Goal: Communication & Community: Share content

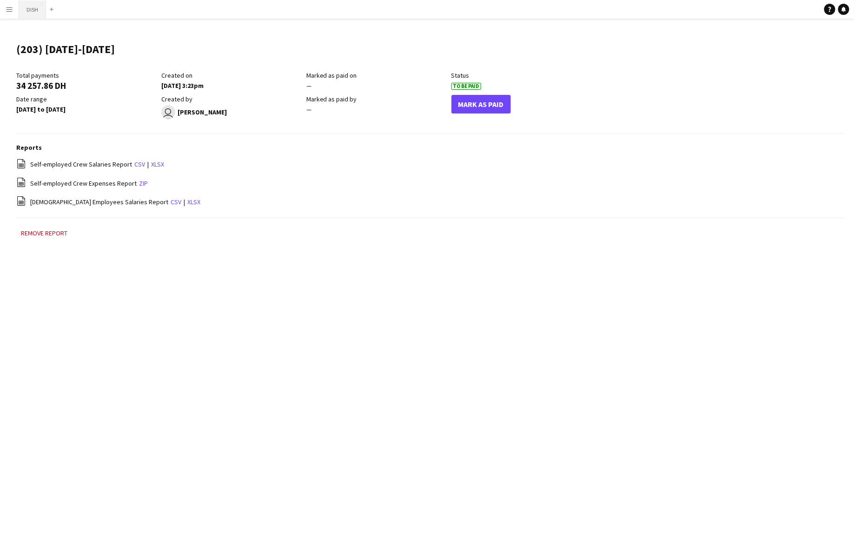
click at [32, 12] on button "DISH Close" at bounding box center [32, 9] width 27 height 18
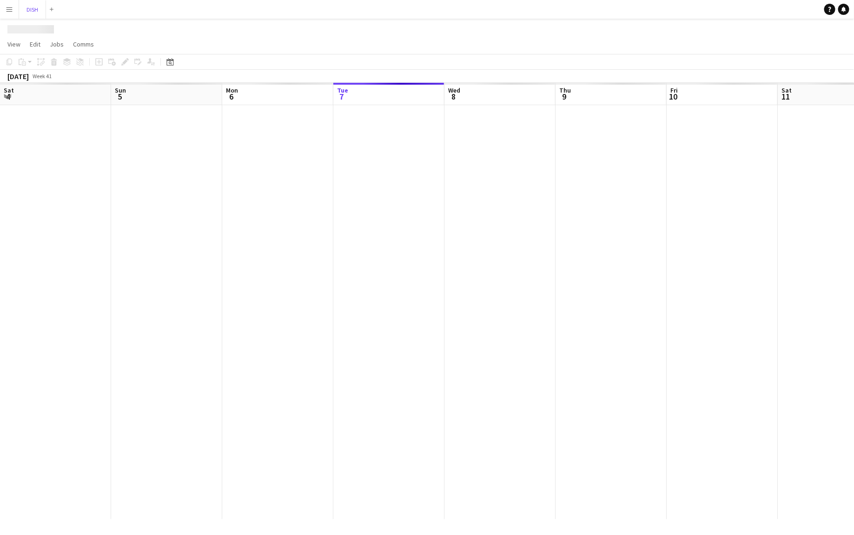
scroll to position [0, 222]
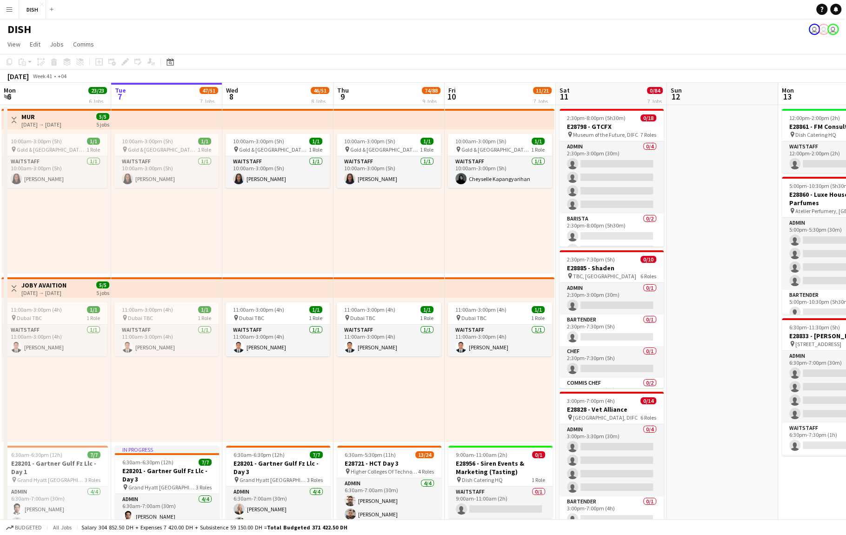
click at [12, 12] on app-icon "Menu" at bounding box center [9, 9] width 7 height 7
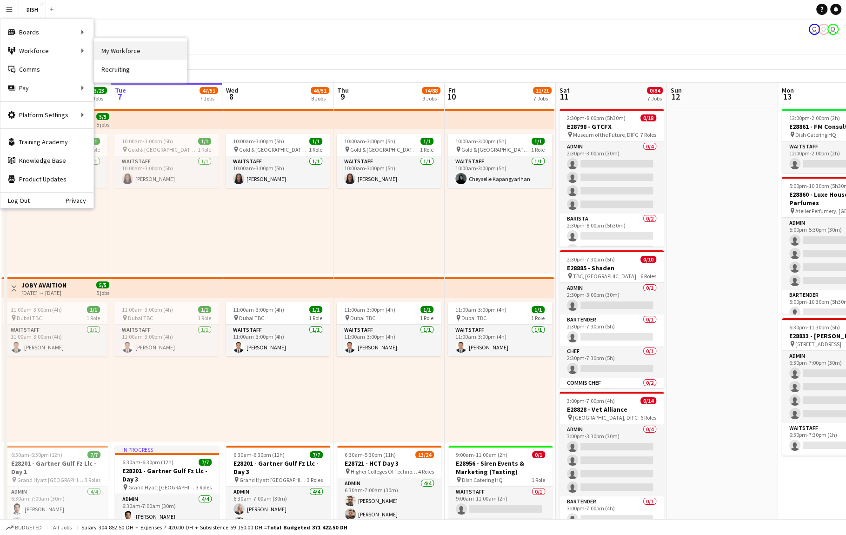
click at [116, 56] on link "My Workforce" at bounding box center [140, 50] width 93 height 19
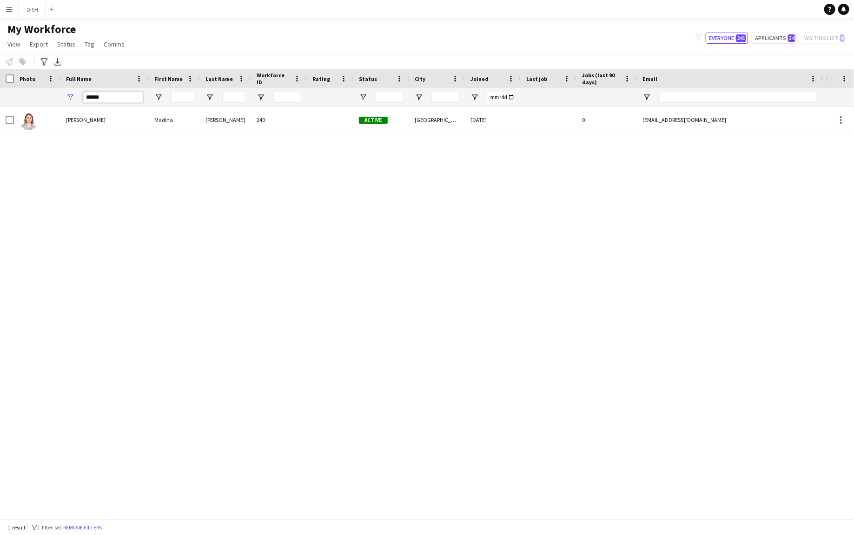
click at [133, 102] on input "******" at bounding box center [113, 97] width 60 height 11
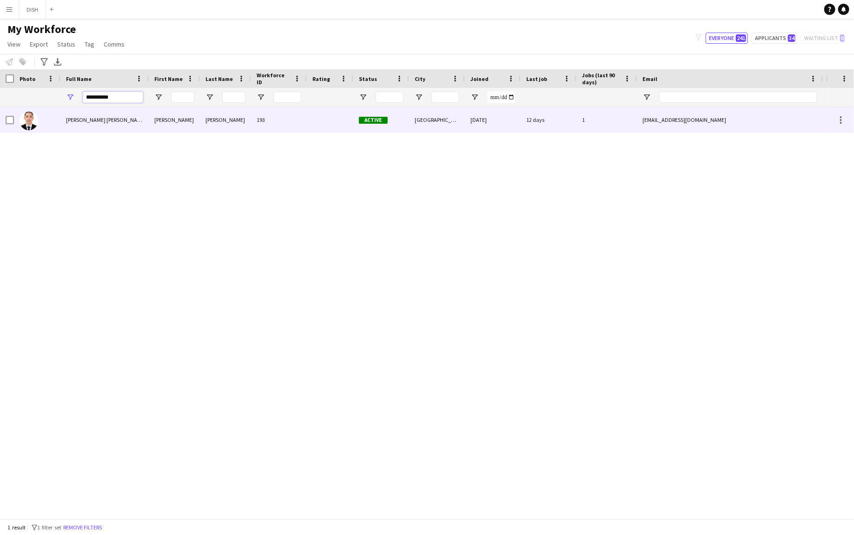
type input "**********"
click at [90, 114] on div "[PERSON_NAME] [PERSON_NAME]" at bounding box center [104, 120] width 88 height 26
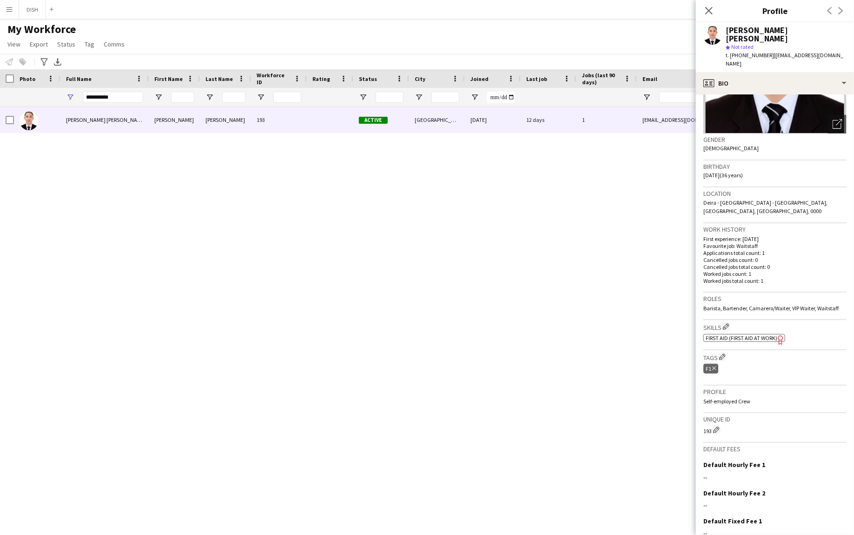
scroll to position [162, 0]
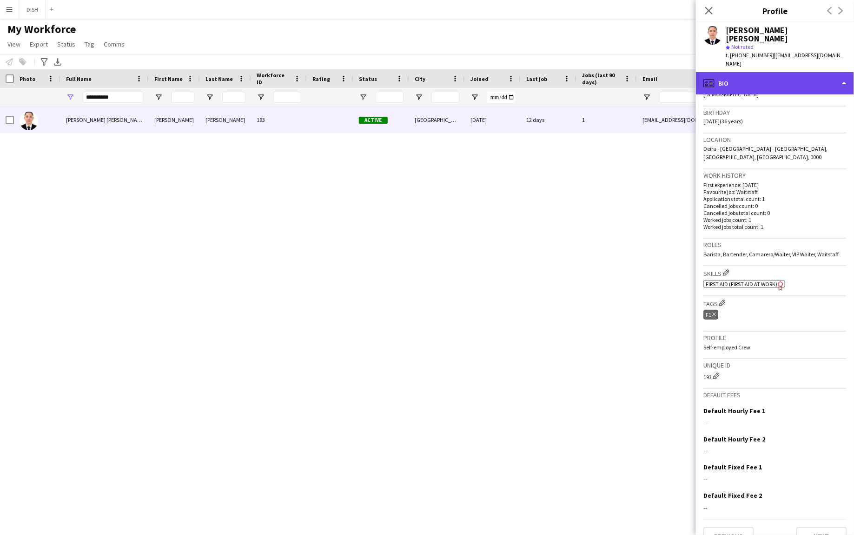
click at [762, 72] on div "profile Bio" at bounding box center [775, 83] width 158 height 22
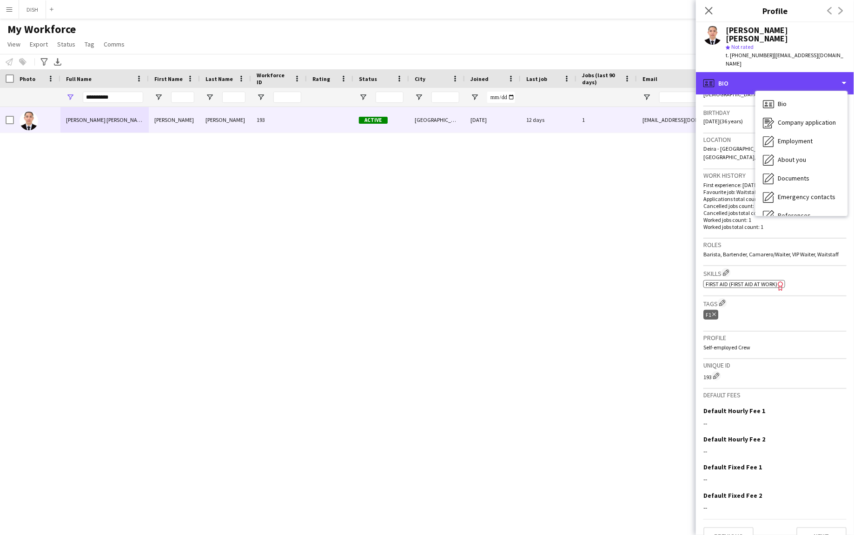
scroll to position [87, 0]
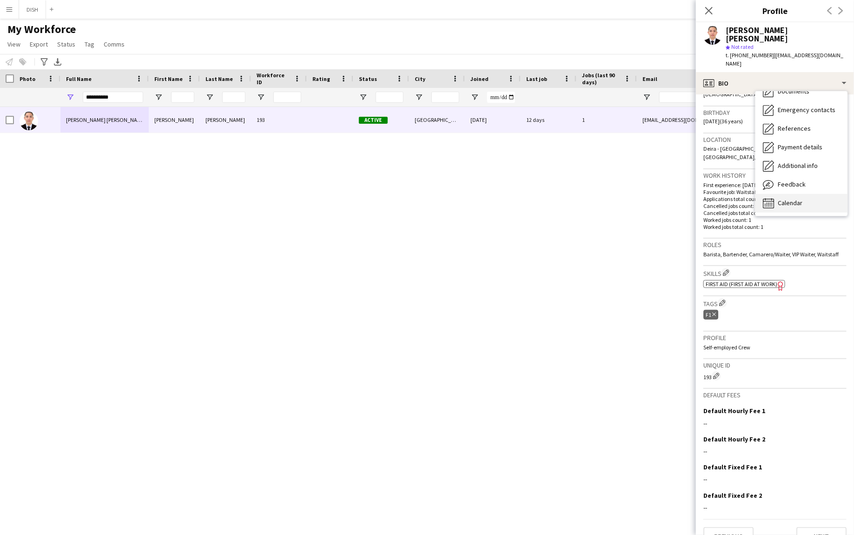
click at [801, 199] on span "Calendar" at bounding box center [790, 203] width 25 height 8
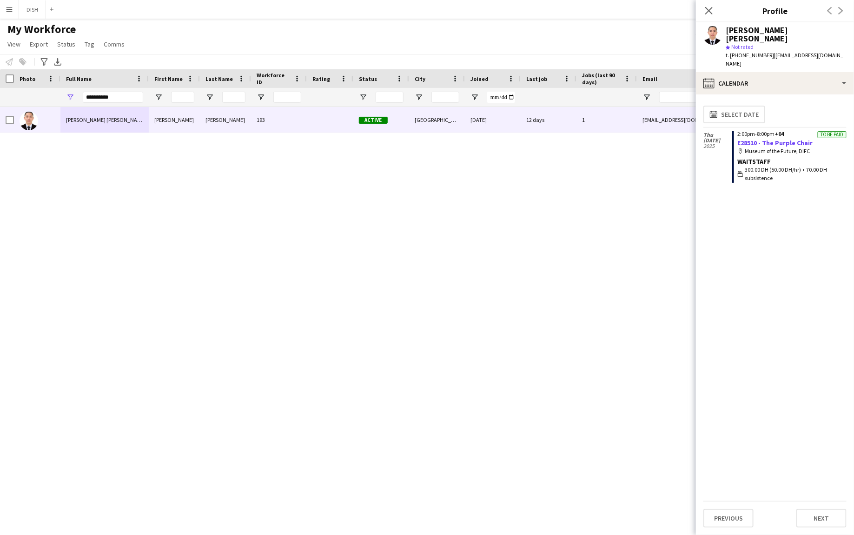
click at [780, 139] on link "E28510 - The Purple Chair" at bounding box center [775, 143] width 75 height 8
click at [103, 96] on input "**********" at bounding box center [113, 97] width 60 height 11
click at [111, 96] on input "**********" at bounding box center [113, 97] width 60 height 11
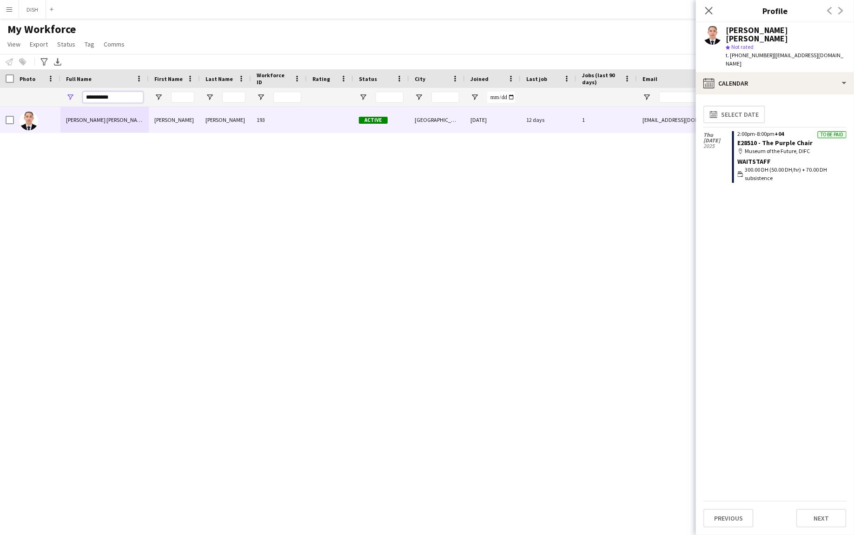
click at [111, 96] on input "**********" at bounding box center [113, 97] width 60 height 11
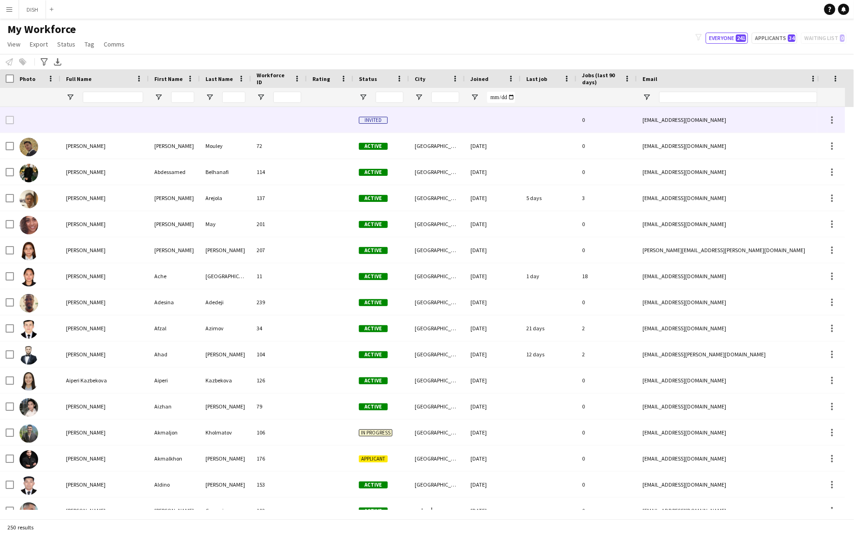
click at [270, 122] on div at bounding box center [279, 120] width 56 height 26
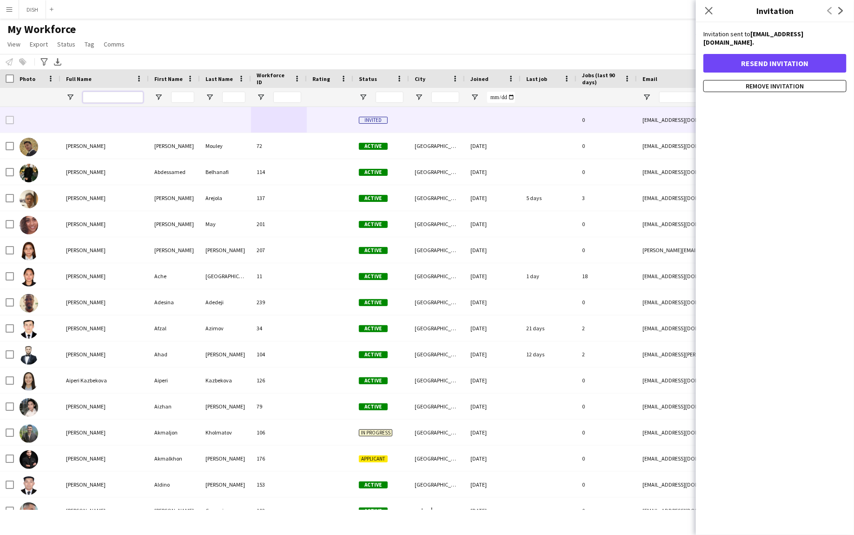
click at [102, 92] on input "Full Name Filter Input" at bounding box center [113, 97] width 60 height 11
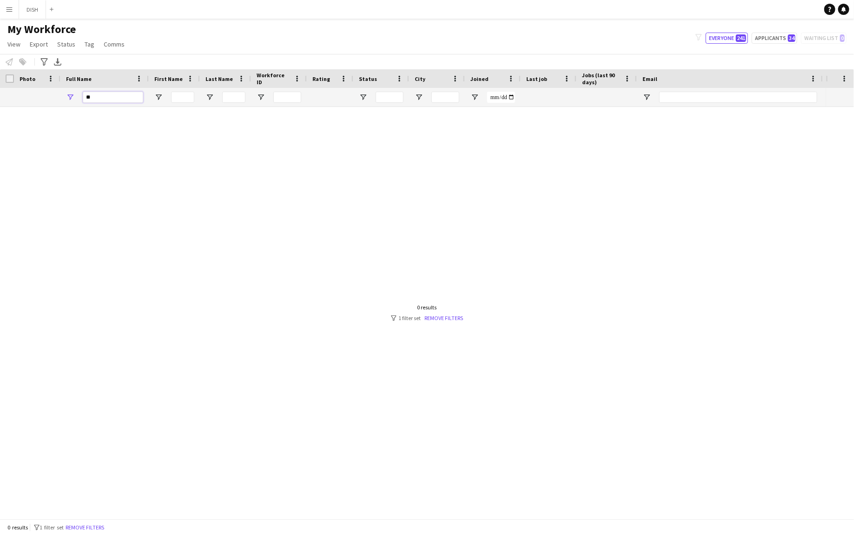
type input "*"
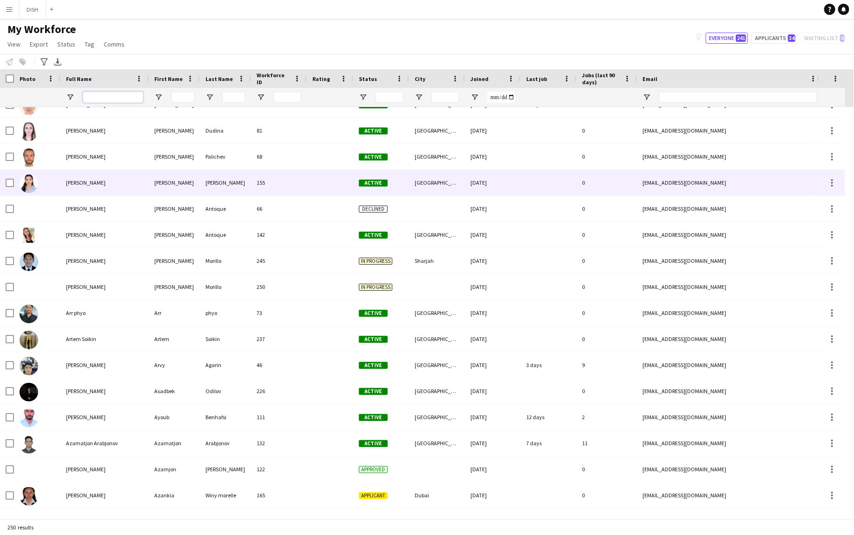
scroll to position [788, 0]
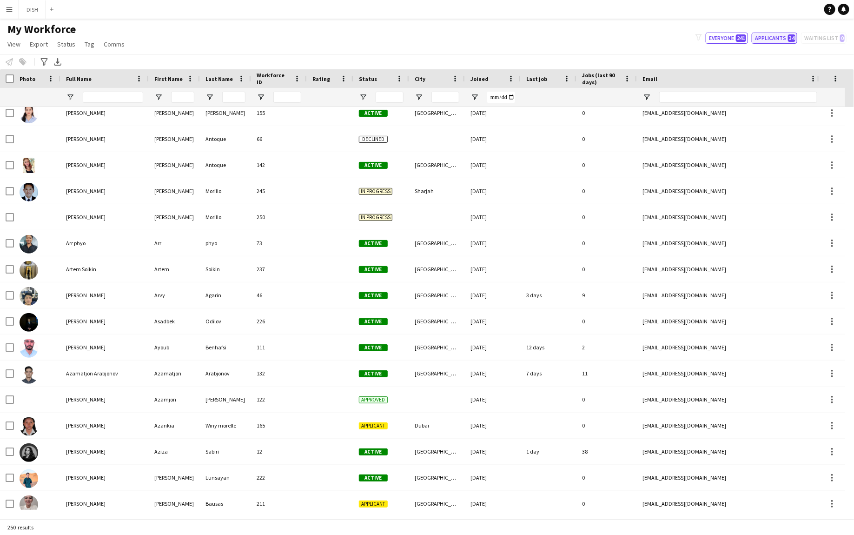
click at [784, 39] on button "Applicants 34" at bounding box center [775, 38] width 46 height 11
type input "**********"
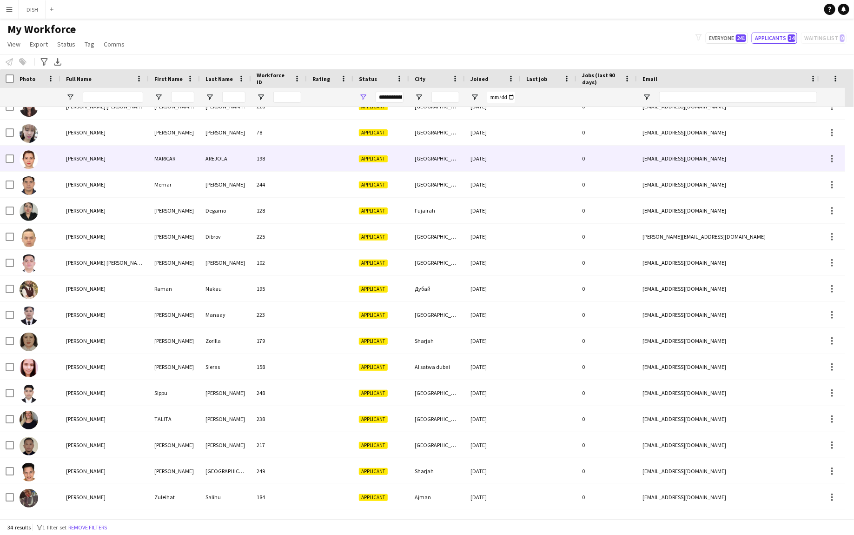
click at [123, 164] on div "[PERSON_NAME]" at bounding box center [104, 159] width 88 height 26
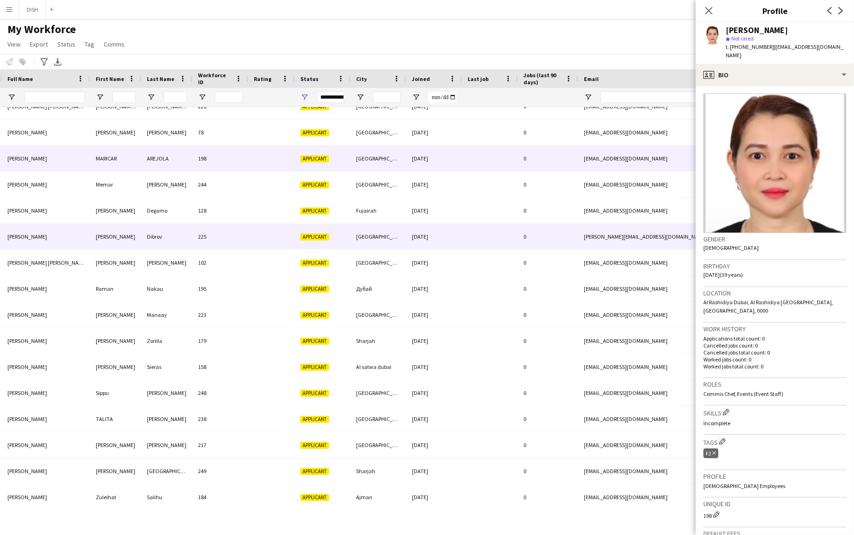
scroll to position [0, 0]
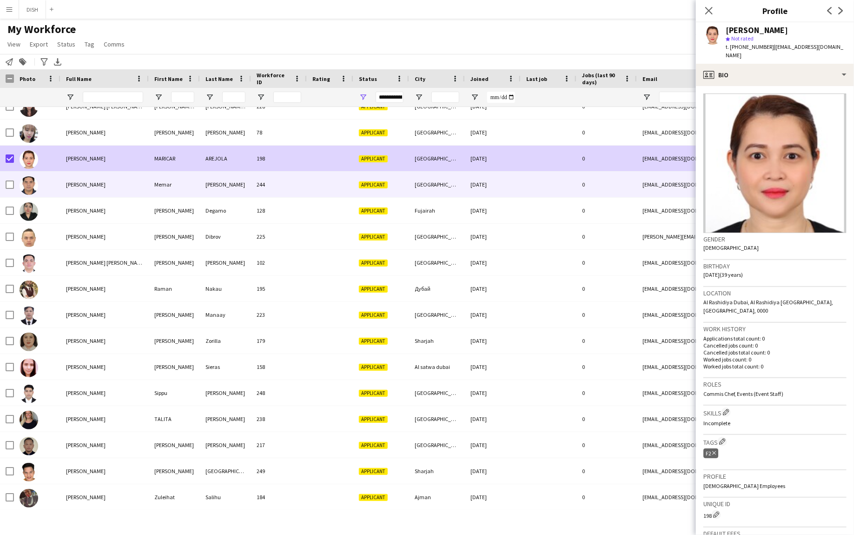
click at [120, 179] on div "[PERSON_NAME]" at bounding box center [104, 185] width 88 height 26
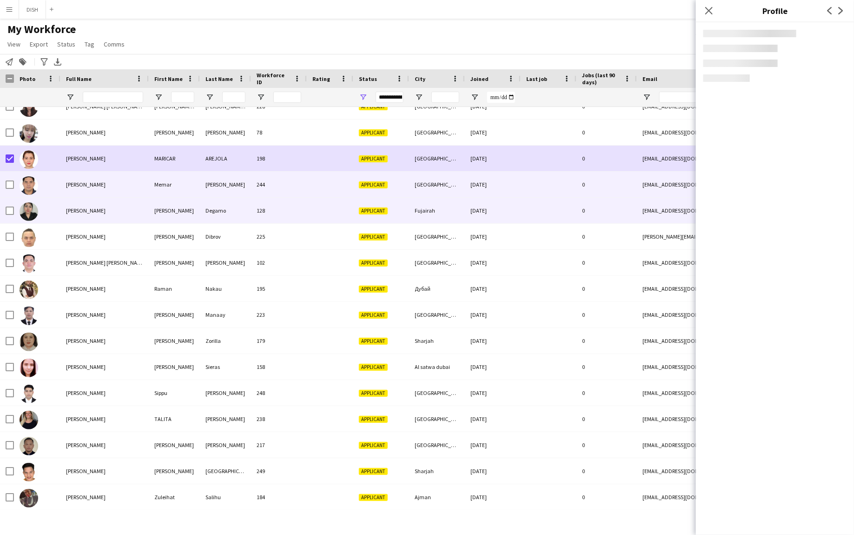
click at [62, 219] on div "[PERSON_NAME]" at bounding box center [104, 211] width 88 height 26
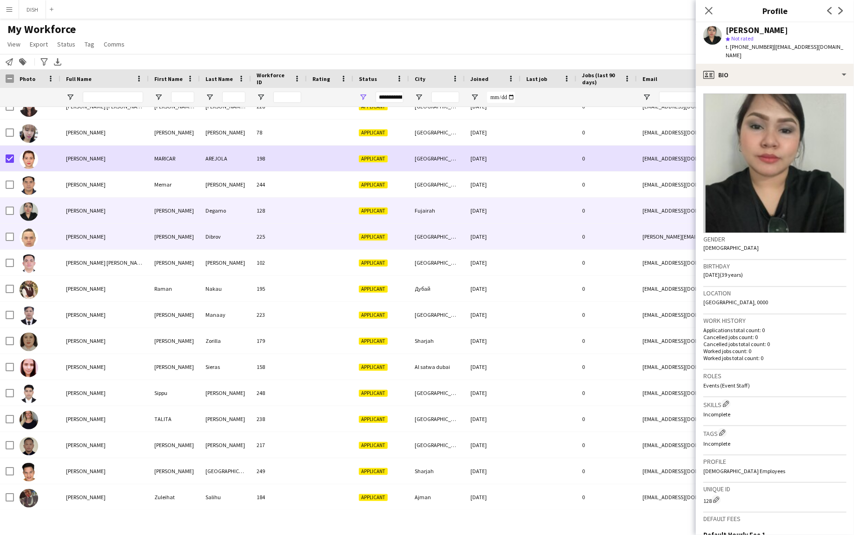
click at [63, 233] on div "[PERSON_NAME]" at bounding box center [104, 237] width 88 height 26
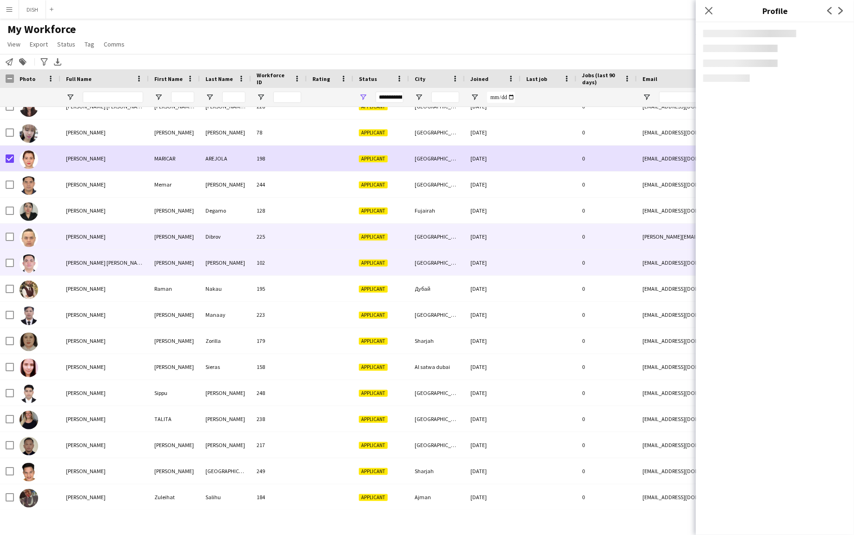
click at [56, 269] on div at bounding box center [37, 263] width 47 height 26
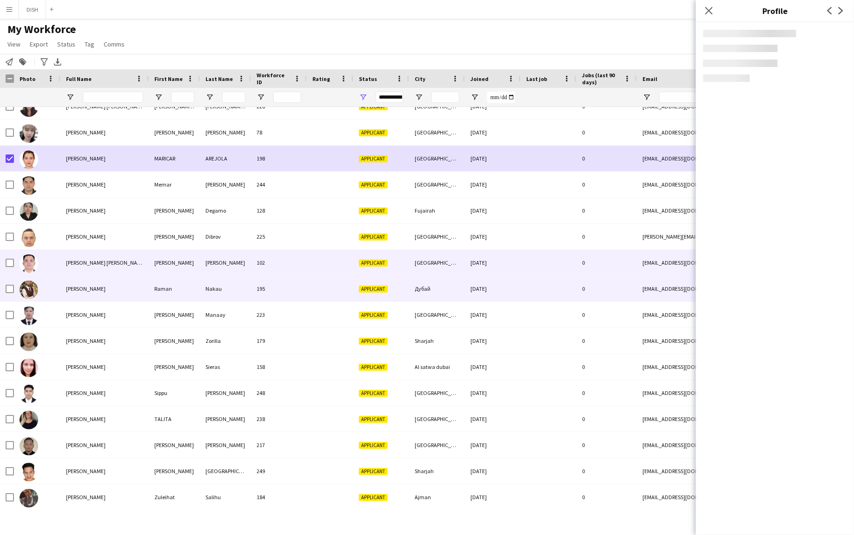
click at [57, 289] on div at bounding box center [37, 289] width 47 height 26
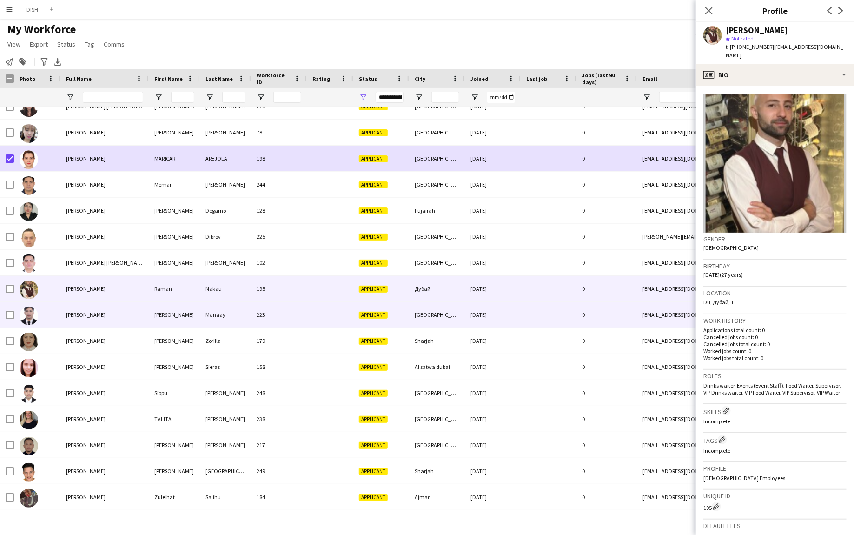
click at [61, 322] on div "[PERSON_NAME]" at bounding box center [104, 315] width 88 height 26
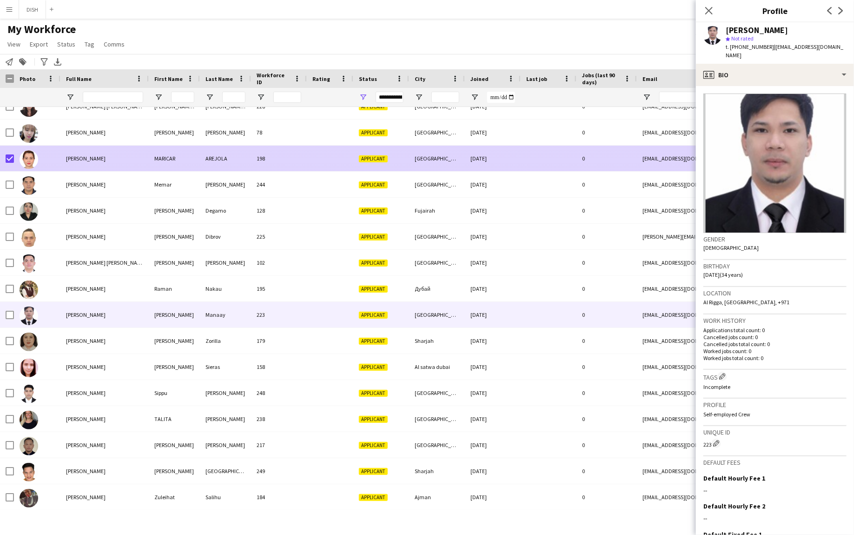
click at [69, 158] on span "[PERSON_NAME]" at bounding box center [86, 158] width 40 height 7
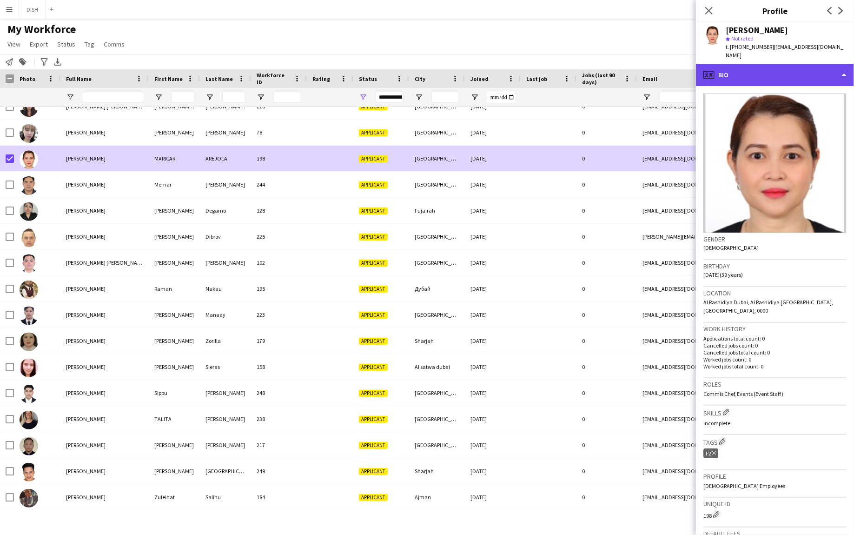
click at [769, 72] on div "profile Bio" at bounding box center [775, 75] width 158 height 22
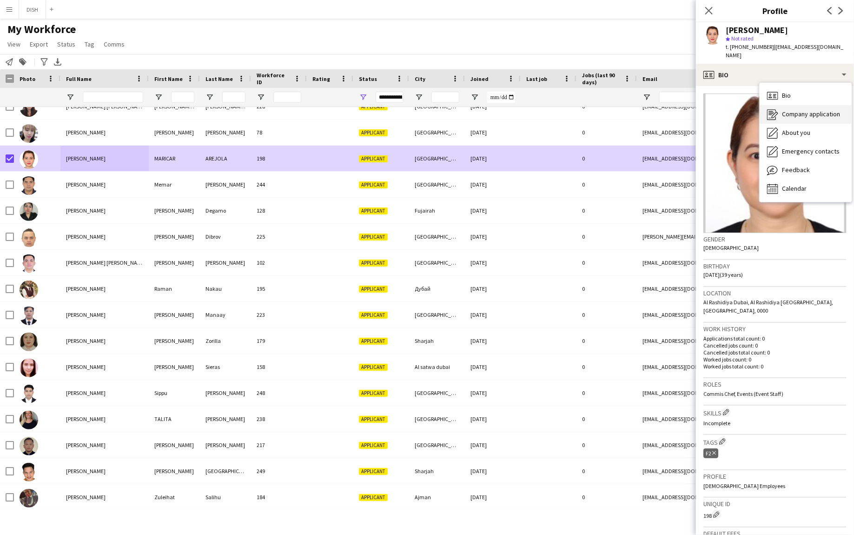
click at [786, 110] on span "Company application" at bounding box center [811, 114] width 58 height 8
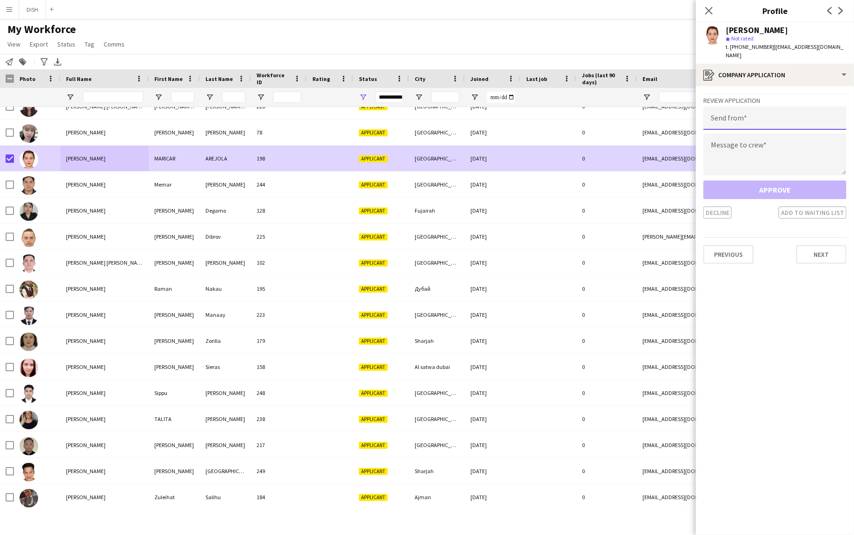
click at [764, 110] on input "email" at bounding box center [775, 117] width 143 height 23
type input "**********"
click at [778, 147] on textarea at bounding box center [775, 154] width 143 height 42
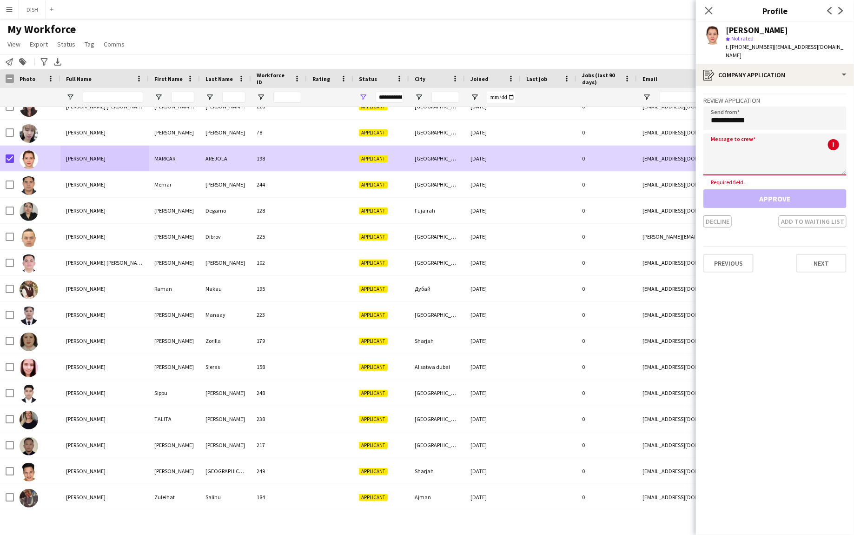
paste textarea "**********"
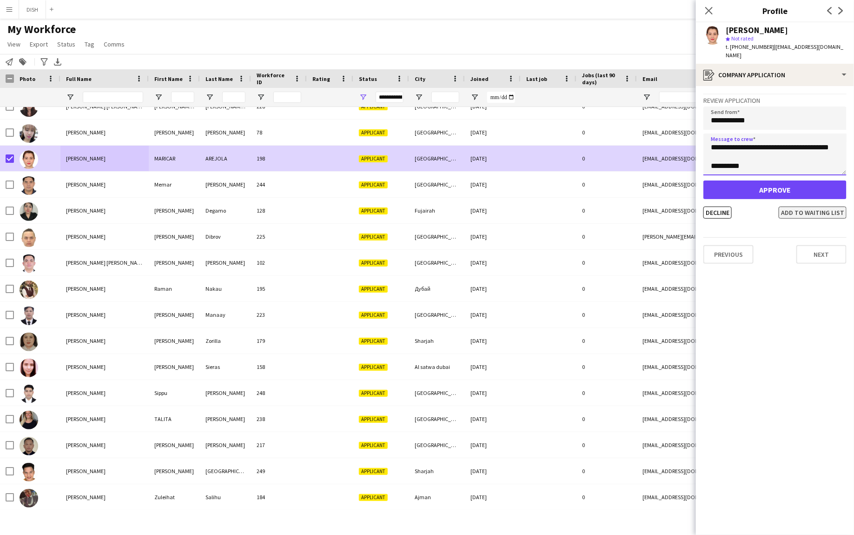
type textarea "**********"
click at [817, 206] on button "Add to waiting list" at bounding box center [813, 212] width 68 height 12
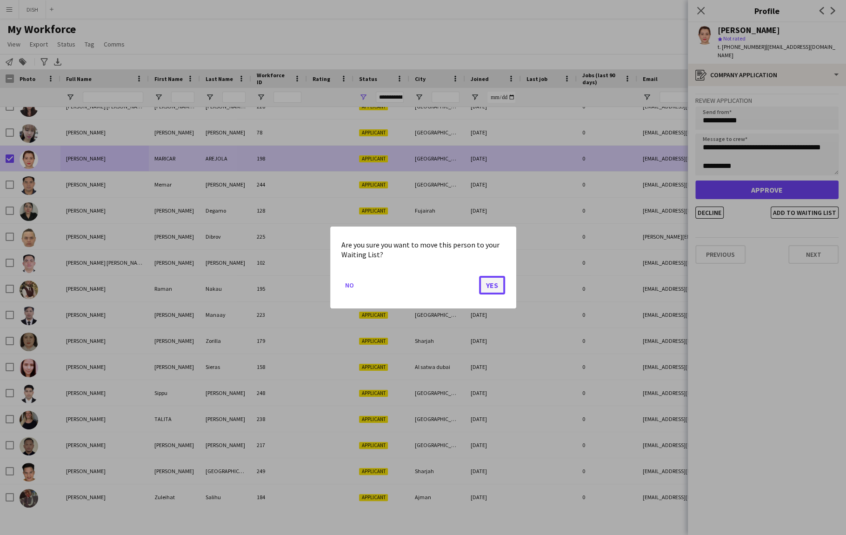
click at [488, 286] on button "Yes" at bounding box center [492, 285] width 26 height 19
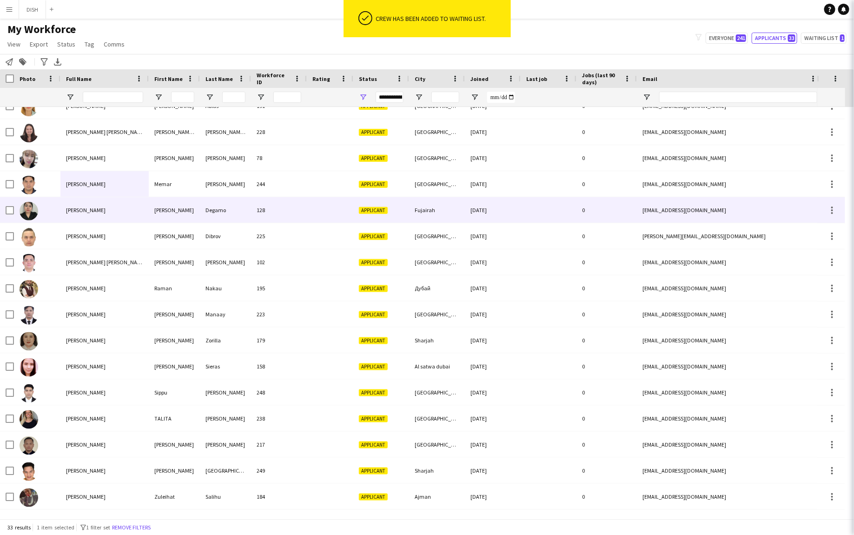
scroll to position [456, 0]
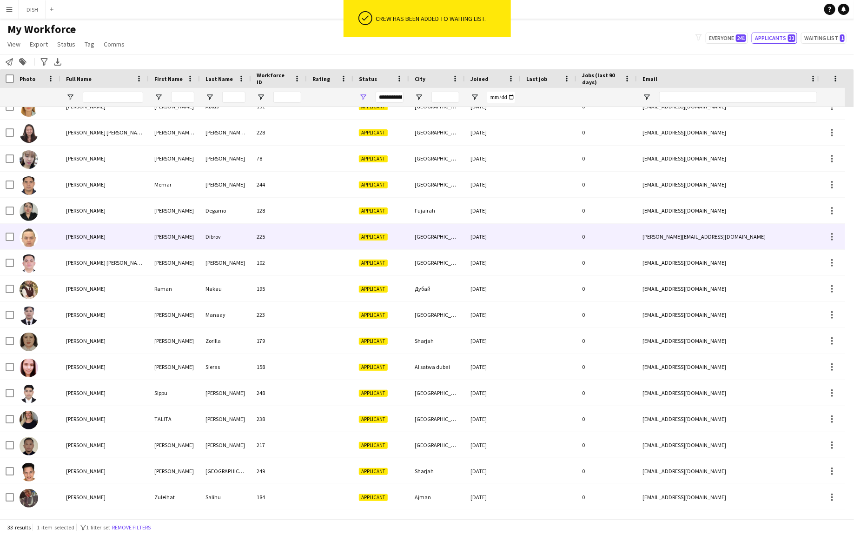
click at [100, 238] on span "[PERSON_NAME]" at bounding box center [86, 236] width 40 height 7
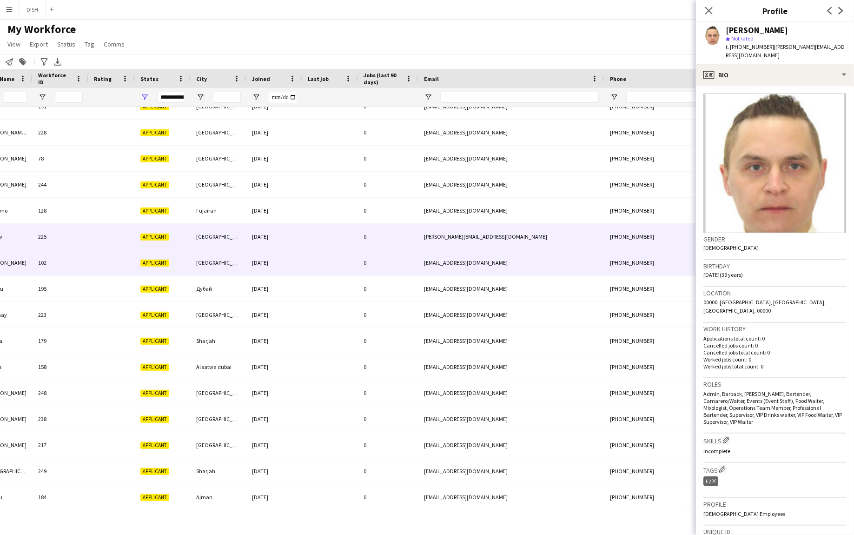
scroll to position [0, 256]
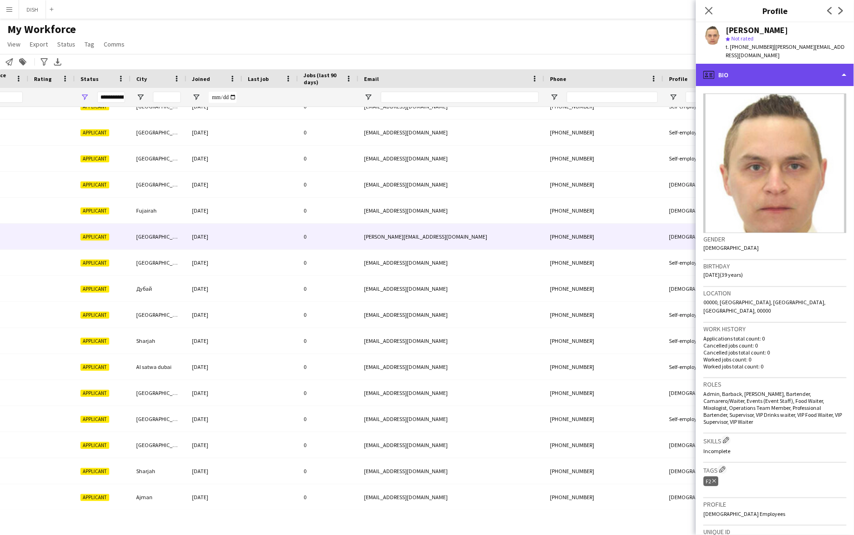
click at [756, 64] on div "profile Bio" at bounding box center [775, 75] width 158 height 22
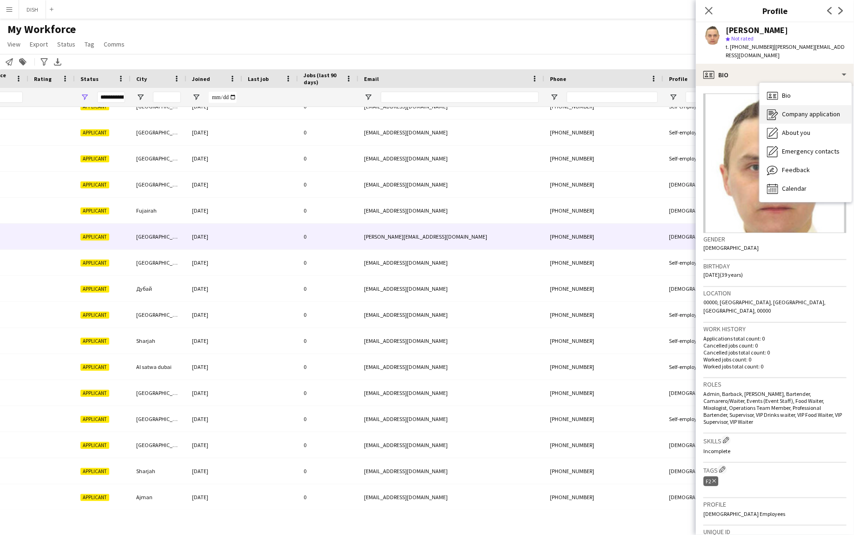
click at [784, 110] on span "Company application" at bounding box center [811, 114] width 58 height 8
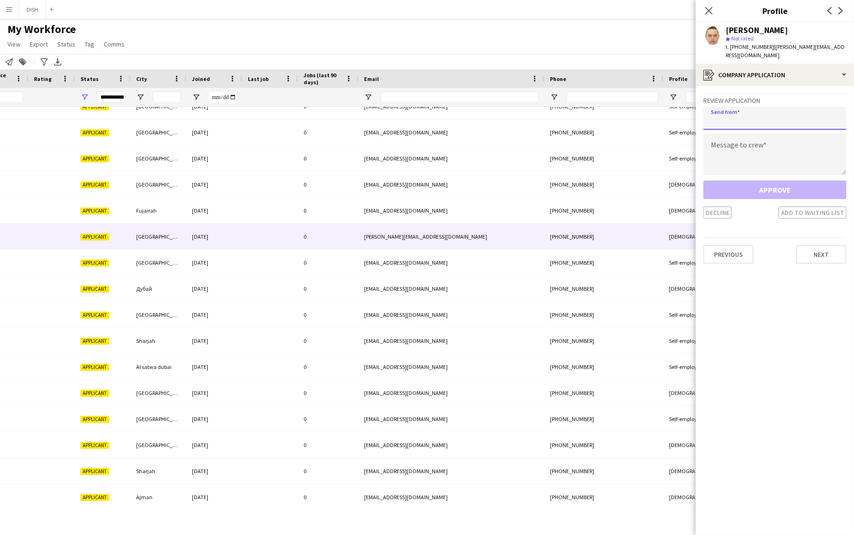
click at [772, 116] on input "email" at bounding box center [775, 117] width 143 height 23
type input "**********"
click at [778, 147] on textarea at bounding box center [775, 154] width 143 height 42
paste textarea "**********"
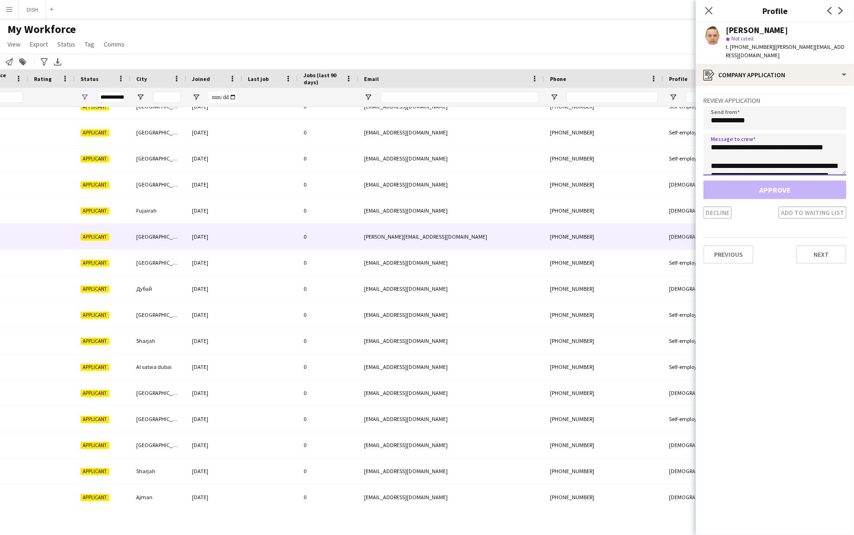
scroll to position [43, 0]
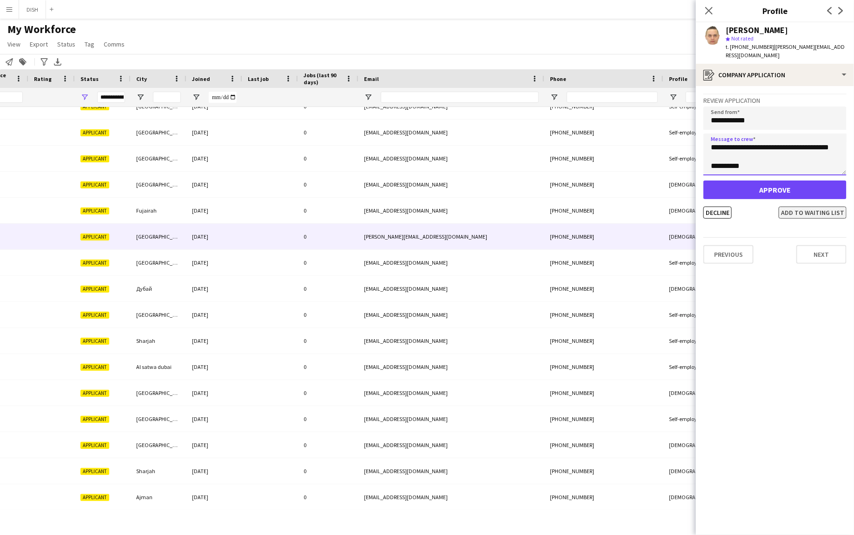
type textarea "**********"
click at [796, 206] on button "Add to waiting list" at bounding box center [813, 212] width 68 height 12
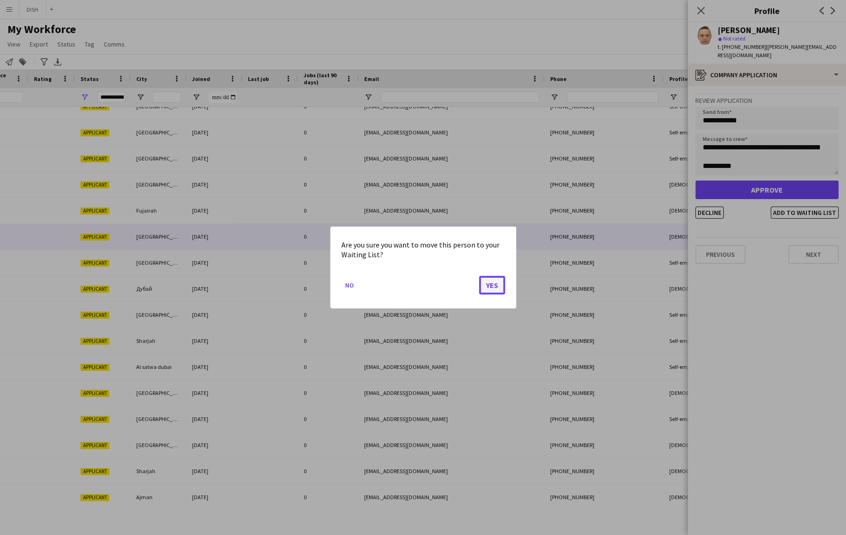
click at [487, 284] on button "Yes" at bounding box center [492, 285] width 26 height 19
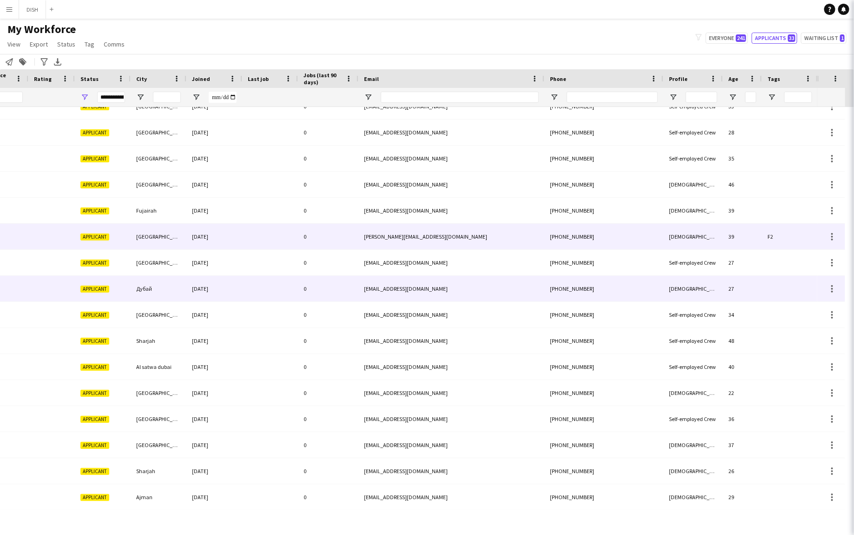
scroll to position [430, 0]
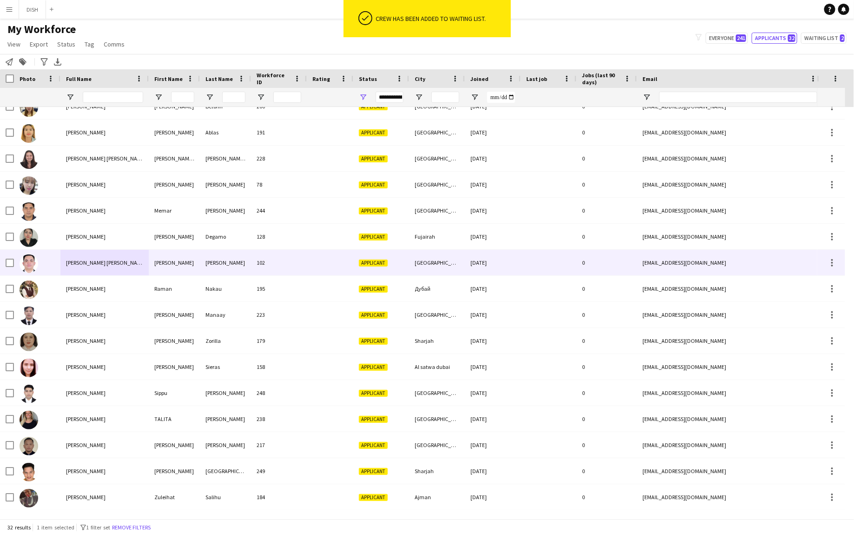
click at [125, 263] on div "[PERSON_NAME] [PERSON_NAME]" at bounding box center [104, 263] width 88 height 26
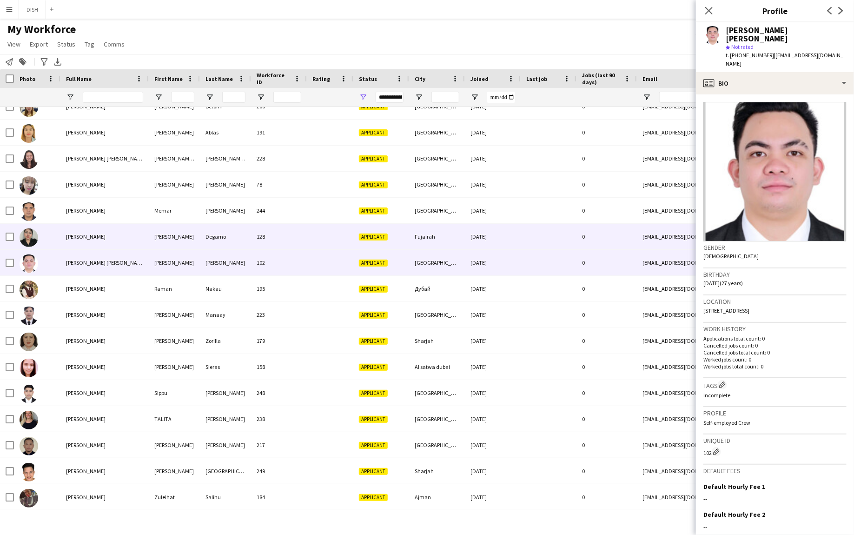
click at [115, 227] on div "[PERSON_NAME]" at bounding box center [104, 237] width 88 height 26
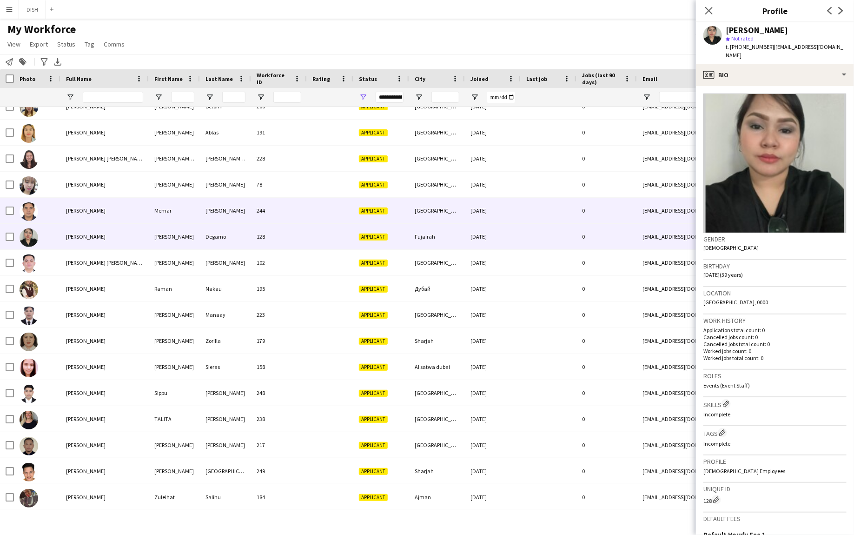
click at [111, 219] on div "[PERSON_NAME]" at bounding box center [104, 211] width 88 height 26
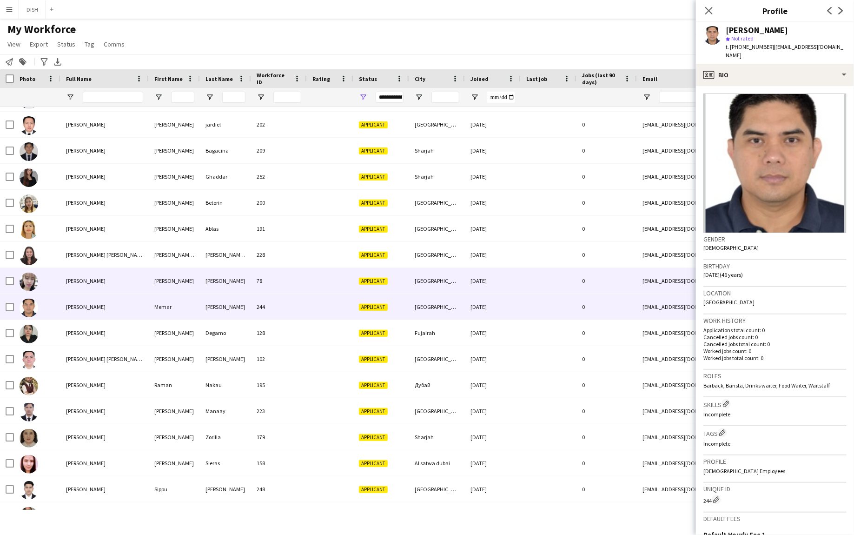
click at [98, 280] on span "[PERSON_NAME]" at bounding box center [86, 280] width 40 height 7
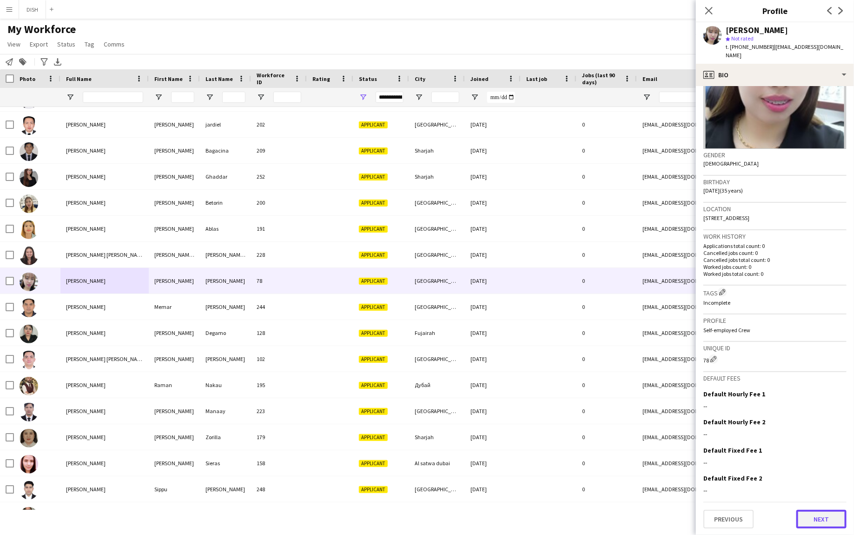
click at [810, 514] on button "Next" at bounding box center [822, 519] width 50 height 19
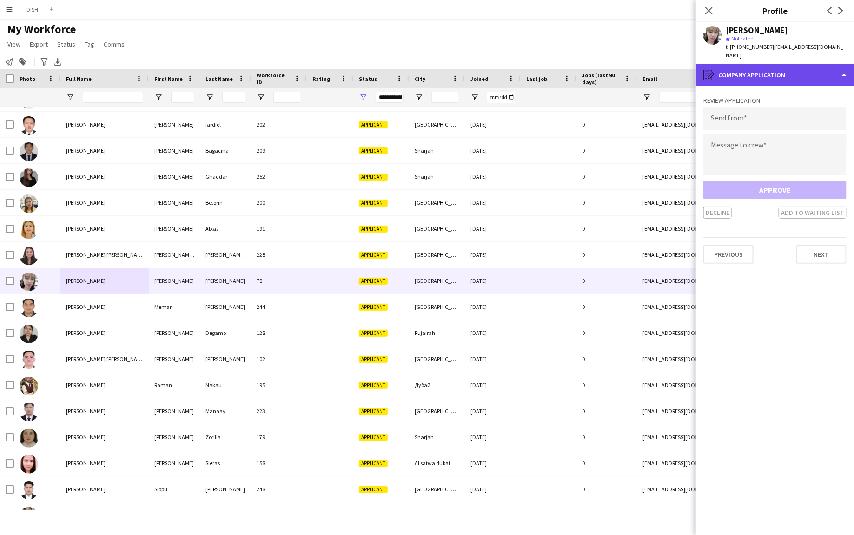
click at [753, 64] on div "register Company application" at bounding box center [775, 75] width 158 height 22
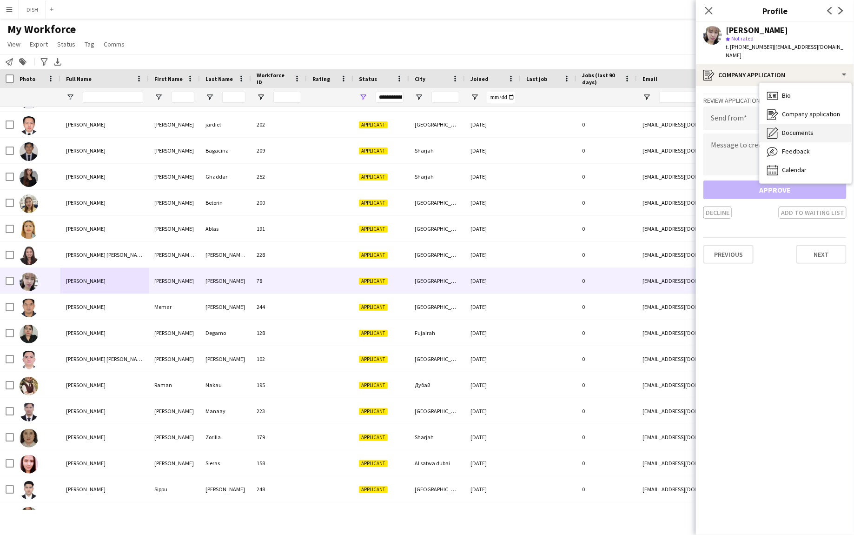
click at [786, 128] on span "Documents" at bounding box center [798, 132] width 32 height 8
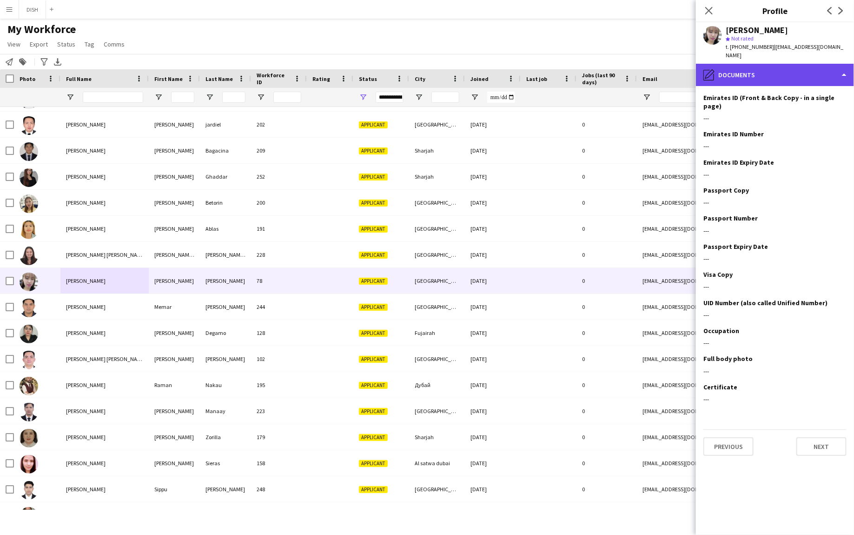
click at [753, 67] on div "pencil4 Documents" at bounding box center [775, 75] width 158 height 22
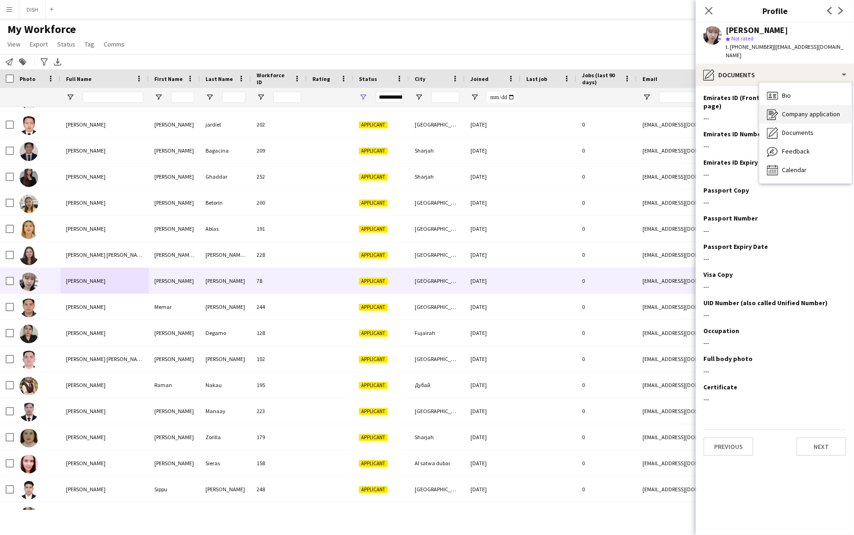
click at [788, 110] on span "Company application" at bounding box center [811, 114] width 58 height 8
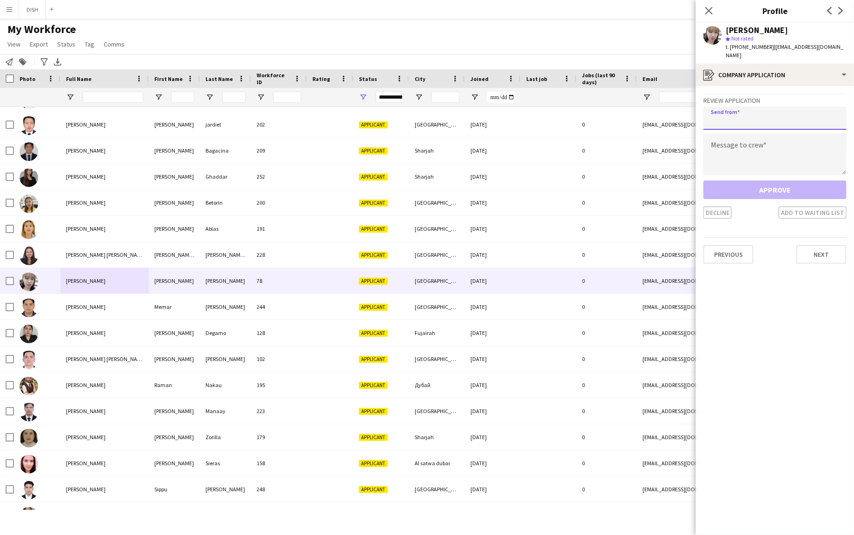
click at [751, 113] on input "email" at bounding box center [775, 117] width 143 height 23
type input "**********"
click at [751, 140] on textarea at bounding box center [775, 154] width 143 height 42
paste textarea "**********"
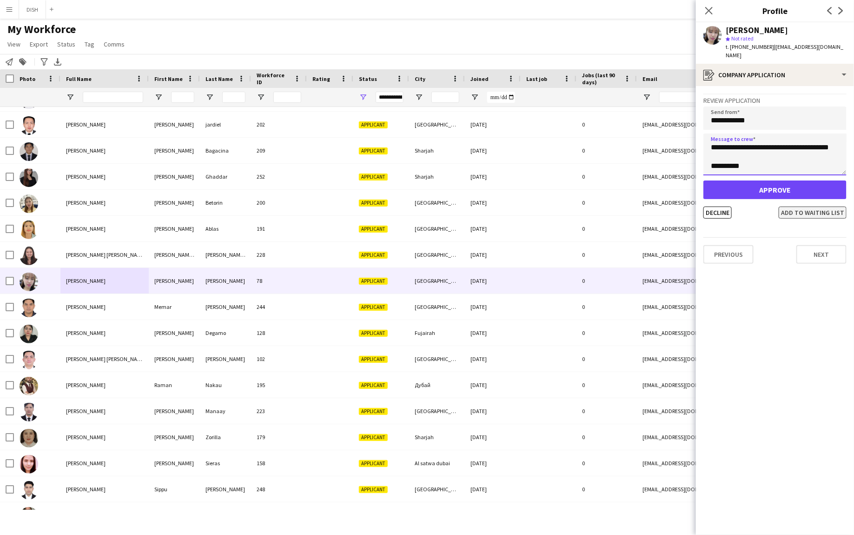
type textarea "**********"
click at [800, 206] on button "Add to waiting list" at bounding box center [813, 212] width 68 height 12
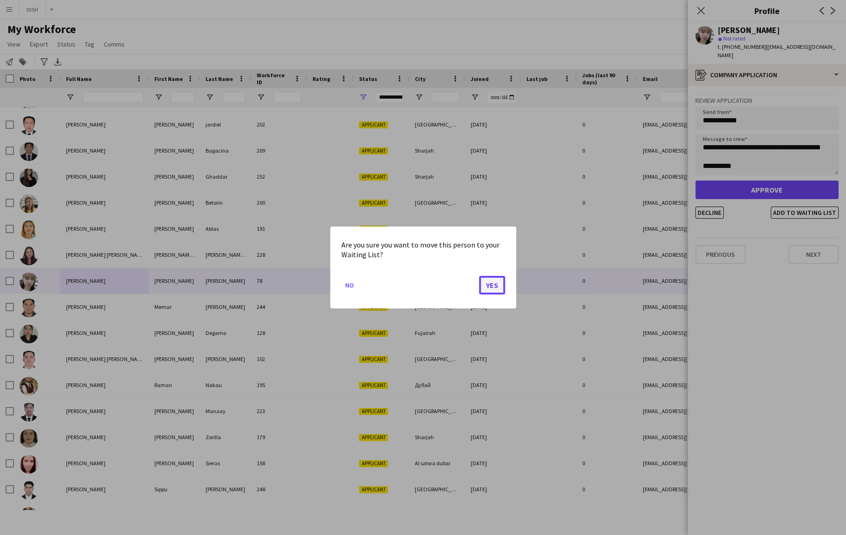
click at [494, 284] on button "Yes" at bounding box center [492, 285] width 26 height 19
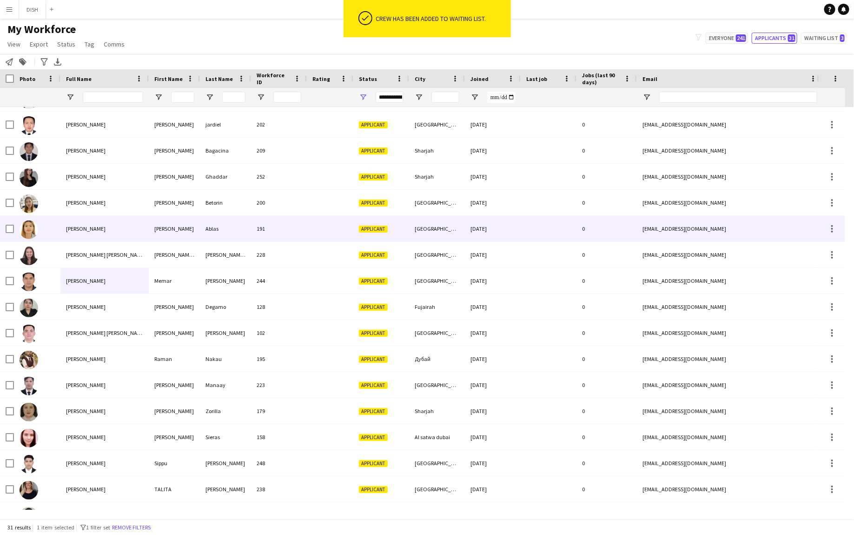
click at [100, 230] on div "[PERSON_NAME]" at bounding box center [104, 229] width 88 height 26
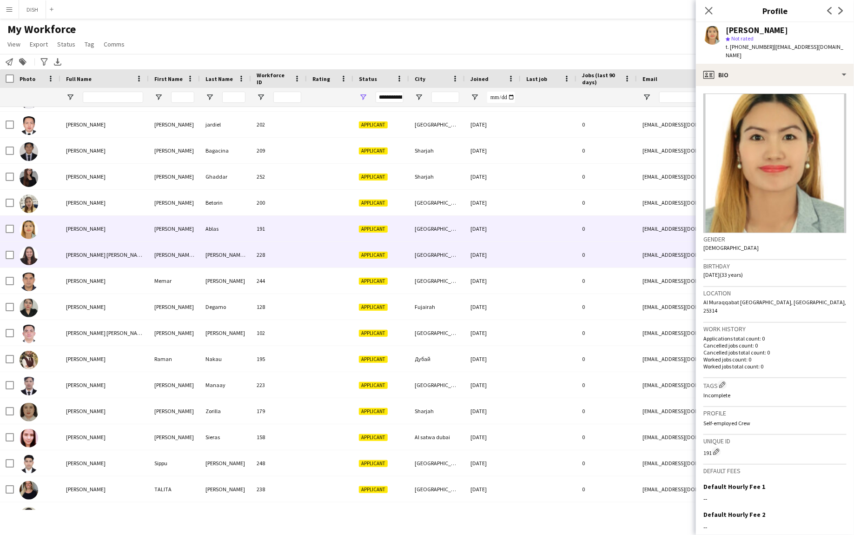
click at [102, 253] on span "[PERSON_NAME] [PERSON_NAME]" at bounding box center [106, 254] width 80 height 7
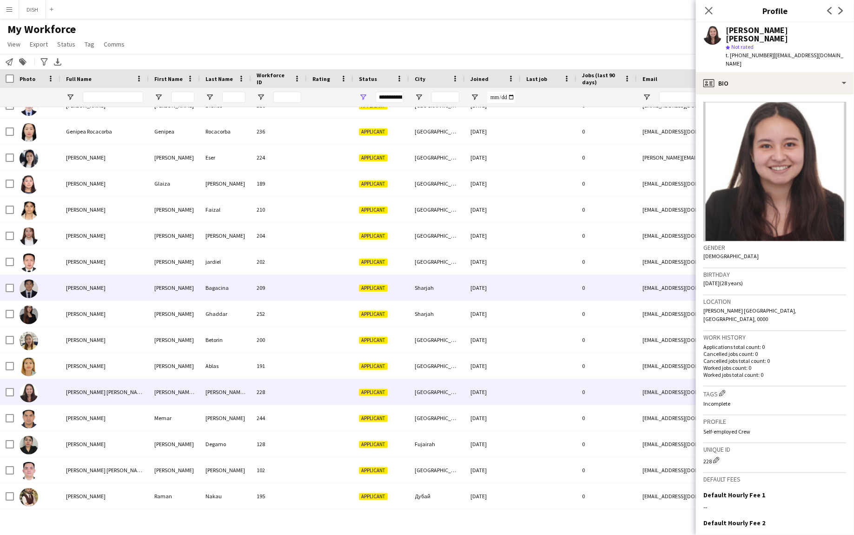
click at [104, 281] on div "[PERSON_NAME]" at bounding box center [104, 288] width 88 height 26
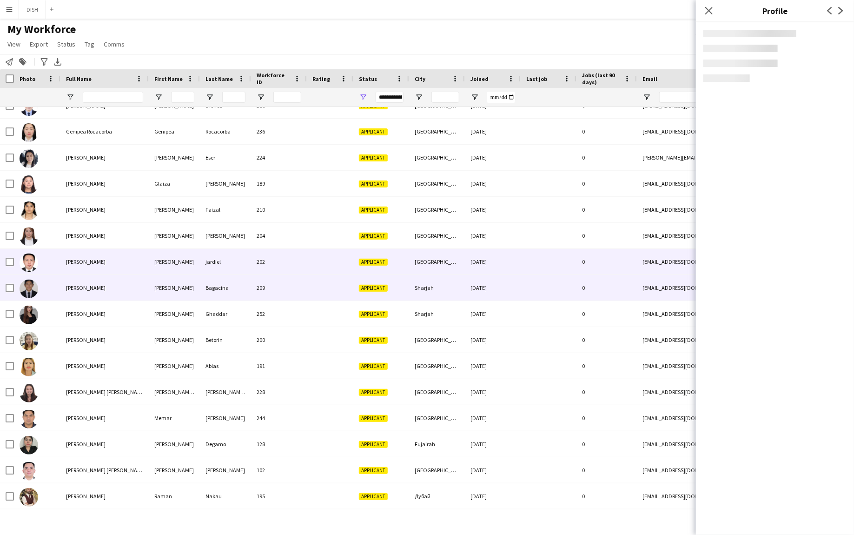
click at [97, 270] on div "[PERSON_NAME]" at bounding box center [104, 262] width 88 height 26
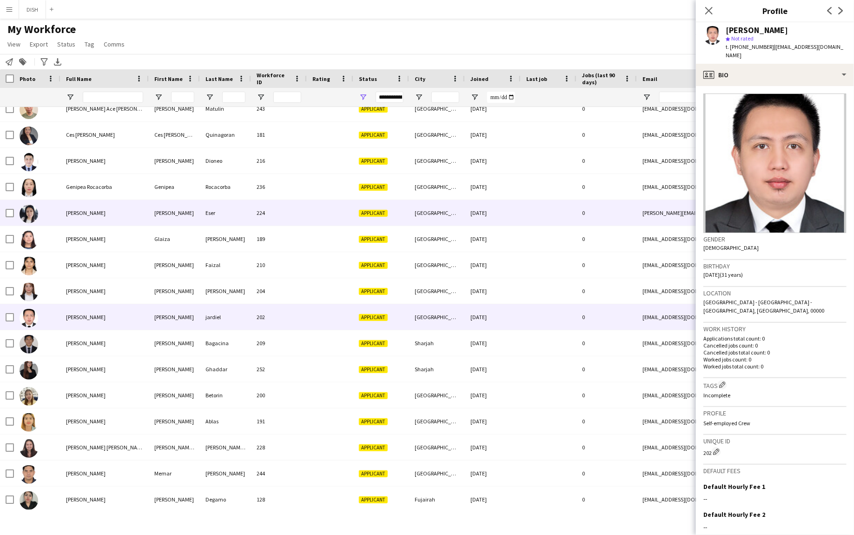
click at [96, 210] on div "[PERSON_NAME]" at bounding box center [104, 213] width 88 height 26
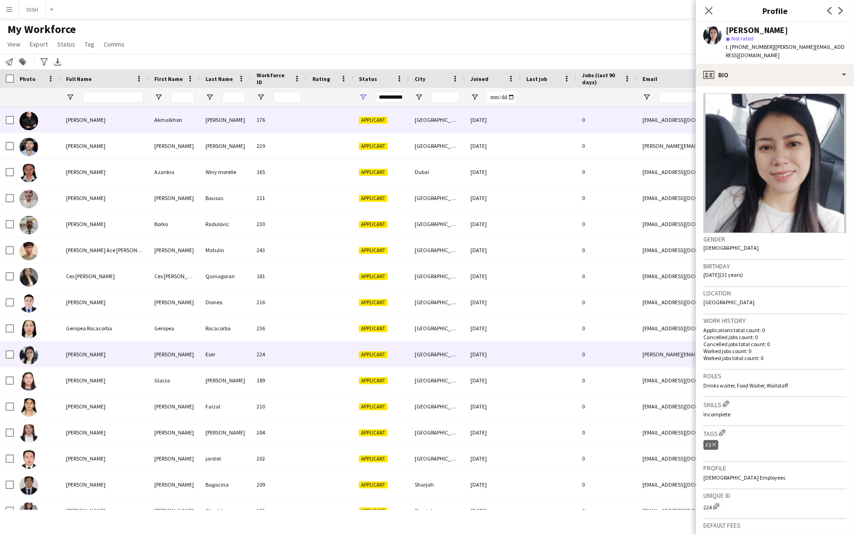
click at [106, 115] on div "[PERSON_NAME]" at bounding box center [104, 120] width 88 height 26
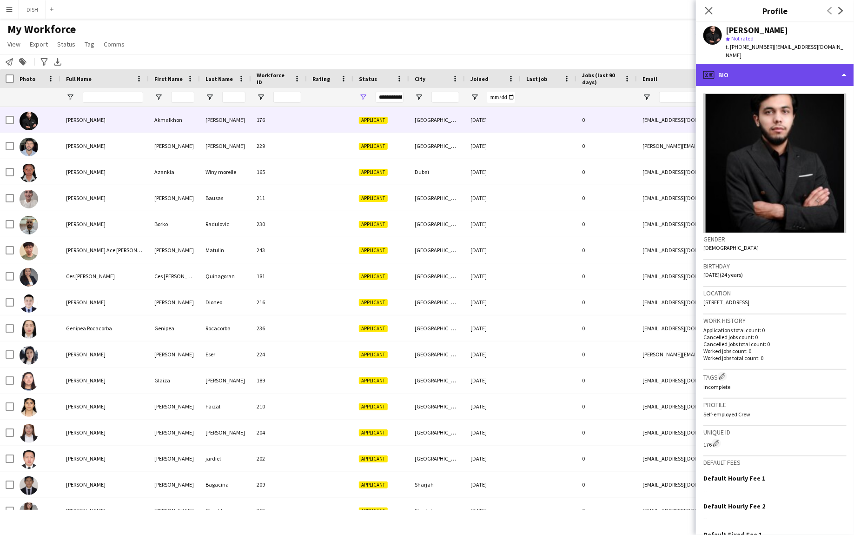
click at [740, 64] on div "profile Bio" at bounding box center [775, 75] width 158 height 22
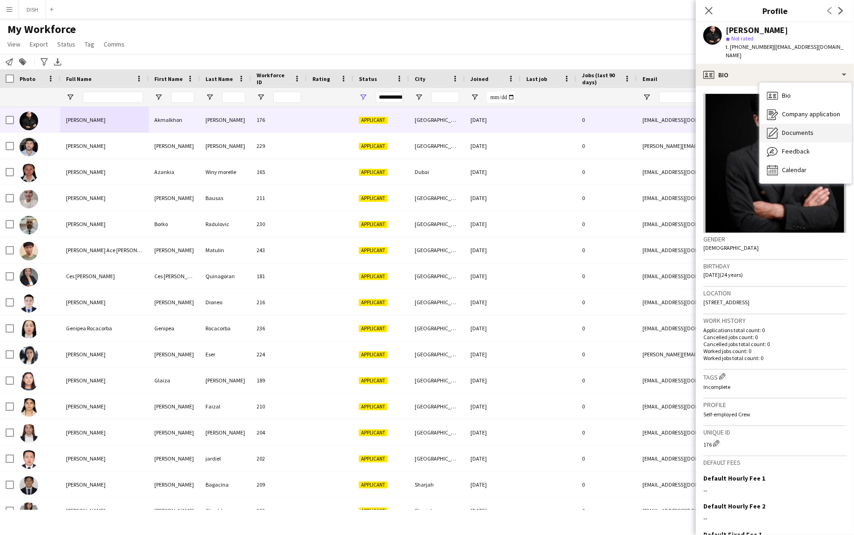
click at [791, 128] on span "Documents" at bounding box center [798, 132] width 32 height 8
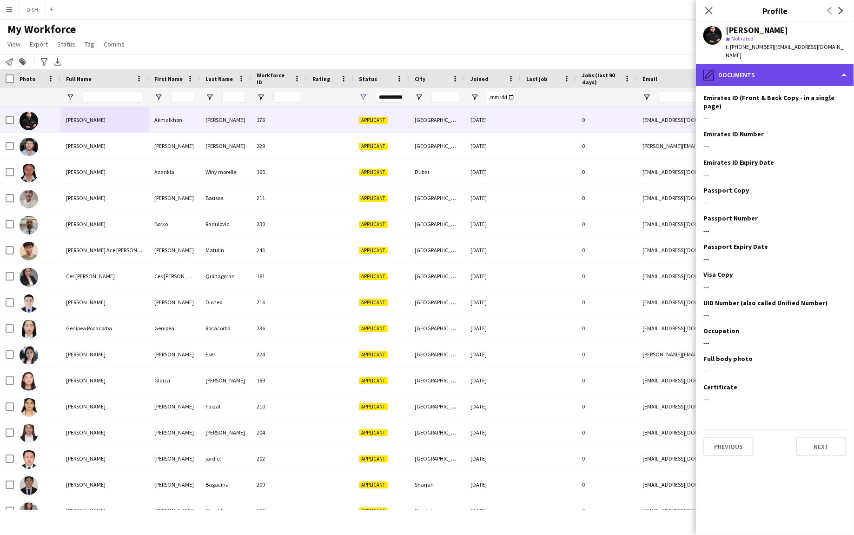
click at [748, 64] on div "pencil4 Documents" at bounding box center [775, 75] width 158 height 22
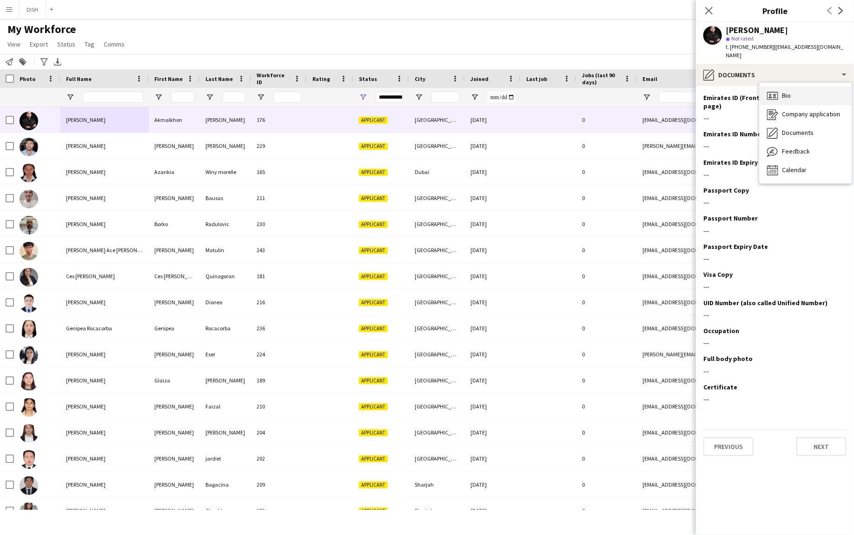
click at [791, 91] on span "Bio" at bounding box center [786, 95] width 9 height 8
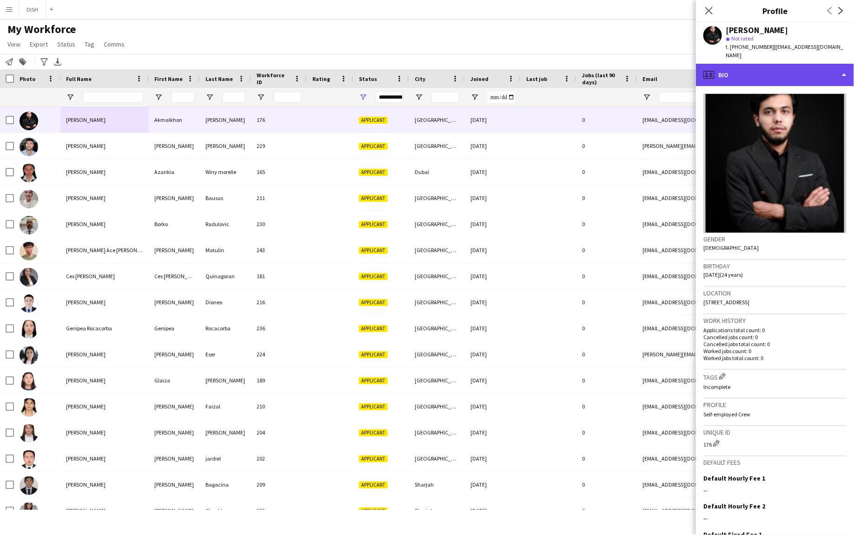
click at [770, 65] on div "profile Bio" at bounding box center [775, 75] width 158 height 22
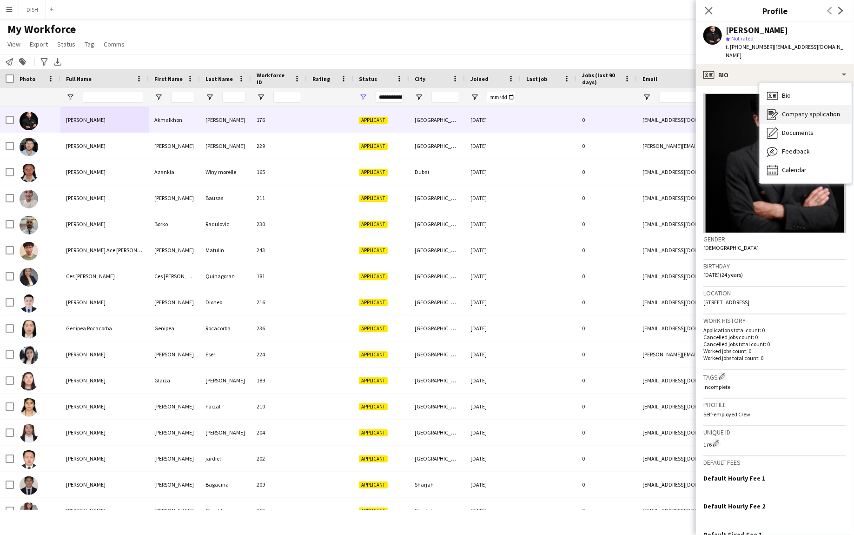
click at [788, 105] on div "Company application Company application" at bounding box center [806, 114] width 92 height 19
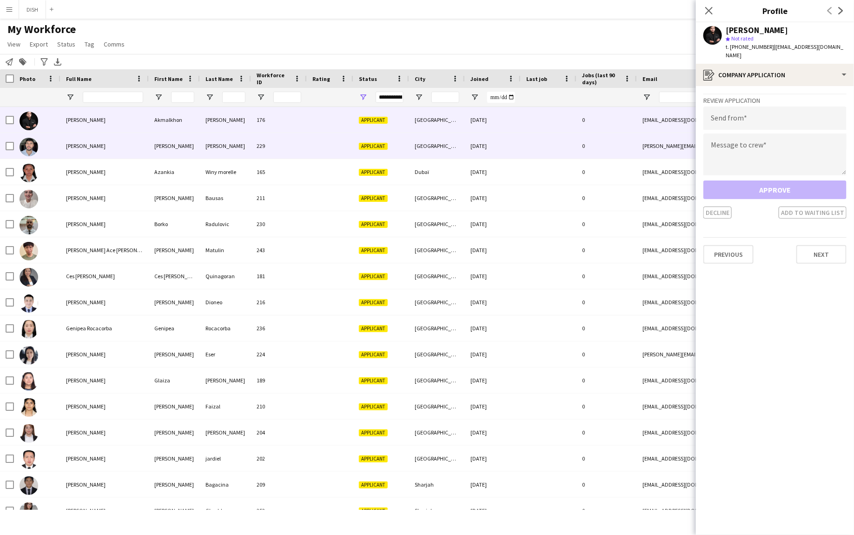
click at [136, 144] on div "[PERSON_NAME]" at bounding box center [104, 146] width 88 height 26
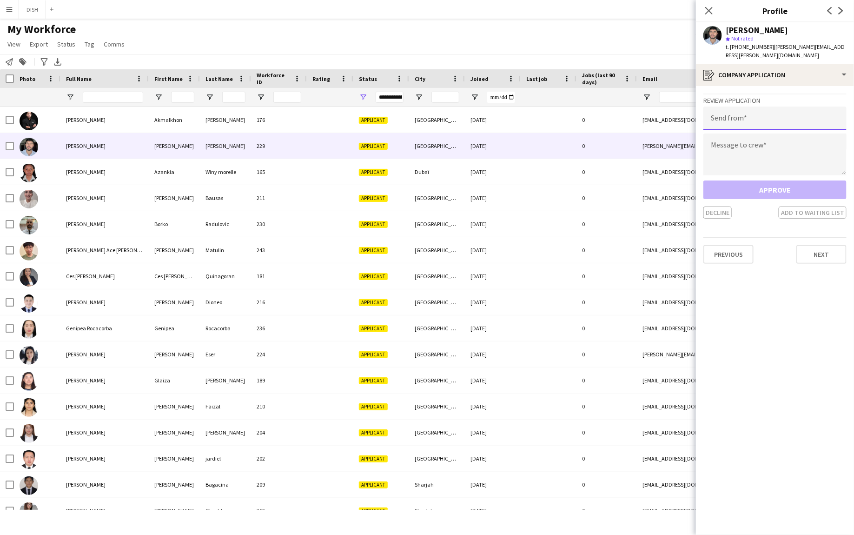
click at [765, 106] on input "email" at bounding box center [775, 117] width 143 height 23
type input "**********"
click at [757, 133] on textarea at bounding box center [775, 154] width 143 height 42
paste textarea "**********"
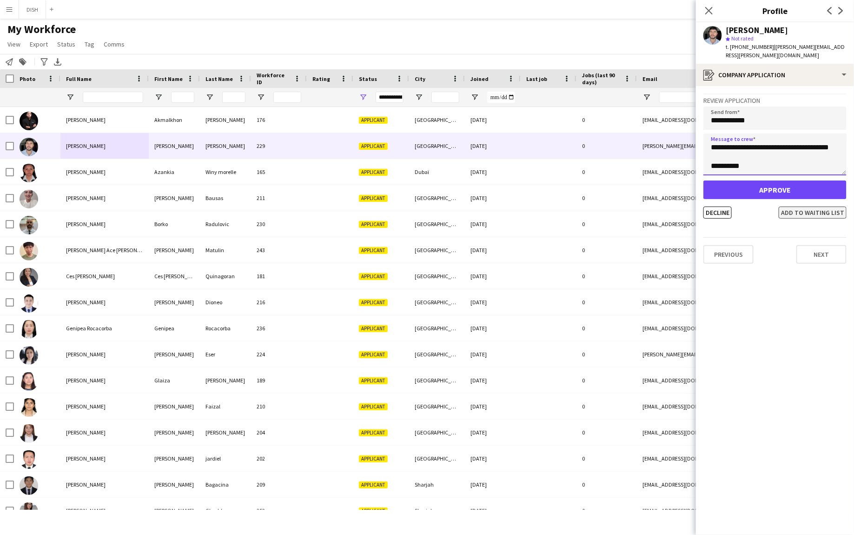
type textarea "**********"
click at [797, 206] on button "Add to waiting list" at bounding box center [813, 212] width 68 height 12
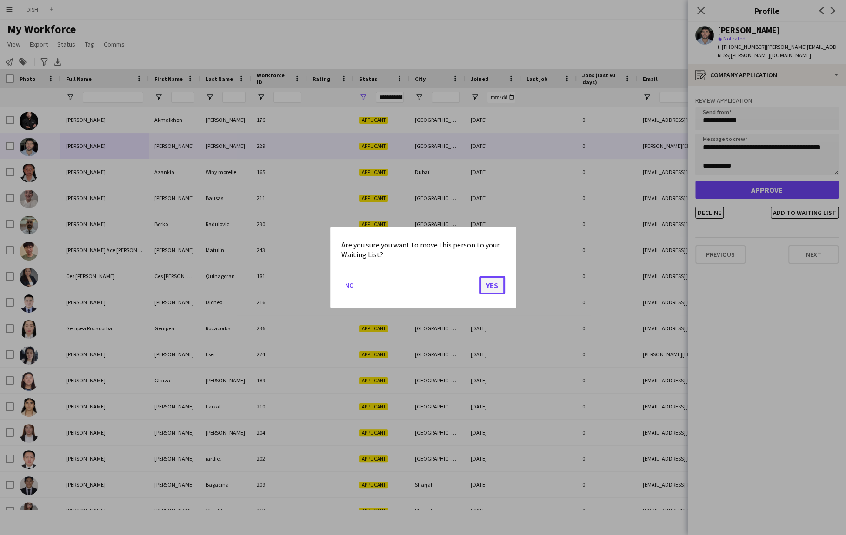
click at [485, 288] on button "Yes" at bounding box center [492, 285] width 26 height 19
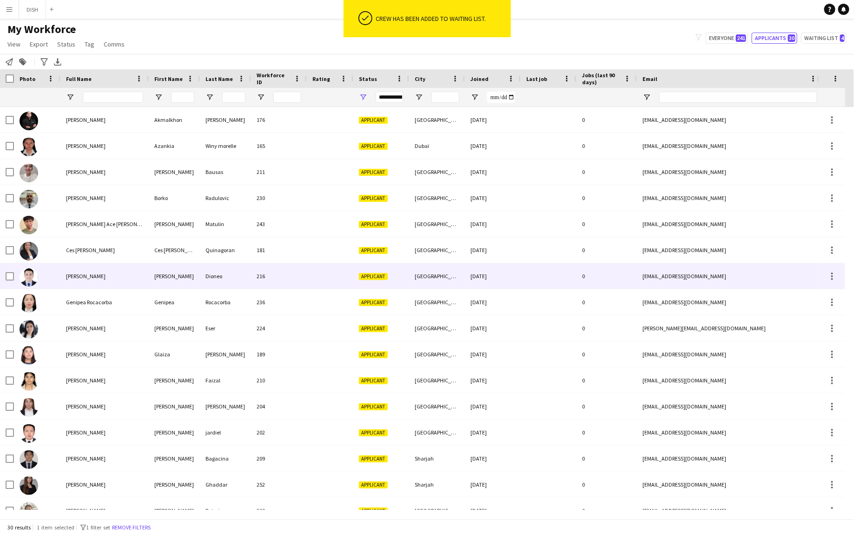
click at [112, 270] on div "[PERSON_NAME]" at bounding box center [104, 276] width 88 height 26
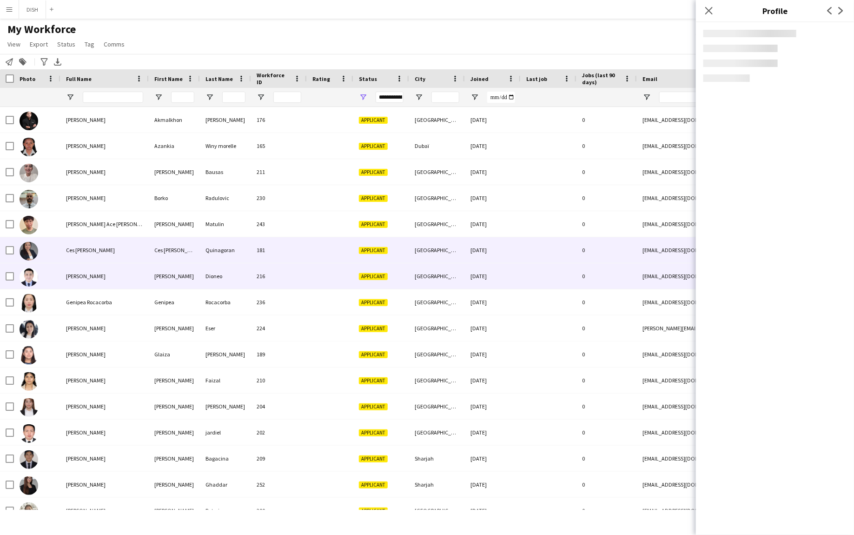
click at [107, 246] on span "Ces [PERSON_NAME]" at bounding box center [90, 249] width 49 height 7
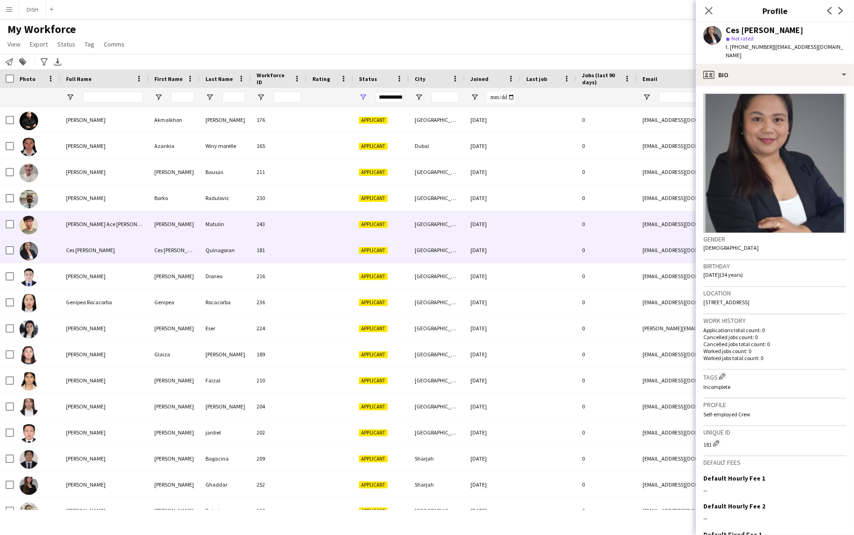
click at [107, 230] on div "[PERSON_NAME] Ace [PERSON_NAME]" at bounding box center [104, 224] width 88 height 26
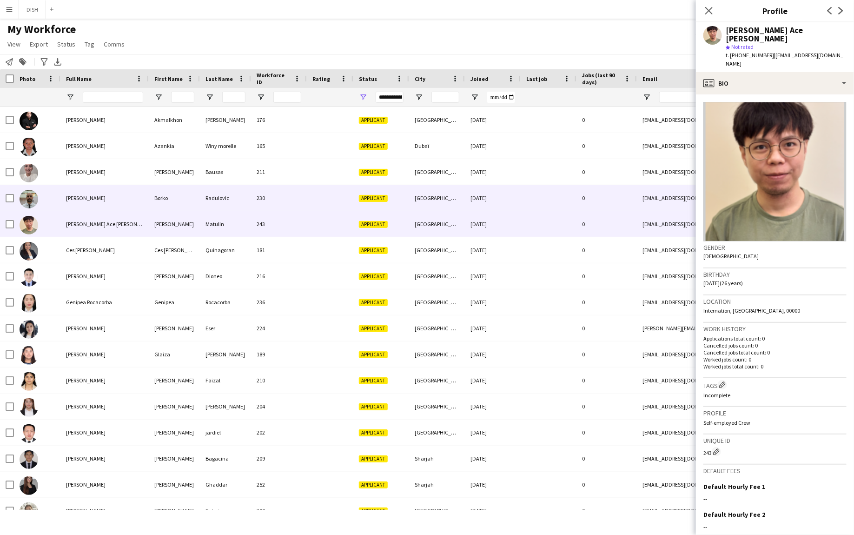
click at [105, 198] on div "[PERSON_NAME]" at bounding box center [104, 198] width 88 height 26
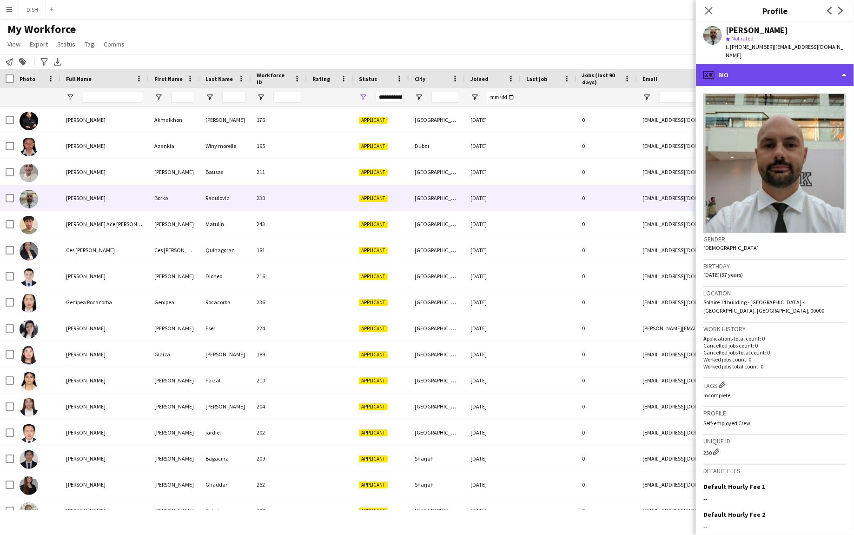
click at [725, 66] on div "profile Bio" at bounding box center [775, 75] width 158 height 22
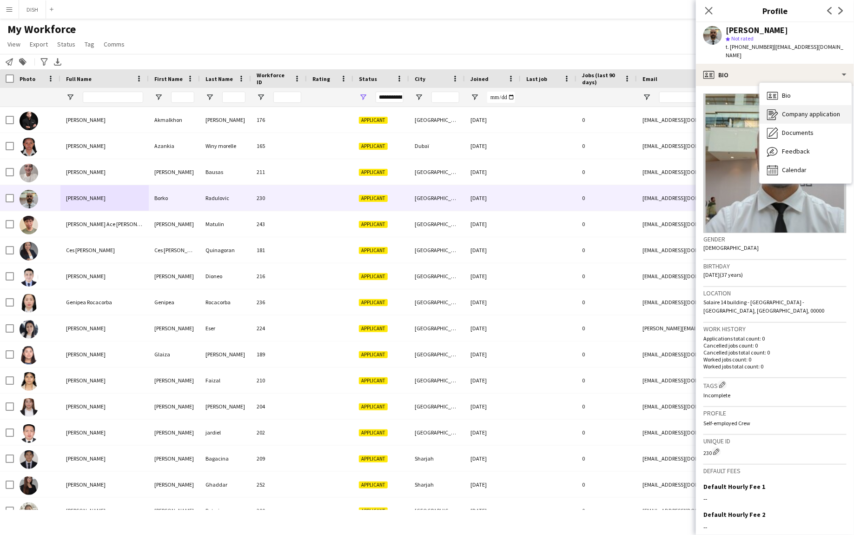
click at [779, 105] on div "Company application Company application" at bounding box center [806, 114] width 92 height 19
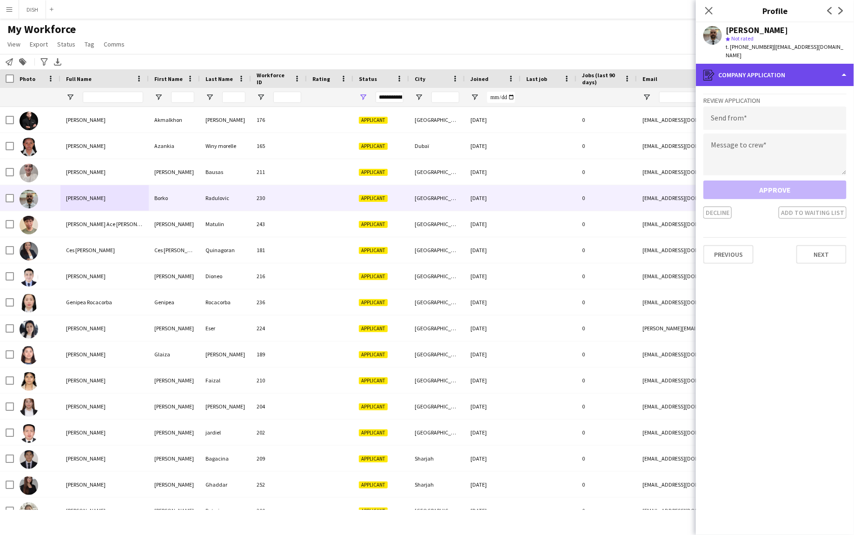
click at [760, 67] on div "register Company application" at bounding box center [775, 75] width 158 height 22
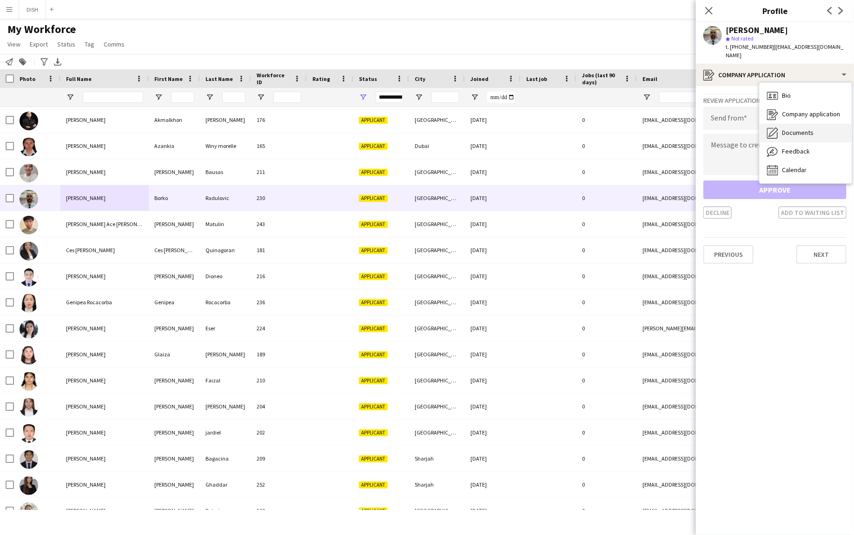
click at [789, 124] on div "Documents Documents" at bounding box center [806, 133] width 92 height 19
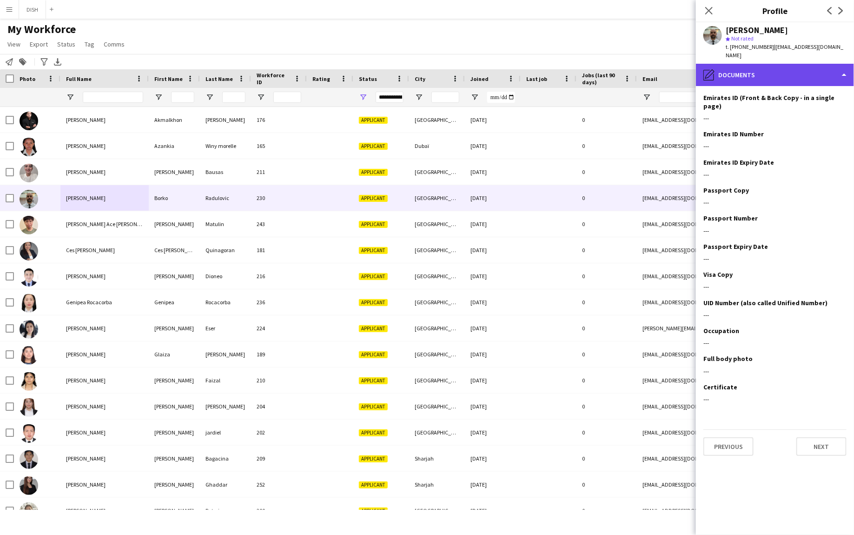
click at [765, 74] on div "pencil4 Documents" at bounding box center [775, 75] width 158 height 22
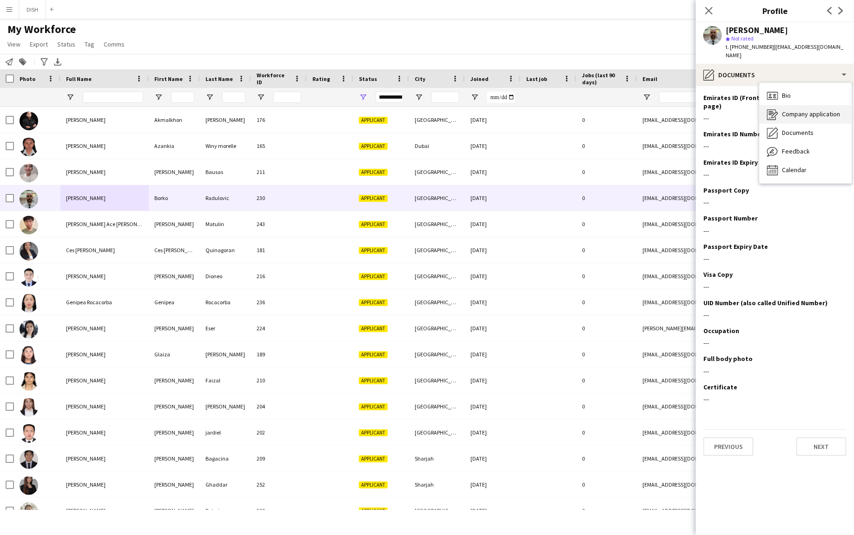
click at [804, 112] on div "Company application Company application" at bounding box center [806, 114] width 92 height 19
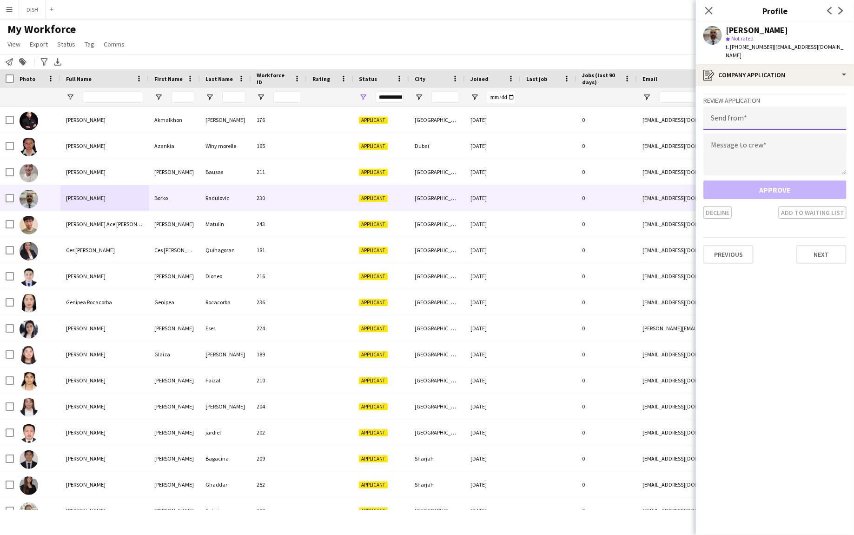
click at [775, 109] on input "email" at bounding box center [775, 117] width 143 height 23
type input "**********"
click at [777, 133] on textarea at bounding box center [775, 154] width 143 height 42
paste textarea "**********"
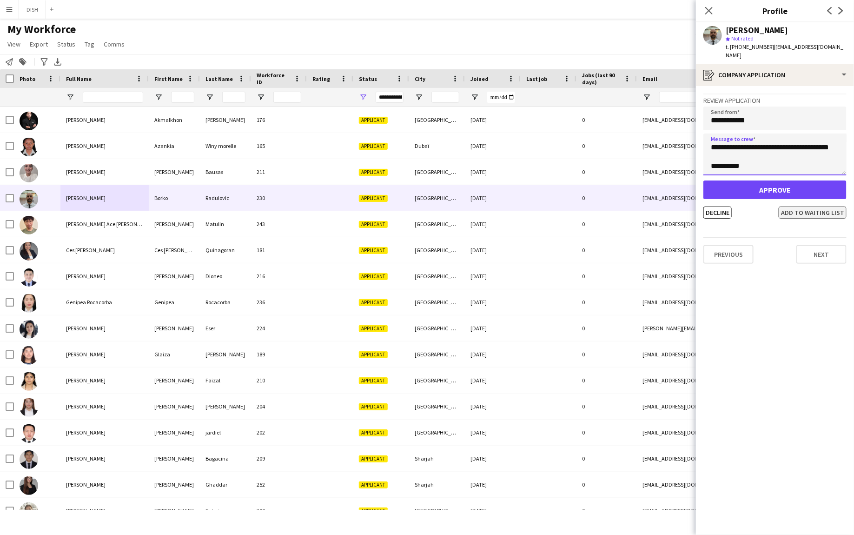
type textarea "**********"
click at [785, 206] on button "Add to waiting list" at bounding box center [813, 212] width 68 height 12
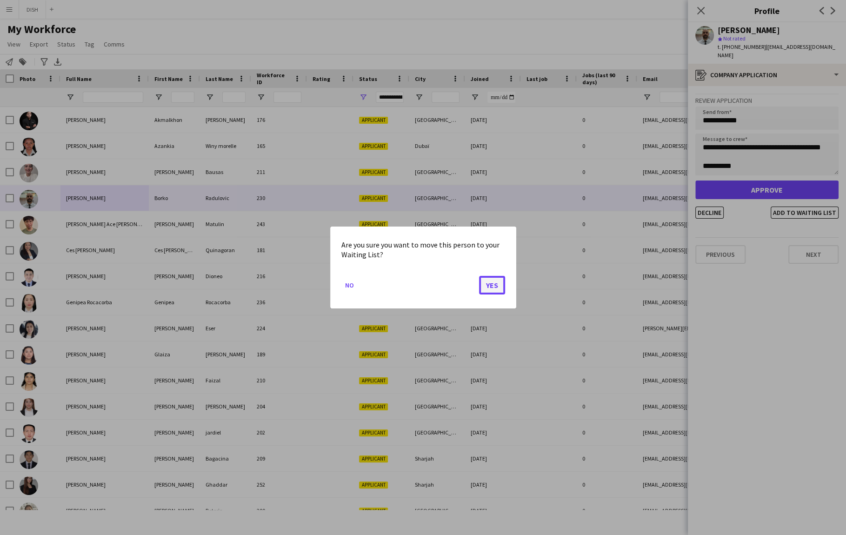
click at [495, 284] on button "Yes" at bounding box center [492, 285] width 26 height 19
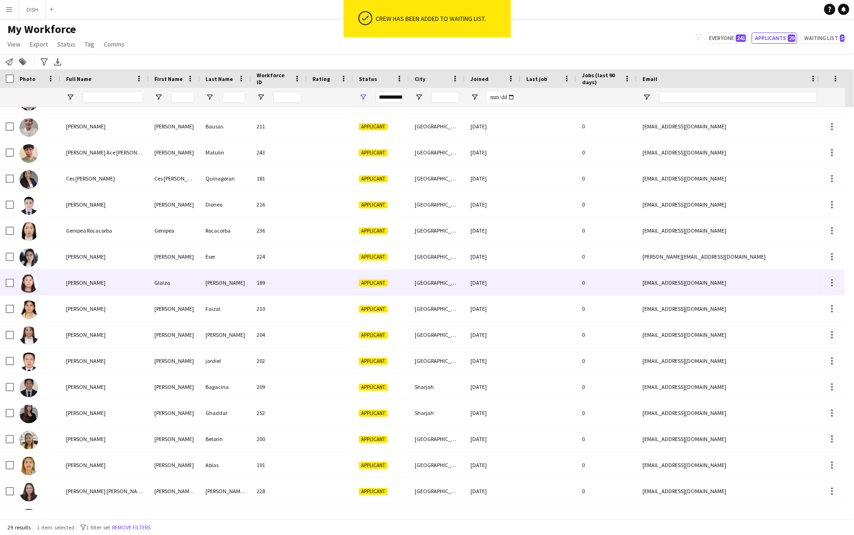
click at [106, 286] on div "[PERSON_NAME]" at bounding box center [104, 283] width 88 height 26
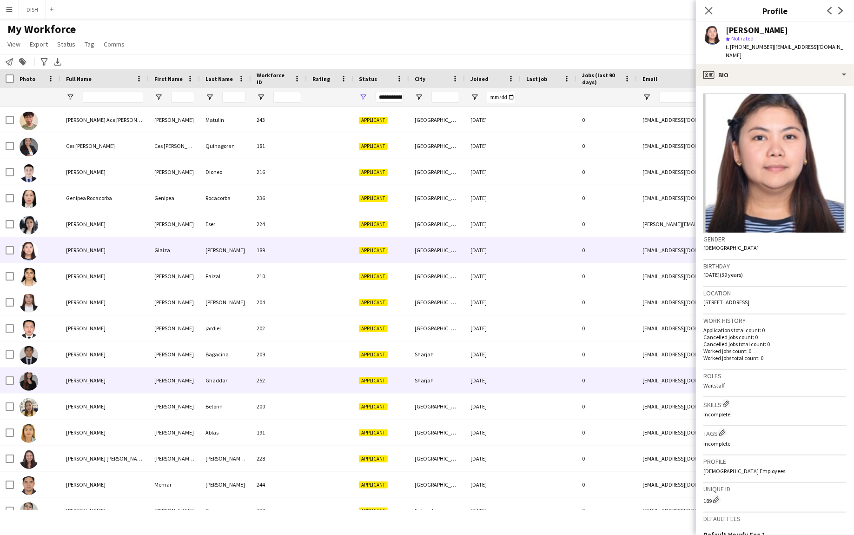
click at [106, 376] on div "[PERSON_NAME]" at bounding box center [104, 380] width 88 height 26
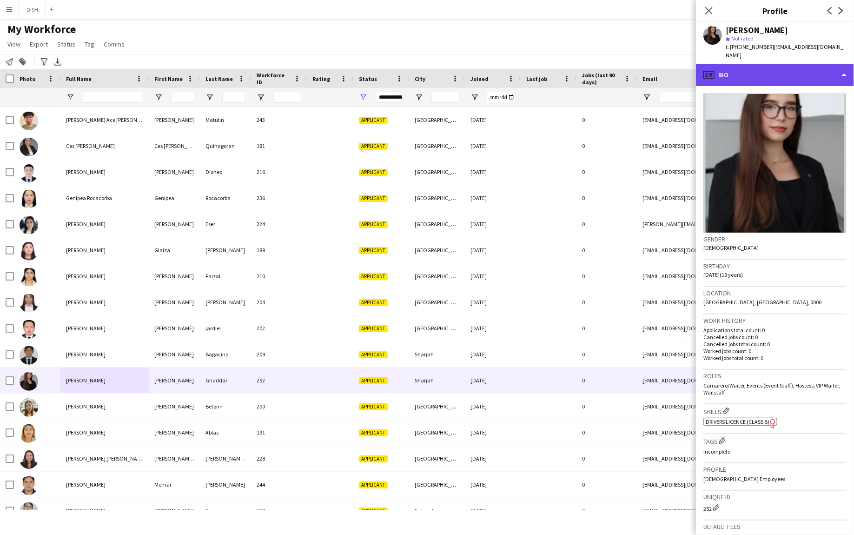
click at [770, 75] on div "profile Bio" at bounding box center [775, 75] width 158 height 22
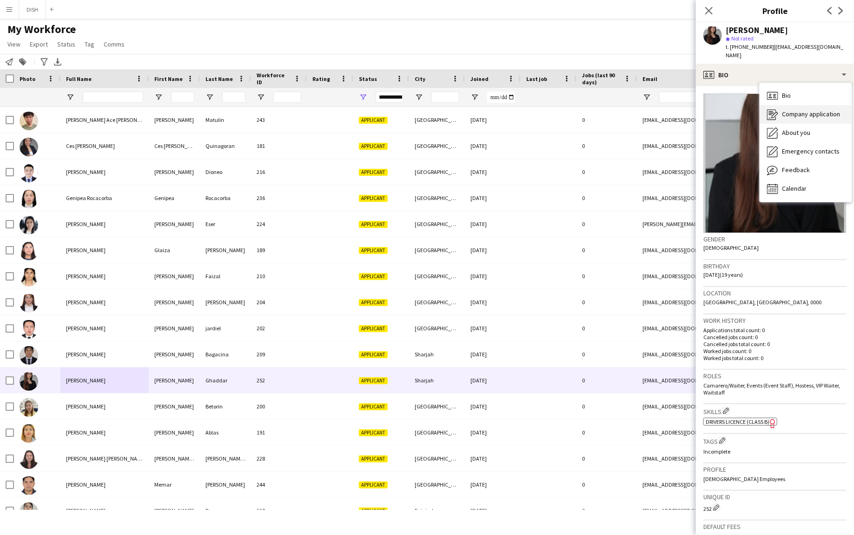
click at [791, 110] on span "Company application" at bounding box center [811, 114] width 58 height 8
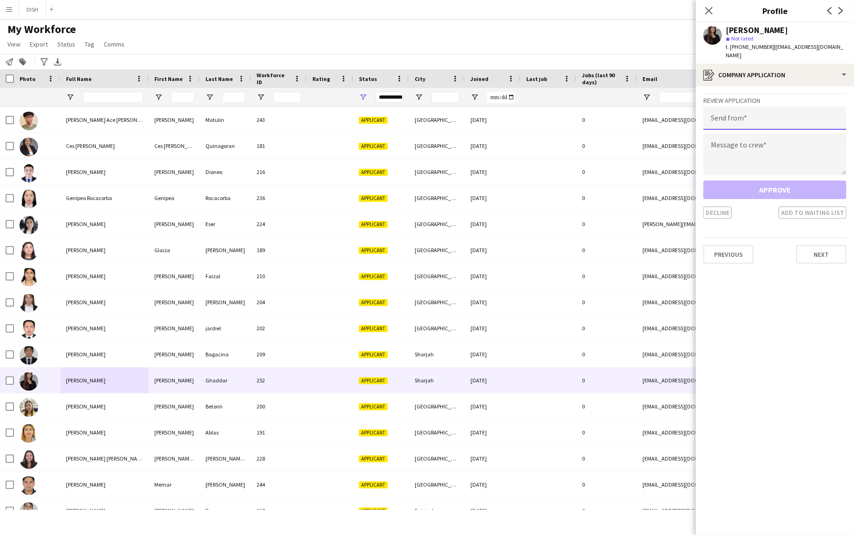
click at [787, 106] on input "email" at bounding box center [775, 117] width 143 height 23
type input "**********"
click at [784, 134] on textarea at bounding box center [775, 154] width 143 height 42
paste textarea "**********"
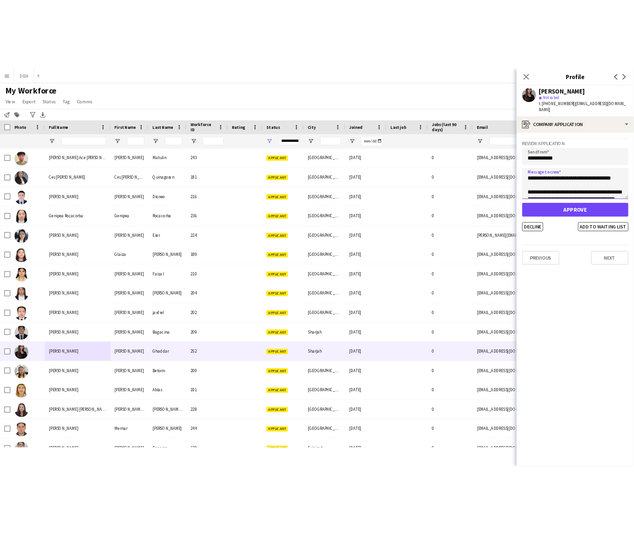
scroll to position [43, 0]
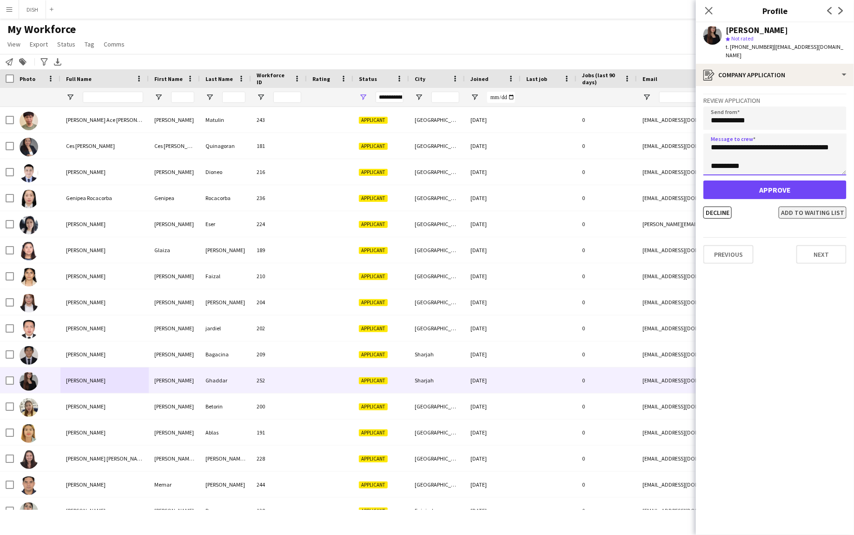
type textarea "**********"
click at [797, 206] on button "Add to waiting list" at bounding box center [813, 212] width 68 height 12
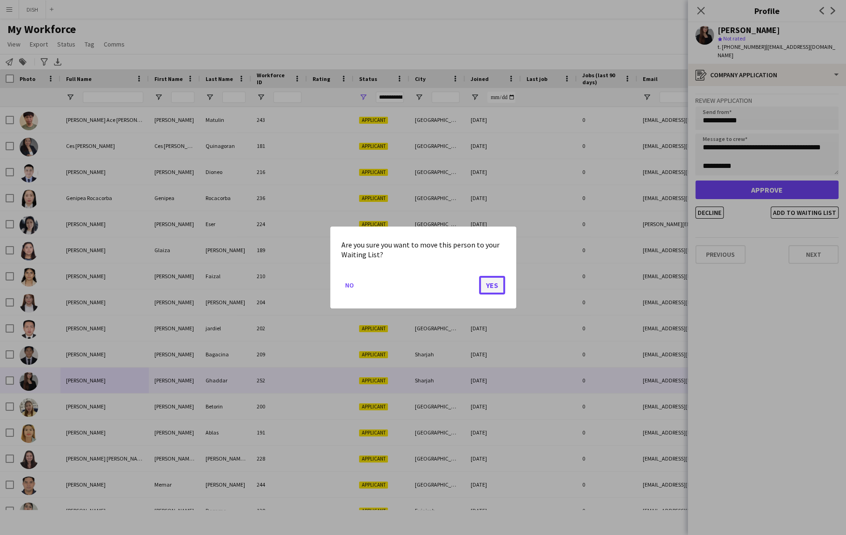
click at [493, 283] on button "Yes" at bounding box center [492, 285] width 26 height 19
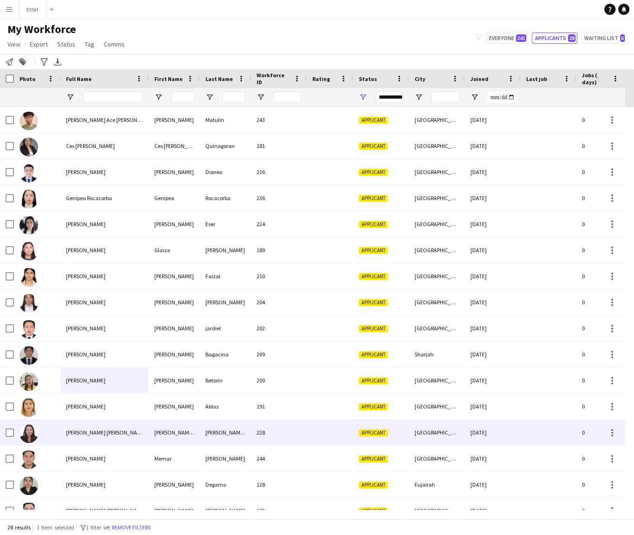
click at [113, 433] on span "[PERSON_NAME] [PERSON_NAME]" at bounding box center [106, 432] width 80 height 7
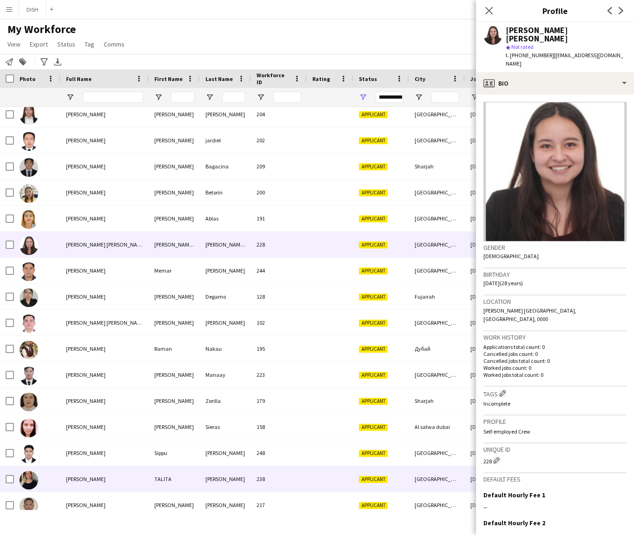
scroll to position [286, 0]
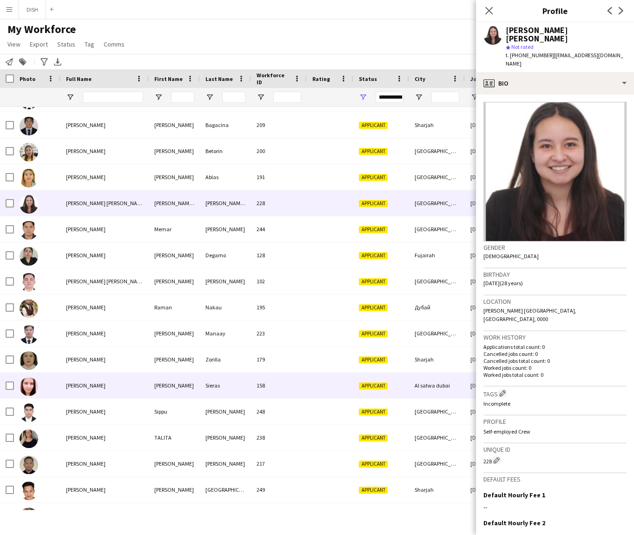
click at [113, 385] on div "[PERSON_NAME]" at bounding box center [104, 385] width 88 height 26
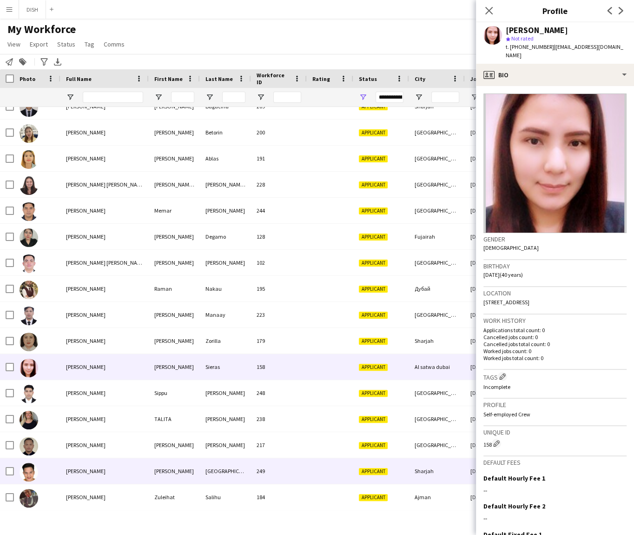
click at [120, 481] on div "[PERSON_NAME]" at bounding box center [104, 471] width 88 height 26
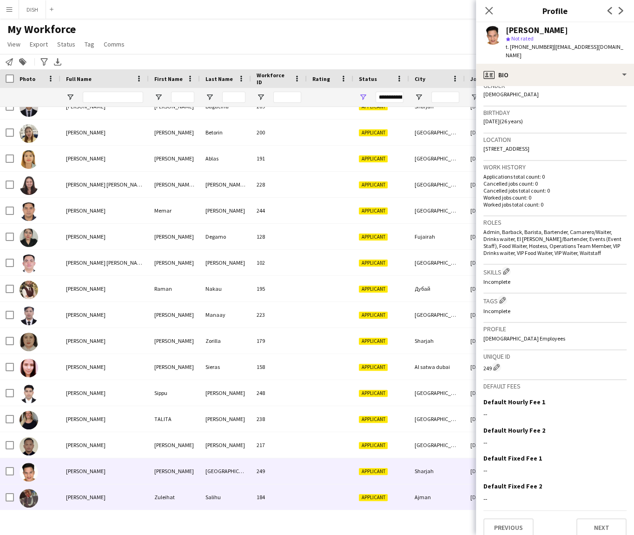
click at [82, 491] on div "[PERSON_NAME]" at bounding box center [104, 497] width 88 height 26
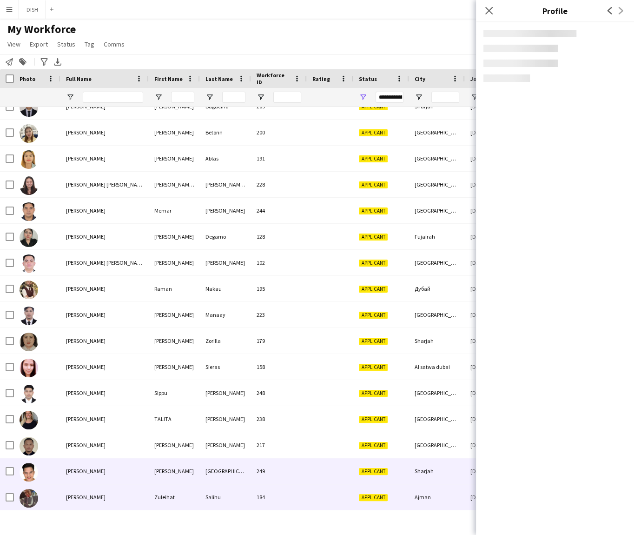
click at [92, 470] on span "[PERSON_NAME]" at bounding box center [86, 470] width 40 height 7
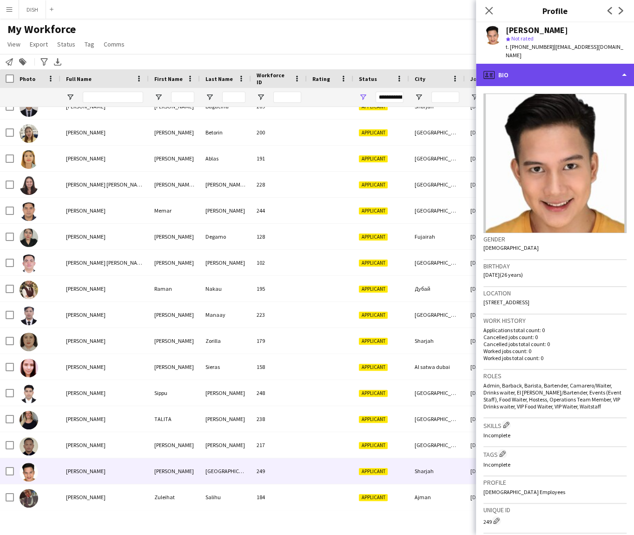
click at [565, 74] on div "profile Bio" at bounding box center [555, 75] width 158 height 22
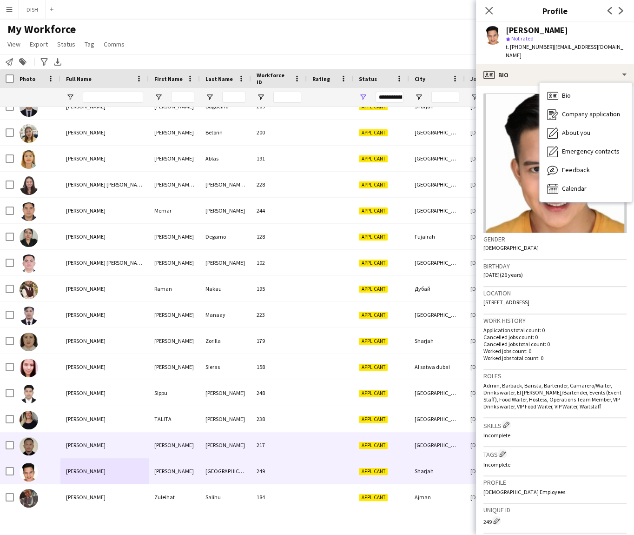
click at [130, 445] on div "[PERSON_NAME]" at bounding box center [104, 445] width 88 height 26
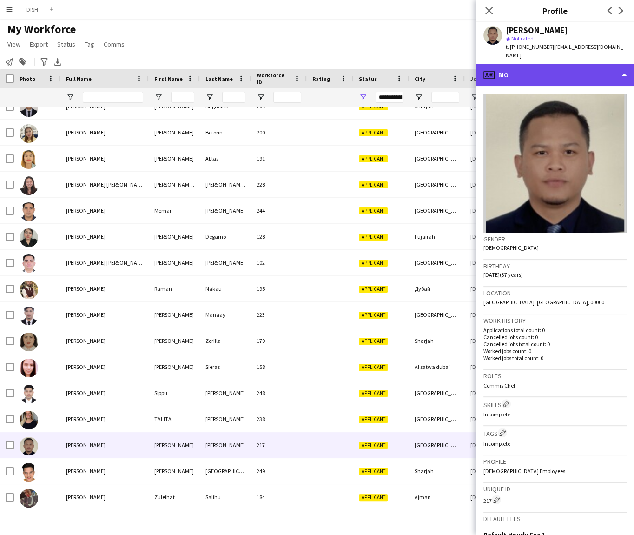
click at [552, 73] on div "profile Bio" at bounding box center [555, 75] width 158 height 22
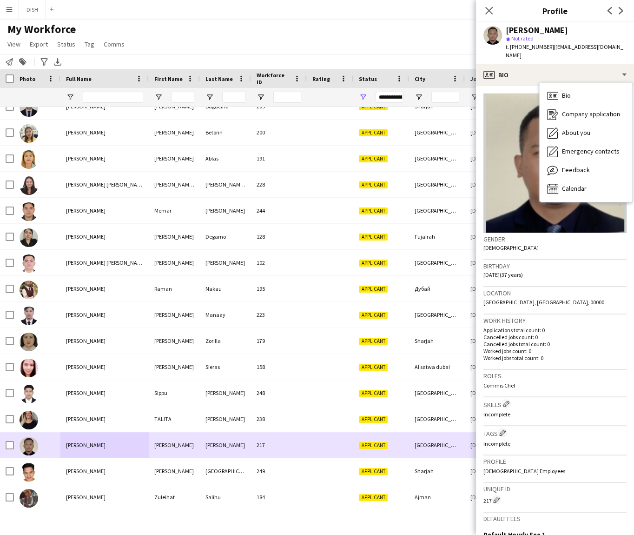
click at [122, 450] on div "[PERSON_NAME]" at bounding box center [104, 445] width 88 height 26
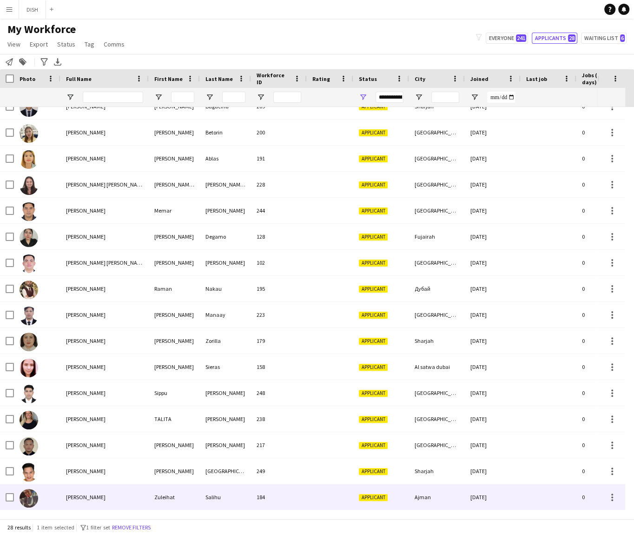
click at [105, 493] on div "[PERSON_NAME]" at bounding box center [104, 497] width 88 height 26
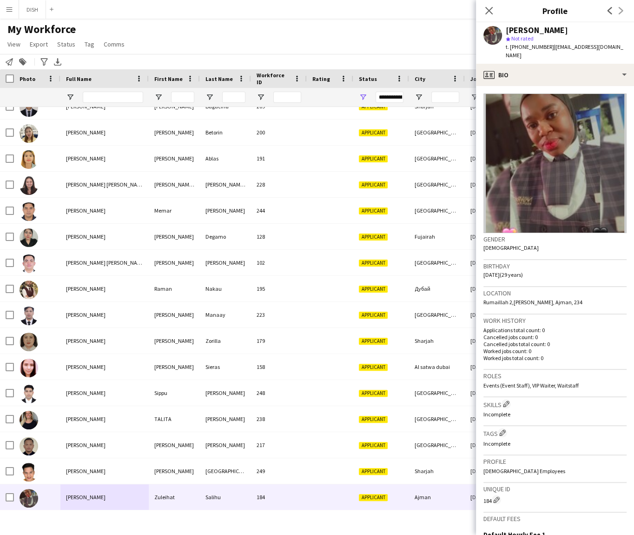
click at [556, 86] on app-crew-profile-bio "Gender [DEMOGRAPHIC_DATA] Birthday [DEMOGRAPHIC_DATA] (29 years) Location [GEOG…" at bounding box center [555, 310] width 158 height 449
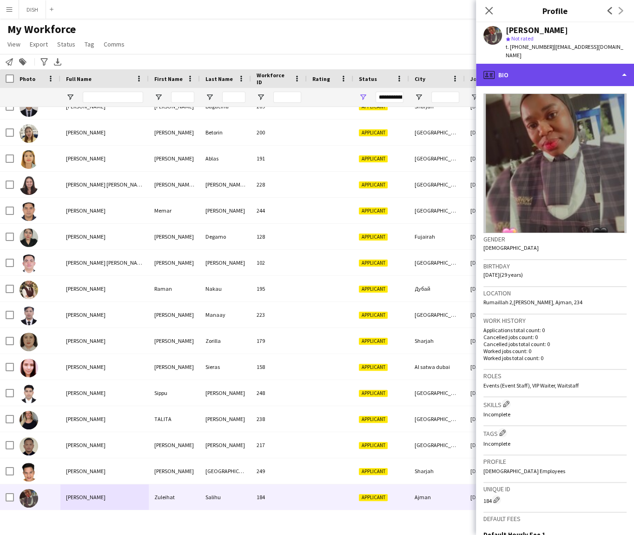
click at [552, 72] on div "profile Bio" at bounding box center [555, 75] width 158 height 22
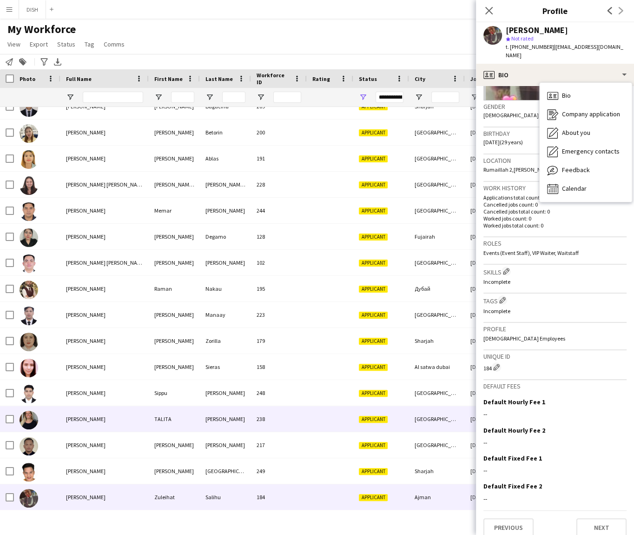
click at [117, 423] on div "[PERSON_NAME]" at bounding box center [104, 419] width 88 height 26
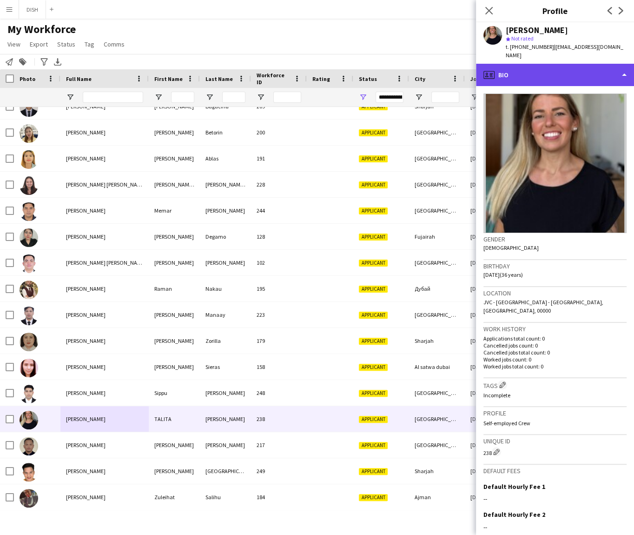
click at [595, 66] on div "profile Bio" at bounding box center [555, 75] width 158 height 22
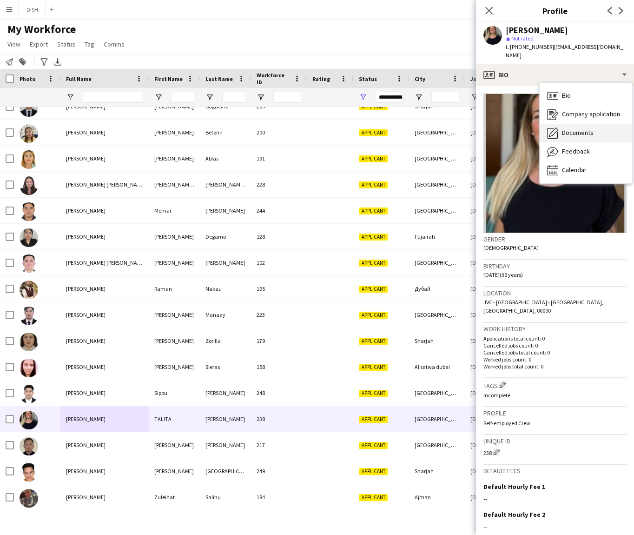
click at [612, 124] on div "Documents Documents" at bounding box center [586, 133] width 92 height 19
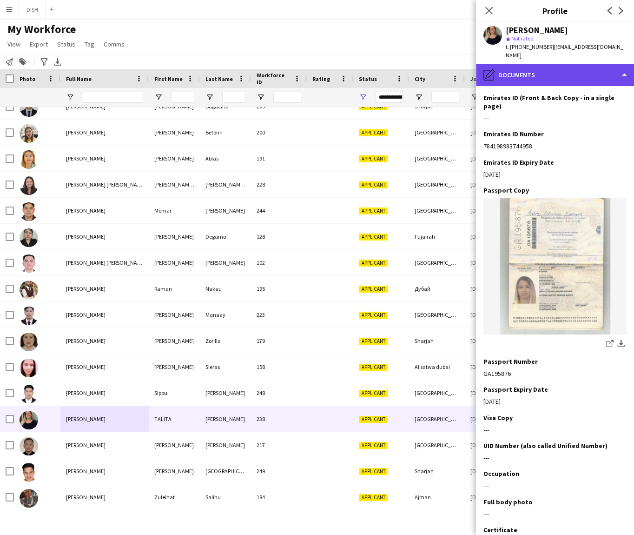
click at [554, 64] on div "pencil4 Documents" at bounding box center [555, 75] width 158 height 22
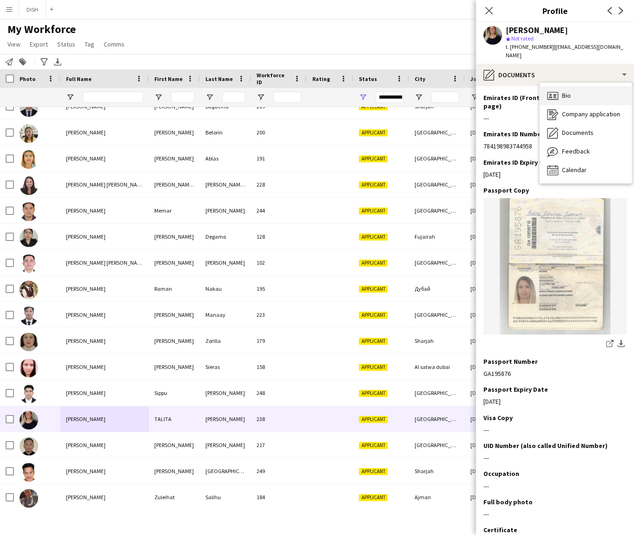
click at [571, 91] on span "Bio" at bounding box center [566, 95] width 9 height 8
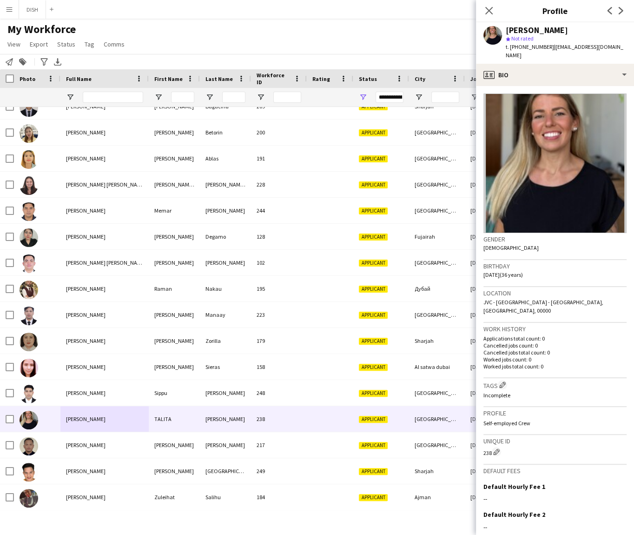
click at [517, 53] on div "[PERSON_NAME] star Not rated t. [PHONE_NUMBER] | [EMAIL_ADDRESS][DOMAIN_NAME]" at bounding box center [555, 42] width 158 height 41
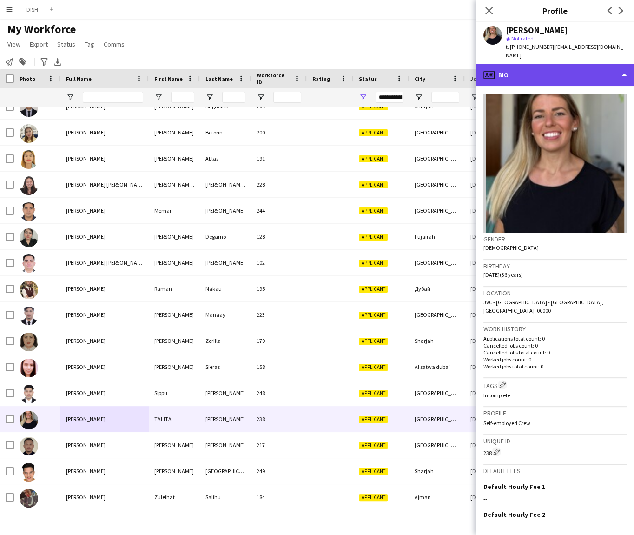
click at [519, 64] on div "profile Bio" at bounding box center [555, 75] width 158 height 22
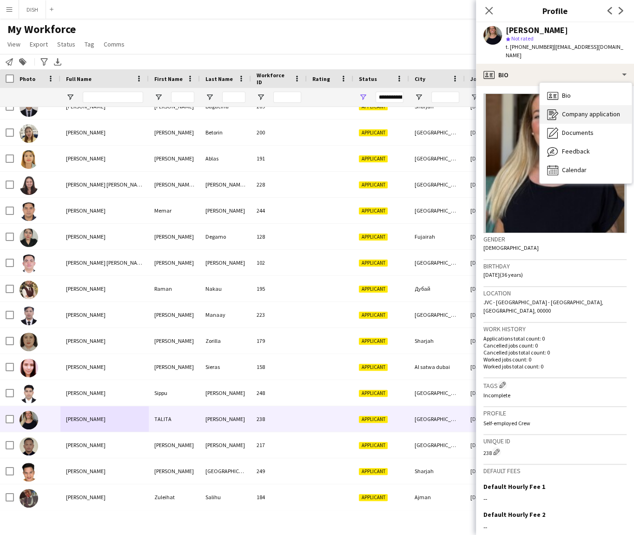
click at [578, 110] on span "Company application" at bounding box center [591, 114] width 58 height 8
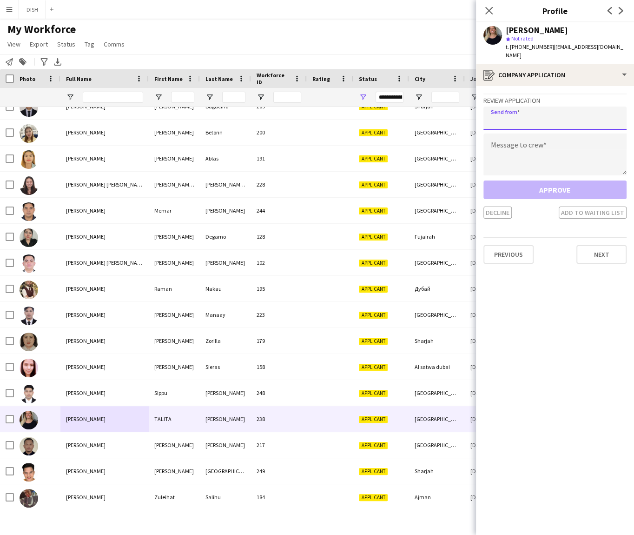
click at [568, 111] on input "email" at bounding box center [555, 117] width 143 height 23
type input "**********"
click at [564, 146] on textarea at bounding box center [555, 154] width 143 height 42
paste textarea "**********"
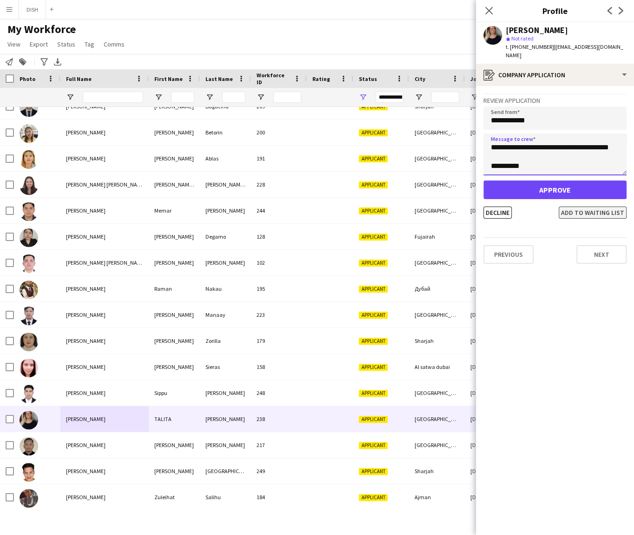
type textarea "**********"
click at [600, 206] on button "Add to waiting list" at bounding box center [593, 212] width 68 height 12
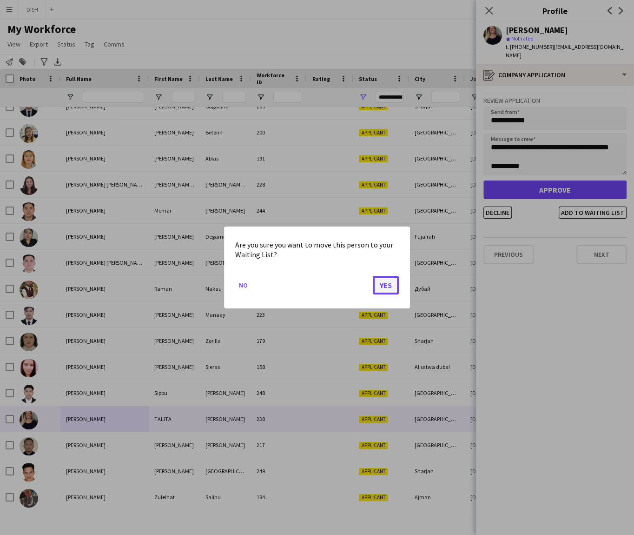
click at [389, 287] on button "Yes" at bounding box center [386, 285] width 26 height 19
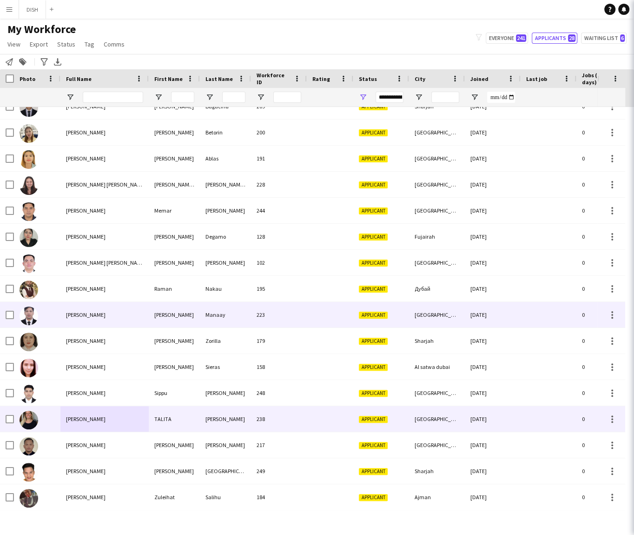
click at [107, 316] on div "[PERSON_NAME] 244 Applicant [GEOGRAPHIC_DATA] [DATE] 0 [EMAIL_ADDRESS][DOMAIN_N…" at bounding box center [548, 145] width 1097 height 729
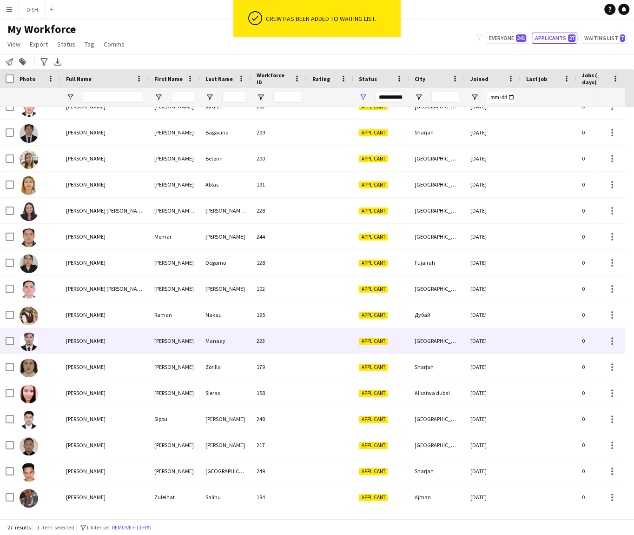
click at [116, 344] on div "[PERSON_NAME]" at bounding box center [104, 341] width 88 height 26
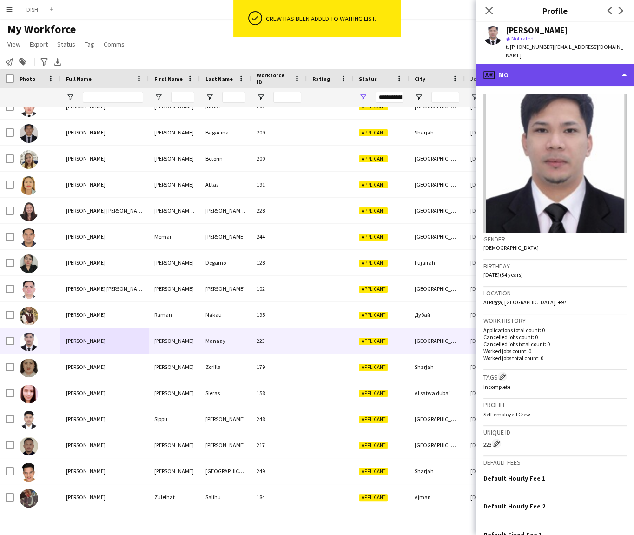
click at [545, 71] on div "profile Bio" at bounding box center [555, 75] width 158 height 22
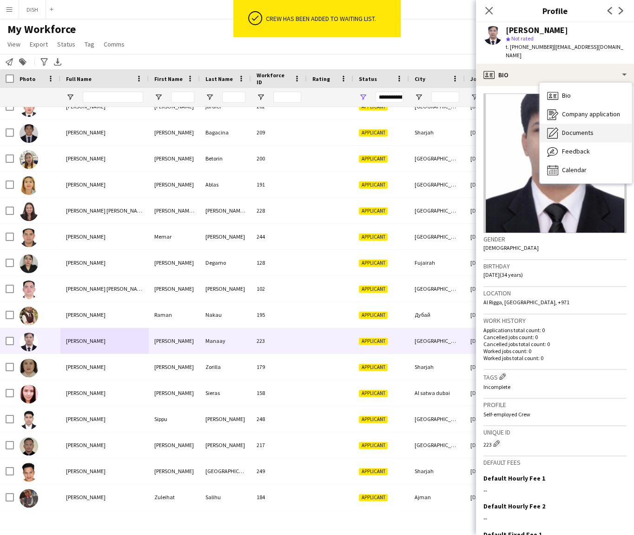
click at [585, 128] on span "Documents" at bounding box center [578, 132] width 32 height 8
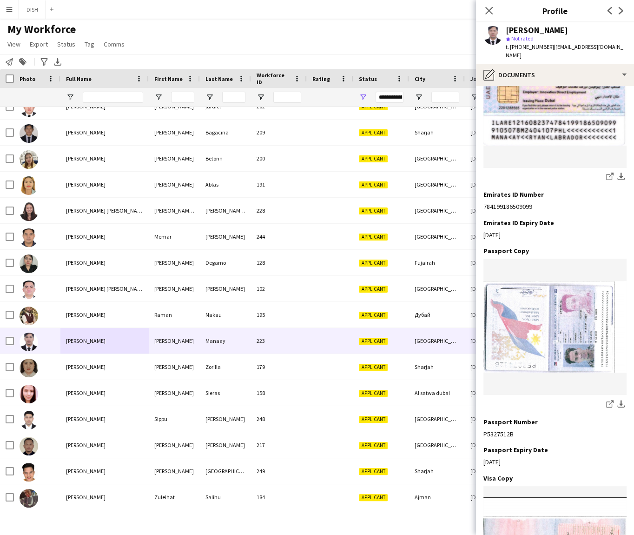
scroll to position [0, 0]
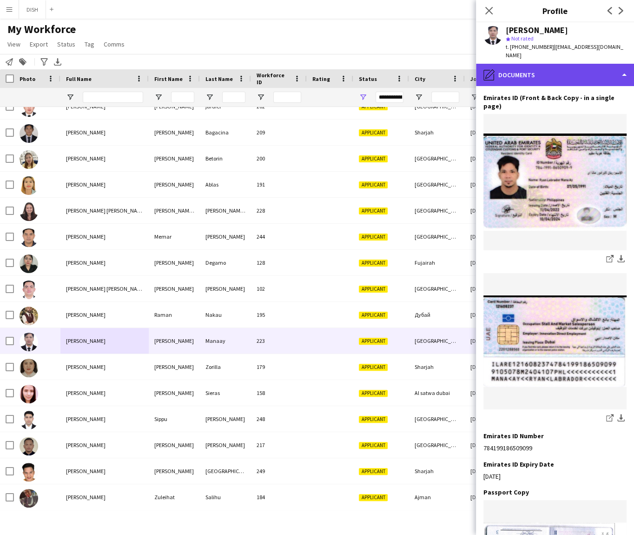
click at [531, 69] on div "pencil4 Documents" at bounding box center [555, 75] width 158 height 22
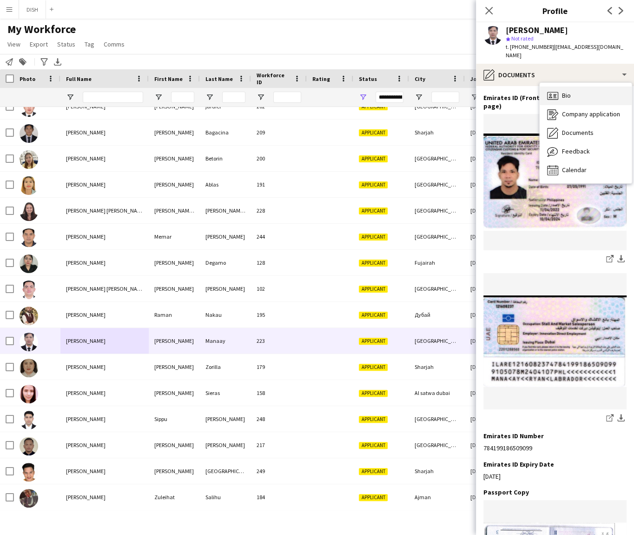
click at [564, 91] on span "Bio" at bounding box center [566, 95] width 9 height 8
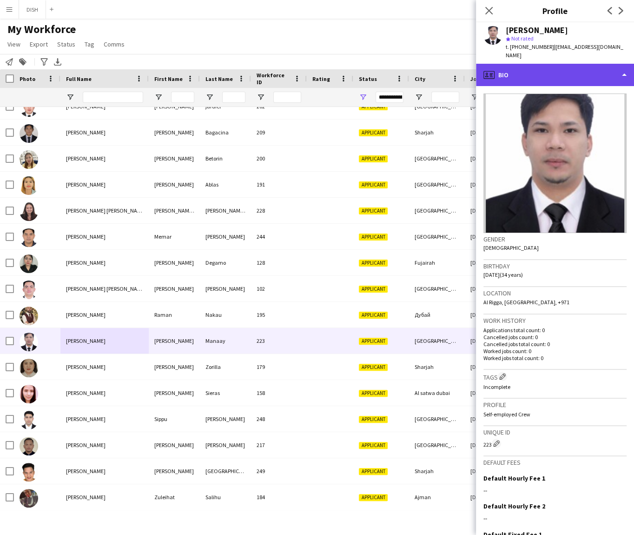
click at [551, 65] on div "profile Bio" at bounding box center [555, 75] width 158 height 22
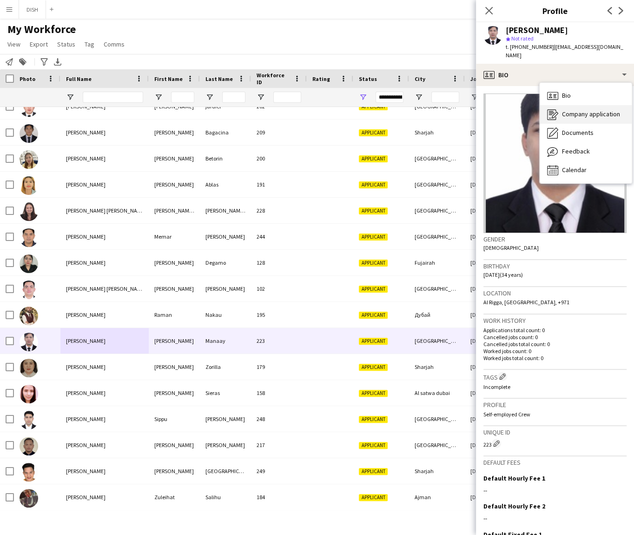
click at [567, 105] on div "Company application Company application" at bounding box center [586, 114] width 92 height 19
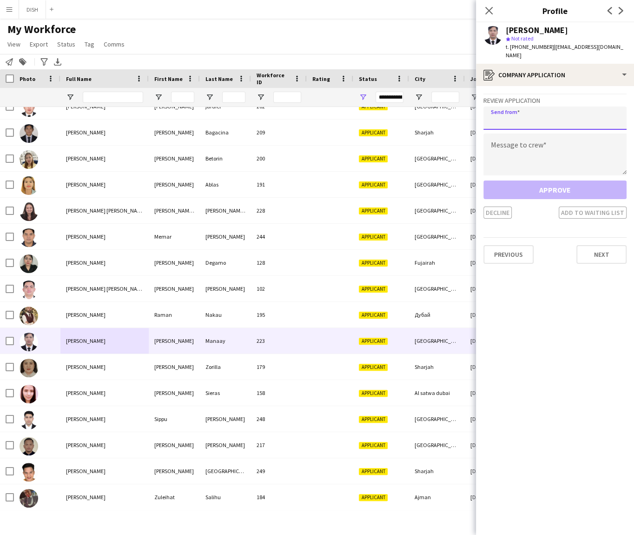
click at [559, 106] on input "email" at bounding box center [555, 117] width 143 height 23
type input "**********"
click at [566, 144] on textarea at bounding box center [555, 154] width 143 height 42
paste textarea "**********"
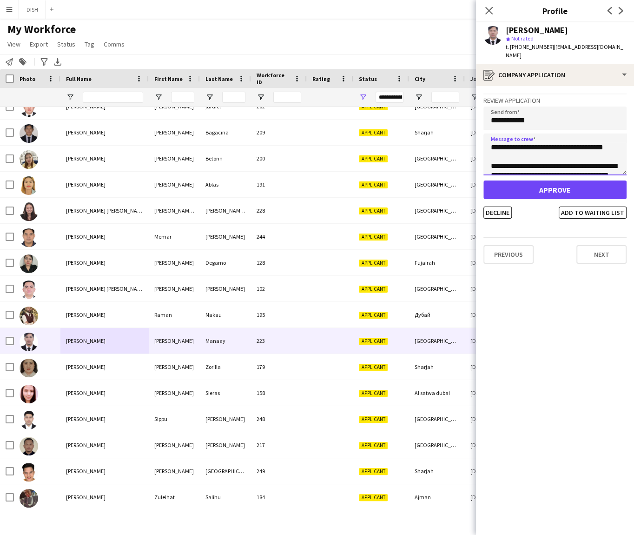
scroll to position [43, 0]
type textarea "**********"
click at [584, 206] on button "Add to waiting list" at bounding box center [593, 212] width 68 height 12
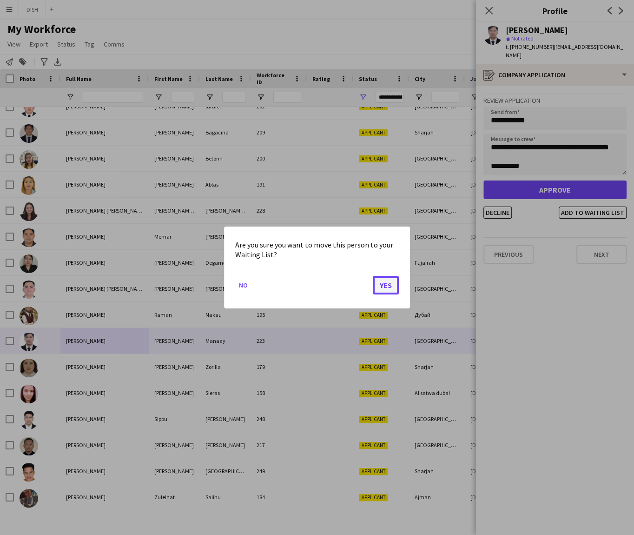
click at [391, 281] on button "Yes" at bounding box center [386, 285] width 26 height 19
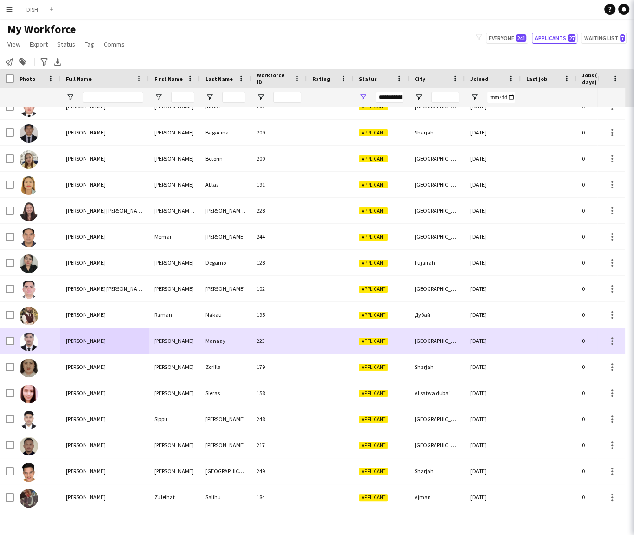
scroll to position [274, 0]
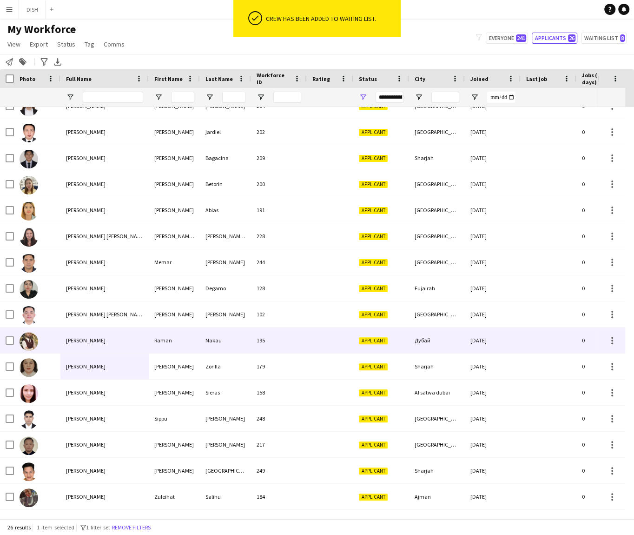
click at [106, 341] on div "[PERSON_NAME]" at bounding box center [104, 340] width 88 height 26
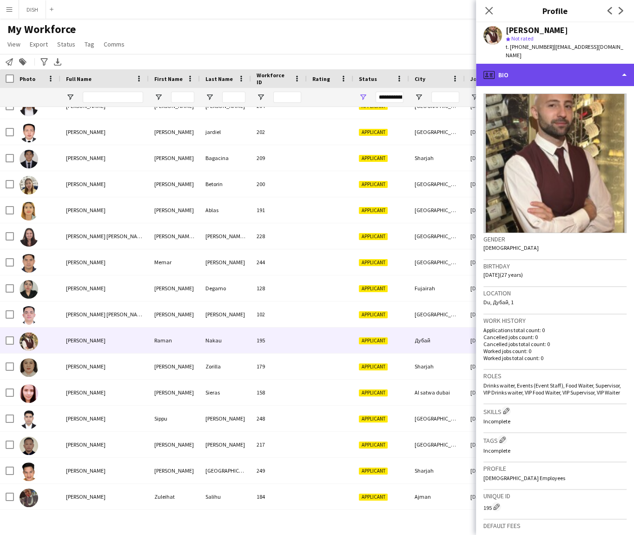
click at [559, 66] on div "profile Bio" at bounding box center [555, 75] width 158 height 22
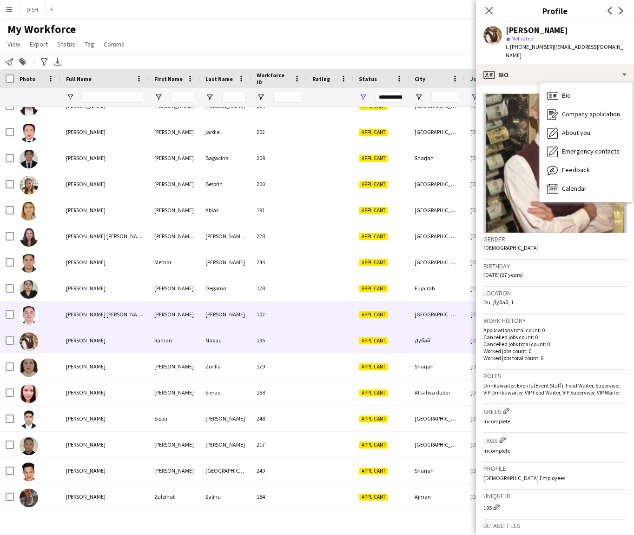
click at [76, 319] on div "[PERSON_NAME] [PERSON_NAME]" at bounding box center [104, 314] width 88 height 26
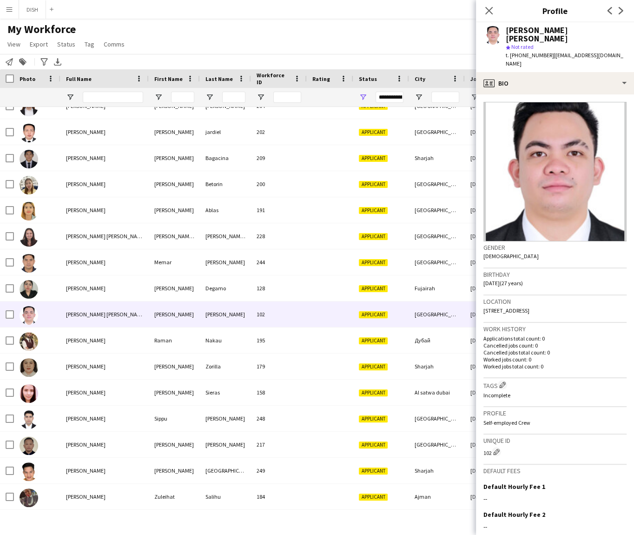
scroll to position [76, 0]
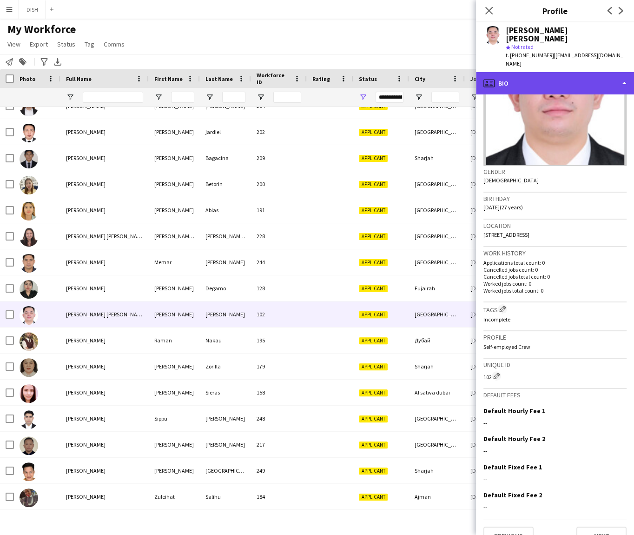
click at [556, 72] on div "profile Bio" at bounding box center [555, 83] width 158 height 22
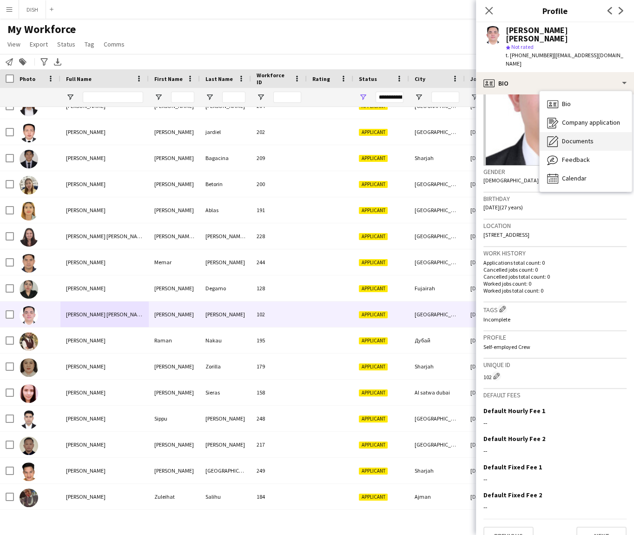
click at [583, 137] on span "Documents" at bounding box center [578, 141] width 32 height 8
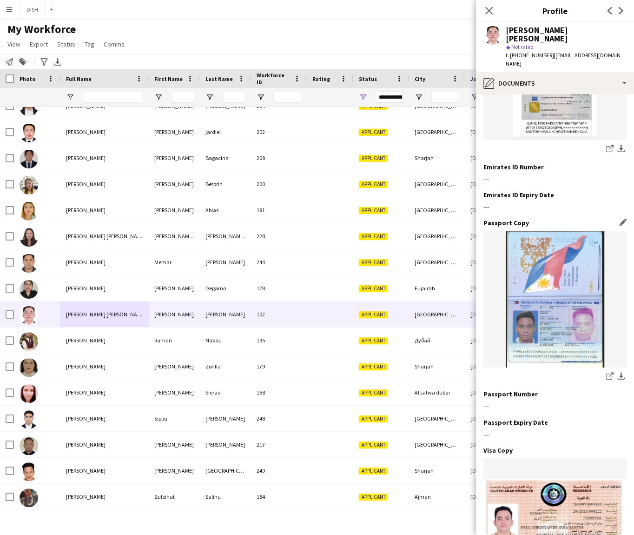
scroll to position [0, 0]
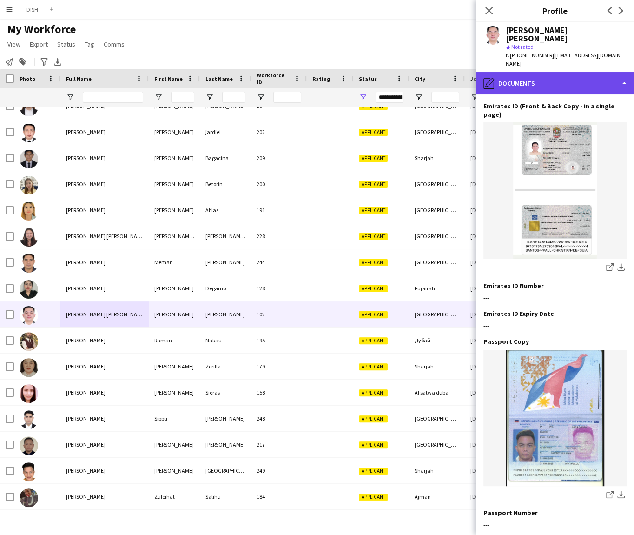
click at [568, 72] on div "pencil4 Documents" at bounding box center [555, 83] width 158 height 22
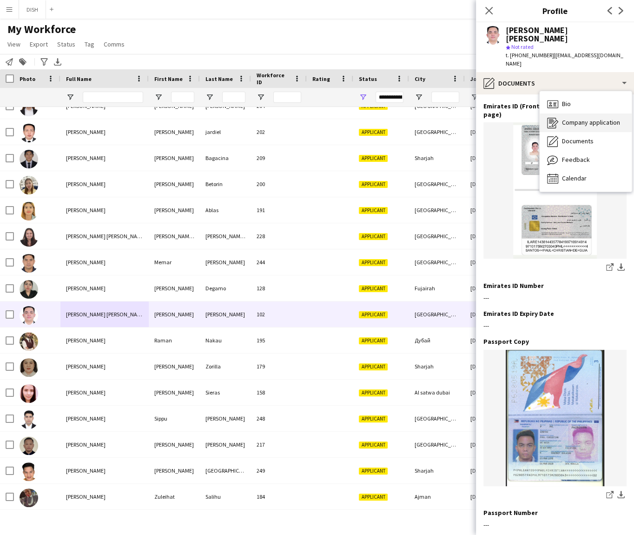
click at [572, 113] on div "Company application Company application" at bounding box center [586, 122] width 92 height 19
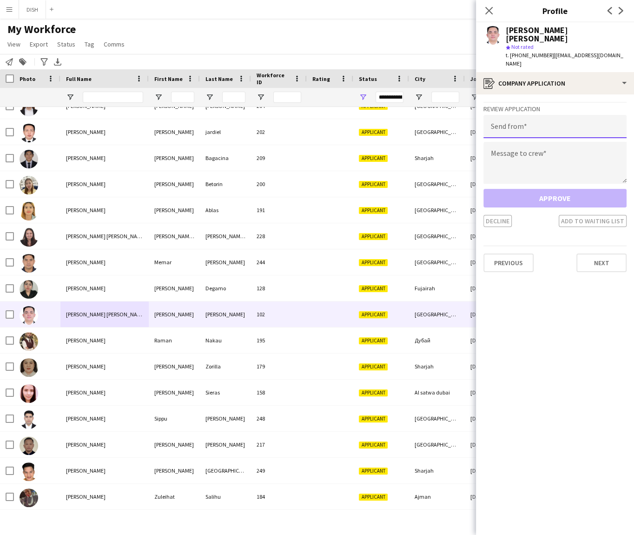
click at [541, 116] on input "email" at bounding box center [555, 126] width 143 height 23
type input "**********"
click at [544, 142] on textarea at bounding box center [555, 163] width 143 height 42
paste textarea "**********"
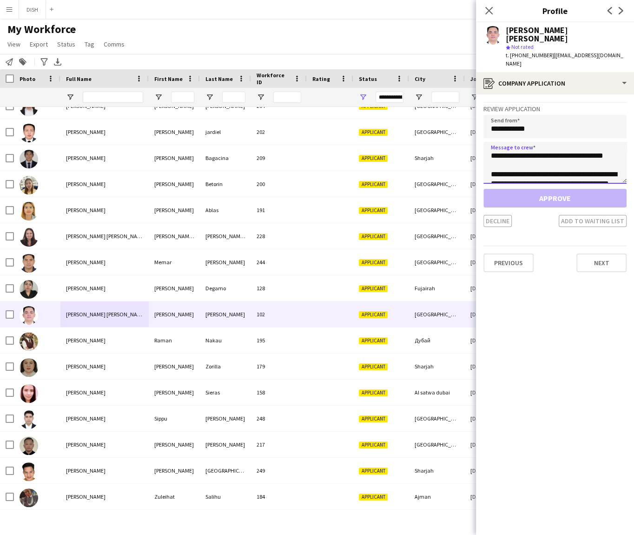
scroll to position [43, 0]
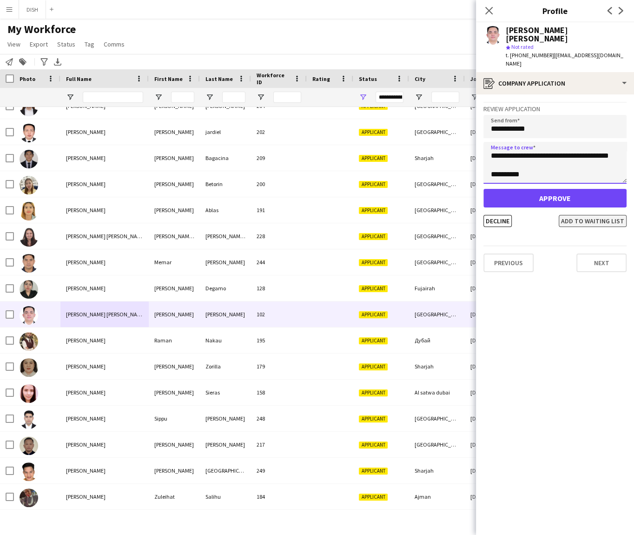
type textarea "**********"
click at [591, 215] on button "Add to waiting list" at bounding box center [593, 221] width 68 height 12
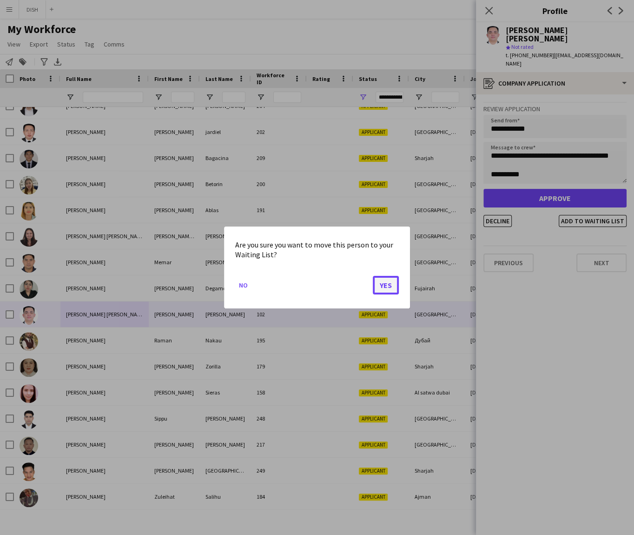
click at [382, 280] on button "Yes" at bounding box center [386, 285] width 26 height 19
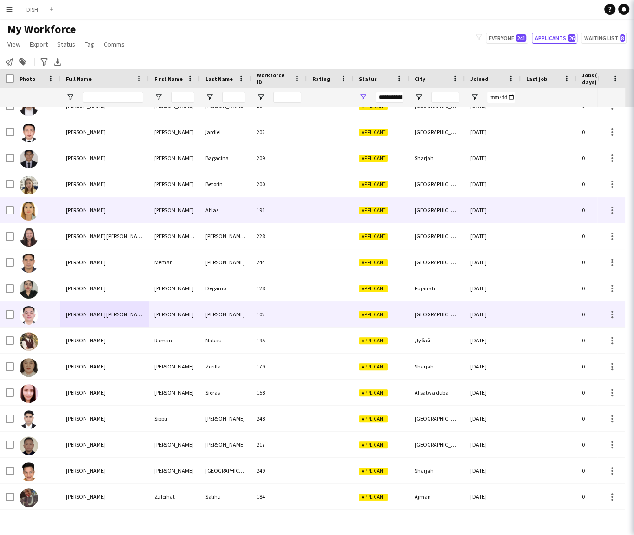
scroll to position [248, 0]
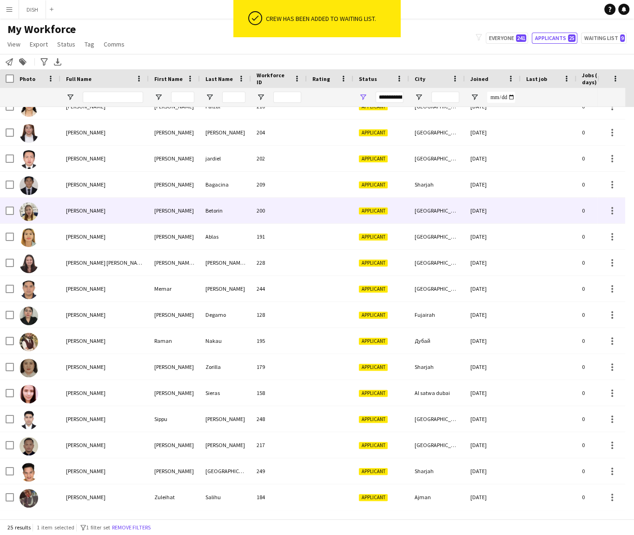
click at [98, 213] on div "[PERSON_NAME]" at bounding box center [104, 211] width 88 height 26
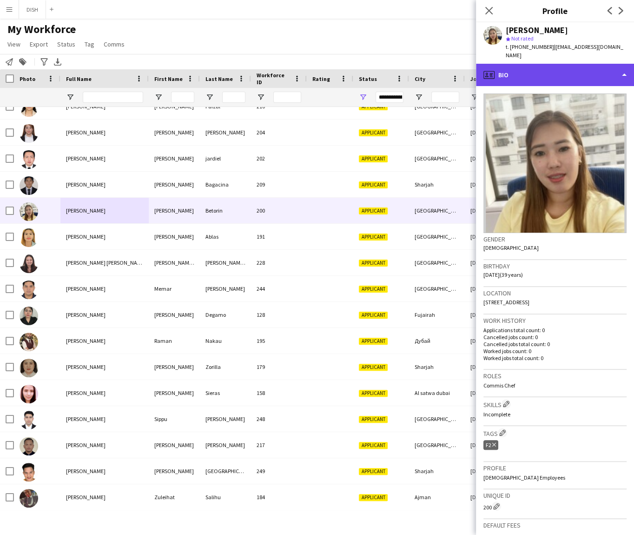
click at [522, 64] on div "profile Bio" at bounding box center [555, 75] width 158 height 22
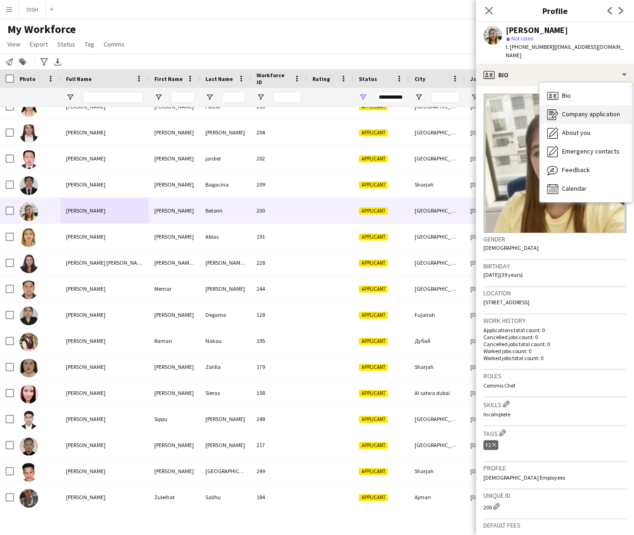
click at [566, 110] on span "Company application" at bounding box center [591, 114] width 58 height 8
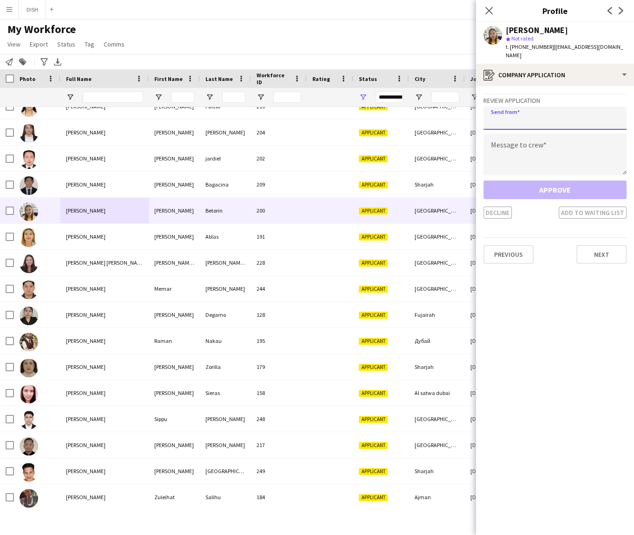
click at [559, 110] on input "email" at bounding box center [555, 117] width 143 height 23
type input "**********"
click at [552, 138] on textarea at bounding box center [555, 154] width 143 height 42
paste textarea "**********"
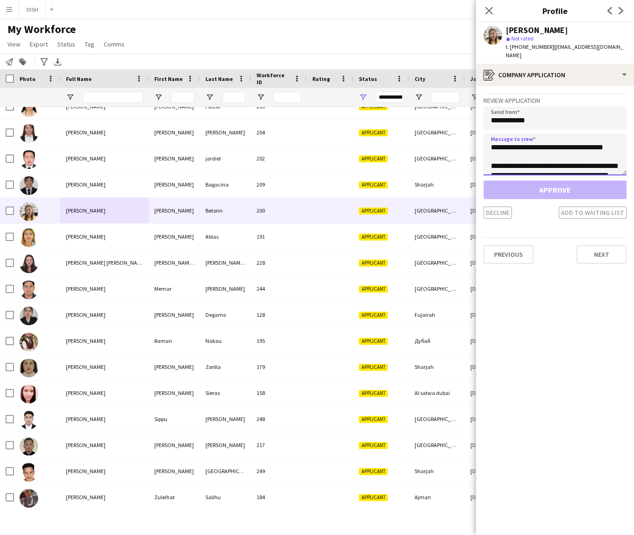
scroll to position [43, 0]
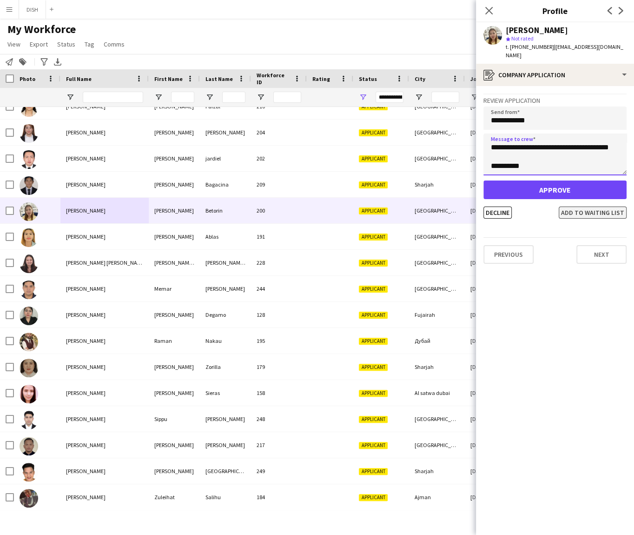
type textarea "**********"
click at [595, 206] on button "Add to waiting list" at bounding box center [593, 212] width 68 height 12
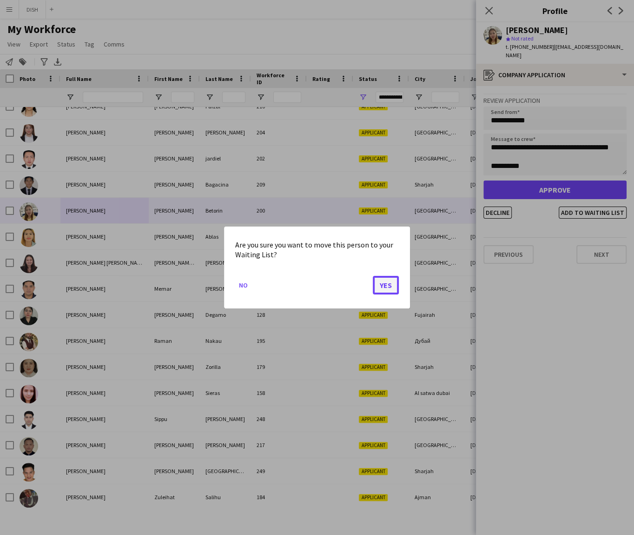
click at [376, 288] on button "Yes" at bounding box center [386, 285] width 26 height 19
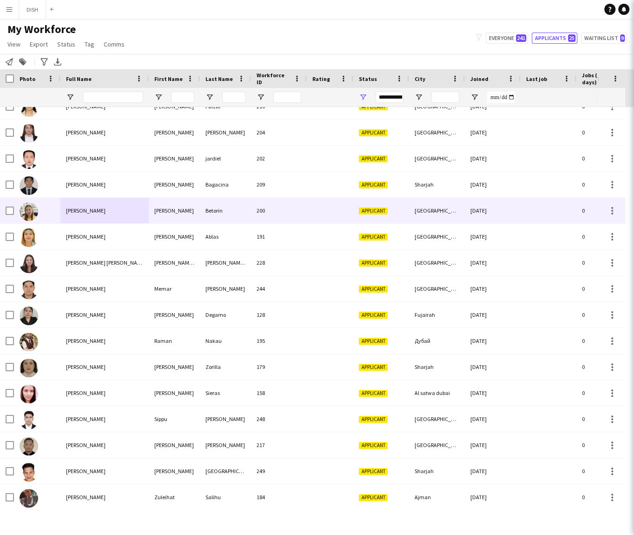
scroll to position [222, 0]
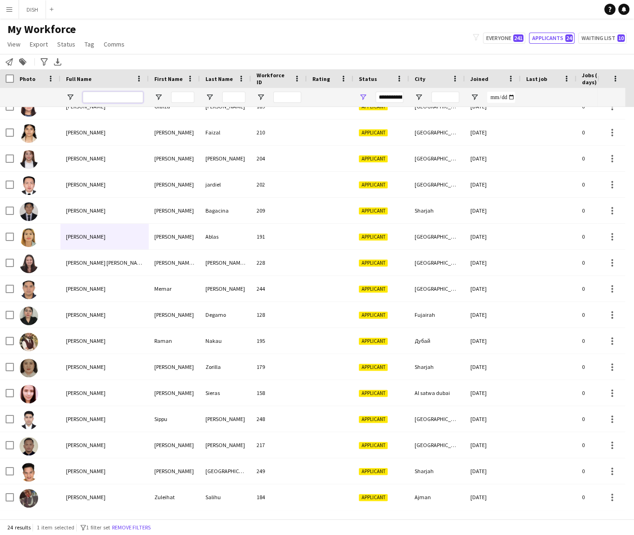
click at [117, 96] on input "Full Name Filter Input" at bounding box center [113, 97] width 60 height 11
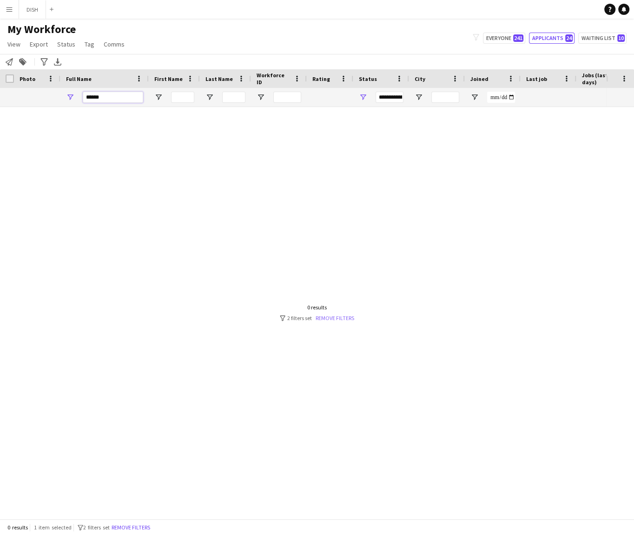
type input "******"
click at [322, 317] on link "Remove filters" at bounding box center [335, 317] width 39 height 7
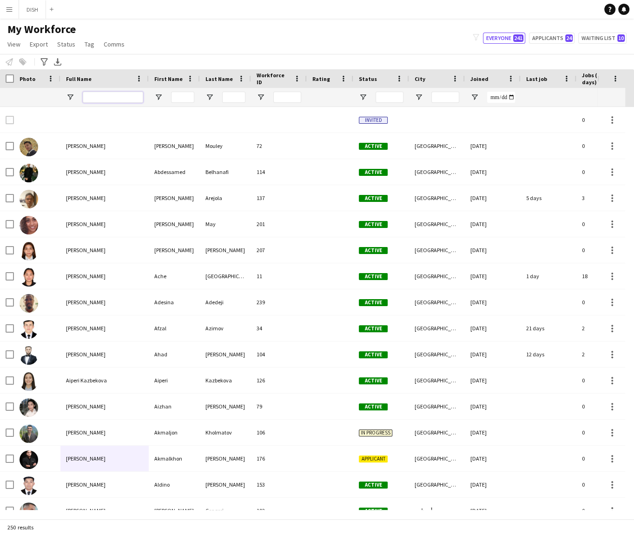
click at [111, 100] on input "Full Name Filter Input" at bounding box center [113, 97] width 60 height 11
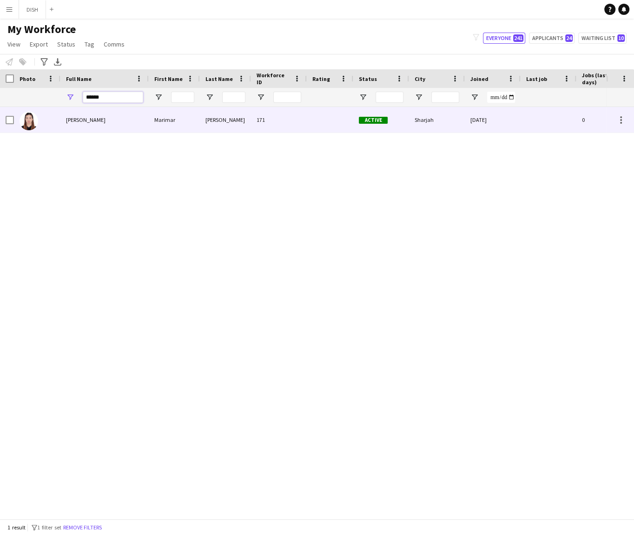
type input "******"
click at [79, 126] on div "[PERSON_NAME]" at bounding box center [104, 120] width 88 height 26
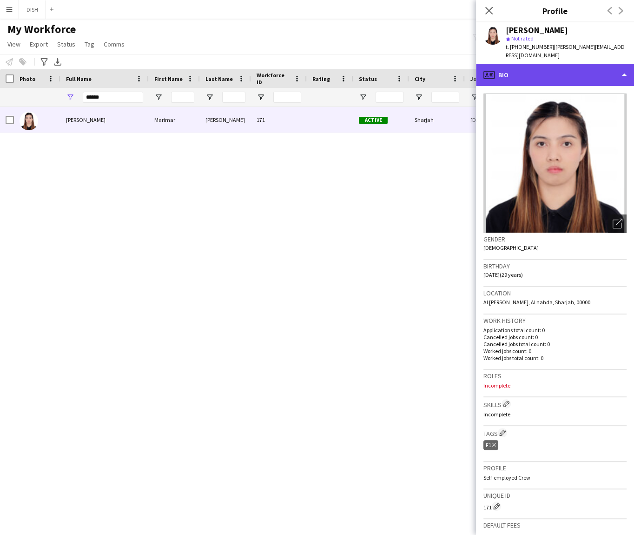
click at [513, 66] on div "profile Bio" at bounding box center [555, 75] width 158 height 22
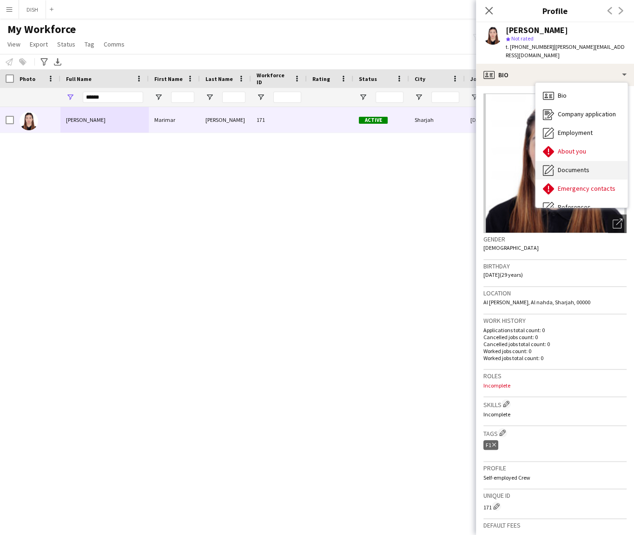
click at [578, 166] on span "Documents" at bounding box center [574, 170] width 32 height 8
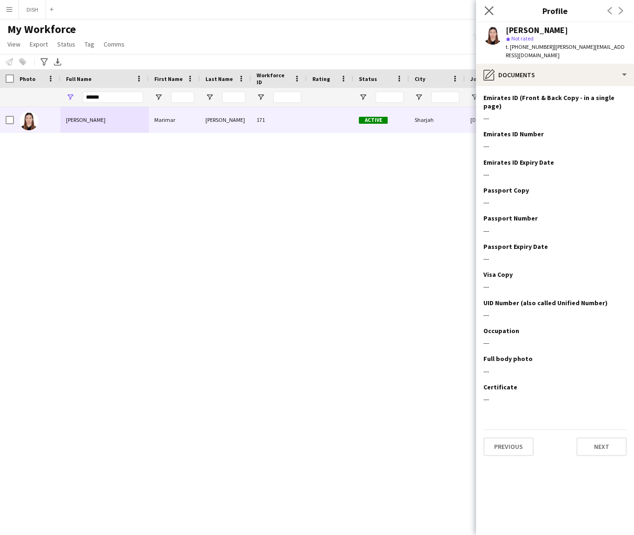
click at [491, 6] on app-icon "Close pop-in" at bounding box center [489, 10] width 13 height 13
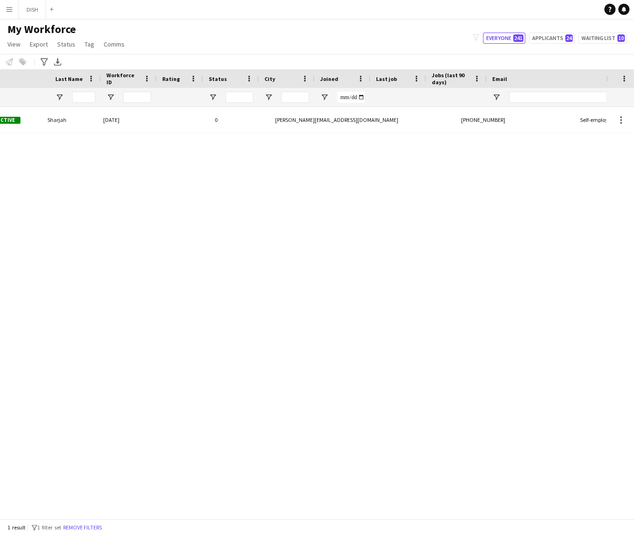
scroll to position [0, 150]
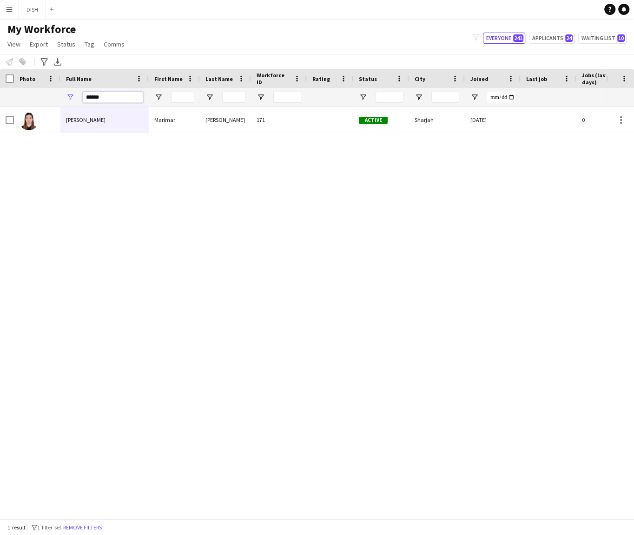
click at [118, 95] on input "******" at bounding box center [113, 97] width 60 height 11
click at [118, 94] on input "******" at bounding box center [113, 97] width 60 height 11
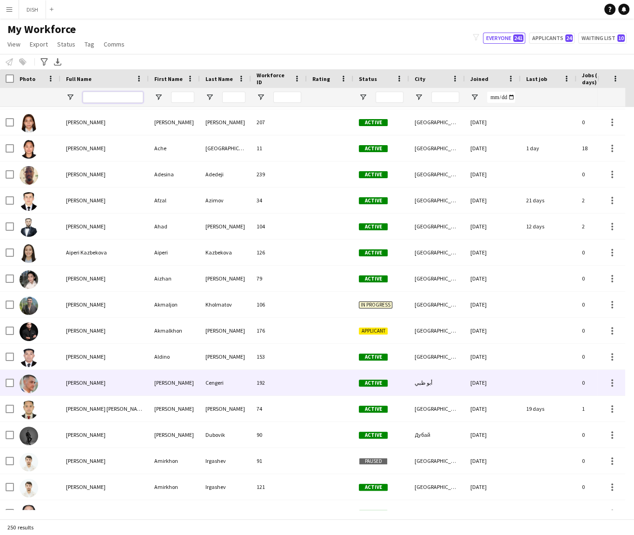
scroll to position [154, 0]
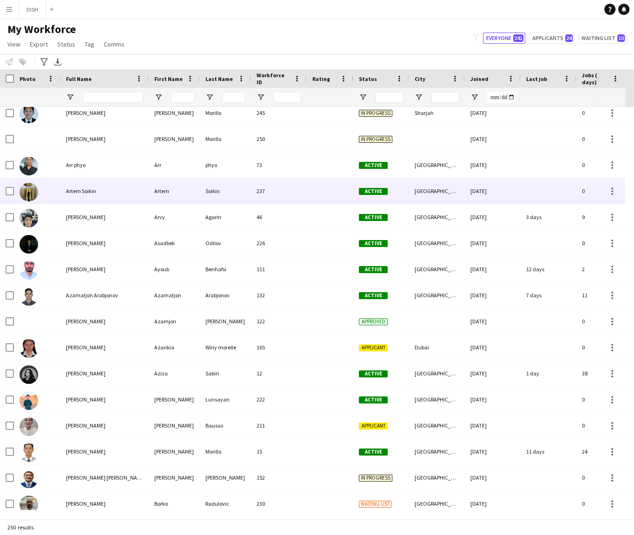
click at [172, 194] on div "Artem" at bounding box center [174, 191] width 51 height 26
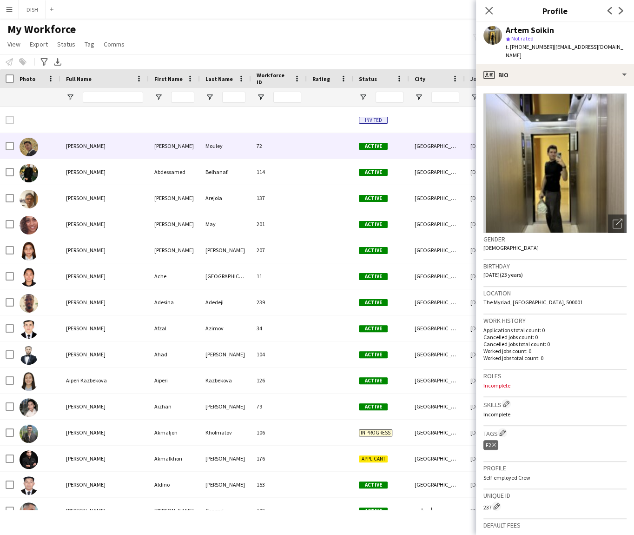
click at [136, 150] on div "[PERSON_NAME]" at bounding box center [104, 146] width 88 height 26
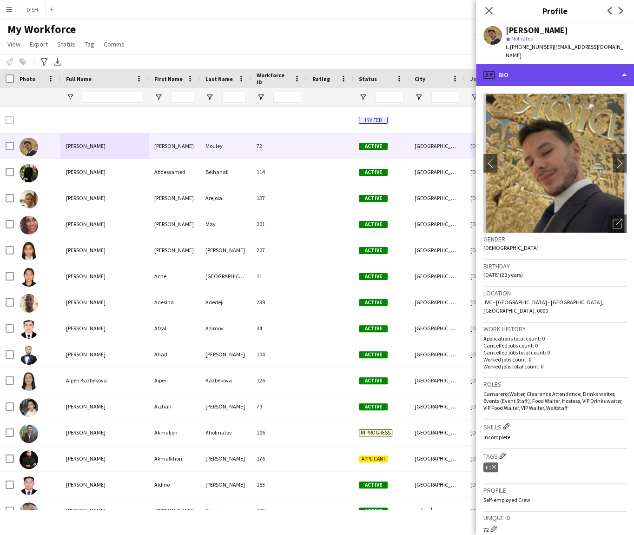
click at [553, 69] on div "profile Bio" at bounding box center [555, 75] width 158 height 22
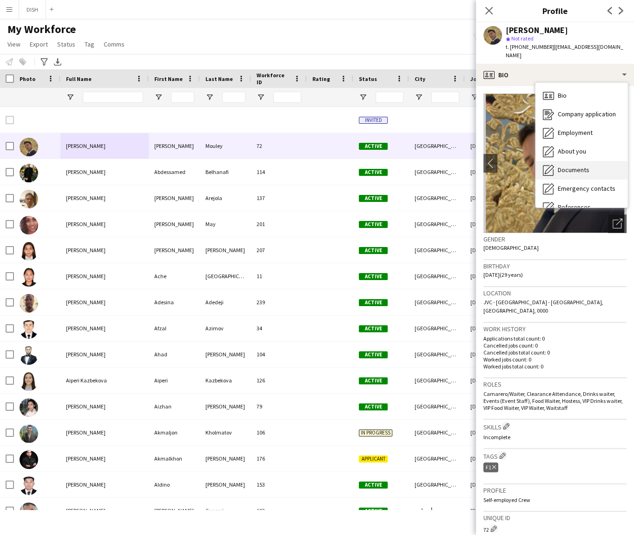
click at [569, 166] on span "Documents" at bounding box center [574, 170] width 32 height 8
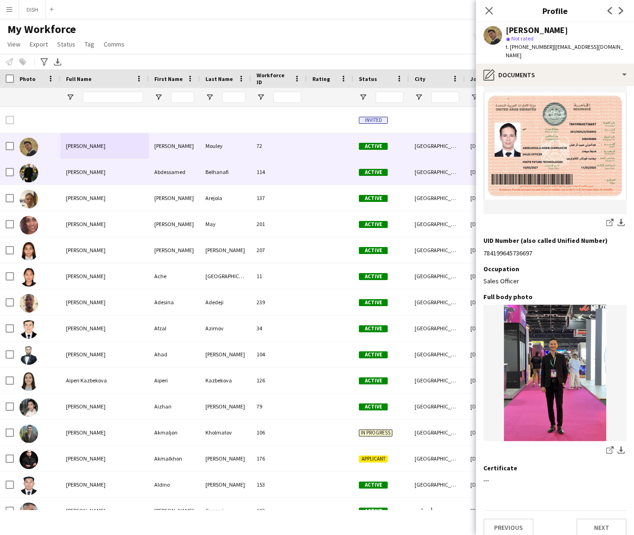
click at [108, 162] on div "[PERSON_NAME]" at bounding box center [104, 172] width 88 height 26
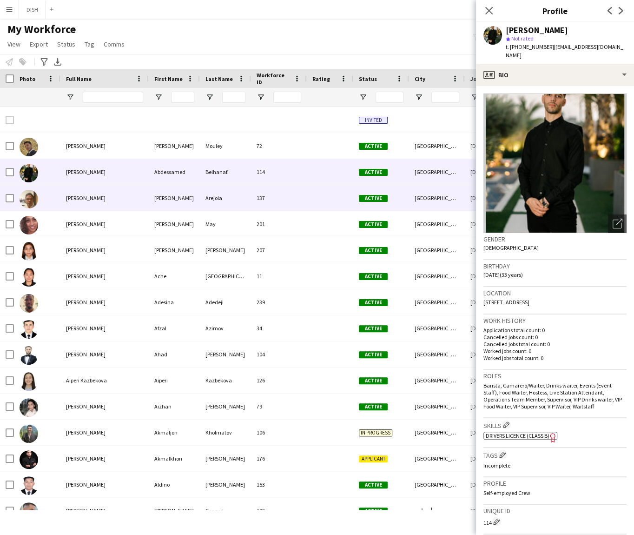
click at [102, 195] on div "[PERSON_NAME]" at bounding box center [104, 198] width 88 height 26
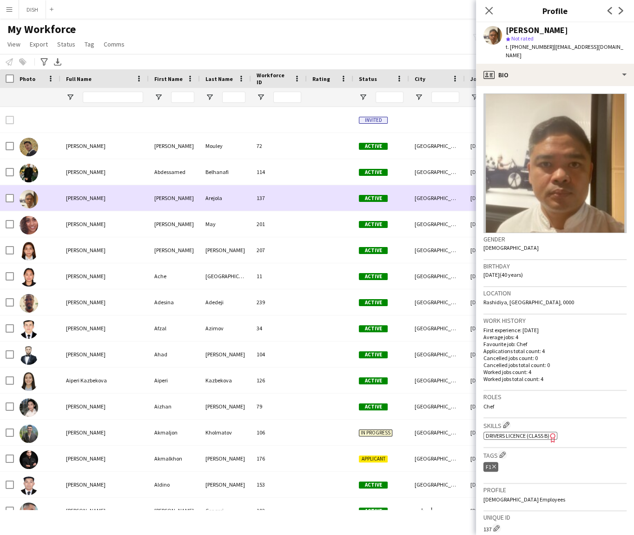
click at [103, 210] on div "[PERSON_NAME]" at bounding box center [104, 198] width 88 height 26
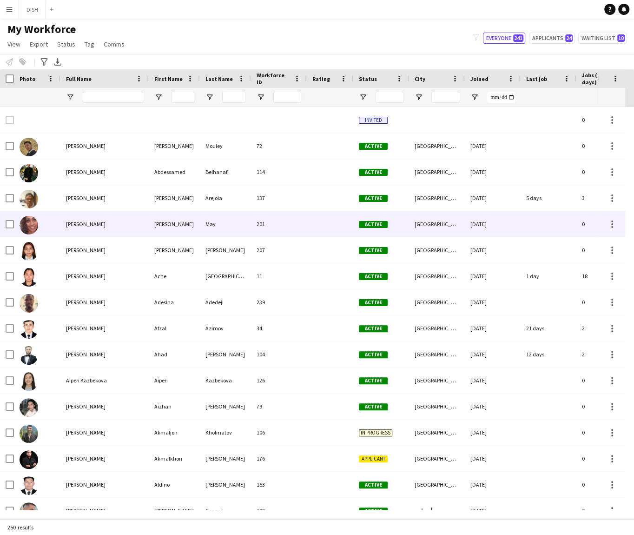
click at [100, 217] on div "[PERSON_NAME]" at bounding box center [104, 224] width 88 height 26
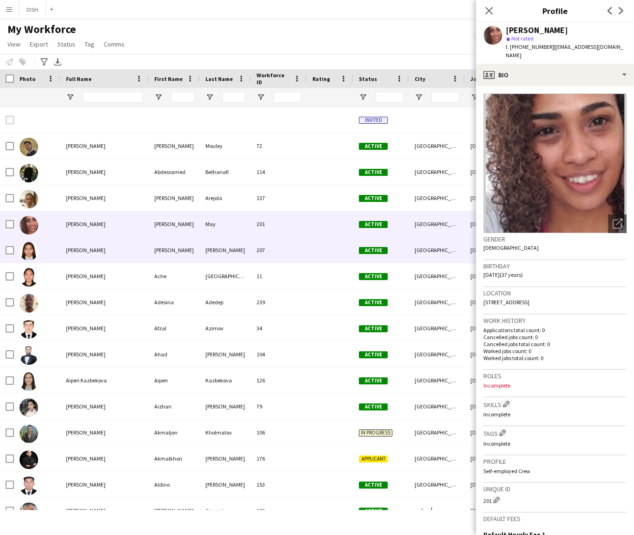
click at [96, 248] on span "[PERSON_NAME]" at bounding box center [86, 249] width 40 height 7
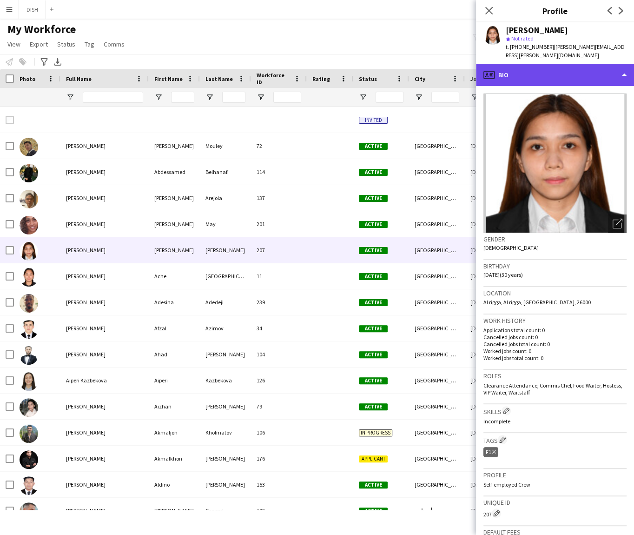
click at [565, 74] on div "profile Bio" at bounding box center [555, 75] width 158 height 22
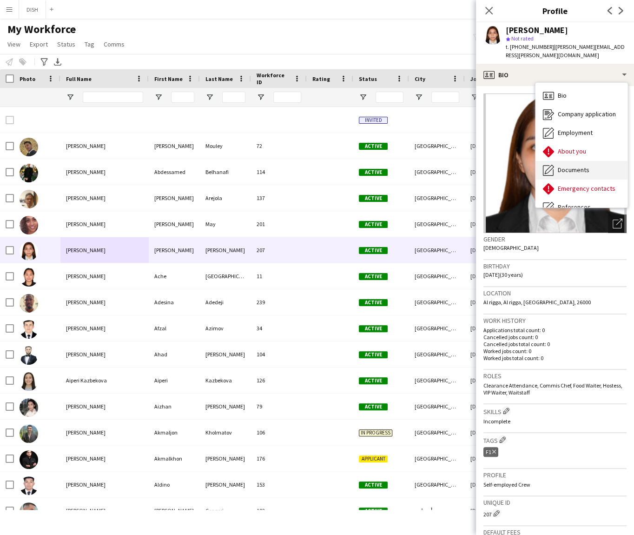
click at [572, 166] on span "Documents" at bounding box center [574, 170] width 32 height 8
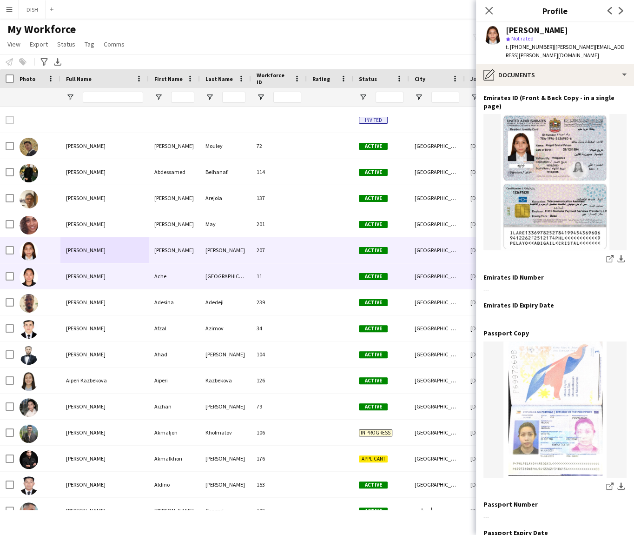
click at [127, 268] on div "[PERSON_NAME]" at bounding box center [104, 276] width 88 height 26
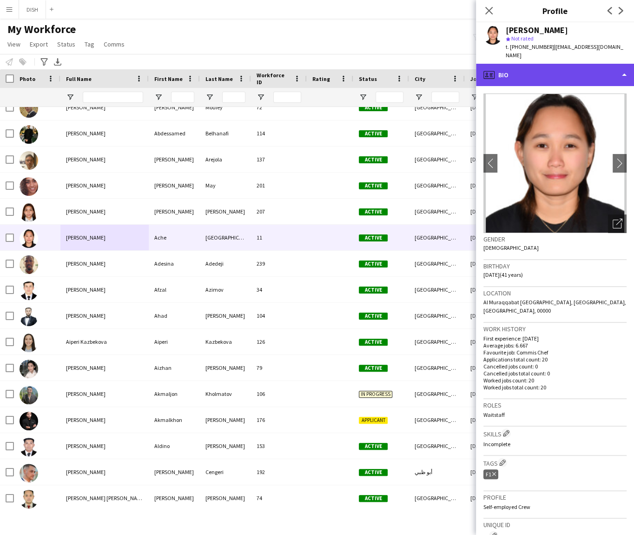
click at [601, 64] on div "profile Bio" at bounding box center [555, 75] width 158 height 22
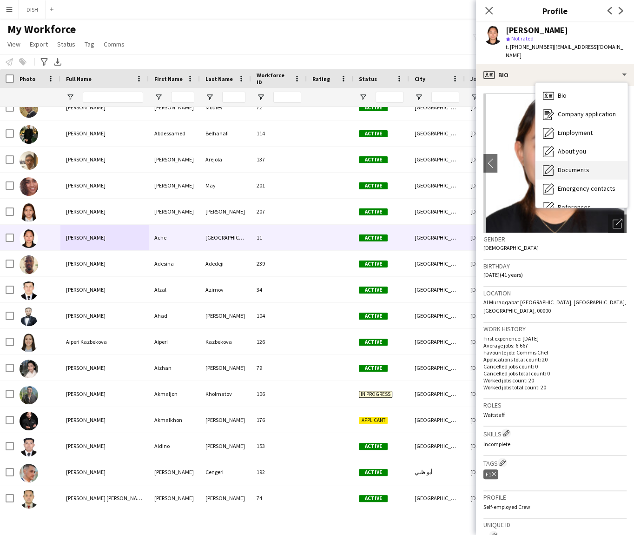
click at [580, 166] on span "Documents" at bounding box center [574, 170] width 32 height 8
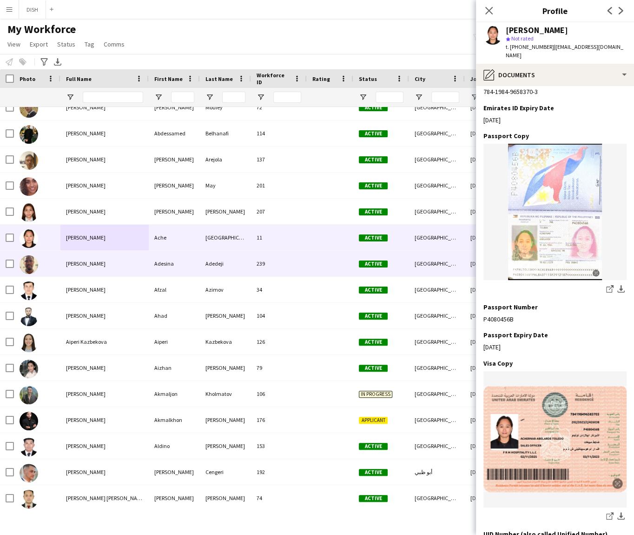
click at [68, 264] on span "[PERSON_NAME]" at bounding box center [86, 263] width 40 height 7
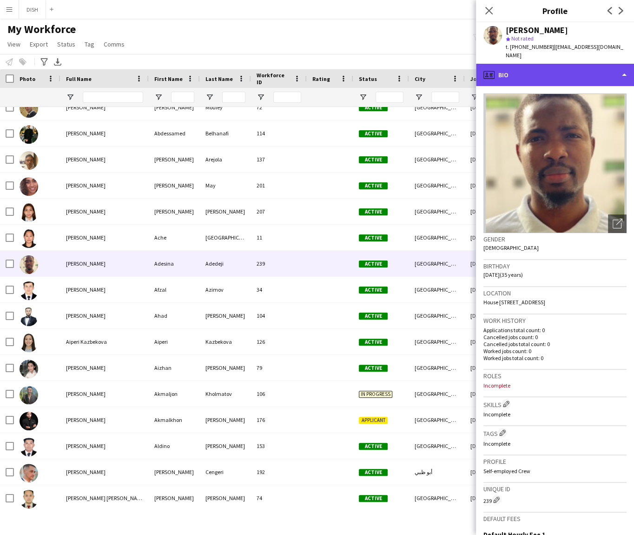
click at [601, 67] on div "profile Bio" at bounding box center [555, 75] width 158 height 22
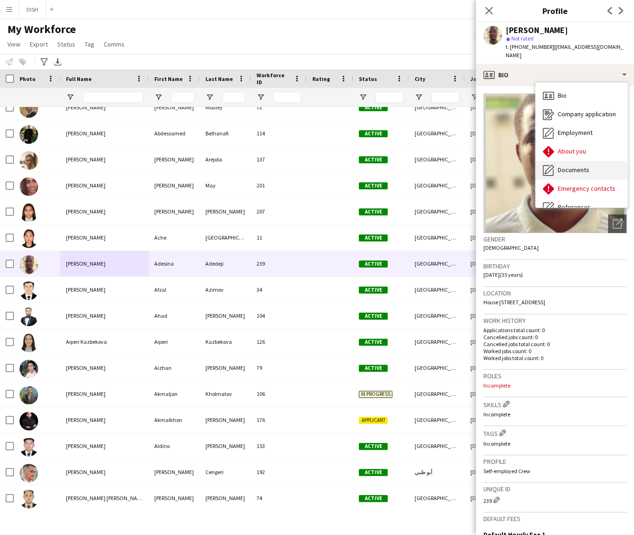
click at [583, 166] on span "Documents" at bounding box center [574, 170] width 32 height 8
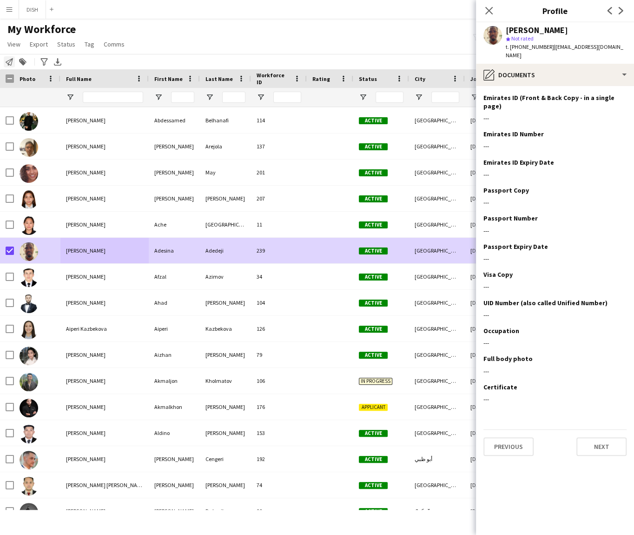
click at [7, 62] on icon at bounding box center [9, 61] width 7 height 7
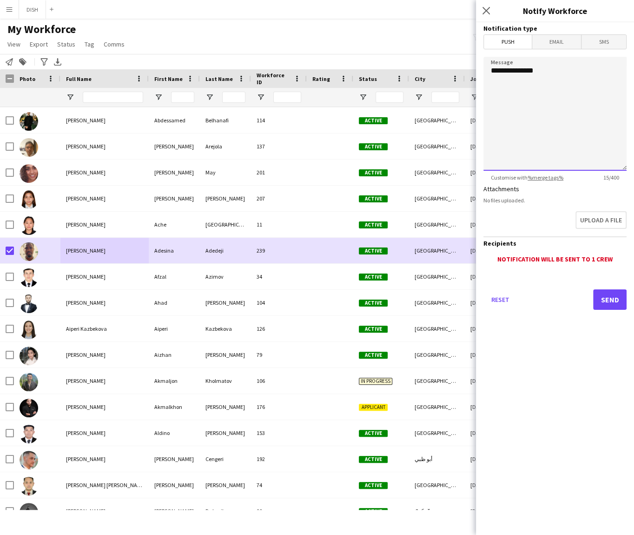
click at [516, 85] on textarea "**********" at bounding box center [555, 114] width 143 height 114
type textarea "**********"
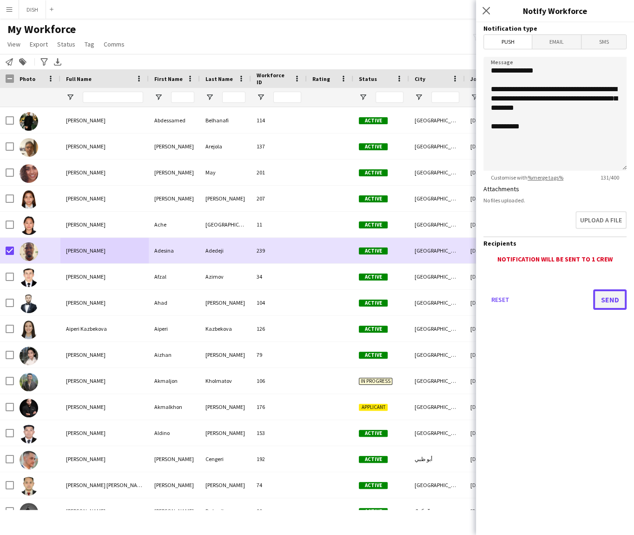
click at [613, 299] on button "Send" at bounding box center [609, 299] width 33 height 20
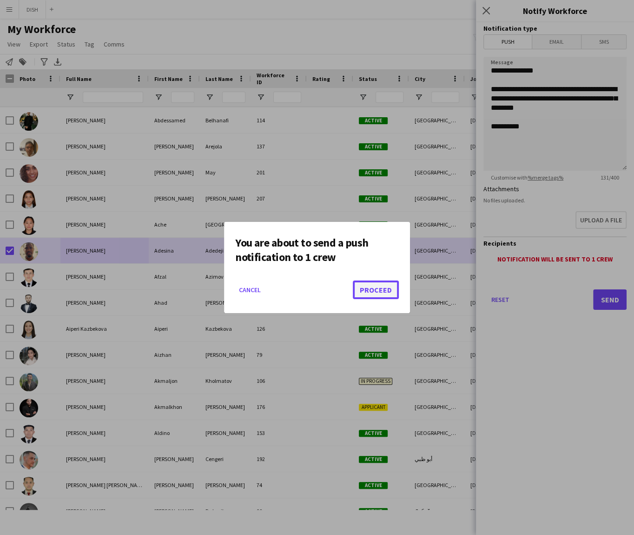
click at [383, 294] on button "Proceed" at bounding box center [376, 289] width 46 height 19
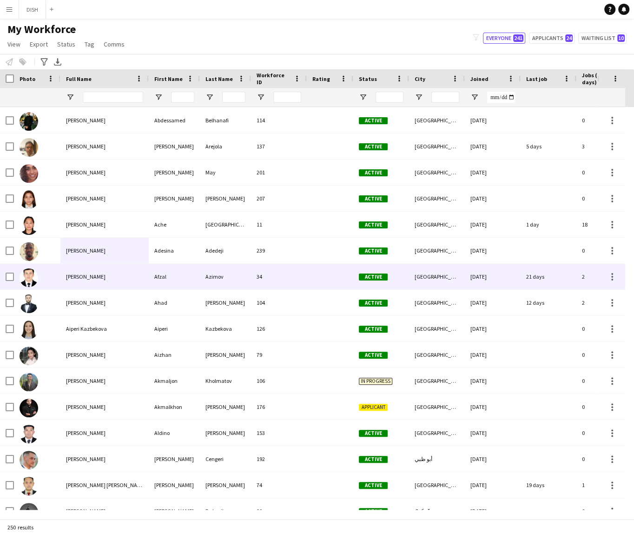
click at [91, 274] on span "[PERSON_NAME]" at bounding box center [86, 276] width 40 height 7
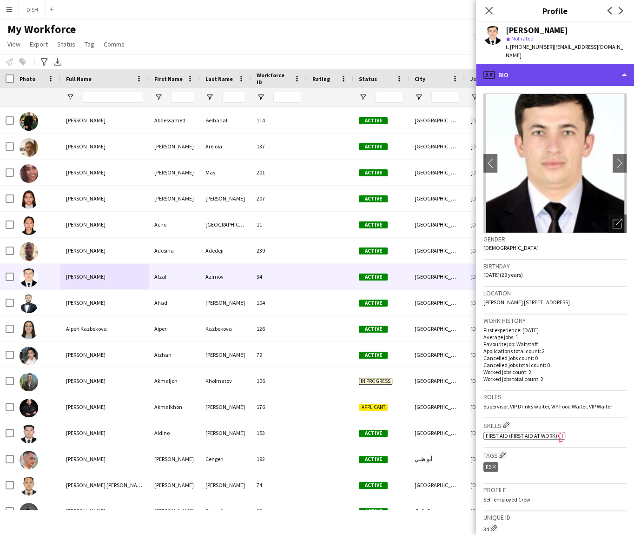
click at [546, 71] on div "profile Bio" at bounding box center [555, 75] width 158 height 22
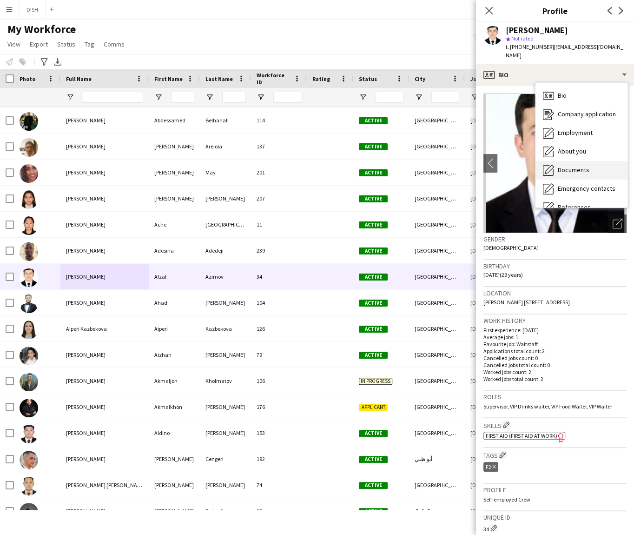
click at [579, 166] on div "Documents Documents" at bounding box center [582, 170] width 92 height 19
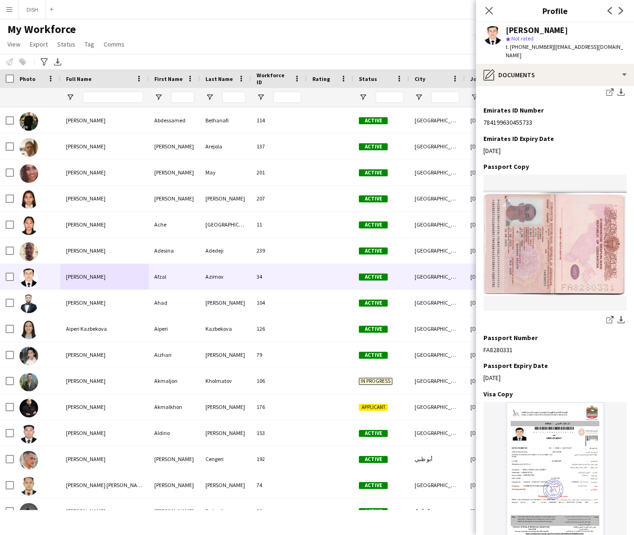
scroll to position [352, 0]
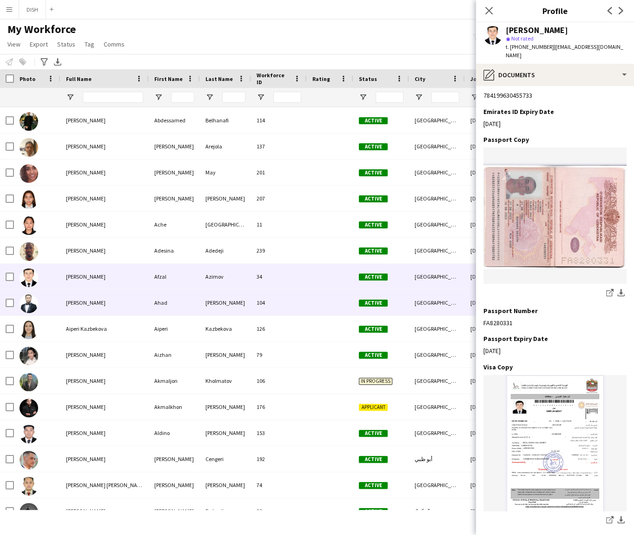
click at [123, 303] on div "[PERSON_NAME]" at bounding box center [104, 303] width 88 height 26
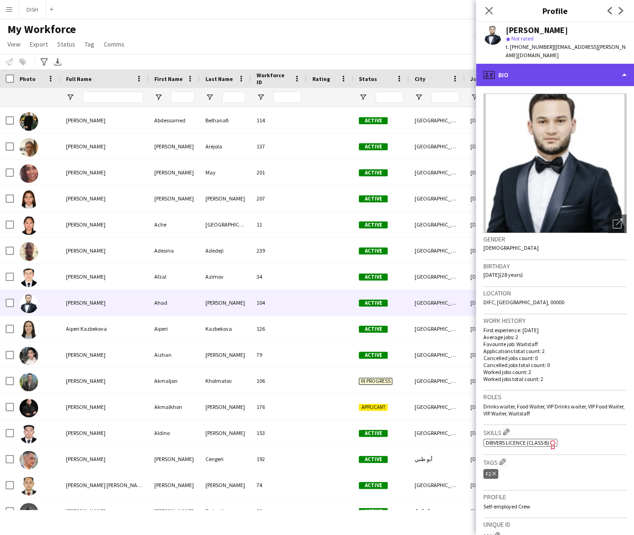
click at [559, 69] on div "profile Bio" at bounding box center [555, 75] width 158 height 22
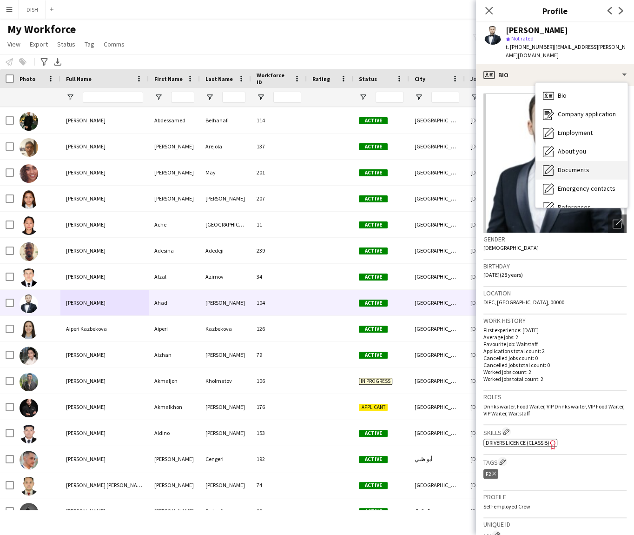
click at [572, 166] on div "Documents Documents" at bounding box center [582, 170] width 92 height 19
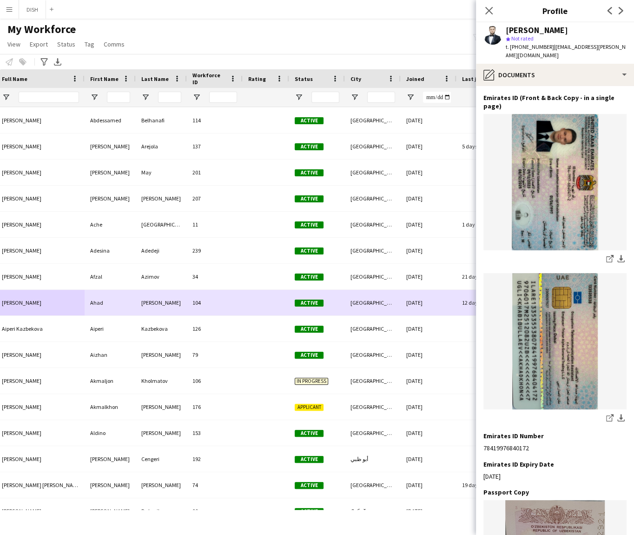
scroll to position [0, 194]
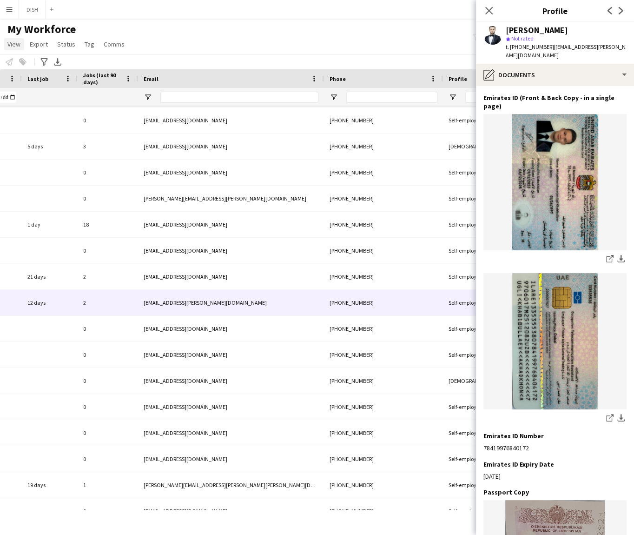
click at [13, 44] on span "View" at bounding box center [13, 44] width 13 height 8
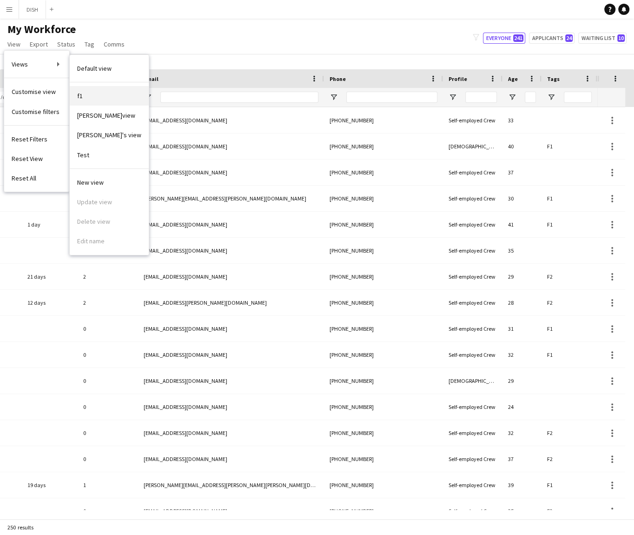
click at [101, 88] on link "f1" at bounding box center [109, 96] width 79 height 20
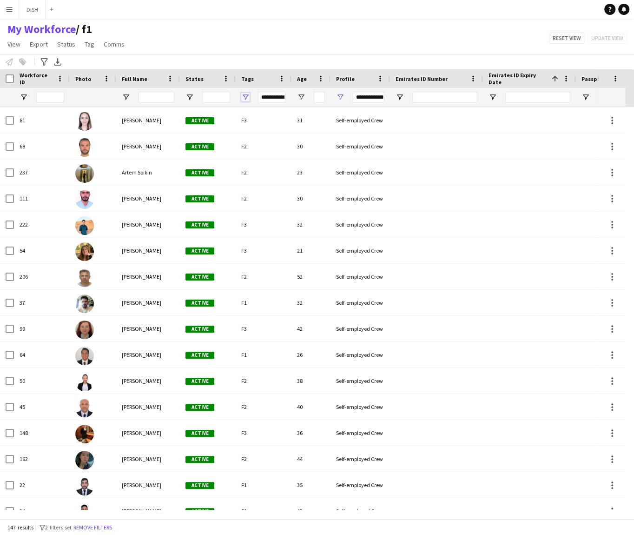
click at [246, 95] on span "Open Filter Menu" at bounding box center [245, 97] width 8 height 8
click at [309, 227] on button "Reset" at bounding box center [312, 226] width 27 height 15
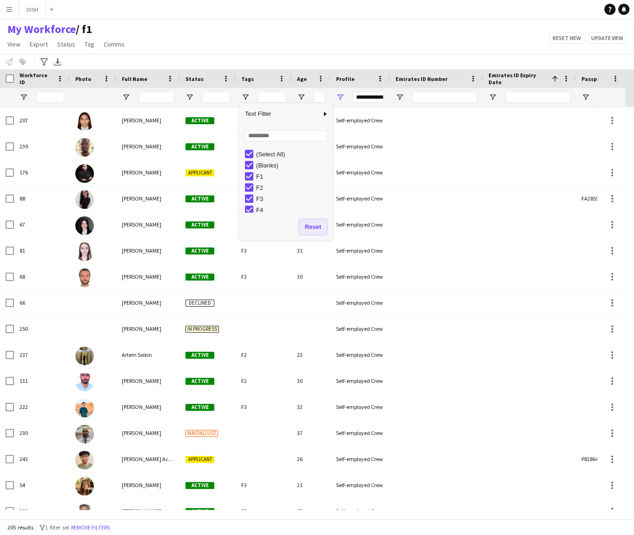
type input "**********"
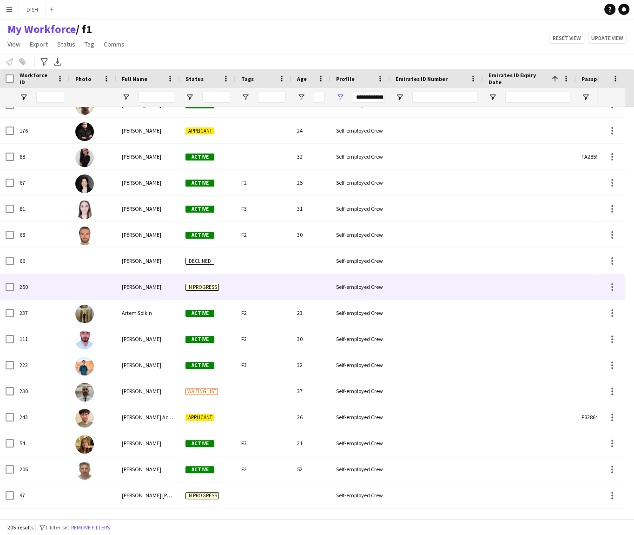
click at [243, 284] on div at bounding box center [264, 287] width 56 height 26
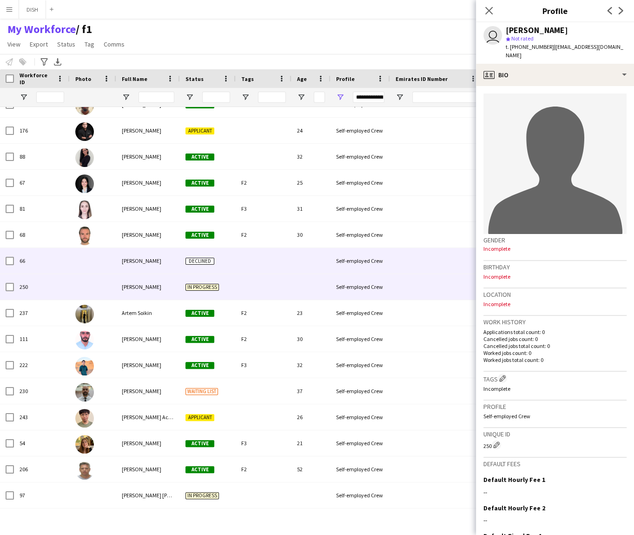
click at [227, 260] on div "Declined" at bounding box center [208, 261] width 56 height 26
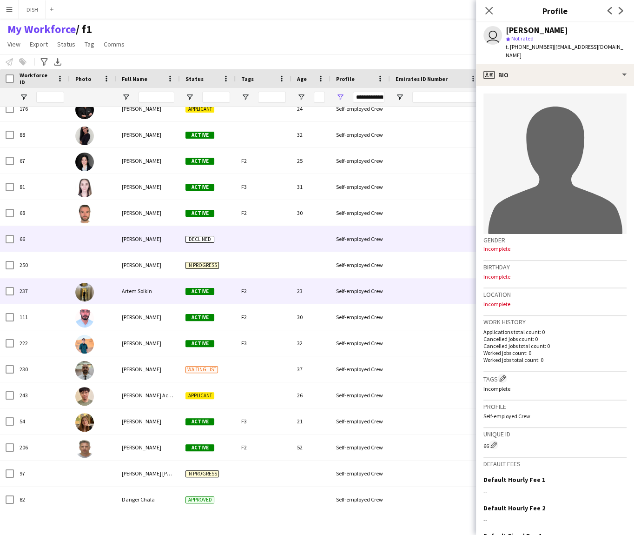
click at [158, 298] on div "Artem Soikin" at bounding box center [148, 291] width 64 height 26
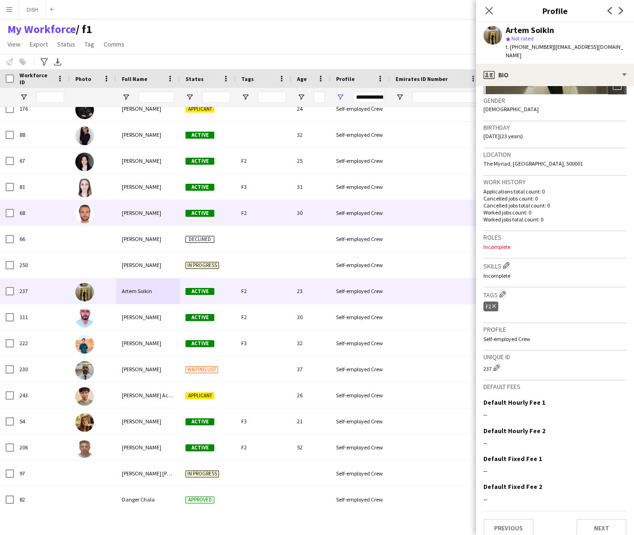
click at [123, 207] on div "[PERSON_NAME]" at bounding box center [148, 213] width 64 height 26
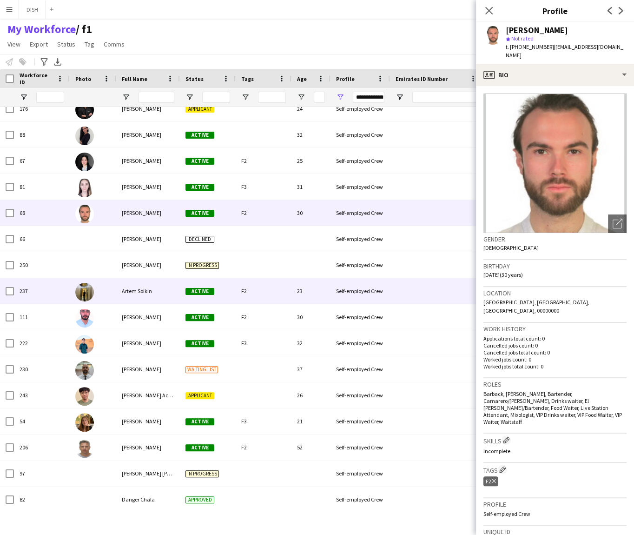
click at [106, 290] on div at bounding box center [93, 291] width 47 height 26
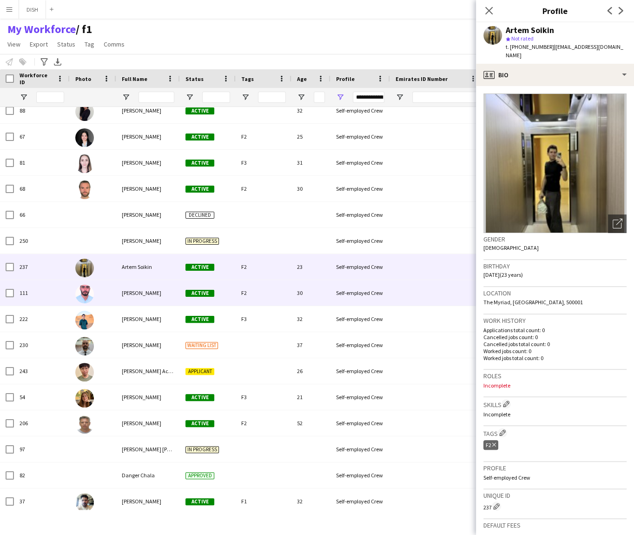
scroll to position [151, 0]
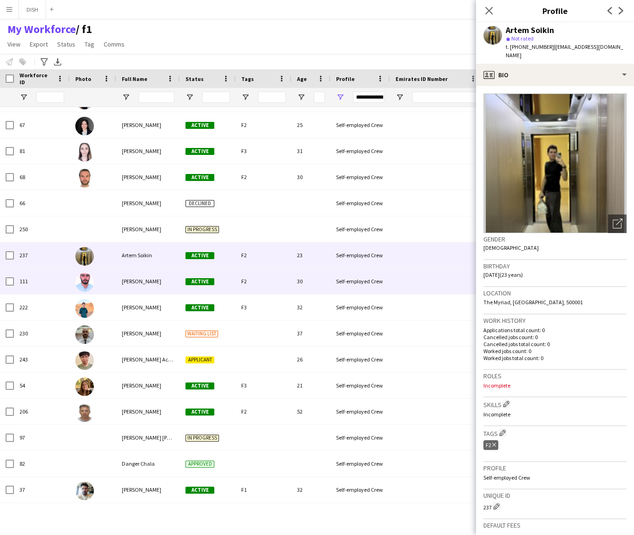
click at [259, 286] on div "F2" at bounding box center [264, 281] width 56 height 26
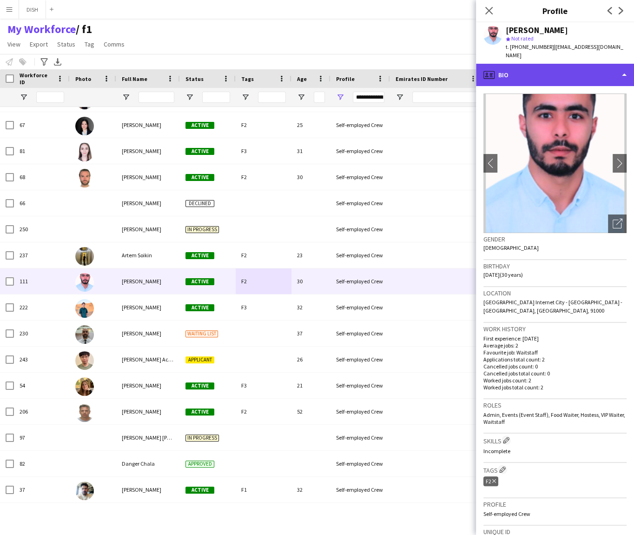
click at [530, 70] on div "profile Bio" at bounding box center [555, 75] width 158 height 22
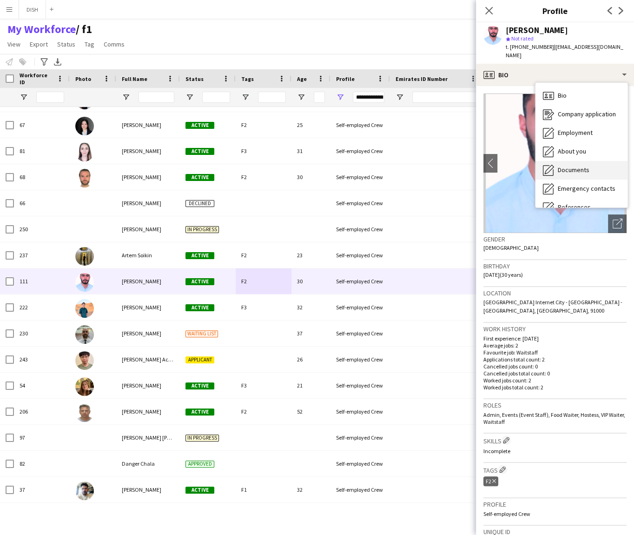
click at [555, 161] on div "Documents Documents" at bounding box center [582, 170] width 92 height 19
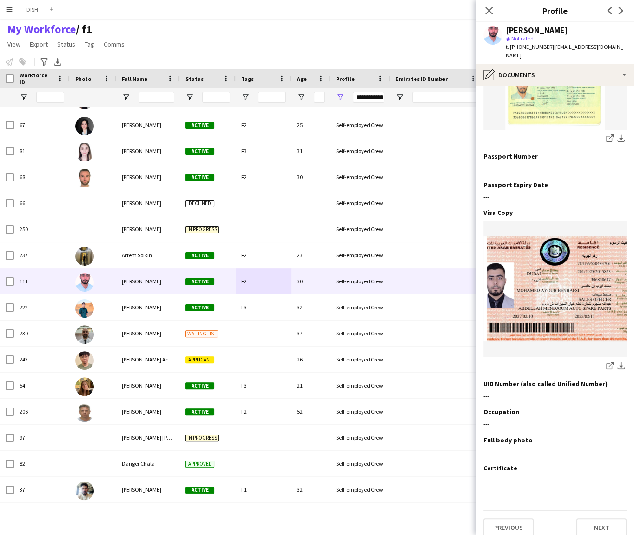
scroll to position [348, 0]
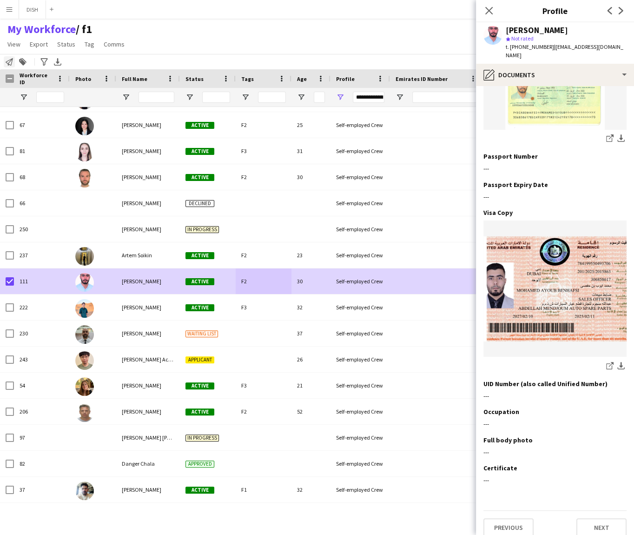
click at [9, 62] on icon at bounding box center [9, 61] width 7 height 7
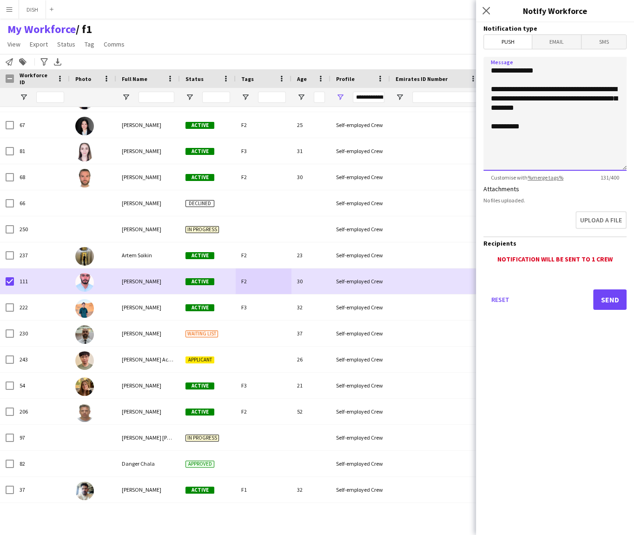
click at [558, 121] on textarea "**********" at bounding box center [555, 114] width 143 height 114
click at [569, 113] on textarea "**********" at bounding box center [555, 114] width 143 height 114
drag, startPoint x: 562, startPoint y: 112, endPoint x: 558, endPoint y: 100, distance: 12.4
click at [557, 99] on textarea "**********" at bounding box center [555, 114] width 143 height 114
type textarea "**********"
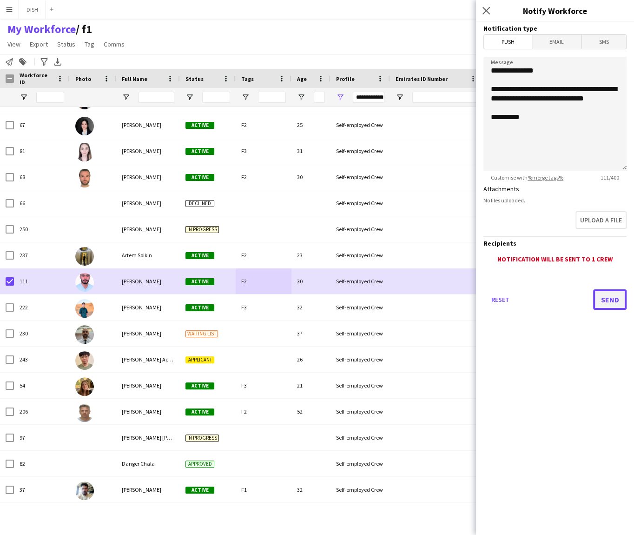
click at [610, 303] on button "Send" at bounding box center [609, 299] width 33 height 20
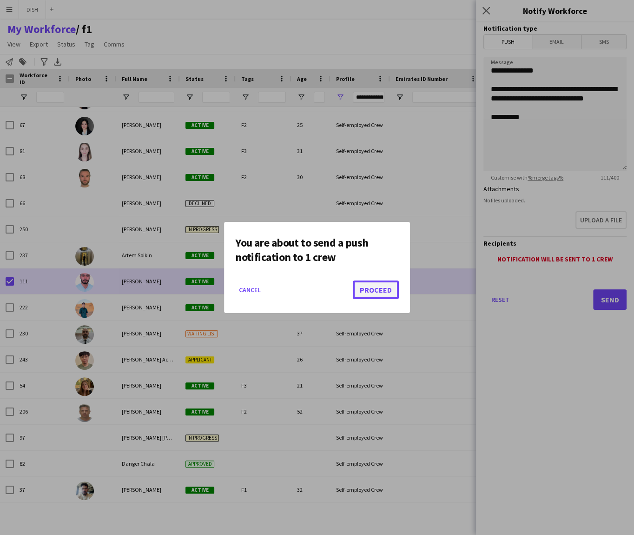
click at [364, 293] on button "Proceed" at bounding box center [376, 289] width 46 height 19
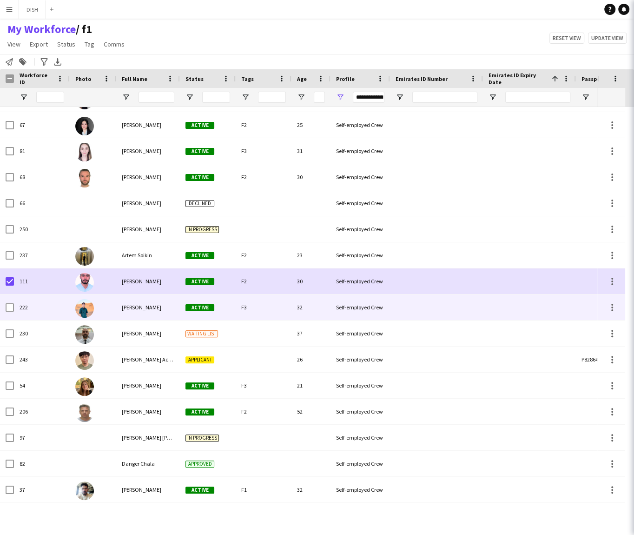
click at [133, 312] on div "[PERSON_NAME]" at bounding box center [148, 307] width 64 height 26
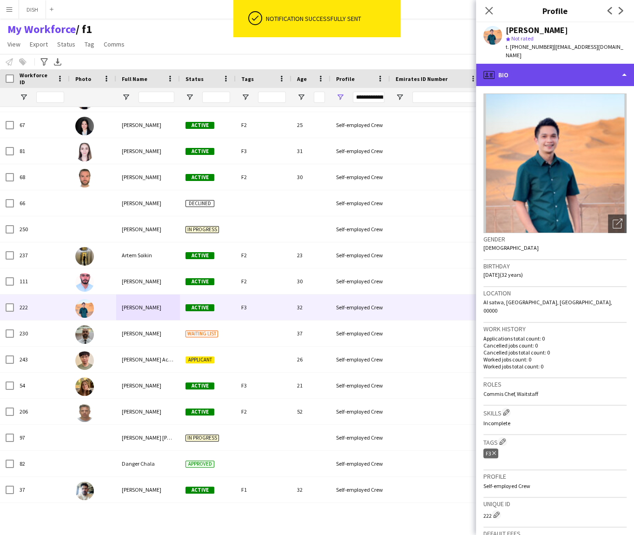
click at [554, 74] on div "profile Bio" at bounding box center [555, 75] width 158 height 22
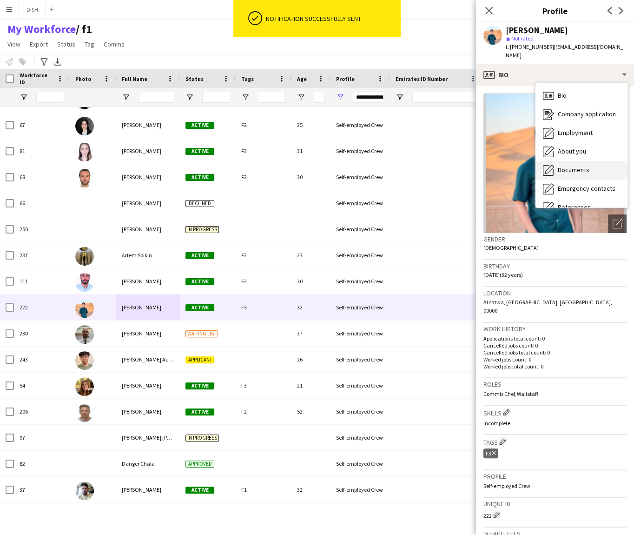
click at [583, 161] on div "Documents Documents" at bounding box center [582, 170] width 92 height 19
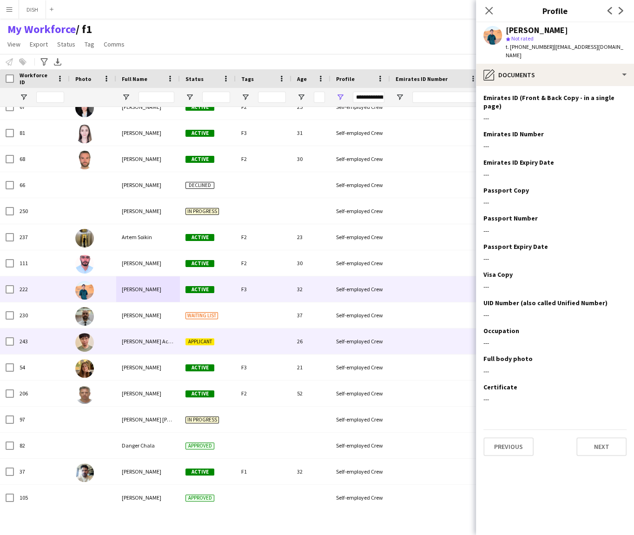
scroll to position [170, 0]
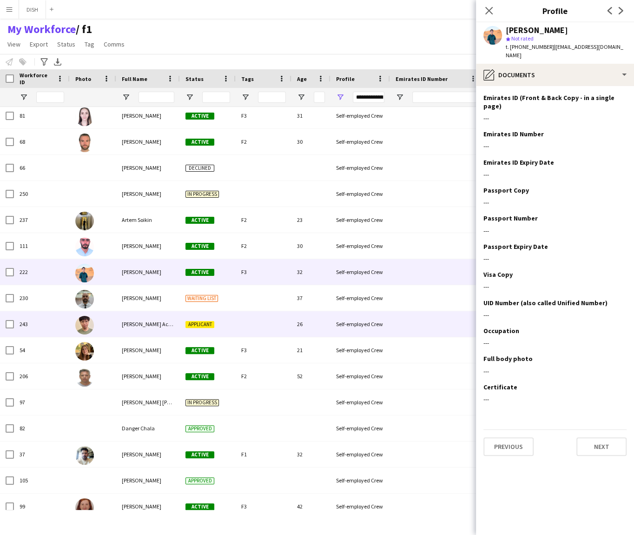
click at [166, 330] on div "[PERSON_NAME] Ace [PERSON_NAME]" at bounding box center [148, 324] width 64 height 26
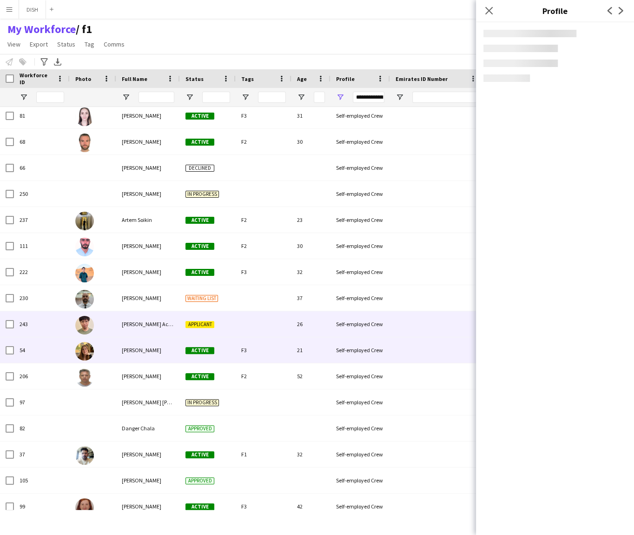
click at [166, 349] on div "[PERSON_NAME]" at bounding box center [148, 350] width 64 height 26
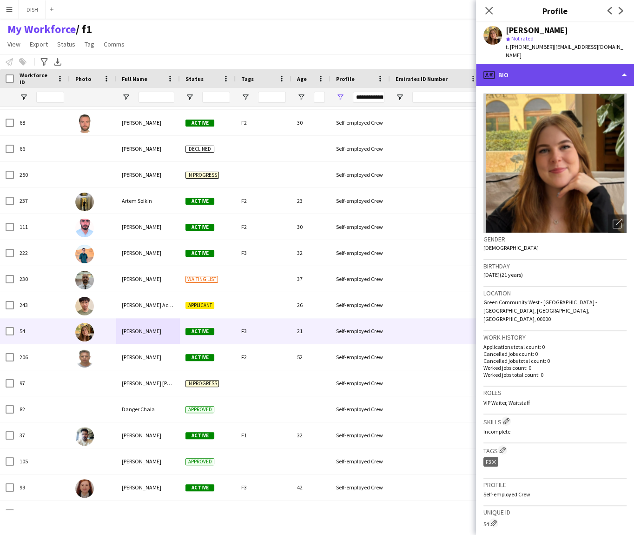
click at [550, 64] on div "profile Bio" at bounding box center [555, 75] width 158 height 22
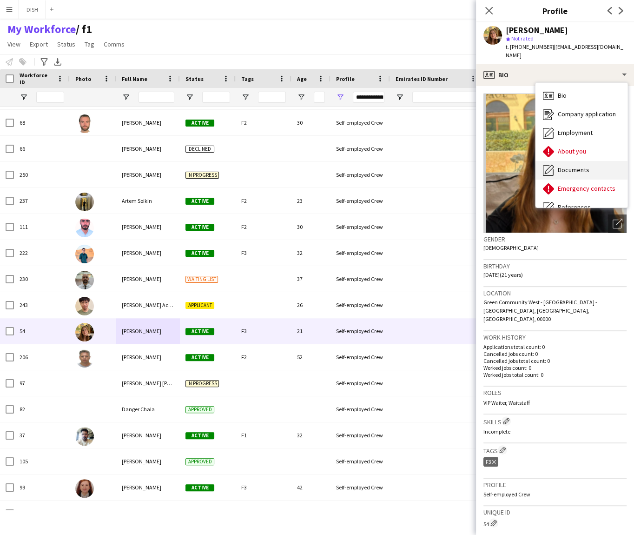
click at [581, 161] on div "Documents Documents" at bounding box center [582, 170] width 92 height 19
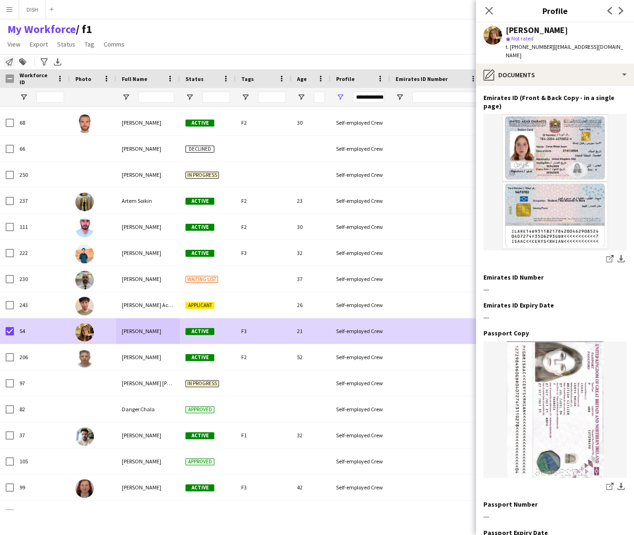
click at [9, 64] on icon "Notify workforce" at bounding box center [9, 61] width 7 height 7
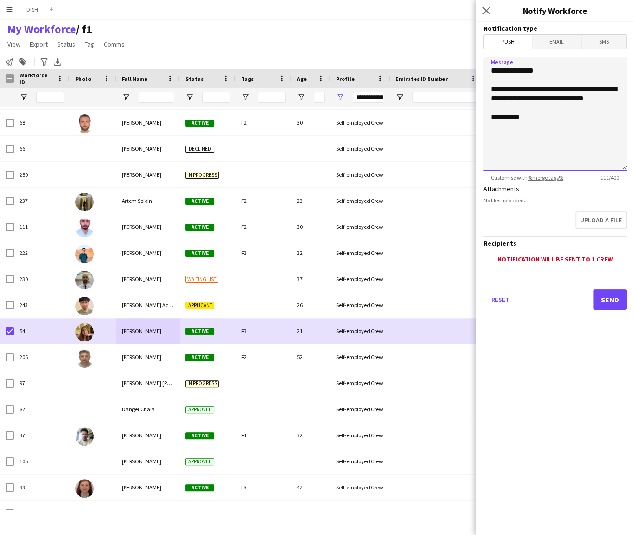
click at [570, 88] on textarea "**********" at bounding box center [555, 114] width 143 height 114
drag, startPoint x: 601, startPoint y: 97, endPoint x: 528, endPoint y: 100, distance: 73.1
click at [528, 100] on textarea "**********" at bounding box center [555, 114] width 143 height 114
click at [538, 97] on textarea "**********" at bounding box center [555, 114] width 143 height 114
click at [605, 101] on textarea "**********" at bounding box center [555, 114] width 143 height 114
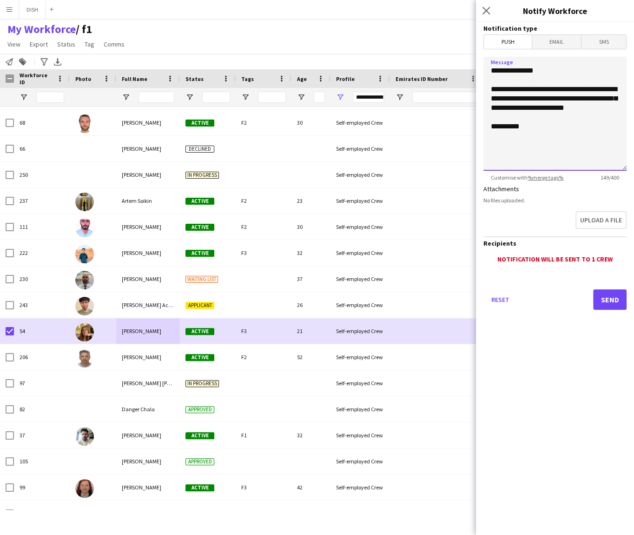
drag, startPoint x: 581, startPoint y: 109, endPoint x: 598, endPoint y: 100, distance: 19.3
click at [598, 100] on textarea "**********" at bounding box center [555, 114] width 143 height 114
click at [535, 98] on textarea "**********" at bounding box center [555, 114] width 143 height 114
click at [492, 99] on textarea "**********" at bounding box center [555, 114] width 143 height 114
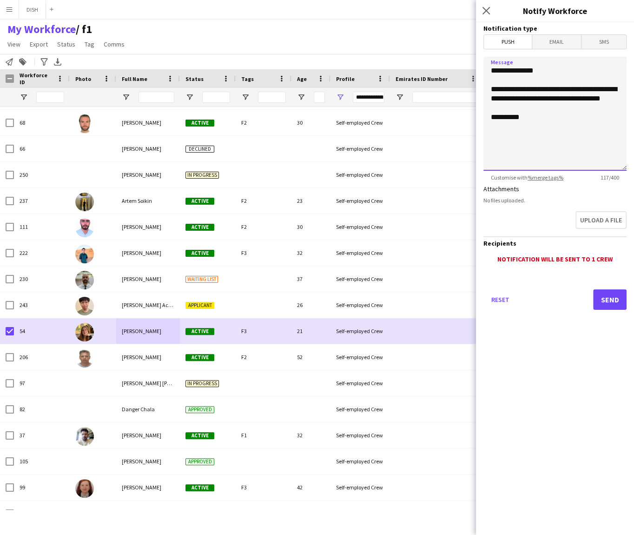
click at [553, 95] on textarea "**********" at bounding box center [555, 114] width 143 height 114
click at [553, 99] on textarea "**********" at bounding box center [555, 114] width 143 height 114
click at [577, 98] on textarea "**********" at bounding box center [555, 114] width 143 height 114
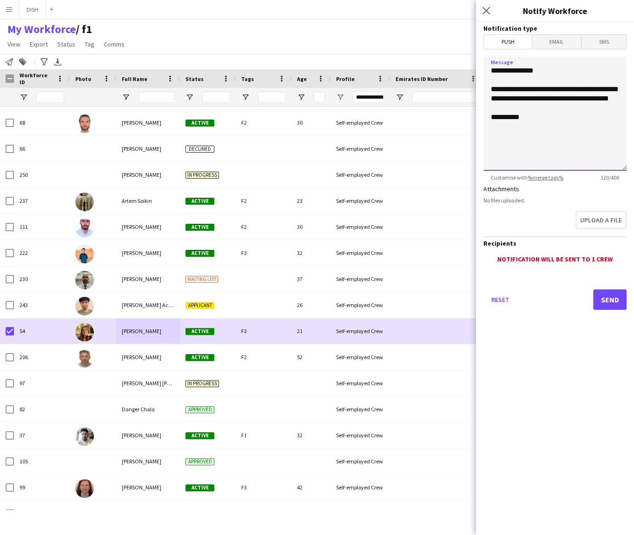
click at [509, 110] on textarea "**********" at bounding box center [555, 114] width 143 height 114
click at [511, 110] on textarea "**********" at bounding box center [555, 114] width 143 height 114
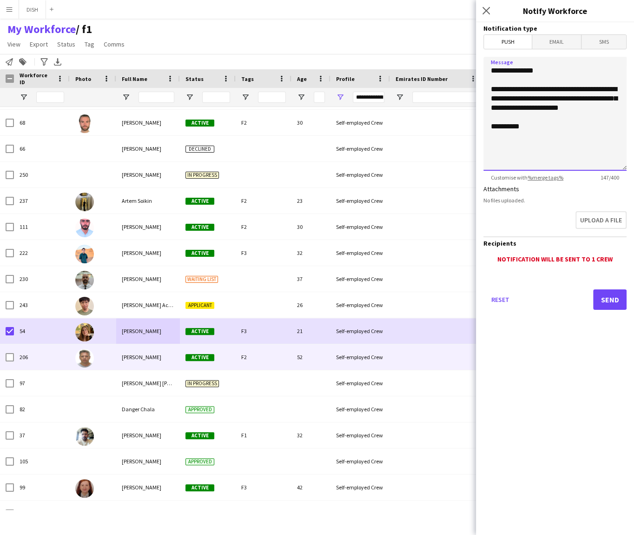
type textarea "**********"
click at [157, 354] on span "[PERSON_NAME]" at bounding box center [142, 356] width 40 height 7
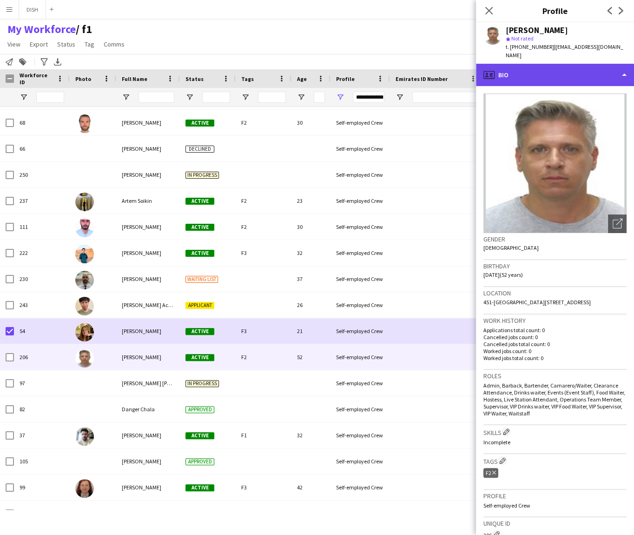
click at [527, 65] on div "profile Bio" at bounding box center [555, 75] width 158 height 22
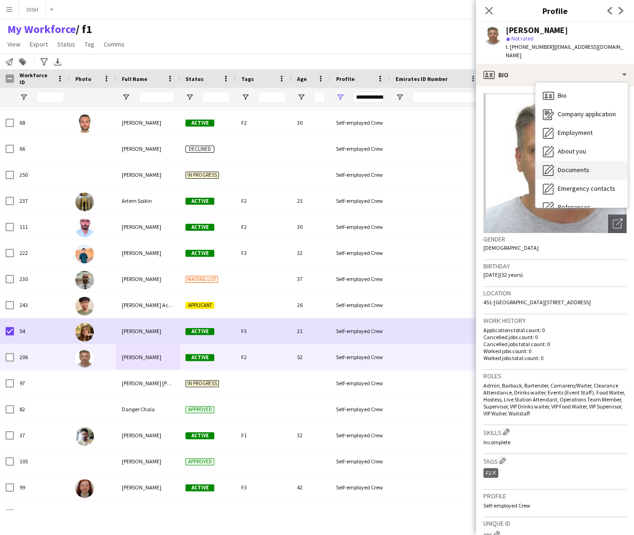
click at [571, 166] on span "Documents" at bounding box center [574, 170] width 32 height 8
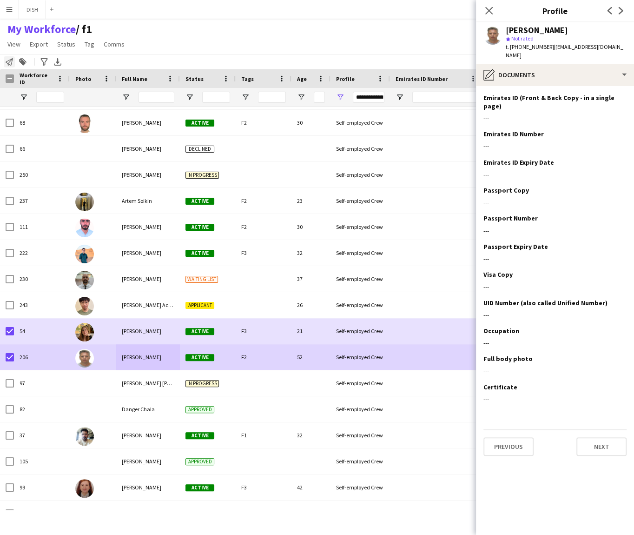
click at [12, 60] on icon at bounding box center [9, 61] width 7 height 7
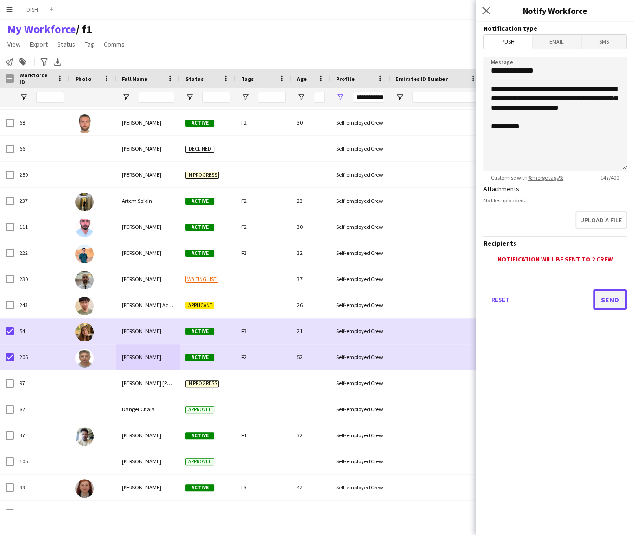
click at [614, 299] on button "Send" at bounding box center [609, 299] width 33 height 20
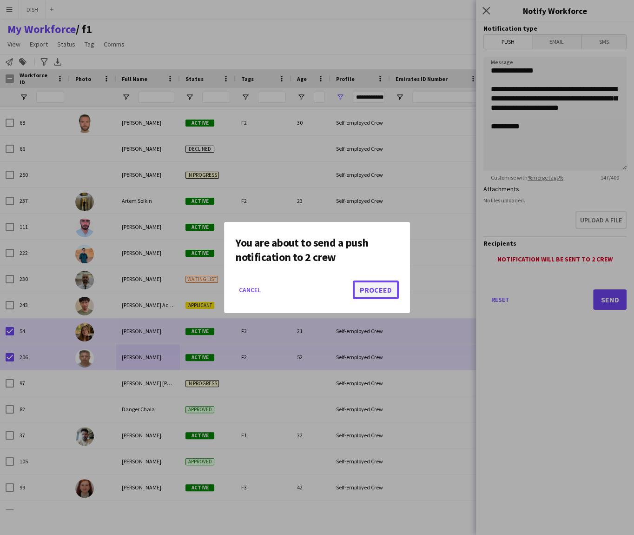
click at [391, 286] on button "Proceed" at bounding box center [376, 289] width 46 height 19
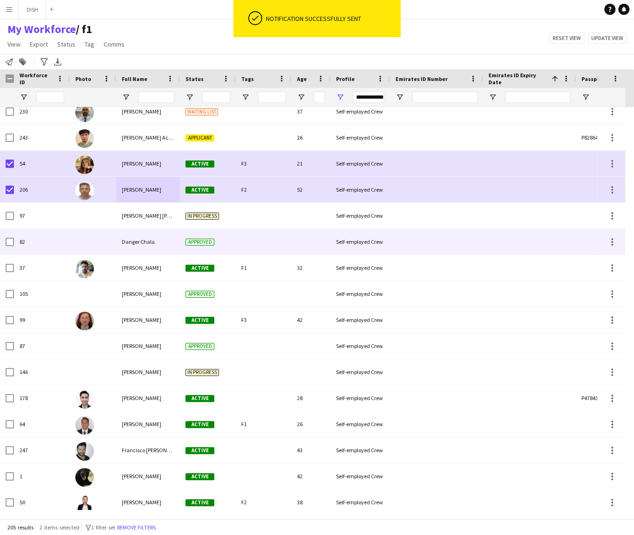
scroll to position [378, 0]
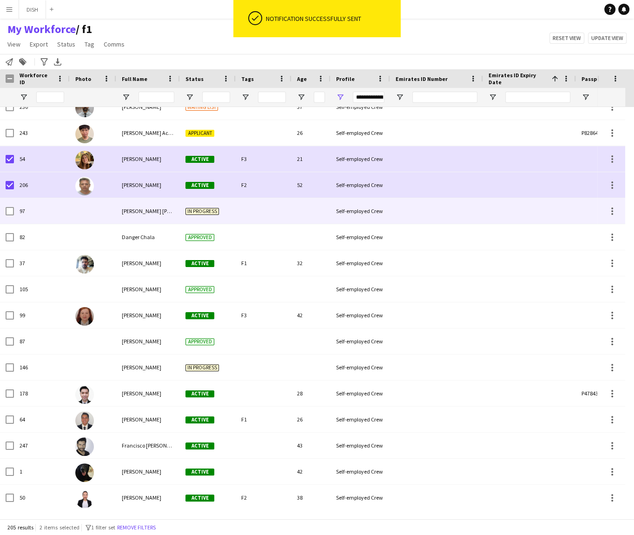
click at [143, 213] on span "[PERSON_NAME] [PERSON_NAME]" at bounding box center [162, 210] width 80 height 7
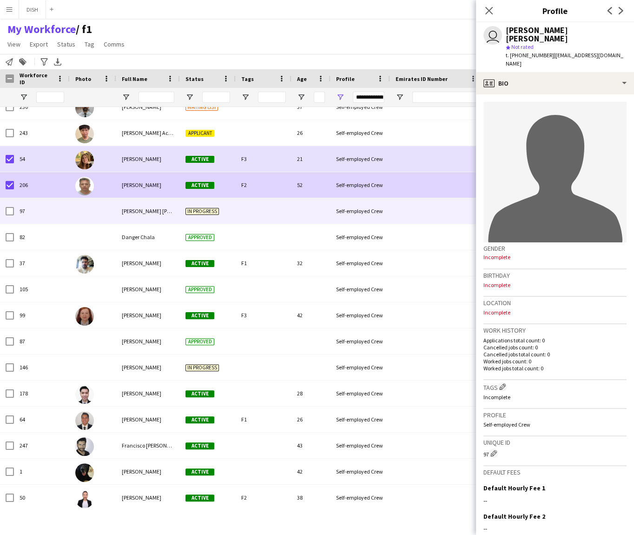
click at [41, 177] on div "206" at bounding box center [42, 185] width 56 height 26
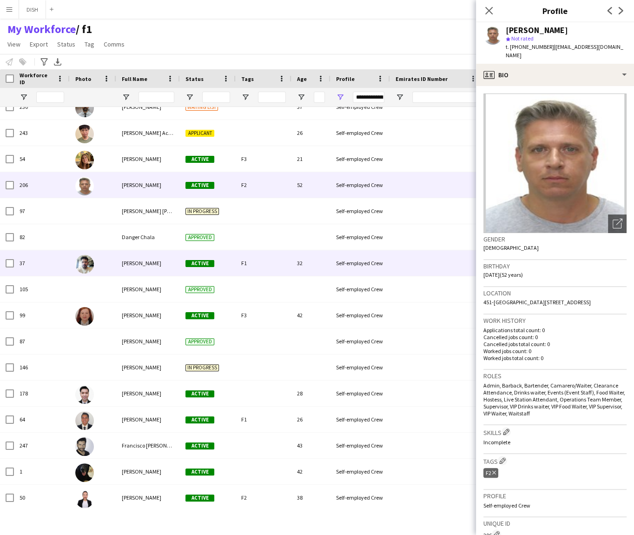
click at [136, 262] on span "[PERSON_NAME]" at bounding box center [142, 262] width 40 height 7
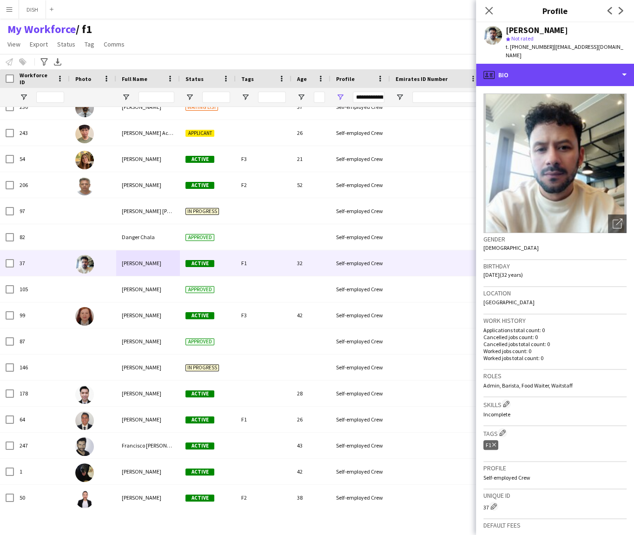
click at [554, 73] on div "profile Bio" at bounding box center [555, 75] width 158 height 22
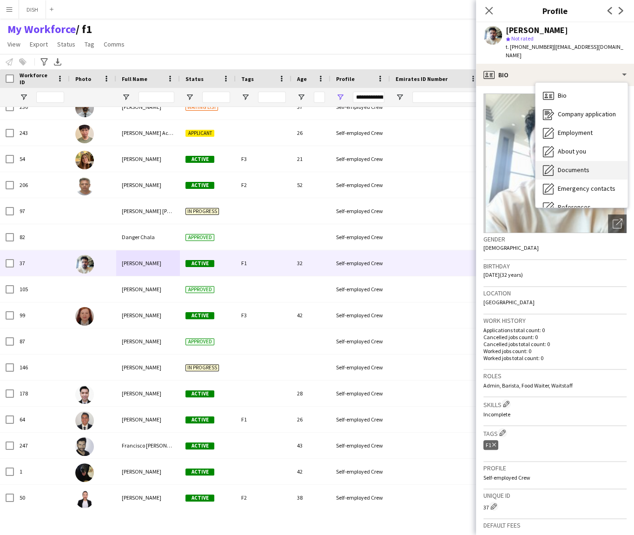
click at [572, 166] on span "Documents" at bounding box center [574, 170] width 32 height 8
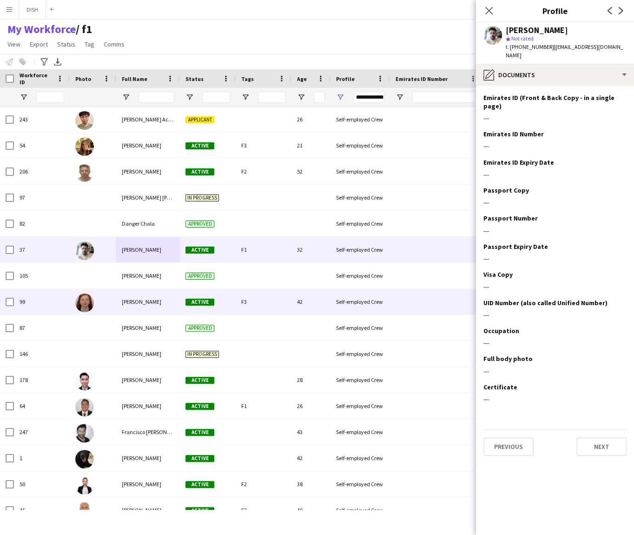
scroll to position [398, 0]
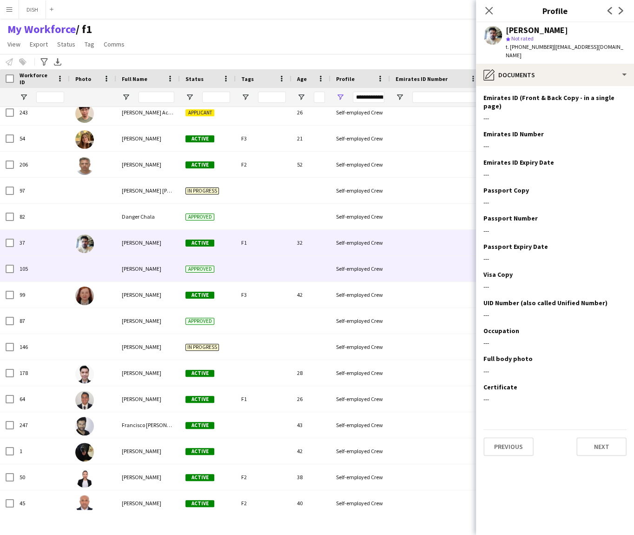
click at [146, 271] on div "[PERSON_NAME]" at bounding box center [148, 269] width 64 height 26
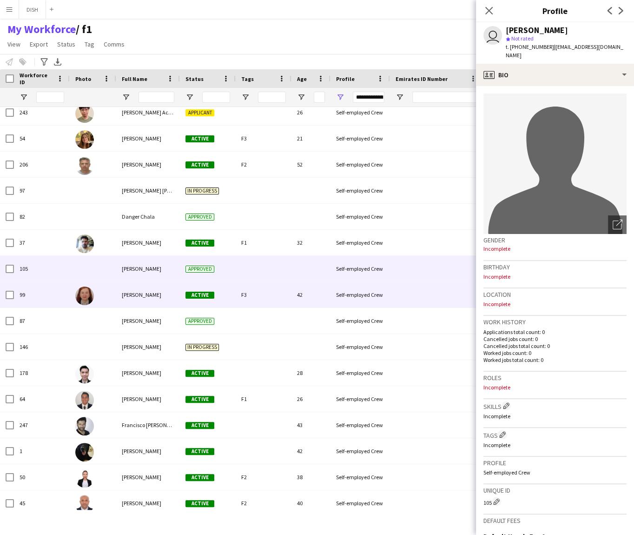
click at [150, 296] on span "[PERSON_NAME]" at bounding box center [142, 294] width 40 height 7
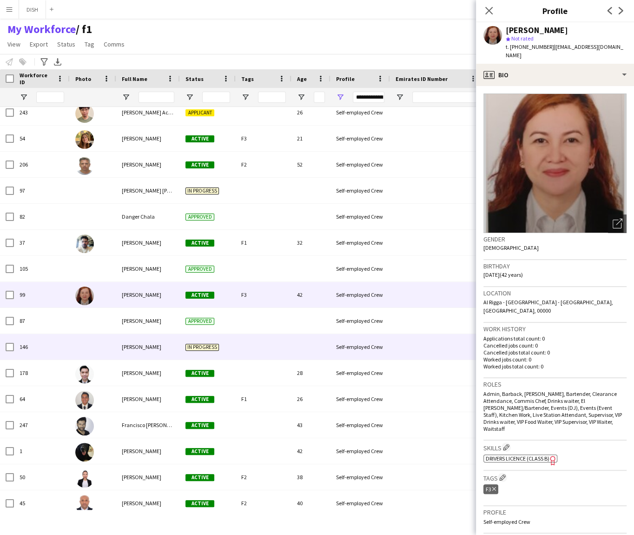
scroll to position [419, 0]
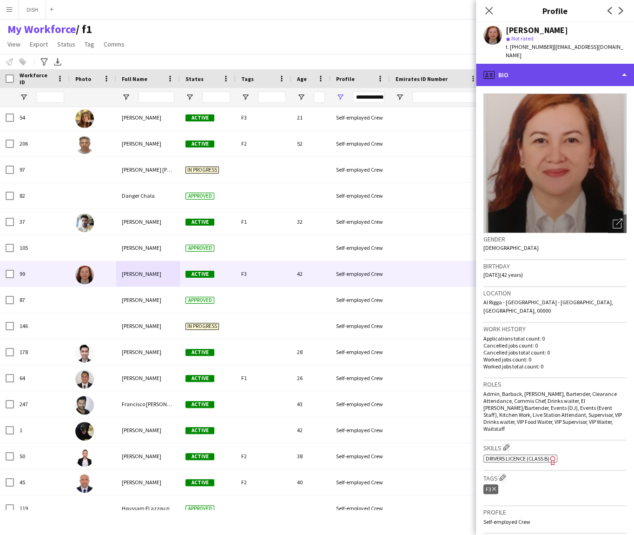
click at [527, 69] on div "profile Bio" at bounding box center [555, 75] width 158 height 22
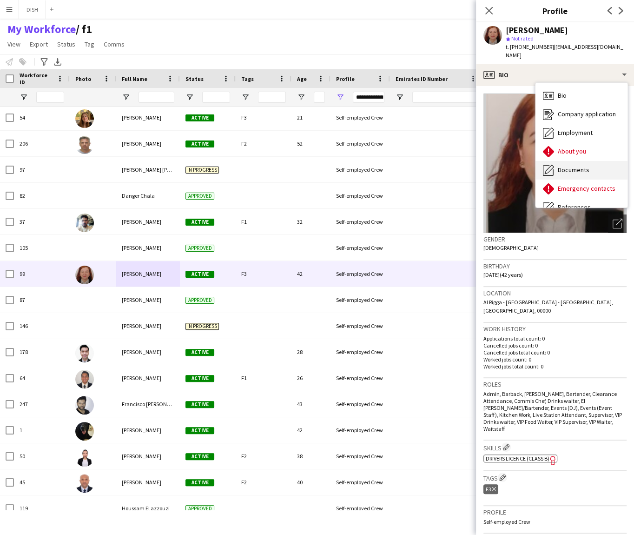
click at [565, 166] on span "Documents" at bounding box center [574, 170] width 32 height 8
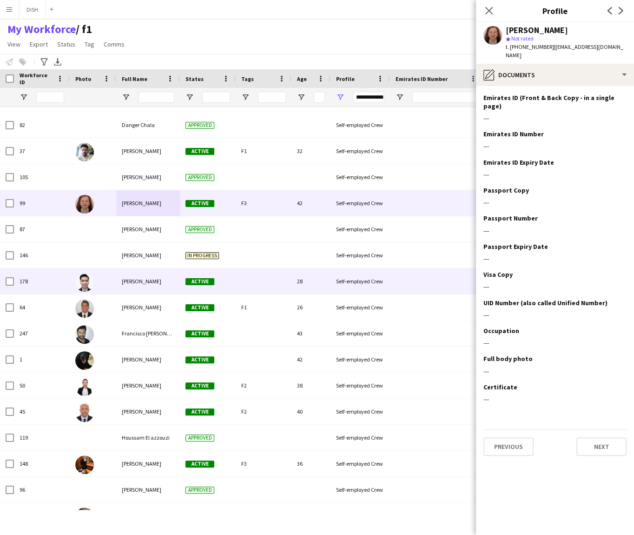
scroll to position [496, 0]
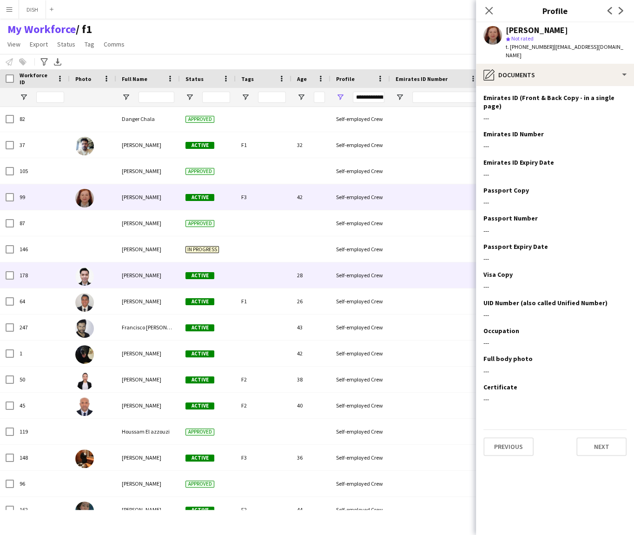
click at [141, 282] on div "[PERSON_NAME]" at bounding box center [148, 275] width 64 height 26
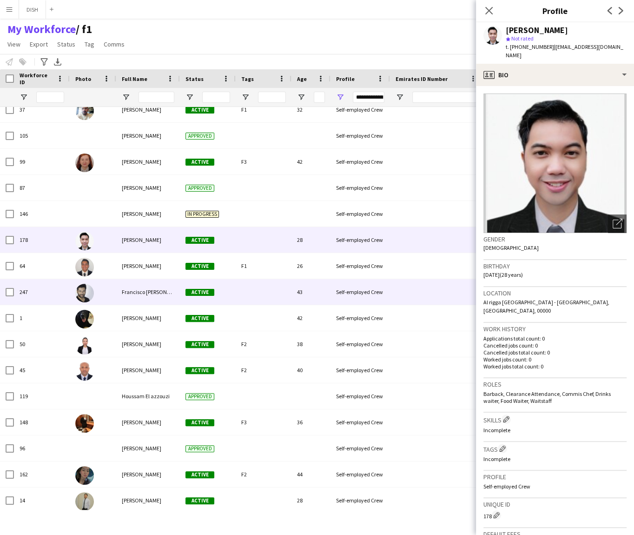
scroll to position [532, 0]
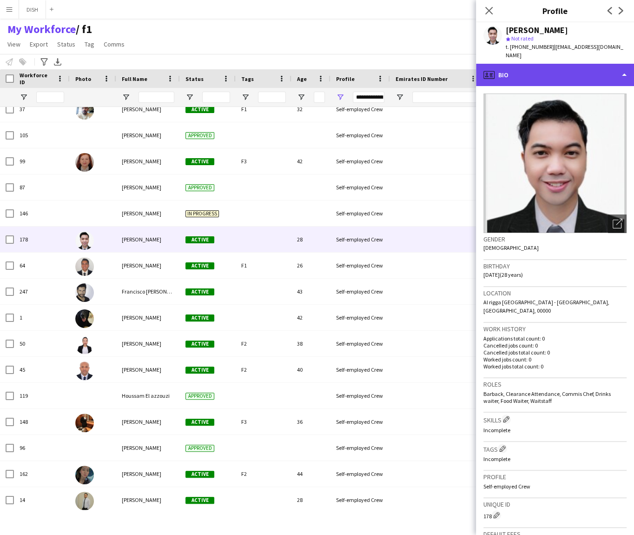
click at [539, 69] on div "profile Bio" at bounding box center [555, 75] width 158 height 22
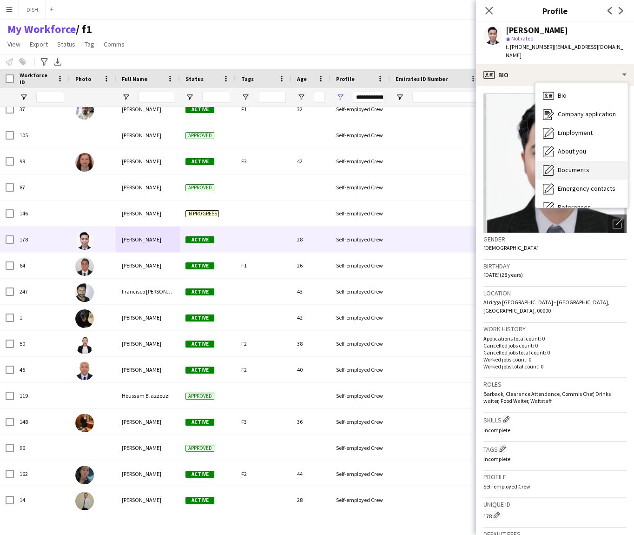
click at [574, 166] on span "Documents" at bounding box center [574, 170] width 32 height 8
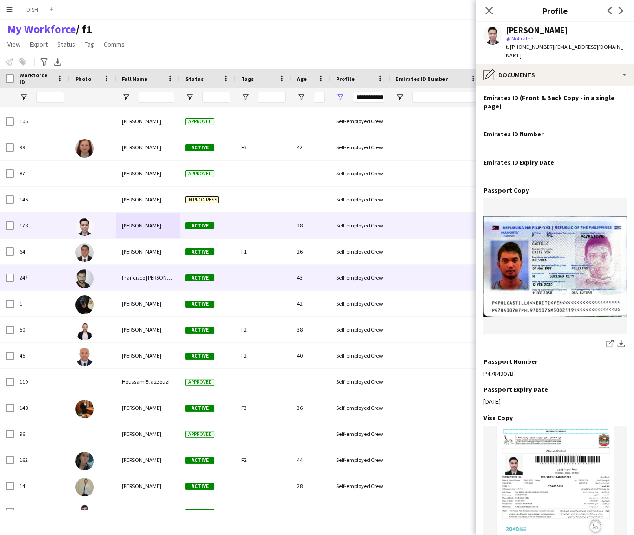
scroll to position [547, 0]
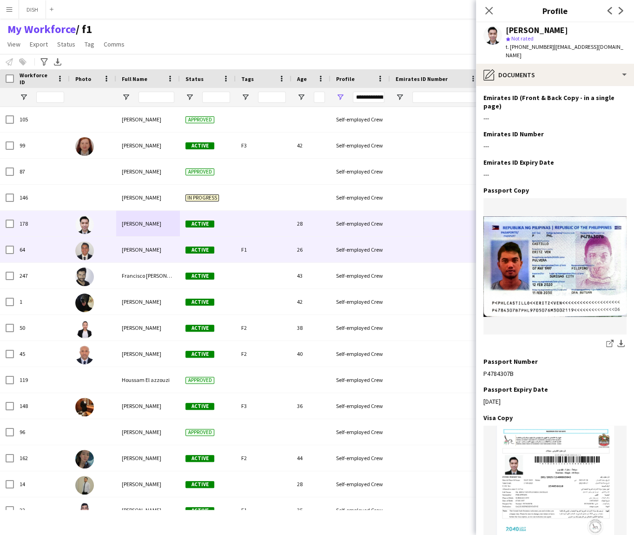
click at [155, 246] on span "[PERSON_NAME]" at bounding box center [142, 249] width 40 height 7
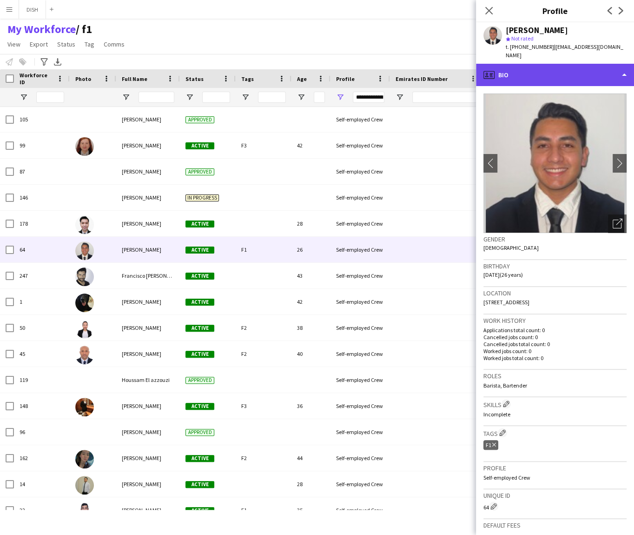
click at [543, 67] on div "profile Bio" at bounding box center [555, 75] width 158 height 22
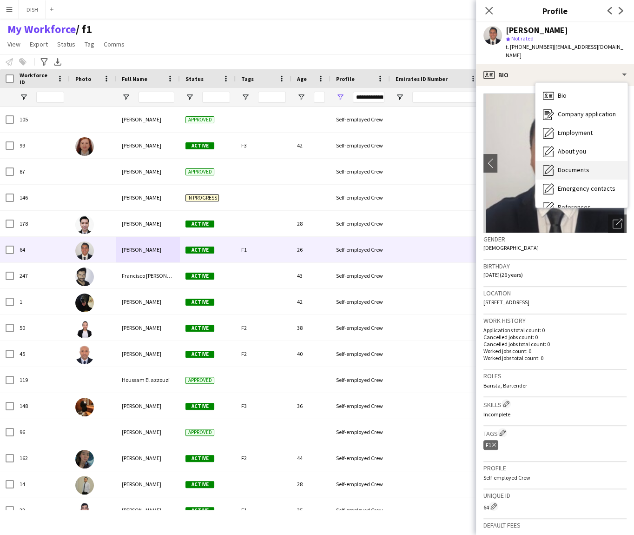
click at [593, 167] on div "Documents Documents" at bounding box center [582, 170] width 92 height 19
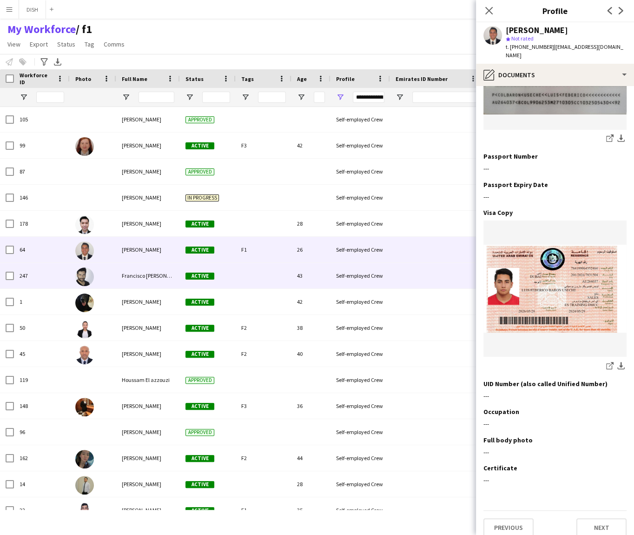
click at [153, 271] on div "Francisco [PERSON_NAME] [PERSON_NAME]" at bounding box center [148, 276] width 64 height 26
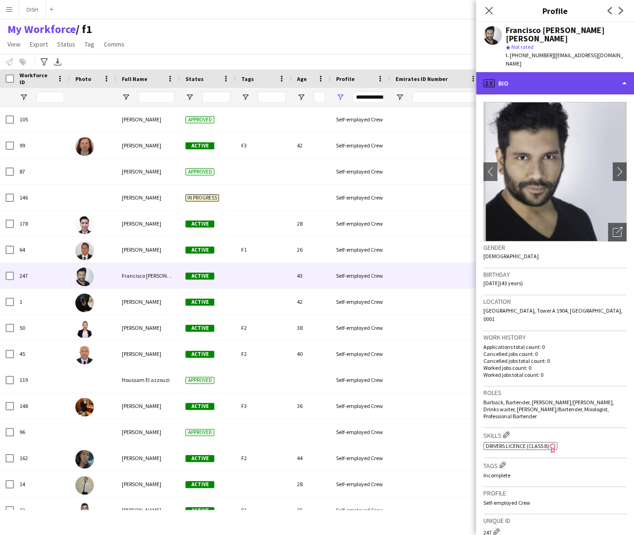
click at [597, 72] on div "profile Bio" at bounding box center [555, 83] width 158 height 22
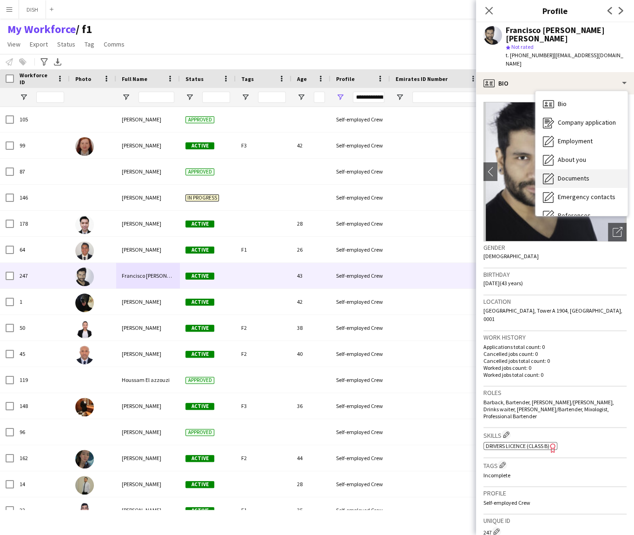
click at [608, 169] on div "Documents Documents" at bounding box center [582, 178] width 92 height 19
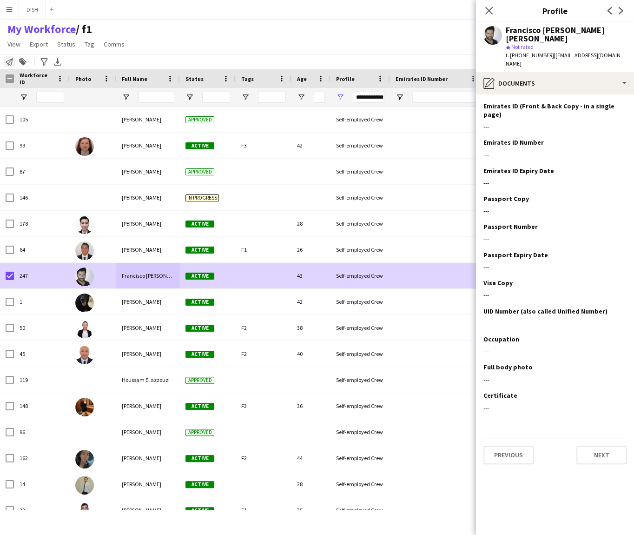
click at [6, 61] on icon "Notify workforce" at bounding box center [9, 61] width 7 height 7
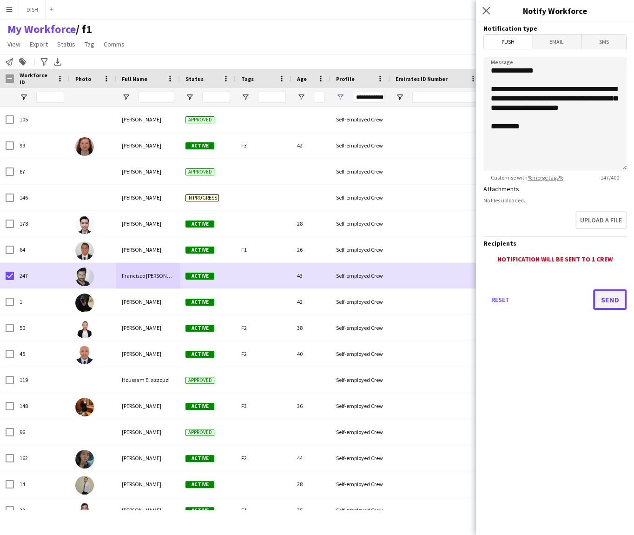
click at [608, 300] on button "Send" at bounding box center [609, 299] width 33 height 20
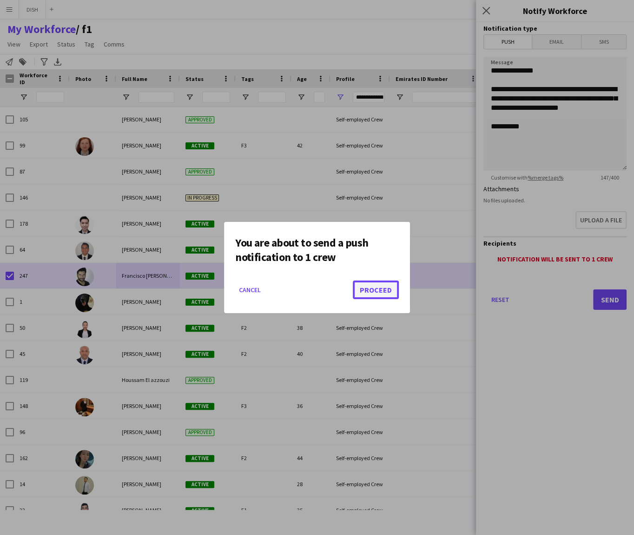
click at [369, 293] on button "Proceed" at bounding box center [376, 289] width 46 height 19
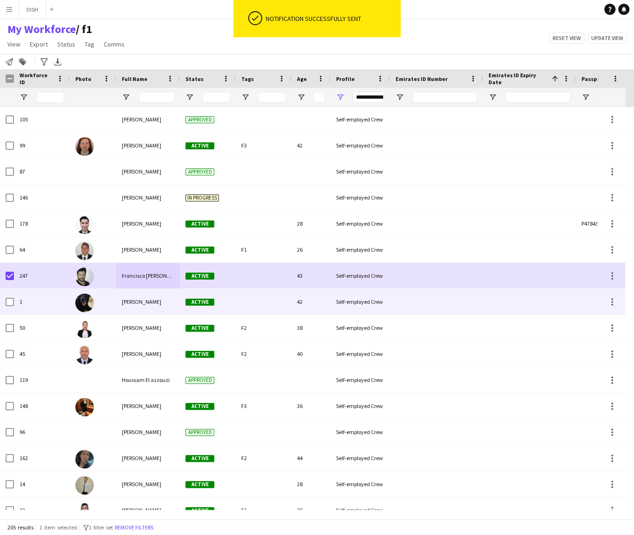
scroll to position [570, 0]
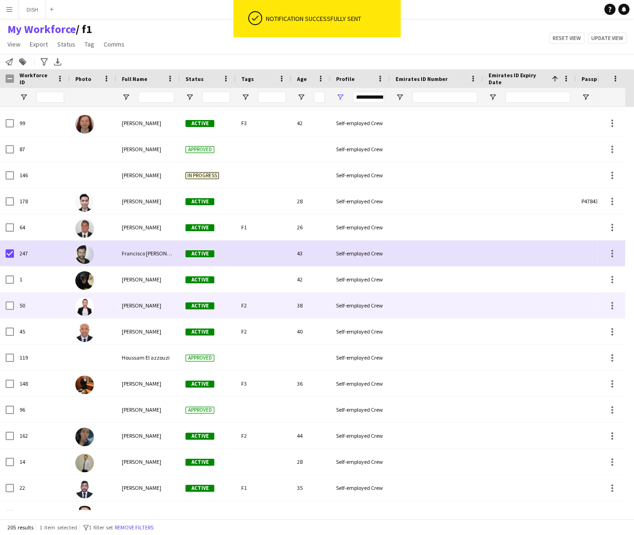
click at [136, 300] on div "[PERSON_NAME]" at bounding box center [148, 306] width 64 height 26
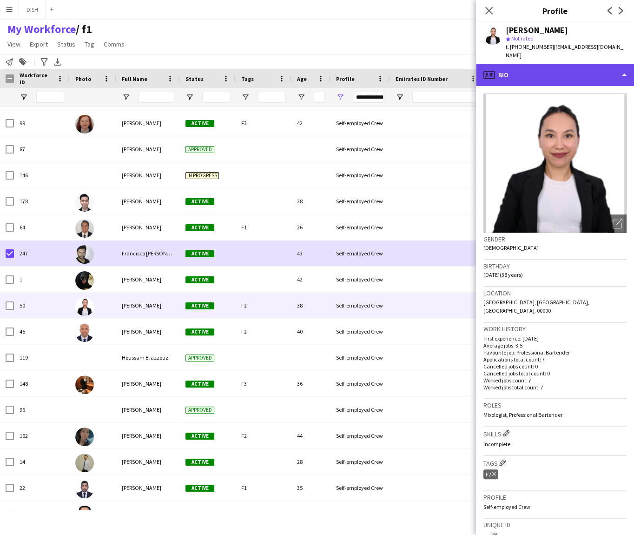
click at [540, 66] on div "profile Bio" at bounding box center [555, 75] width 158 height 22
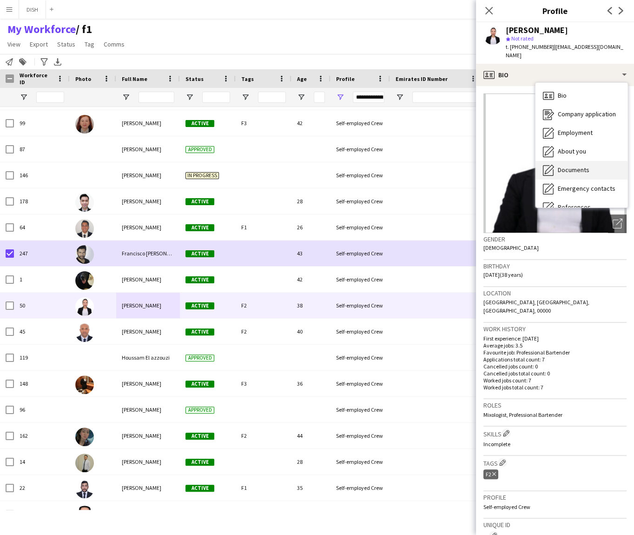
click at [592, 161] on div "Documents Documents" at bounding box center [582, 170] width 92 height 19
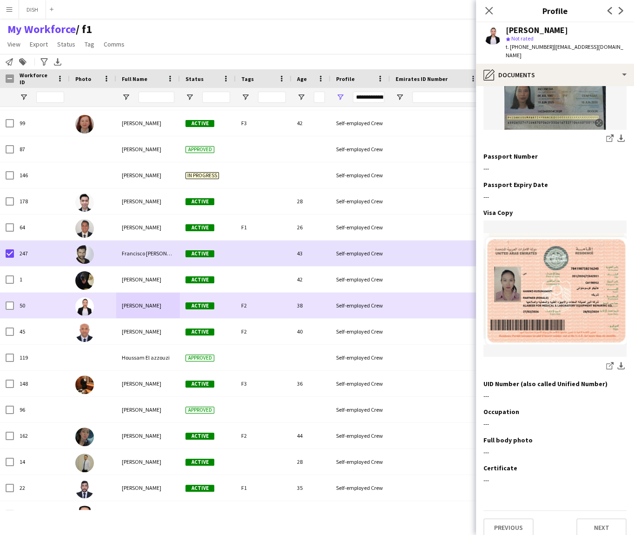
scroll to position [657, 0]
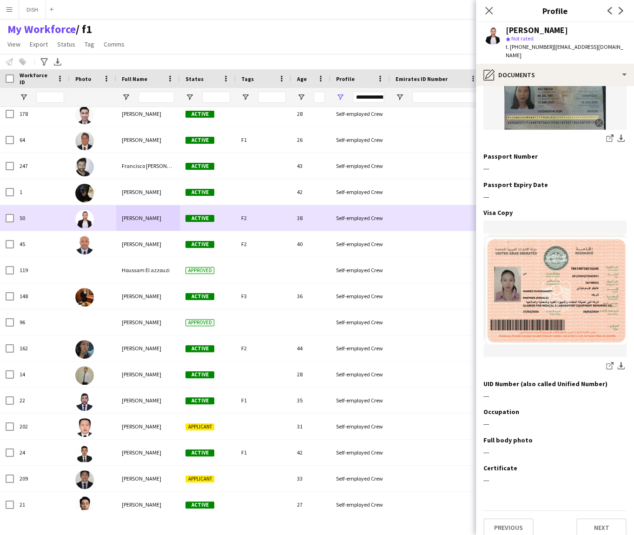
click at [9, 223] on div at bounding box center [10, 218] width 8 height 26
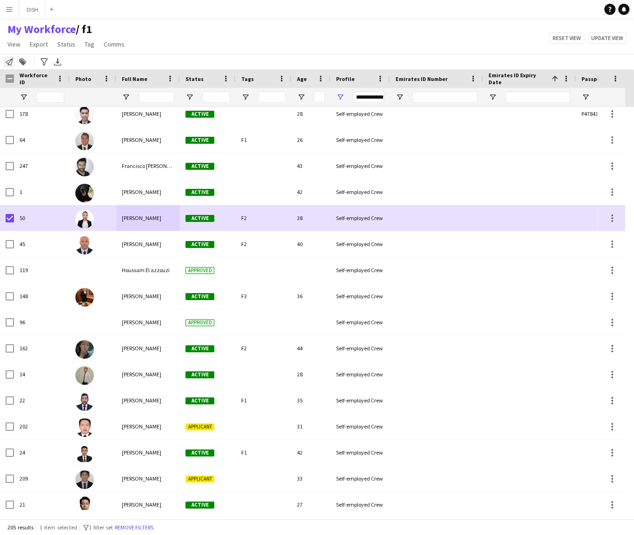
click at [9, 64] on icon at bounding box center [9, 61] width 7 height 7
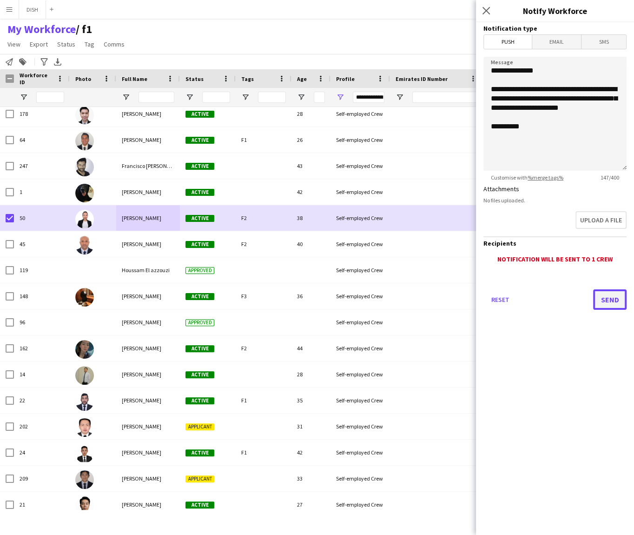
click at [606, 301] on button "Send" at bounding box center [609, 299] width 33 height 20
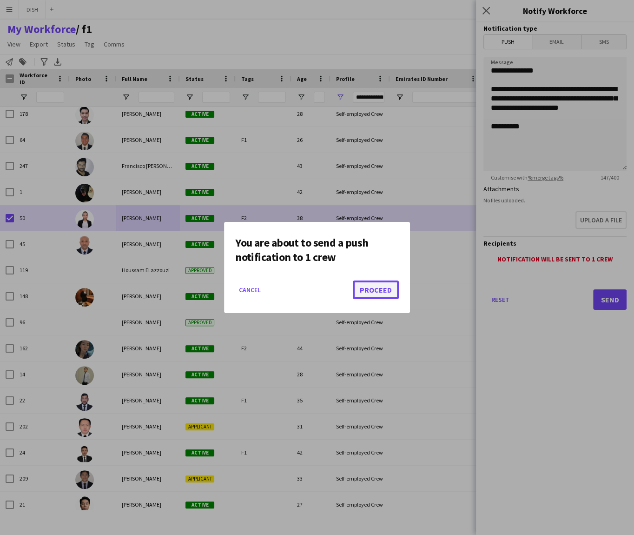
click at [392, 283] on button "Proceed" at bounding box center [376, 289] width 46 height 19
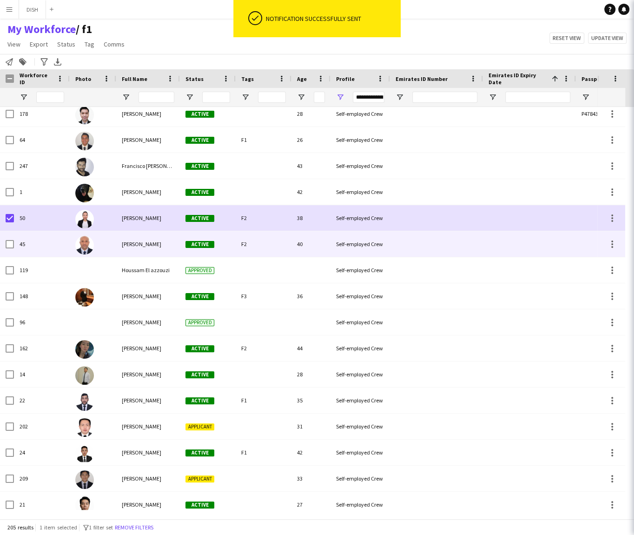
click at [142, 243] on span "[PERSON_NAME]" at bounding box center [142, 243] width 40 height 7
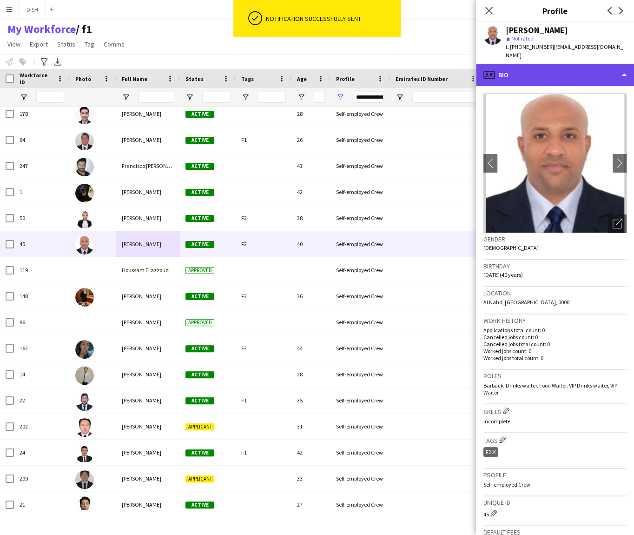
click at [518, 64] on div "profile Bio" at bounding box center [555, 75] width 158 height 22
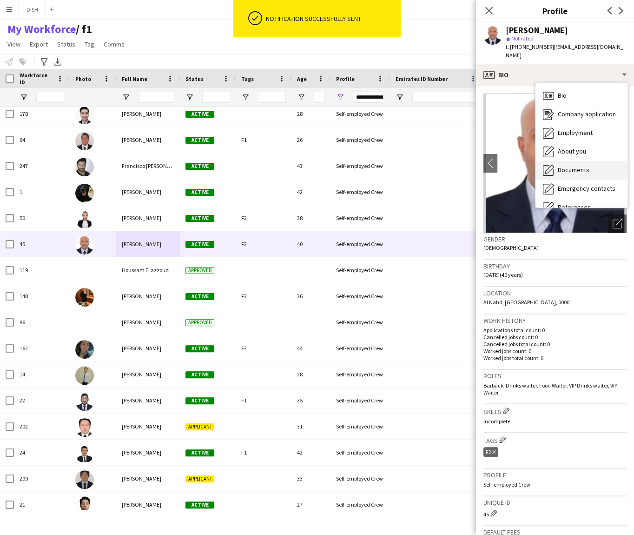
click at [560, 166] on span "Documents" at bounding box center [574, 170] width 32 height 8
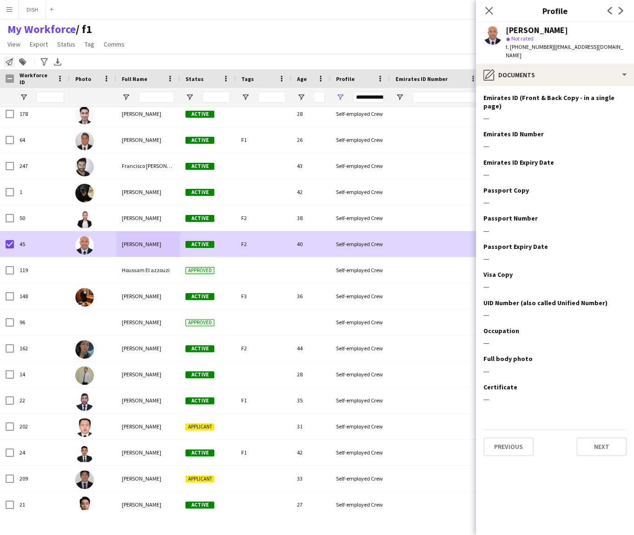
click at [6, 61] on icon at bounding box center [9, 61] width 7 height 7
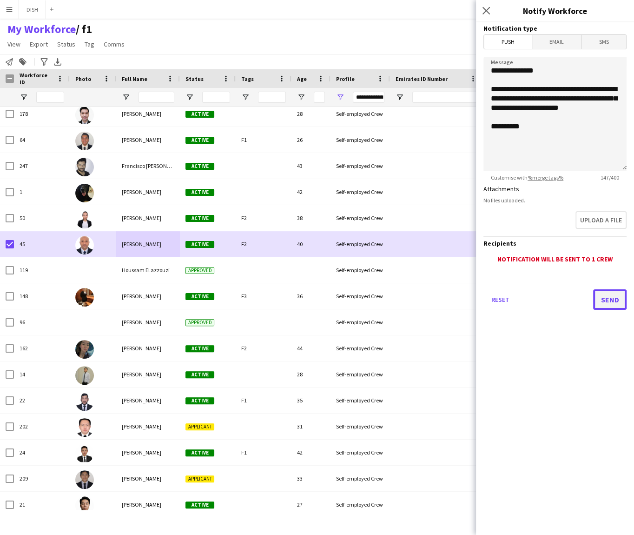
click at [607, 294] on button "Send" at bounding box center [609, 299] width 33 height 20
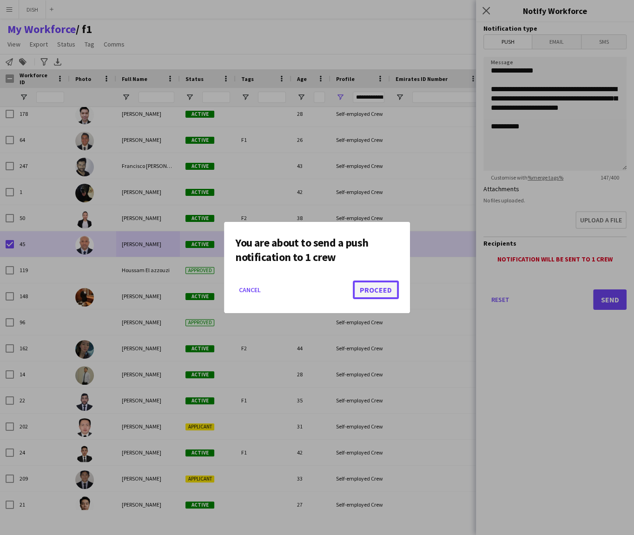
click at [387, 286] on button "Proceed" at bounding box center [376, 289] width 46 height 19
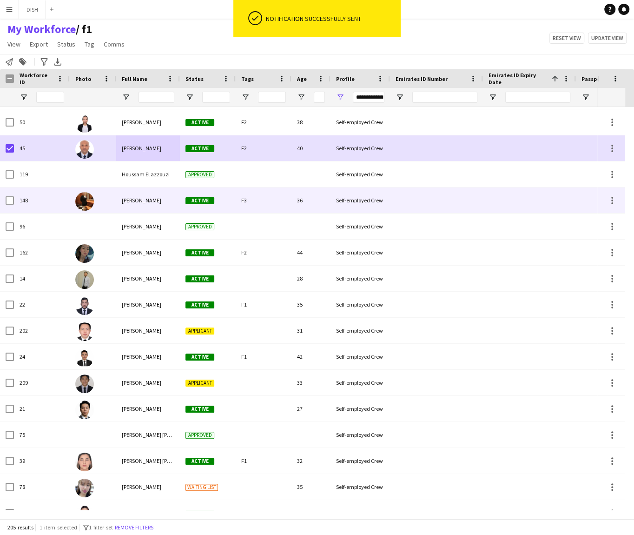
scroll to position [734, 0]
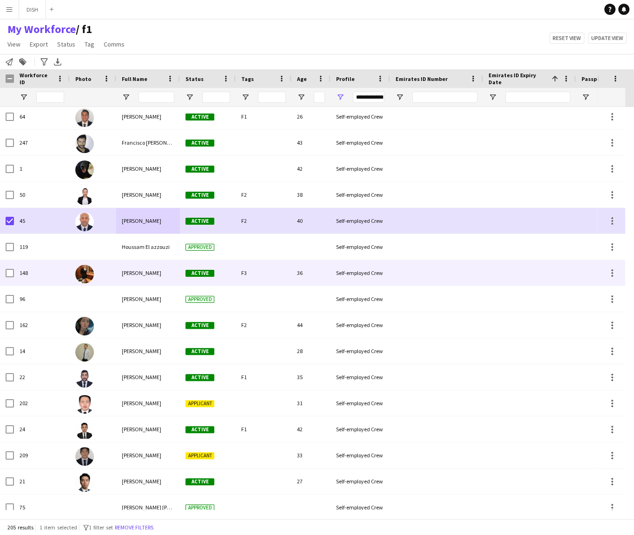
click at [151, 271] on div "[PERSON_NAME]" at bounding box center [148, 273] width 64 height 26
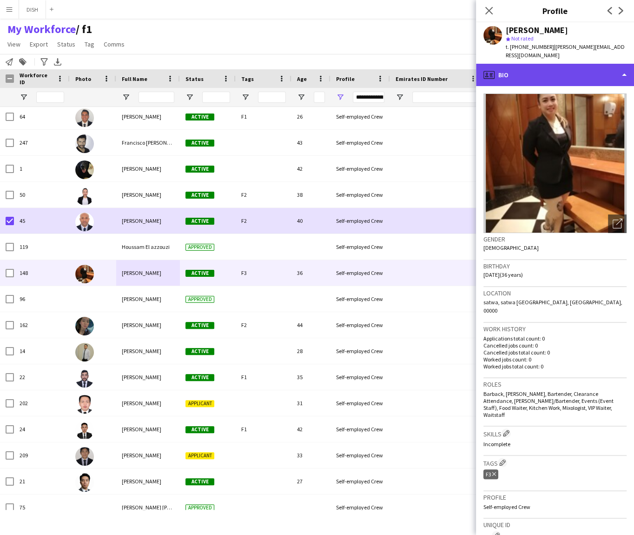
click at [592, 68] on div "profile Bio" at bounding box center [555, 75] width 158 height 22
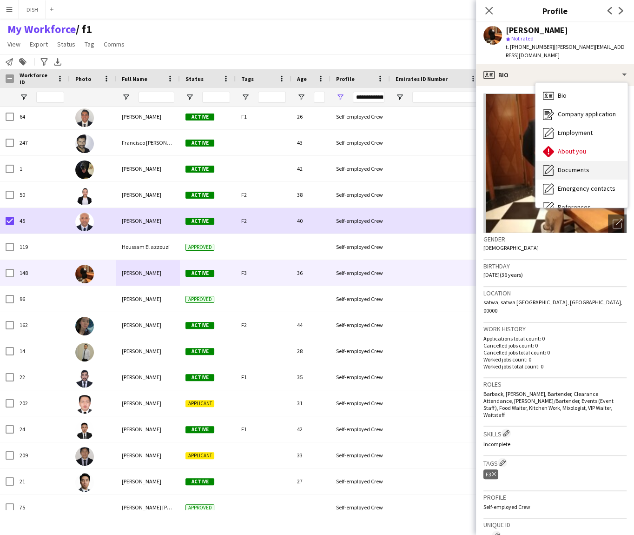
click at [604, 161] on div "Documents Documents" at bounding box center [582, 170] width 92 height 19
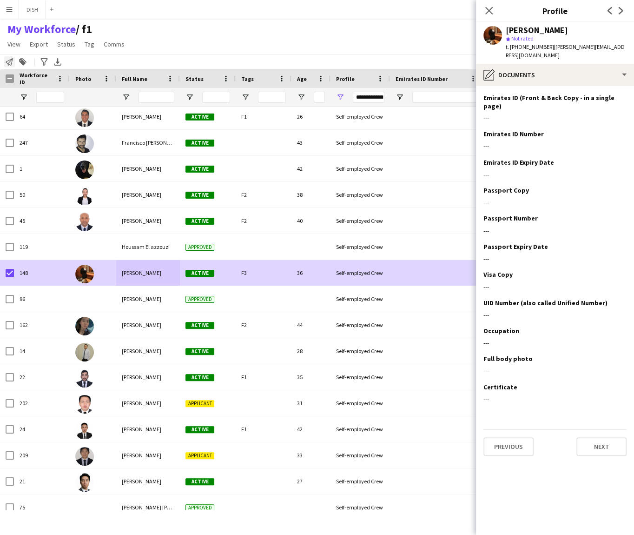
click at [12, 61] on icon at bounding box center [9, 61] width 7 height 7
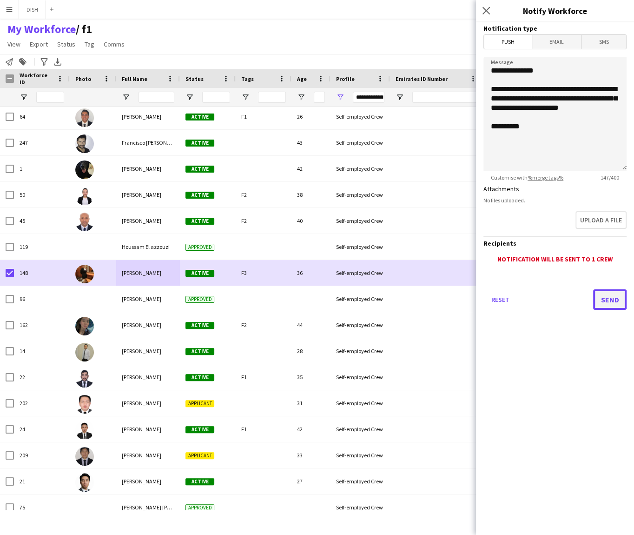
click at [610, 299] on button "Send" at bounding box center [609, 299] width 33 height 20
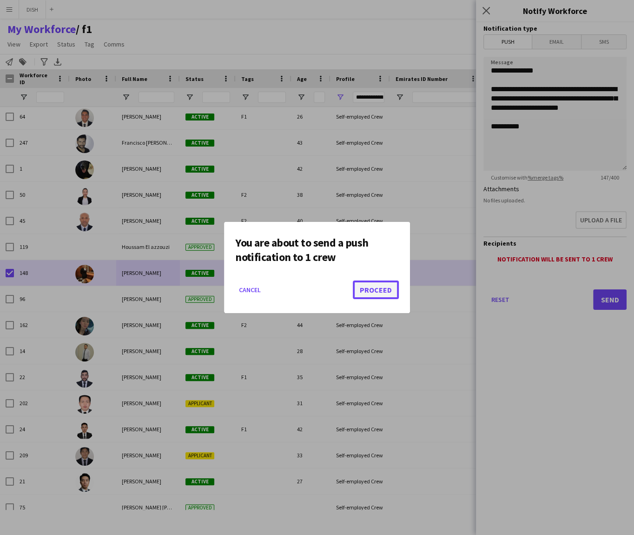
click at [389, 289] on button "Proceed" at bounding box center [376, 289] width 46 height 19
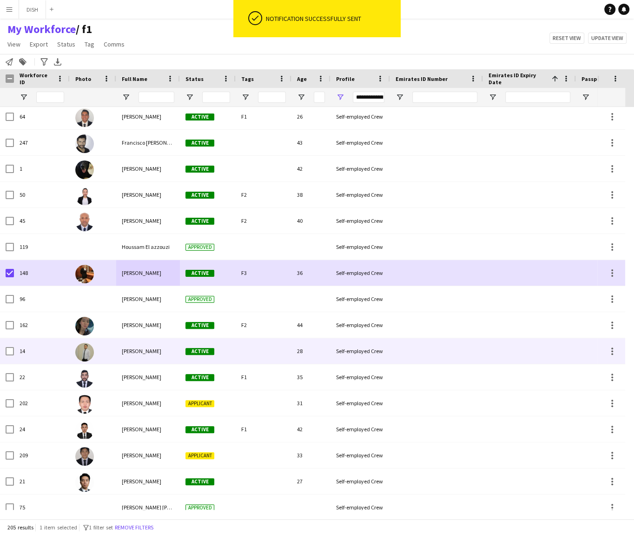
scroll to position [701, 0]
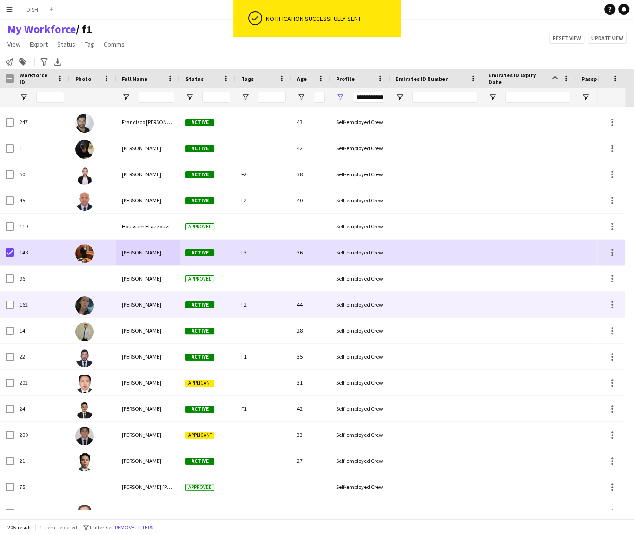
click at [110, 314] on div at bounding box center [93, 305] width 47 height 26
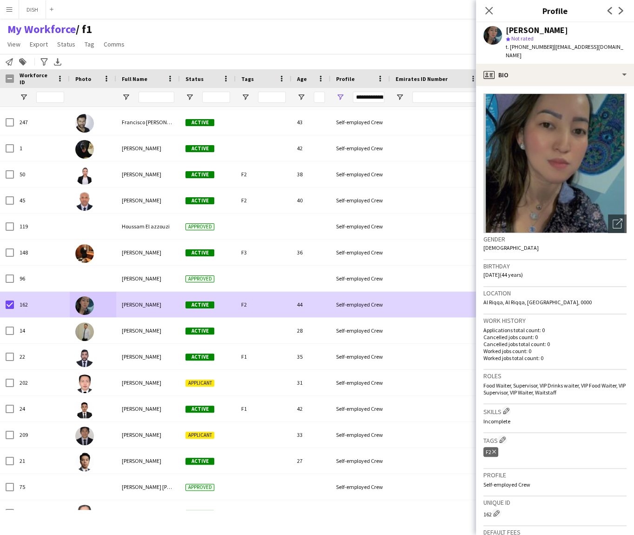
click at [558, 86] on app-crew-profile-bio "Open photos pop-in Gender [DEMOGRAPHIC_DATA] Birthday [DEMOGRAPHIC_DATA] (44 ye…" at bounding box center [555, 310] width 158 height 449
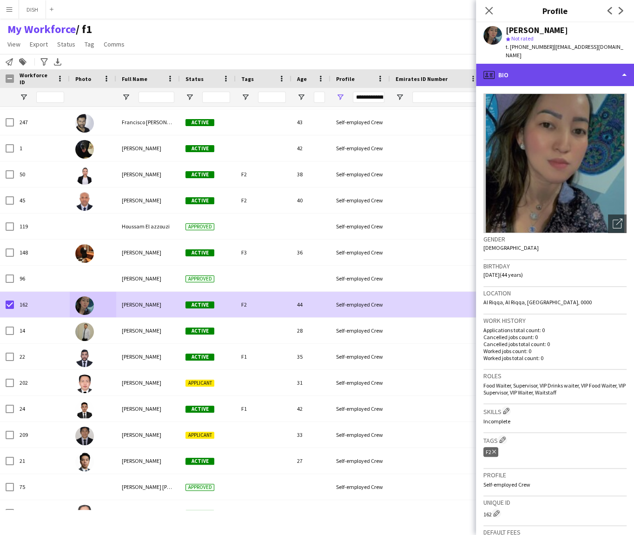
click at [554, 71] on div "profile Bio" at bounding box center [555, 75] width 158 height 22
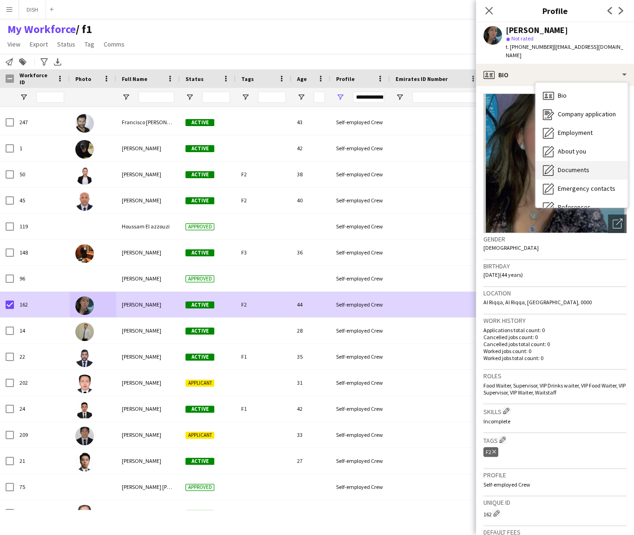
click at [564, 161] on div "Documents Documents" at bounding box center [582, 170] width 92 height 19
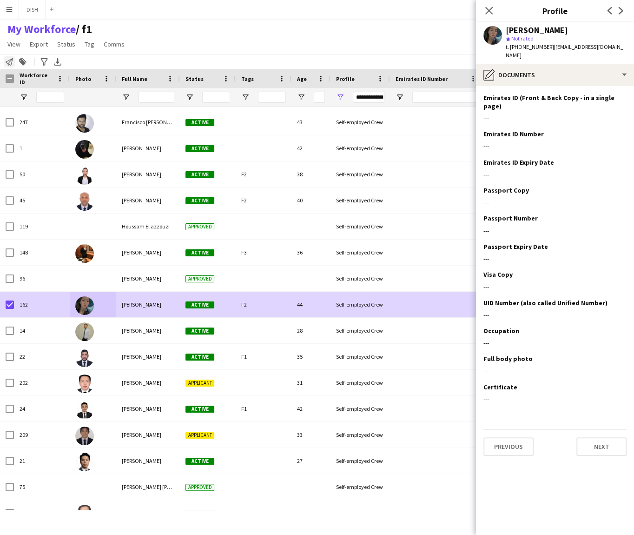
drag, startPoint x: 10, startPoint y: 55, endPoint x: 7, endPoint y: 62, distance: 6.9
click at [10, 56] on div "Notify workforce Add to tag Search tags magnifier Add tag Advanced filters Adva…" at bounding box center [317, 61] width 634 height 15
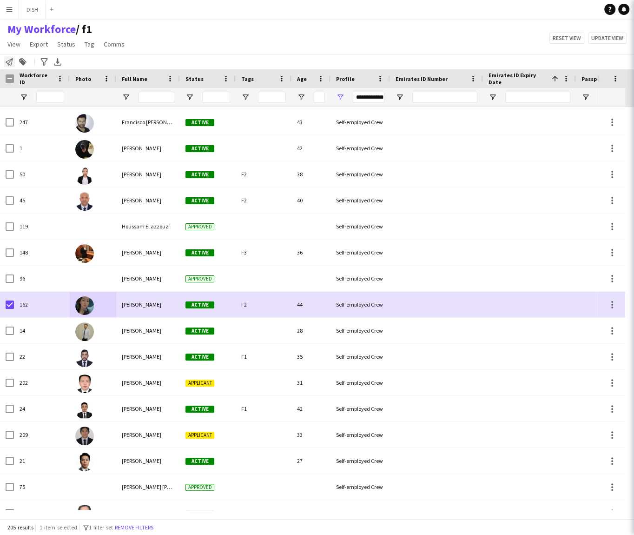
click at [7, 62] on icon "Notify workforce" at bounding box center [9, 61] width 7 height 7
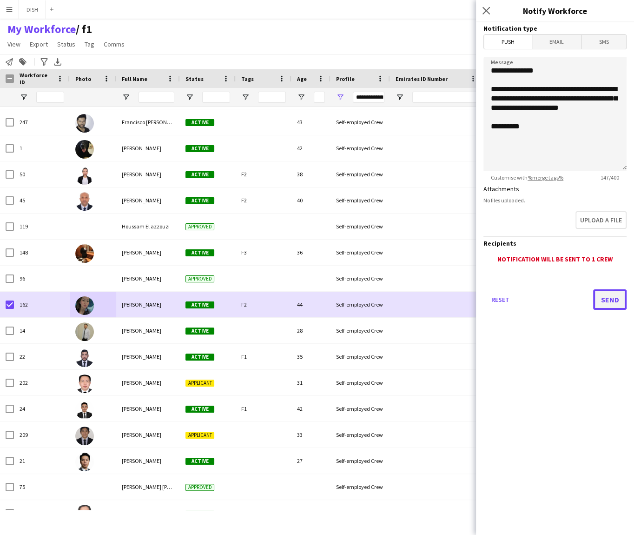
click at [604, 295] on button "Send" at bounding box center [609, 299] width 33 height 20
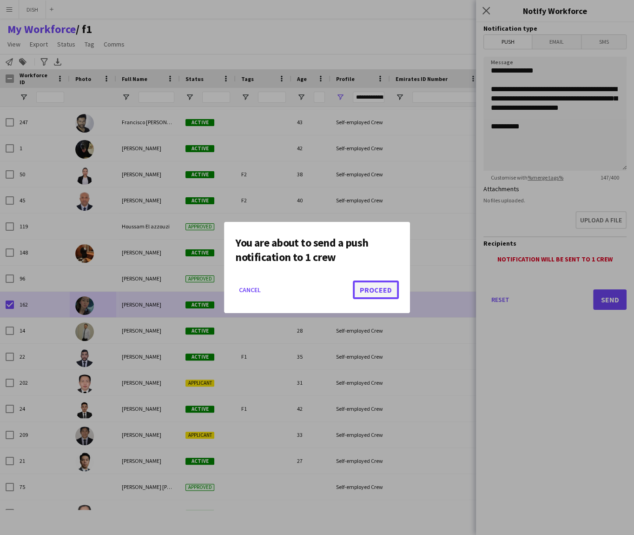
click at [367, 295] on button "Proceed" at bounding box center [376, 289] width 46 height 19
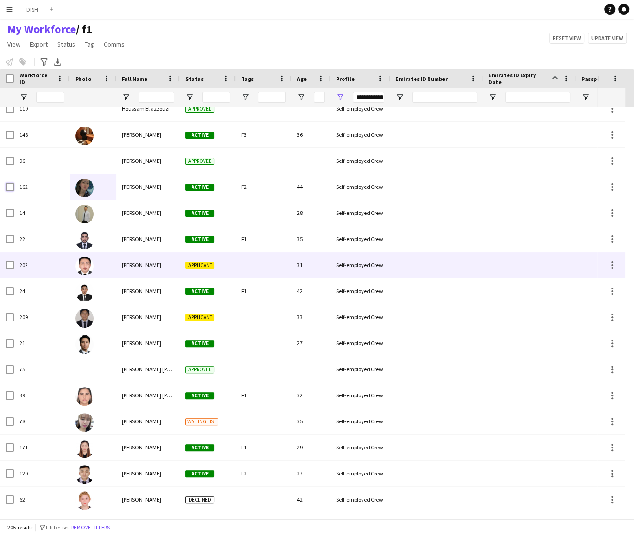
scroll to position [818, 0]
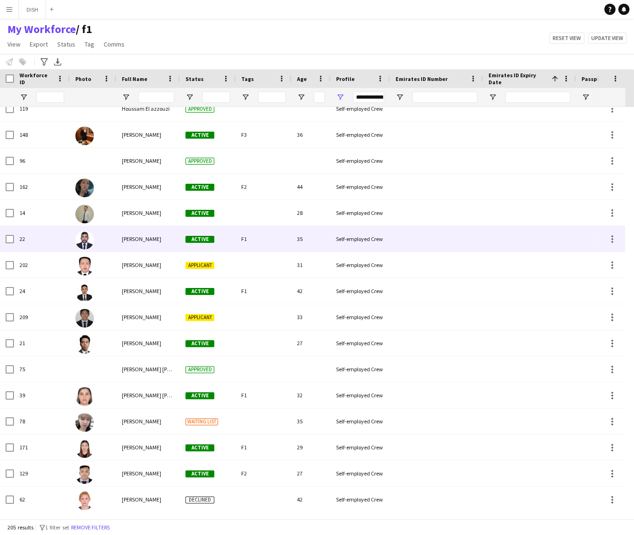
click at [102, 243] on div at bounding box center [93, 239] width 47 height 26
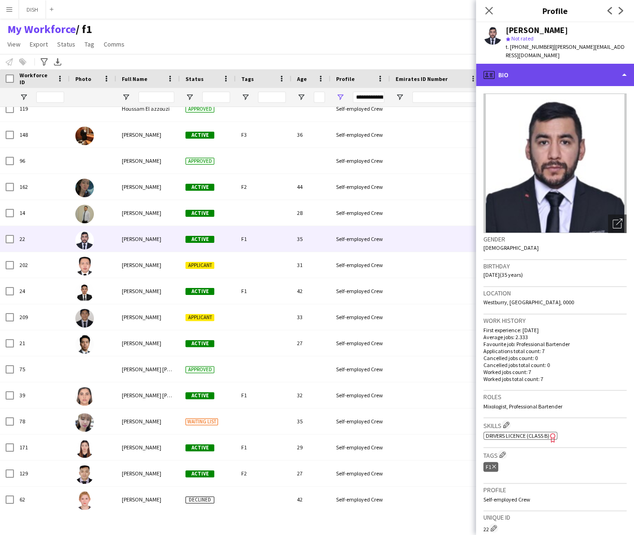
click at [589, 64] on div "profile Bio" at bounding box center [555, 75] width 158 height 22
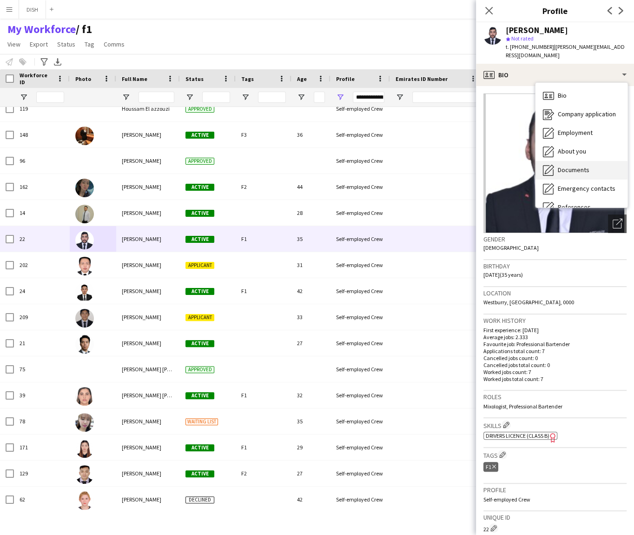
click at [574, 161] on div "Documents Documents" at bounding box center [582, 170] width 92 height 19
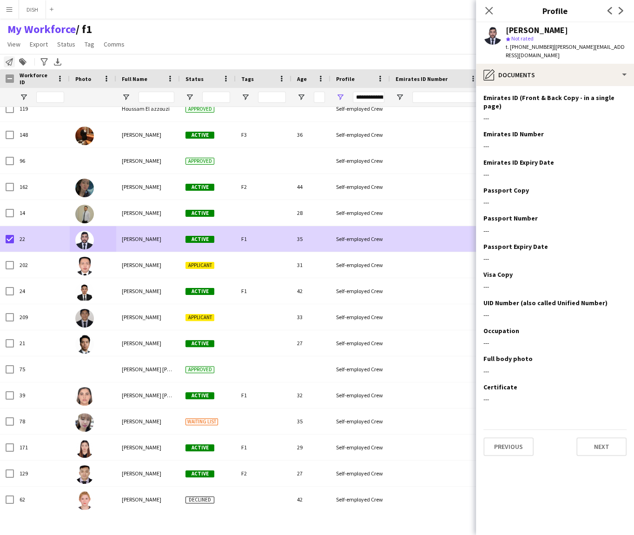
click at [10, 64] on icon "Notify workforce" at bounding box center [9, 61] width 7 height 7
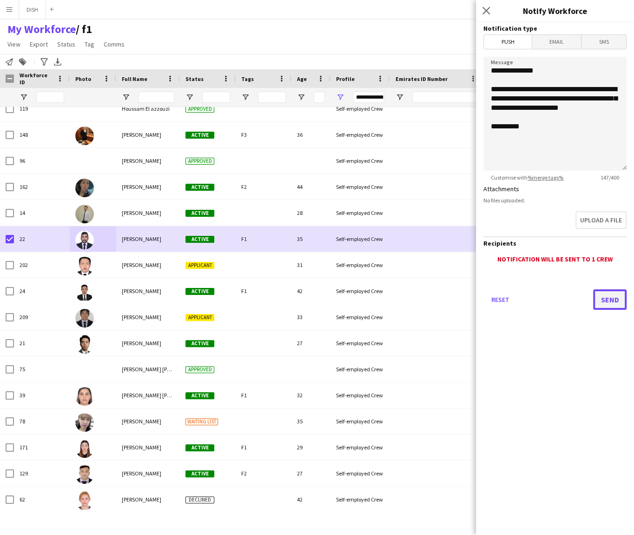
click at [606, 296] on button "Send" at bounding box center [609, 299] width 33 height 20
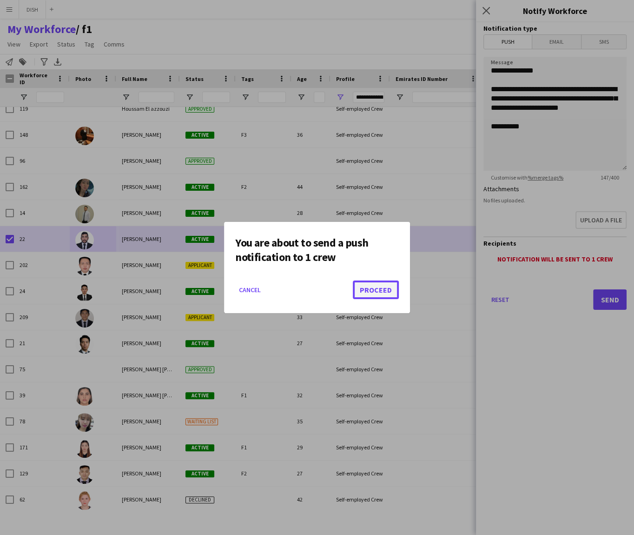
click at [390, 286] on button "Proceed" at bounding box center [376, 289] width 46 height 19
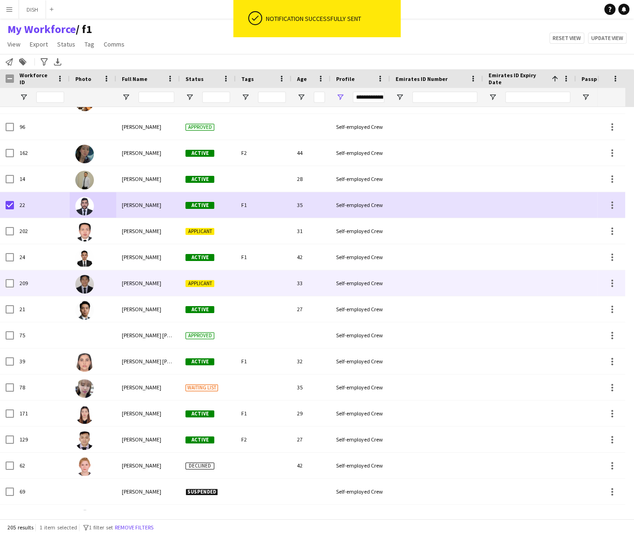
scroll to position [852, 0]
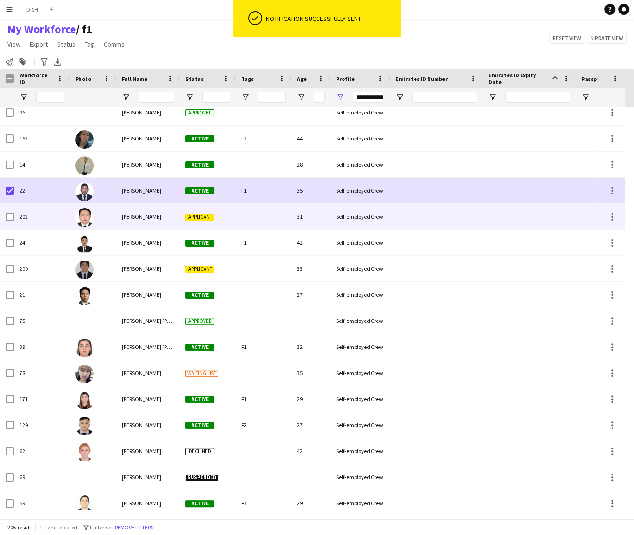
click at [145, 214] on span "[PERSON_NAME]" at bounding box center [142, 216] width 40 height 7
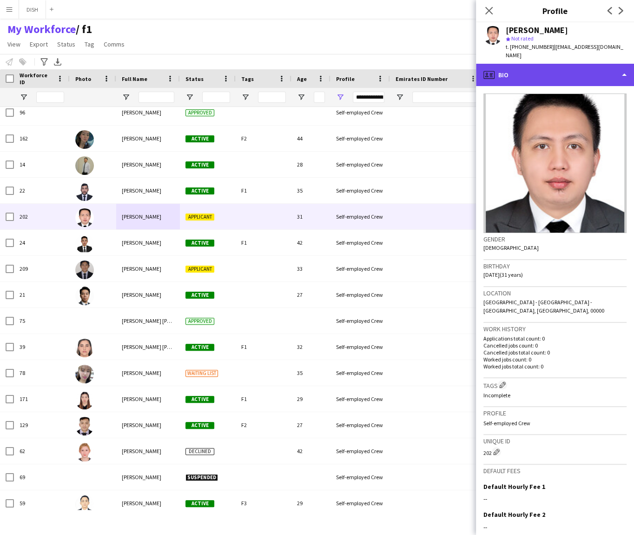
drag, startPoint x: 603, startPoint y: 60, endPoint x: 601, endPoint y: 69, distance: 10.0
click at [603, 64] on div "profile Bio" at bounding box center [555, 75] width 158 height 22
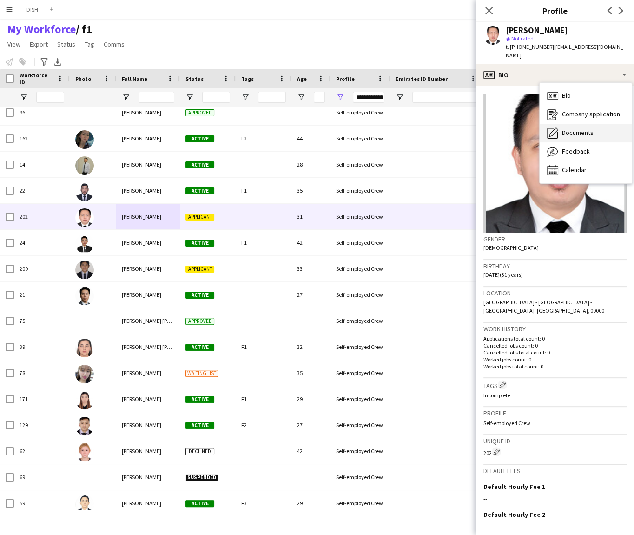
click at [585, 128] on span "Documents" at bounding box center [578, 132] width 32 height 8
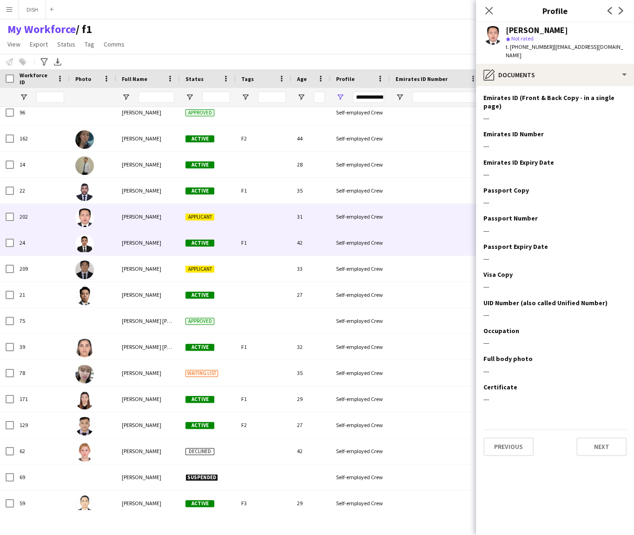
click at [154, 234] on div "[PERSON_NAME]" at bounding box center [148, 243] width 64 height 26
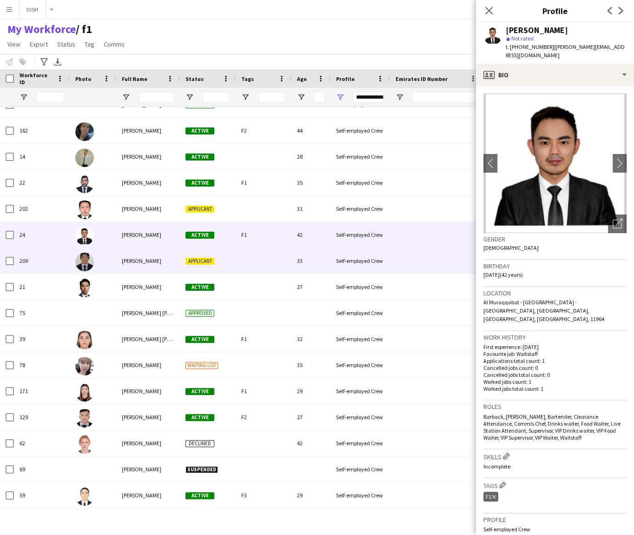
scroll to position [887, 0]
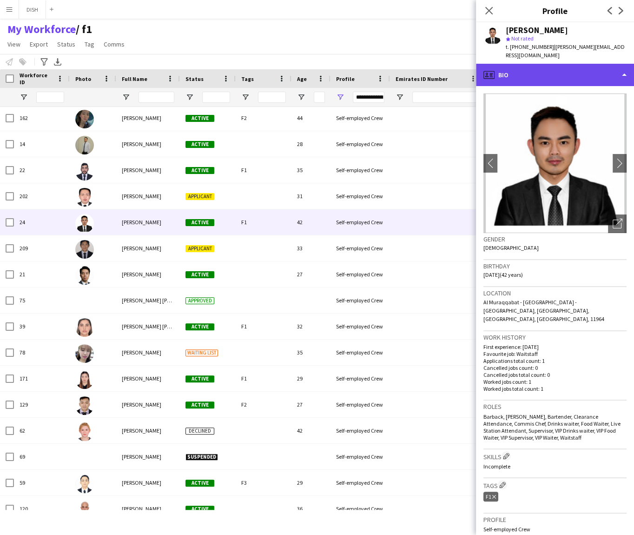
click at [571, 68] on div "profile Bio" at bounding box center [555, 75] width 158 height 22
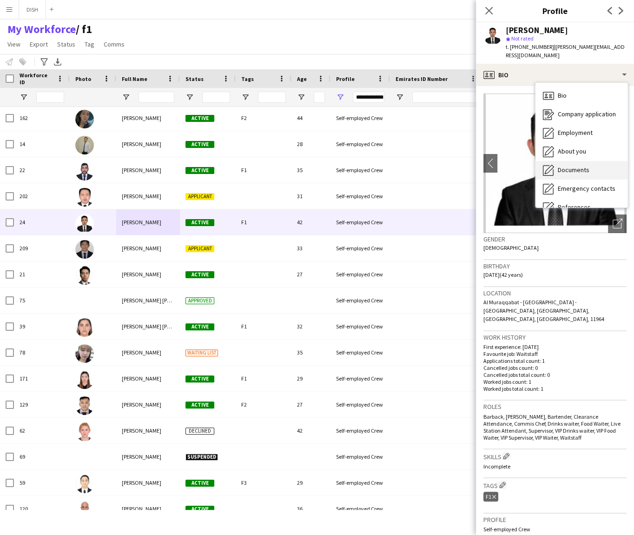
click at [591, 161] on div "Documents Documents" at bounding box center [582, 170] width 92 height 19
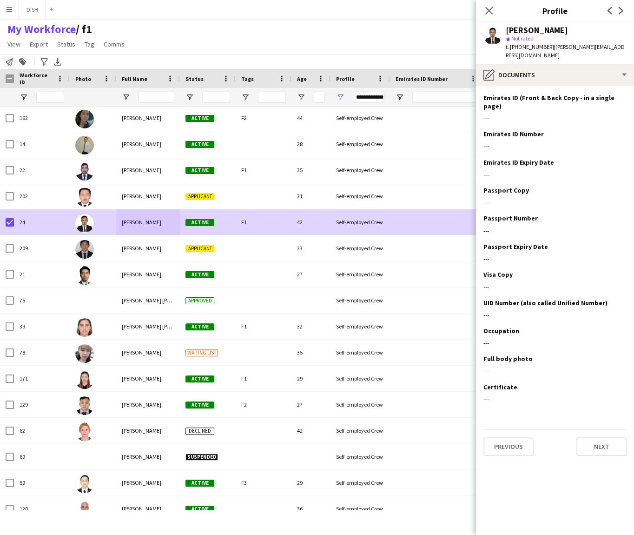
click at [10, 61] on icon "Notify workforce" at bounding box center [9, 61] width 7 height 7
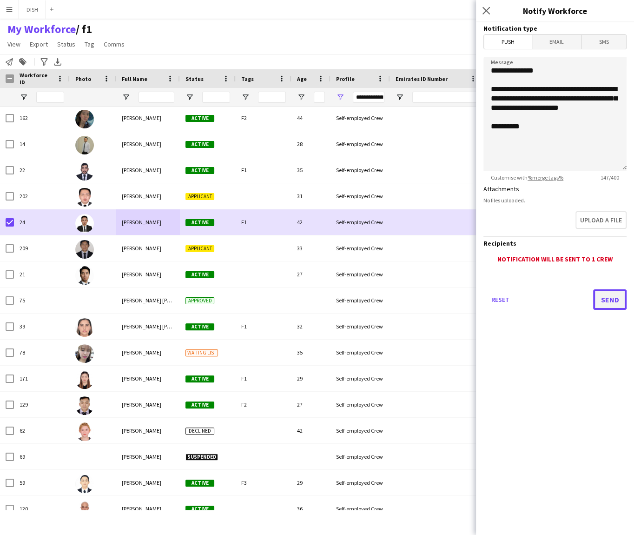
click at [612, 295] on button "Send" at bounding box center [609, 299] width 33 height 20
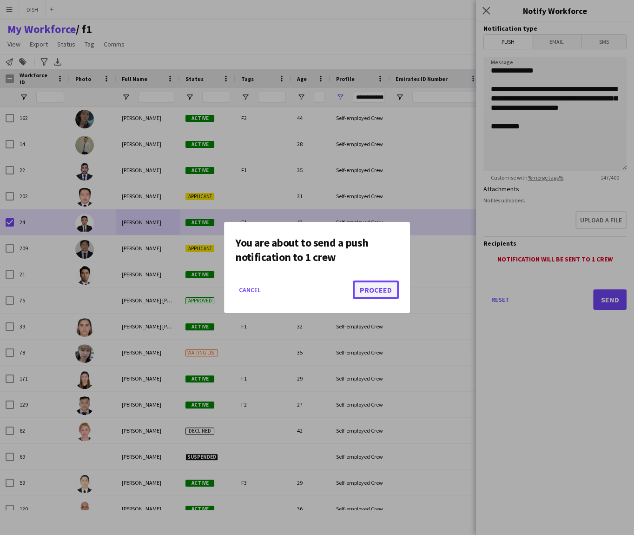
click at [376, 289] on button "Proceed" at bounding box center [376, 289] width 46 height 19
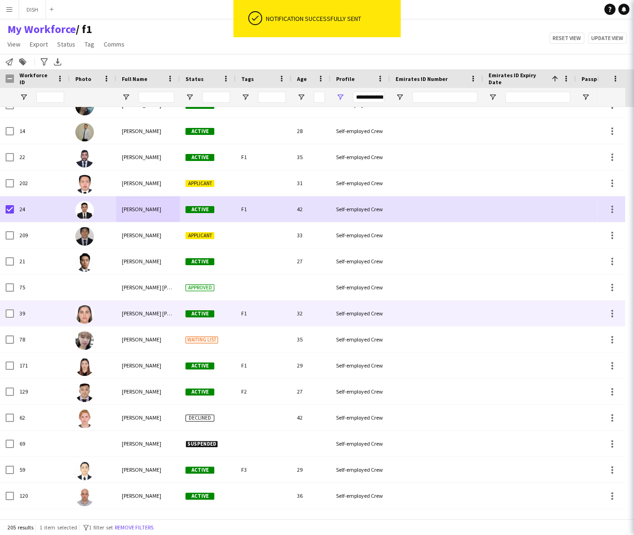
scroll to position [946, 0]
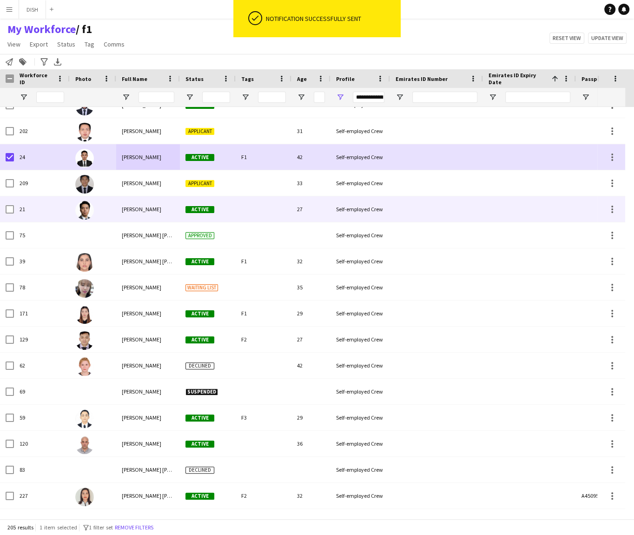
click at [61, 210] on div "21" at bounding box center [42, 209] width 56 height 26
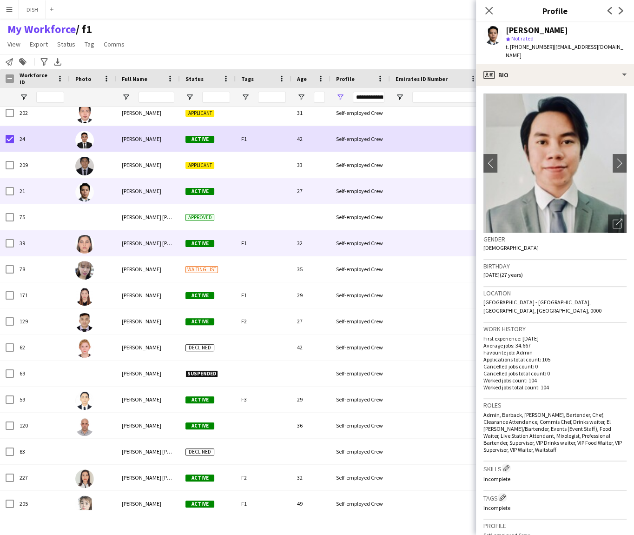
click at [65, 238] on div "39" at bounding box center [42, 243] width 56 height 26
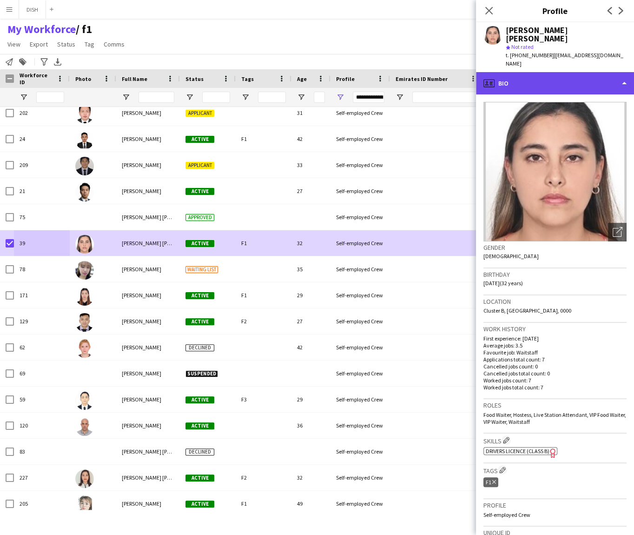
click at [560, 72] on div "profile Bio" at bounding box center [555, 83] width 158 height 22
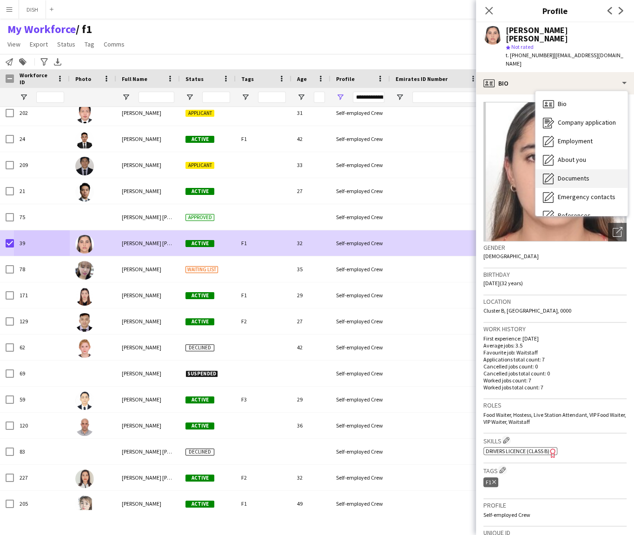
click at [574, 174] on span "Documents" at bounding box center [574, 178] width 32 height 8
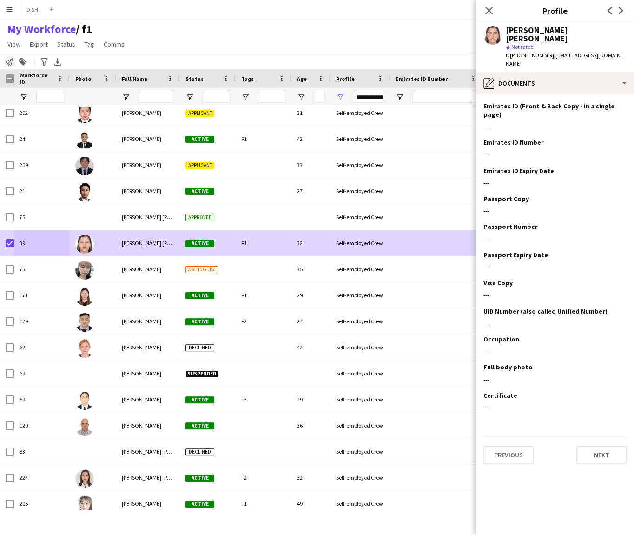
click at [7, 63] on icon at bounding box center [9, 61] width 7 height 7
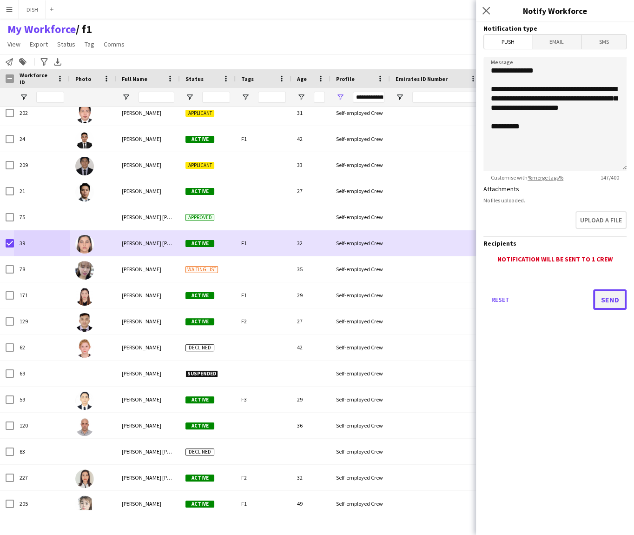
click at [602, 300] on button "Send" at bounding box center [609, 299] width 33 height 20
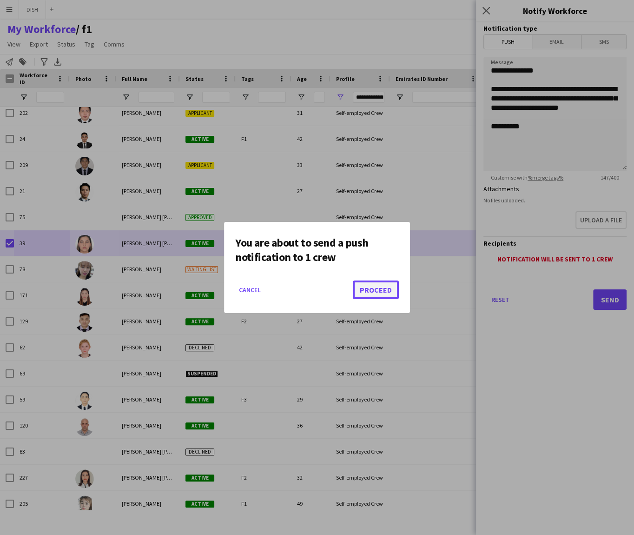
click at [383, 286] on button "Proceed" at bounding box center [376, 289] width 46 height 19
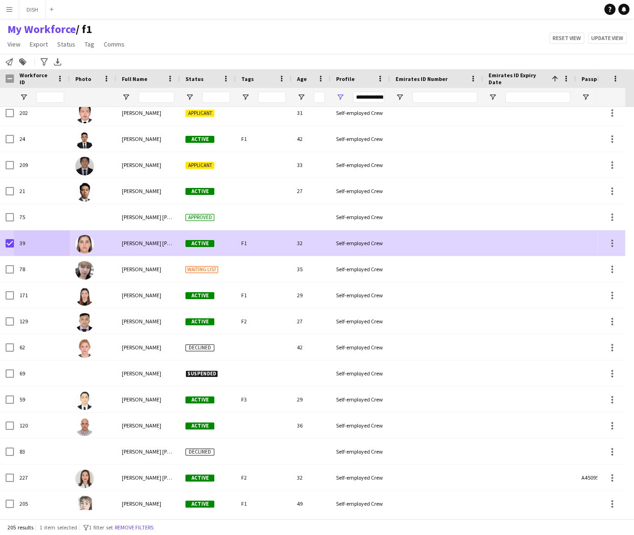
click at [238, 242] on div "F1" at bounding box center [264, 243] width 56 height 26
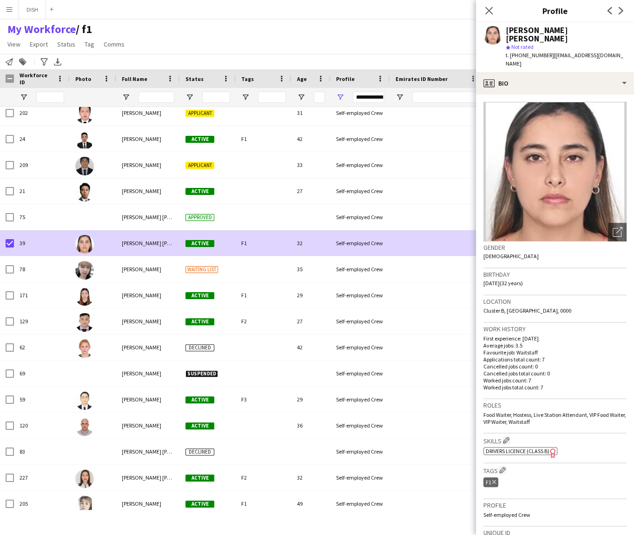
scroll to position [167, 0]
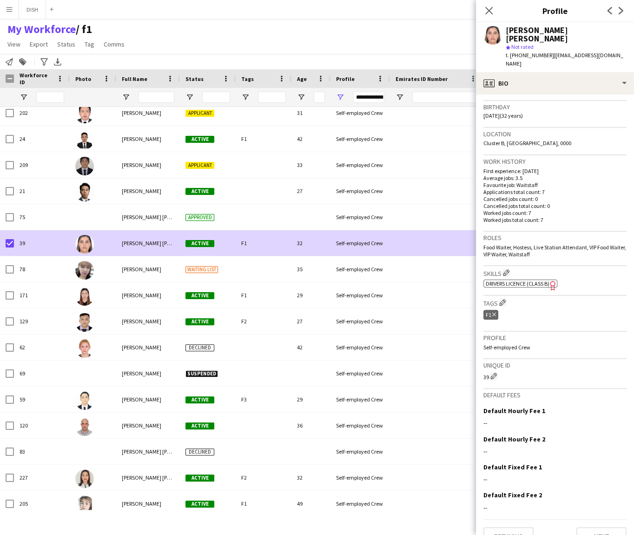
click at [495, 312] on icon "Delete tag" at bounding box center [494, 315] width 4 height 6
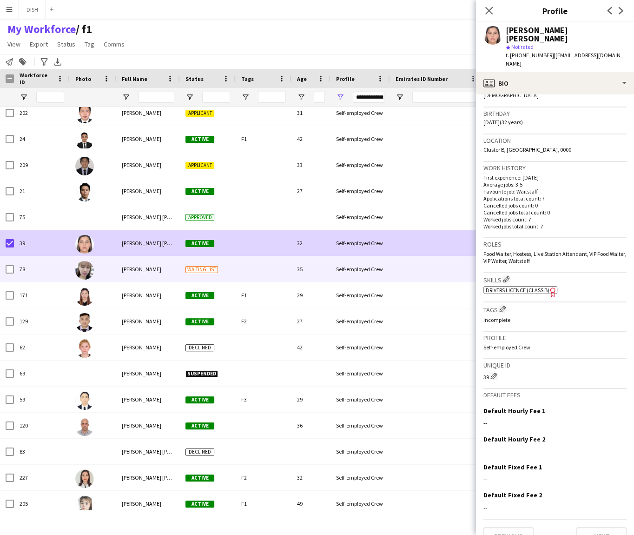
click at [262, 266] on div at bounding box center [264, 269] width 56 height 26
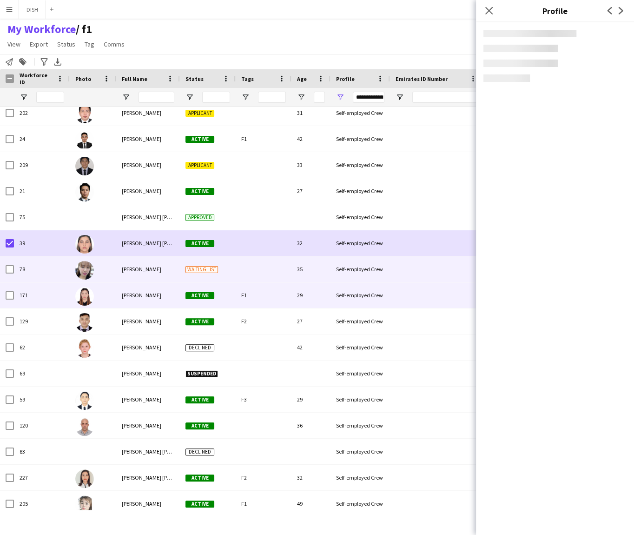
click at [127, 301] on div "[PERSON_NAME]" at bounding box center [148, 295] width 64 height 26
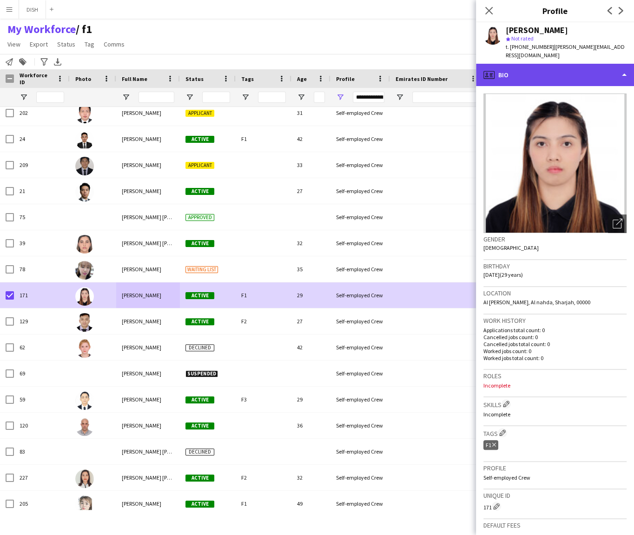
click at [516, 67] on div "profile Bio" at bounding box center [555, 75] width 158 height 22
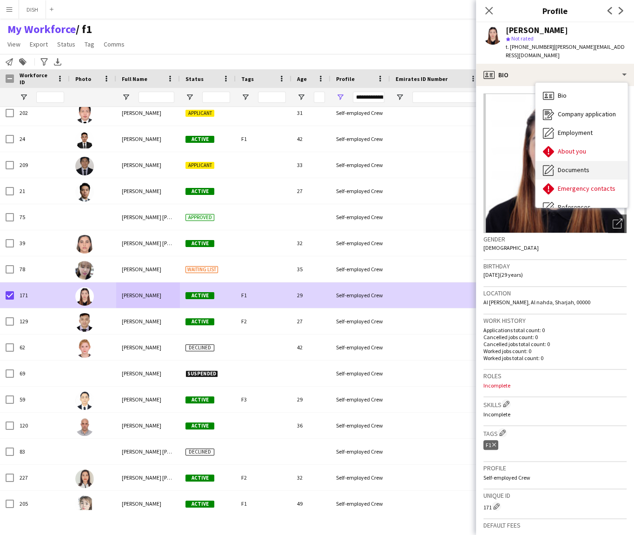
click at [571, 166] on span "Documents" at bounding box center [574, 170] width 32 height 8
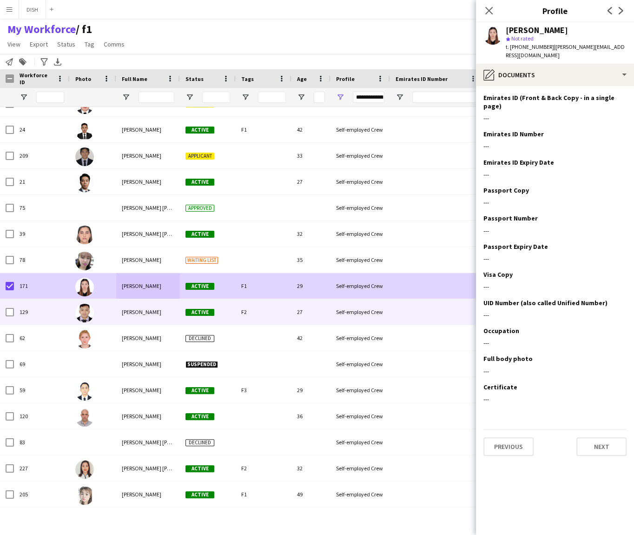
scroll to position [994, 0]
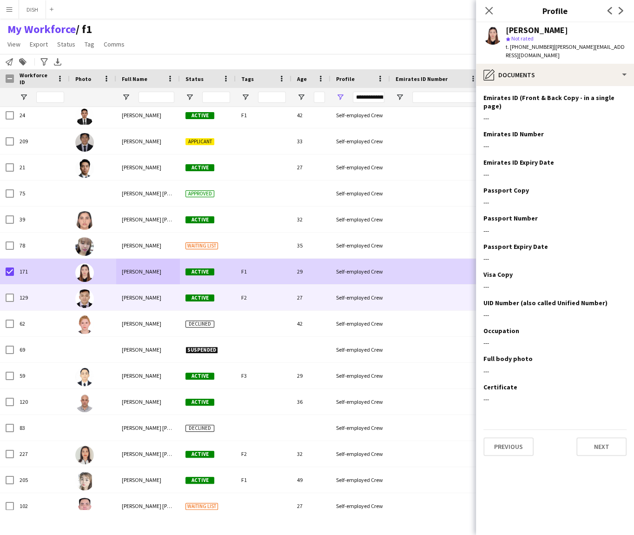
drag, startPoint x: 137, startPoint y: 298, endPoint x: 125, endPoint y: 295, distance: 12.0
click at [136, 298] on span "[PERSON_NAME]" at bounding box center [142, 297] width 40 height 7
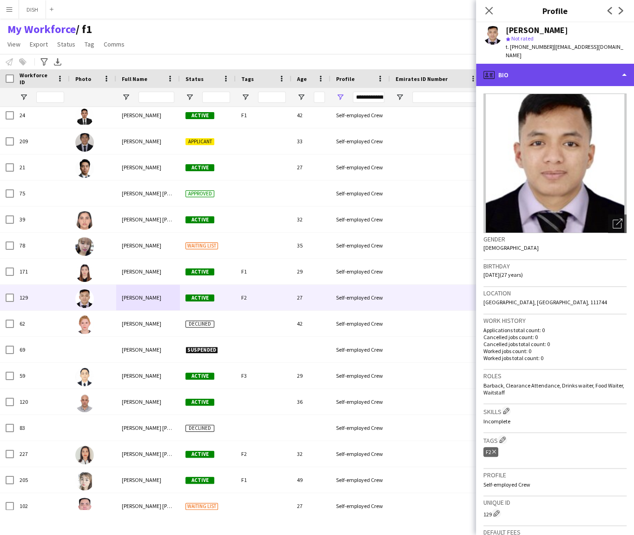
click at [541, 73] on div "profile Bio" at bounding box center [555, 75] width 158 height 22
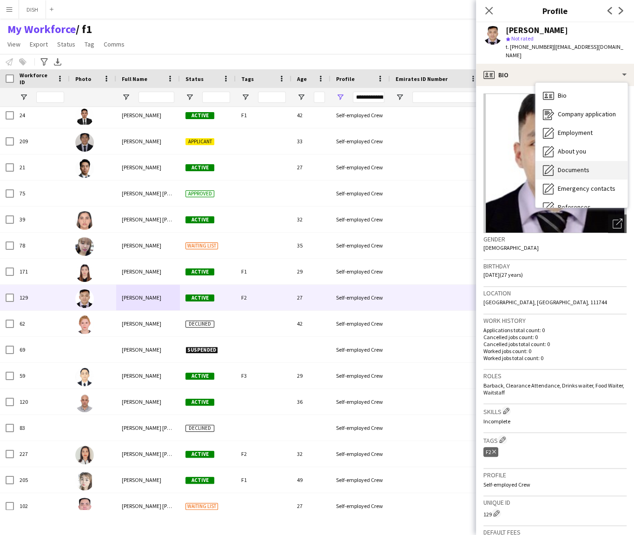
click at [574, 166] on span "Documents" at bounding box center [574, 170] width 32 height 8
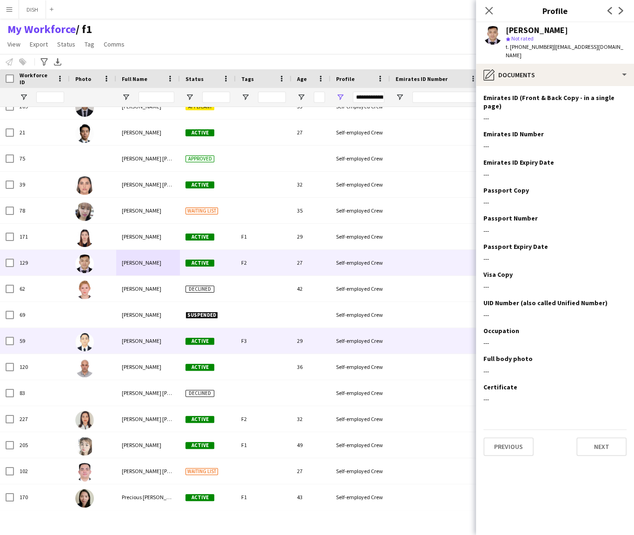
scroll to position [1034, 0]
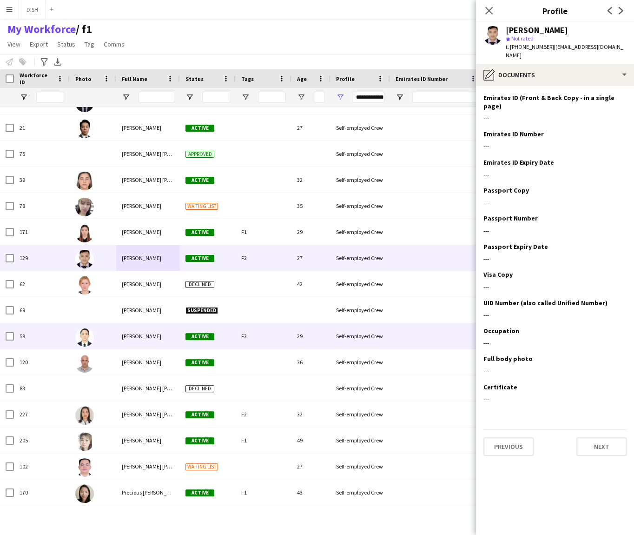
click at [100, 338] on div at bounding box center [93, 336] width 47 height 26
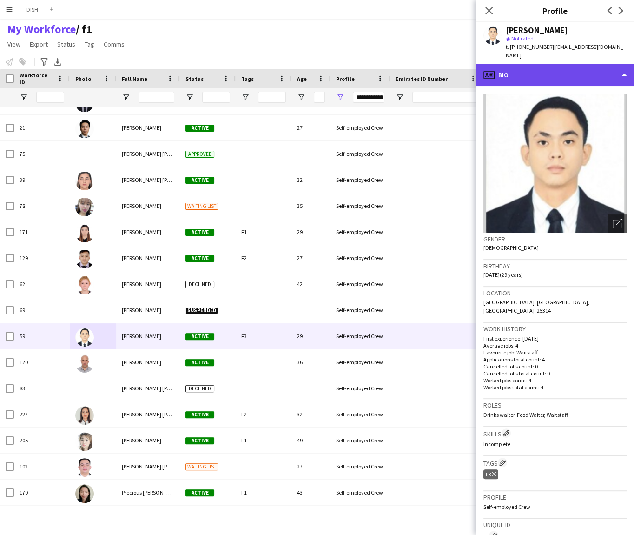
click at [540, 71] on div "profile Bio" at bounding box center [555, 75] width 158 height 22
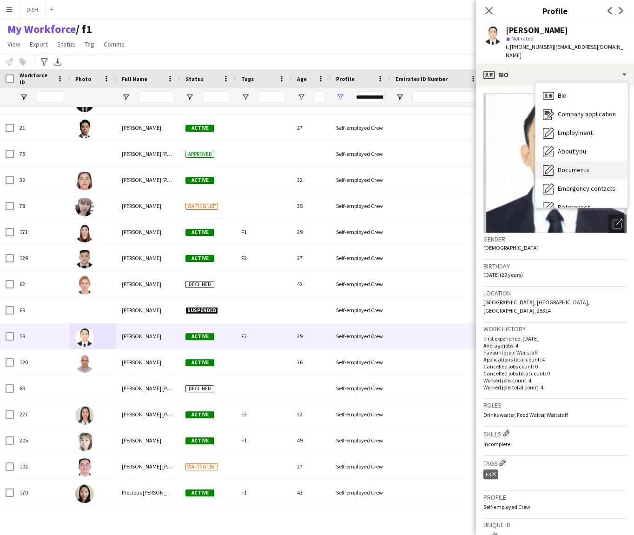
click at [562, 166] on span "Documents" at bounding box center [574, 170] width 32 height 8
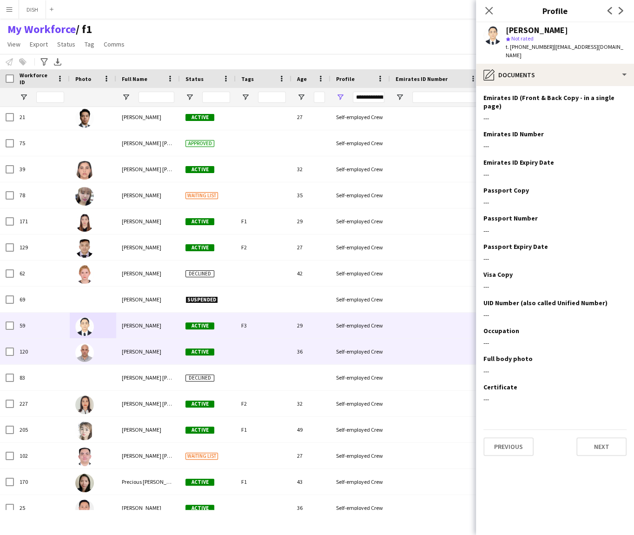
scroll to position [1057, 0]
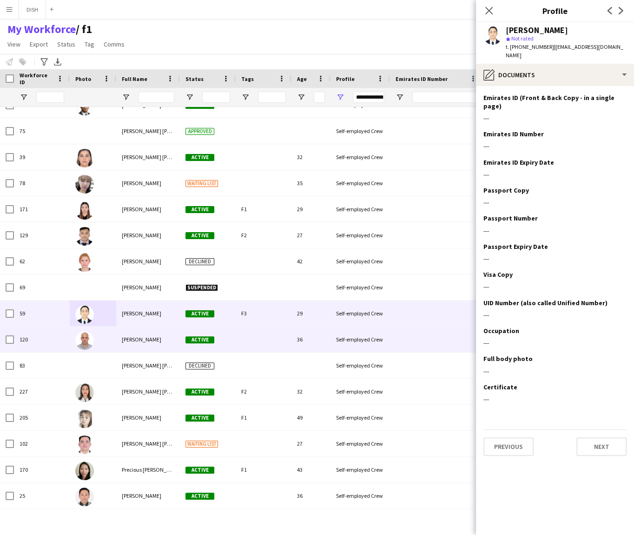
click at [135, 338] on span "[PERSON_NAME]" at bounding box center [142, 339] width 40 height 7
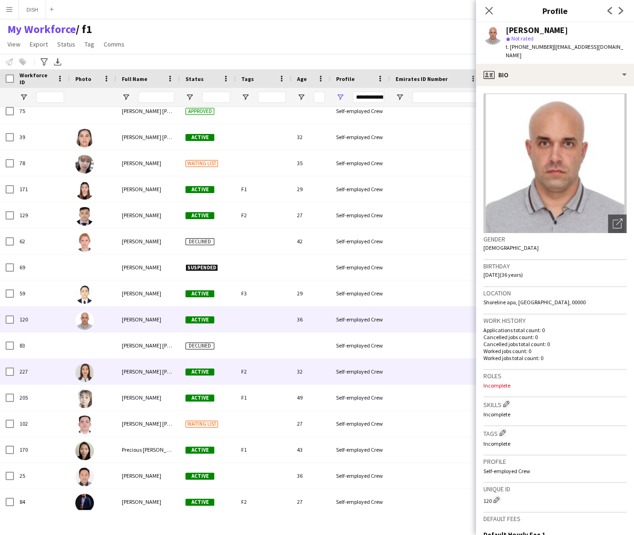
scroll to position [1077, 0]
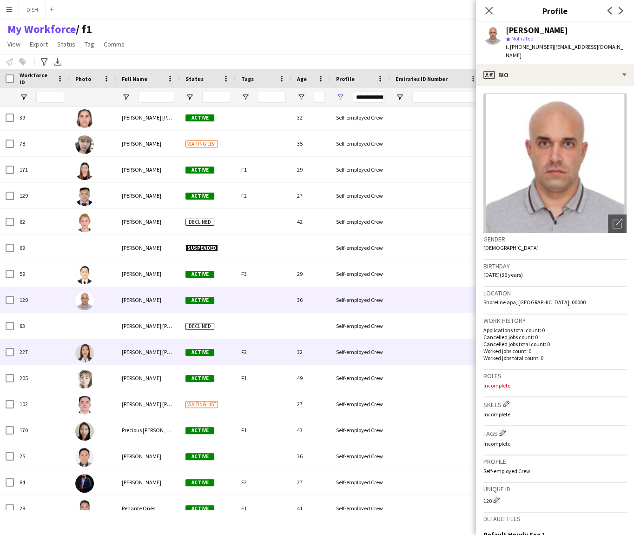
click at [130, 354] on span "[PERSON_NAME] [PERSON_NAME]" at bounding box center [162, 351] width 80 height 7
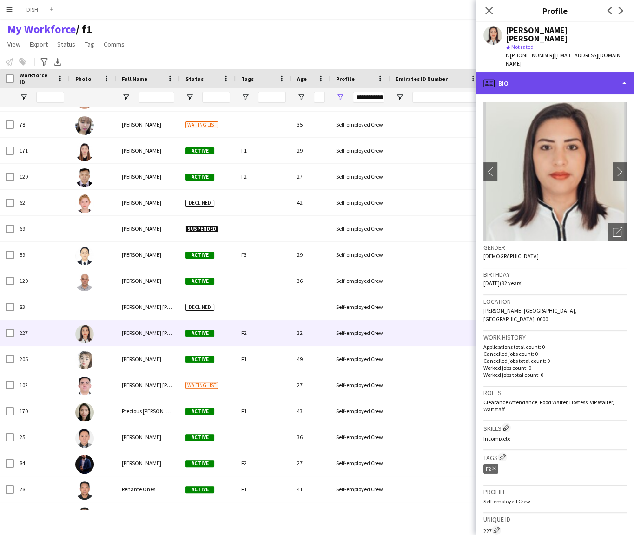
click at [567, 72] on div "profile Bio" at bounding box center [555, 83] width 158 height 22
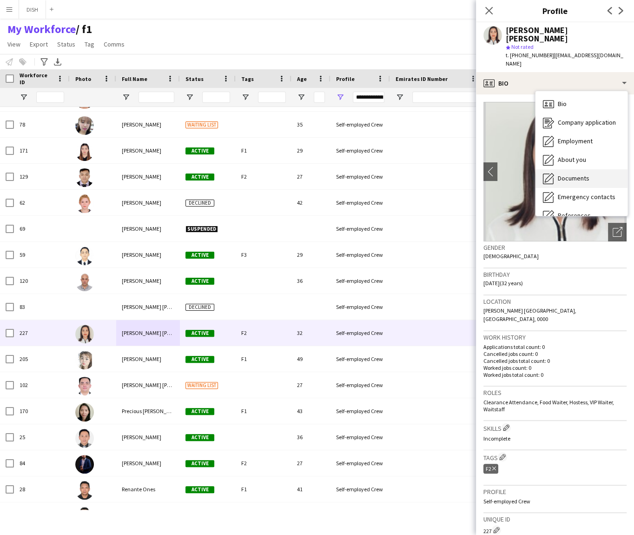
click at [563, 174] on span "Documents" at bounding box center [574, 178] width 32 height 8
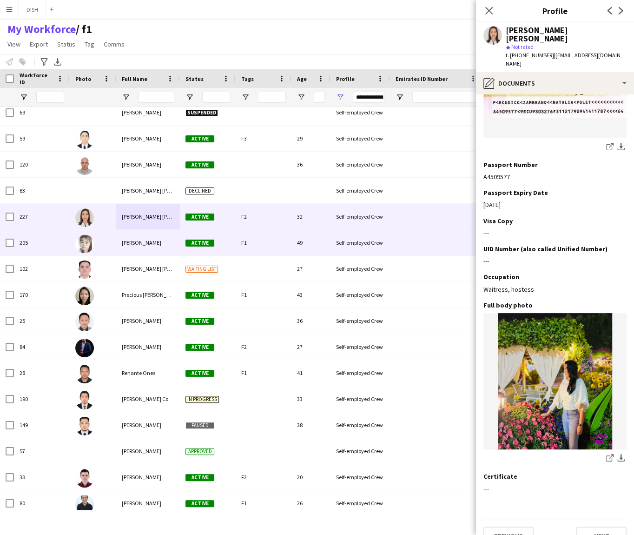
click at [134, 239] on span "[PERSON_NAME]" at bounding box center [142, 242] width 40 height 7
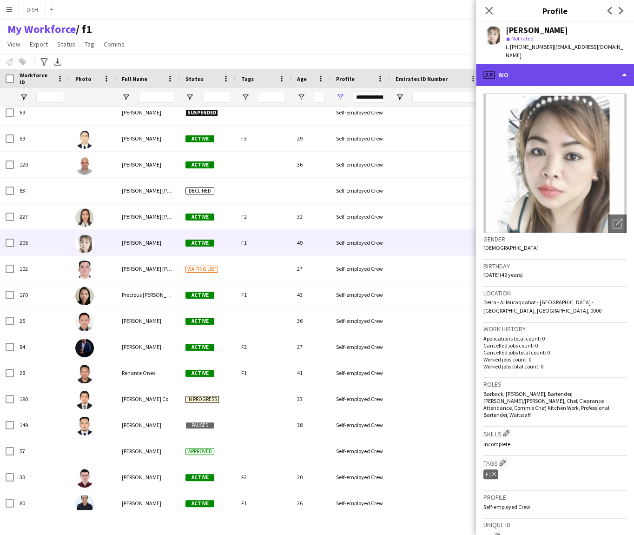
click at [502, 73] on div "profile Bio" at bounding box center [555, 75] width 158 height 22
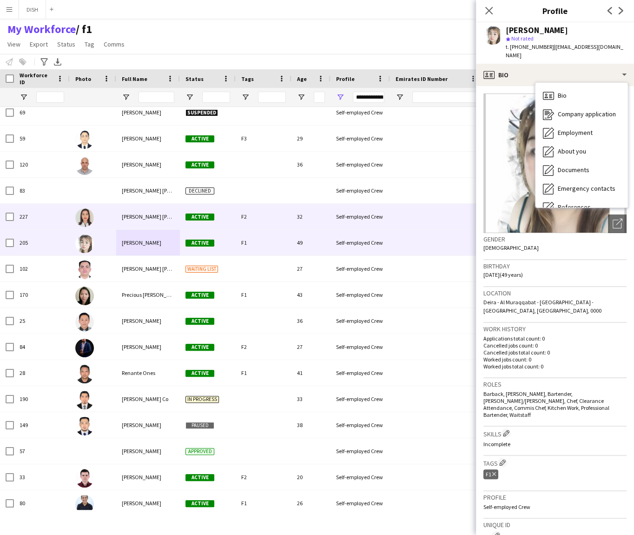
click at [154, 215] on span "[PERSON_NAME] [PERSON_NAME]" at bounding box center [162, 216] width 80 height 7
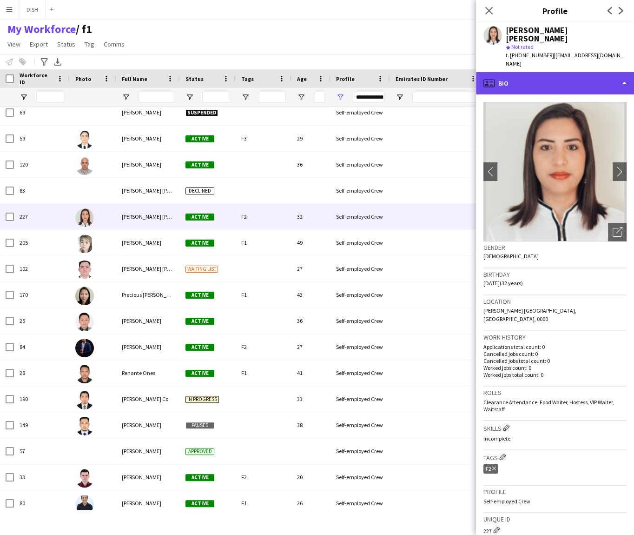
click at [560, 72] on div "profile Bio" at bounding box center [555, 83] width 158 height 22
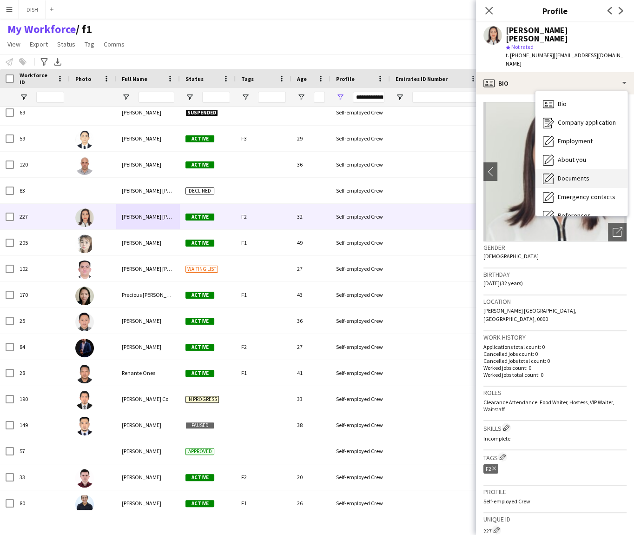
click at [575, 169] on div "Documents Documents" at bounding box center [582, 178] width 92 height 19
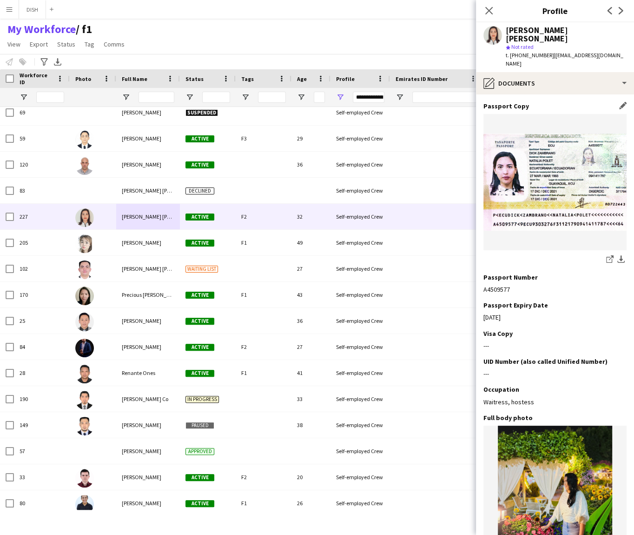
scroll to position [205, 0]
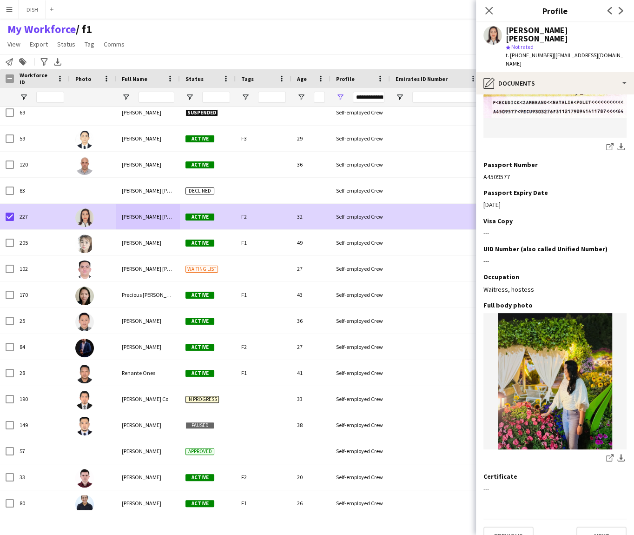
click at [7, 55] on div "Notify workforce Add to tag Search tags magnifier Add tag Advanced filters Adva…" at bounding box center [317, 61] width 634 height 15
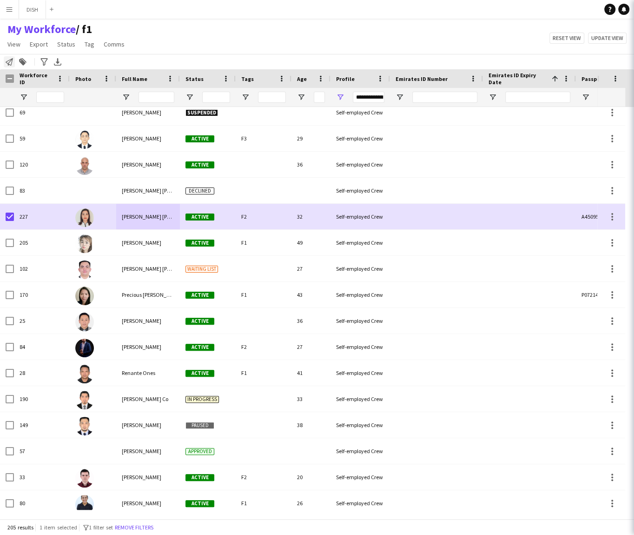
click at [7, 58] on icon "Notify workforce" at bounding box center [9, 61] width 7 height 7
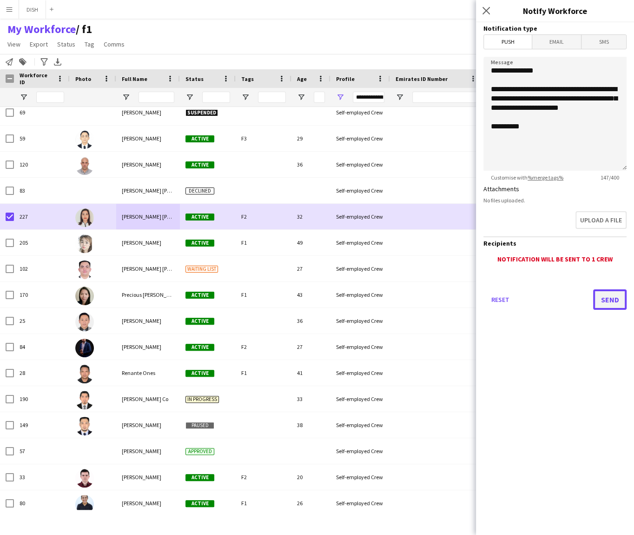
click at [605, 294] on button "Send" at bounding box center [609, 299] width 33 height 20
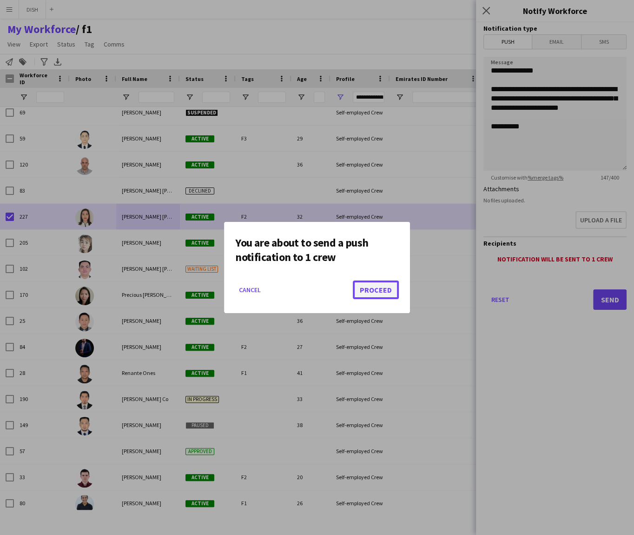
click at [367, 281] on button "Proceed" at bounding box center [376, 289] width 46 height 19
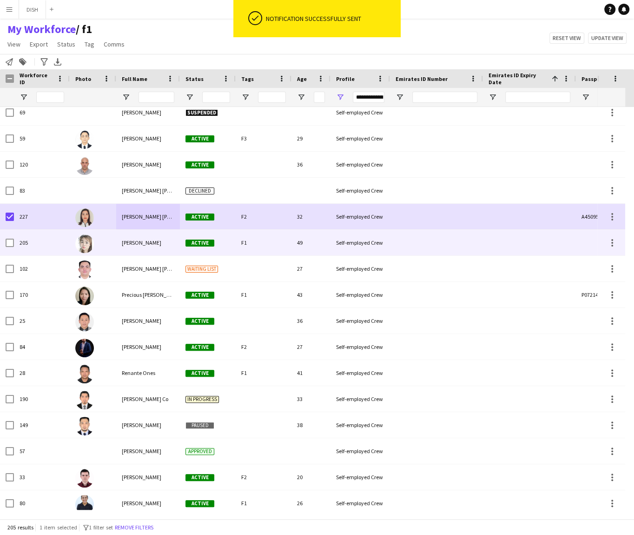
click at [127, 238] on div "[PERSON_NAME]" at bounding box center [148, 243] width 64 height 26
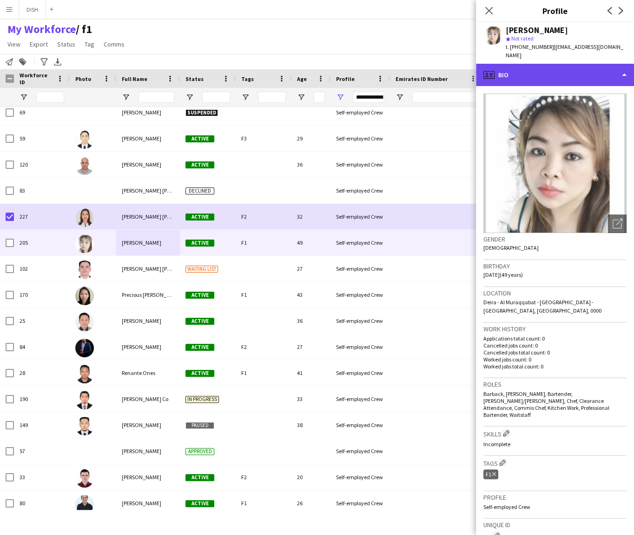
click at [525, 69] on div "profile Bio" at bounding box center [555, 75] width 158 height 22
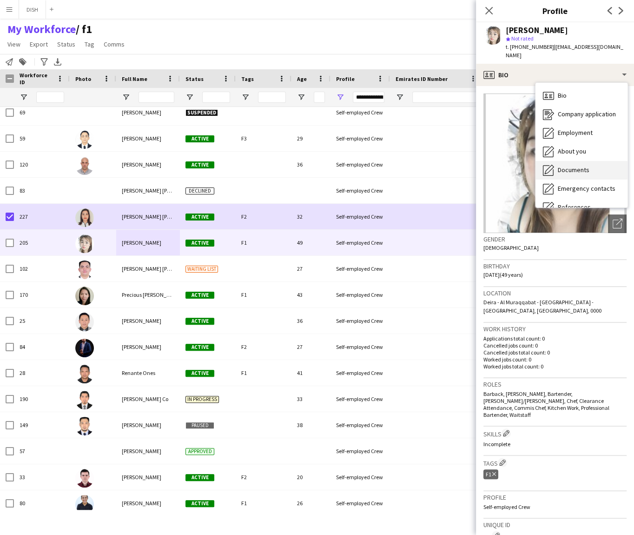
click at [565, 161] on div "Documents Documents" at bounding box center [582, 170] width 92 height 19
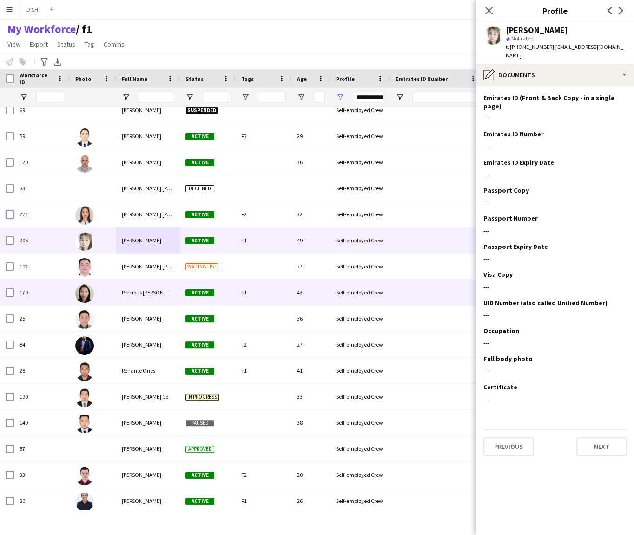
scroll to position [1234, 0]
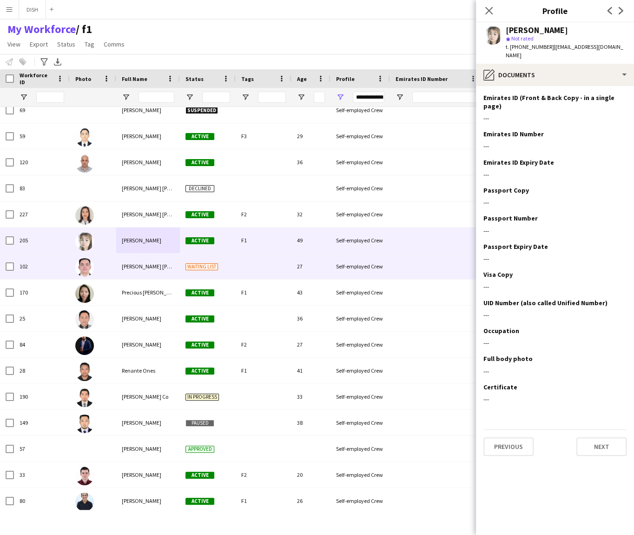
click at [55, 262] on div "102" at bounding box center [42, 266] width 56 height 26
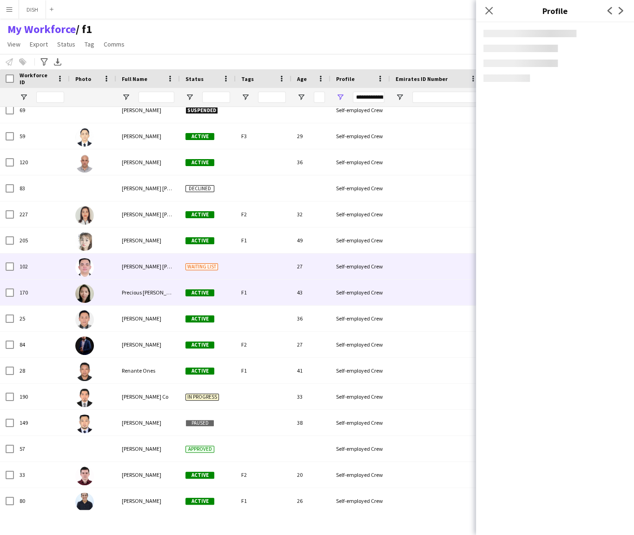
click at [60, 288] on div "170" at bounding box center [42, 292] width 56 height 26
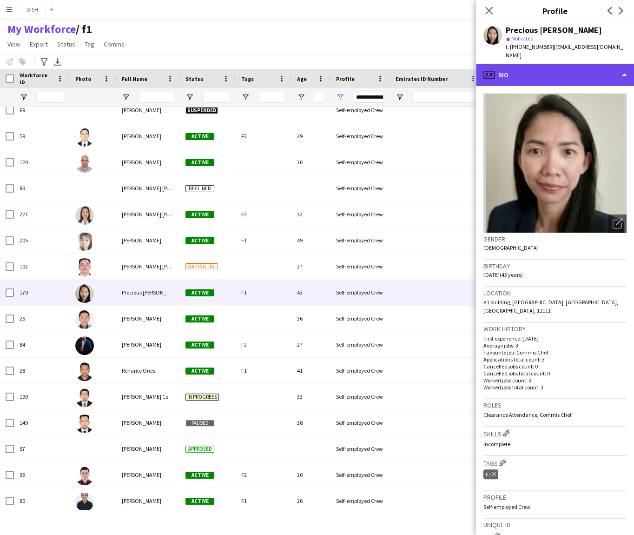
click at [531, 69] on div "profile Bio" at bounding box center [555, 75] width 158 height 22
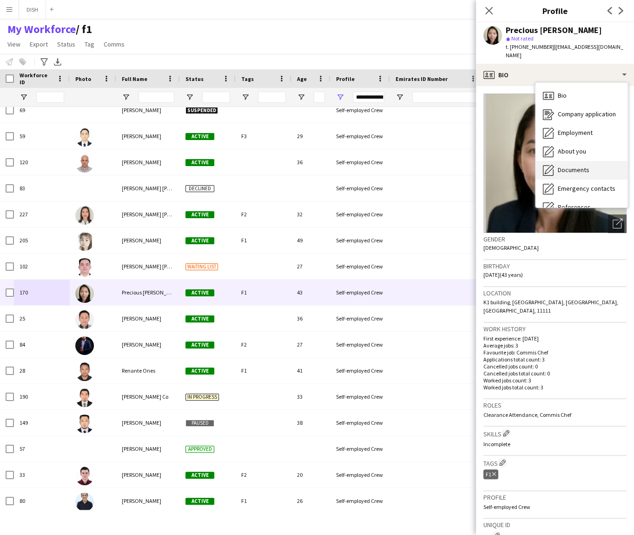
click at [563, 161] on div "Documents Documents" at bounding box center [582, 170] width 92 height 19
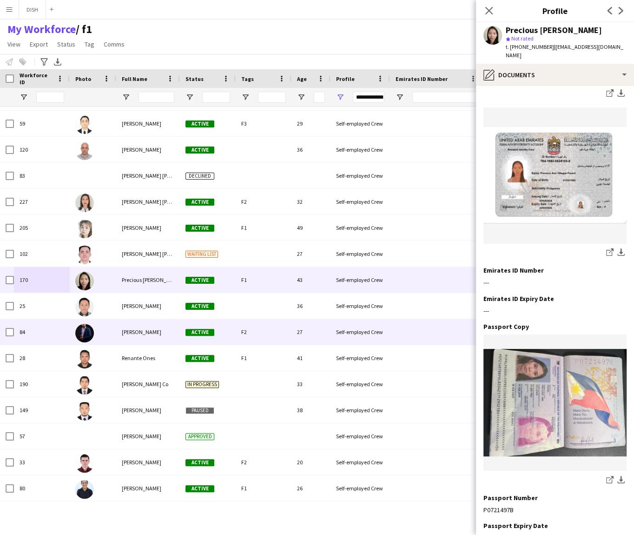
scroll to position [1252, 0]
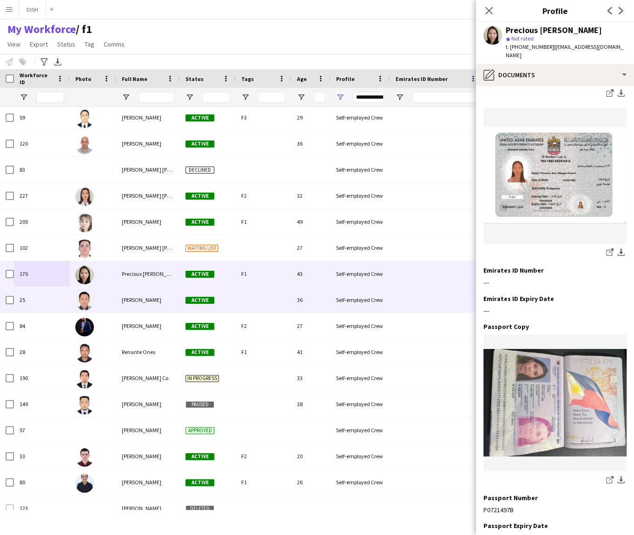
click at [137, 306] on div "[PERSON_NAME]" at bounding box center [148, 300] width 64 height 26
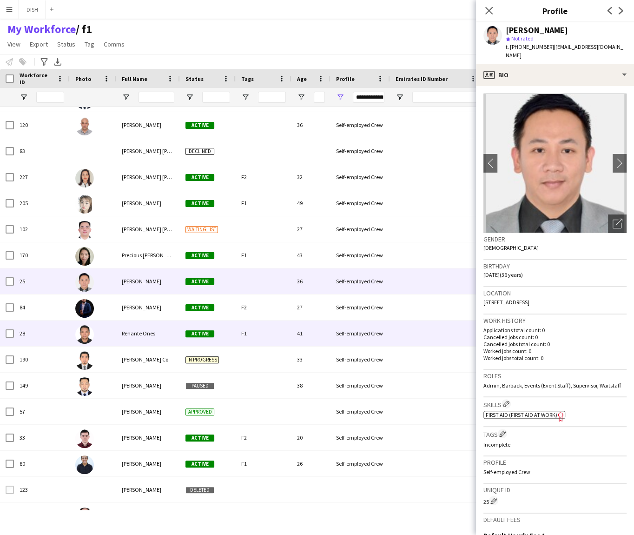
scroll to position [1292, 0]
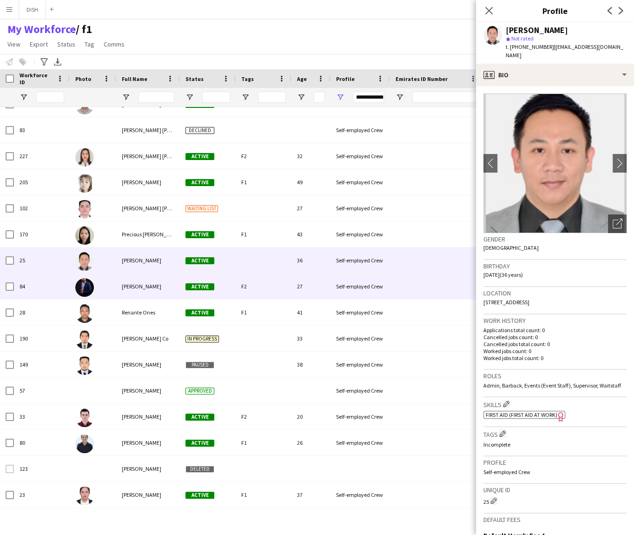
click at [123, 284] on span "[PERSON_NAME]" at bounding box center [142, 286] width 40 height 7
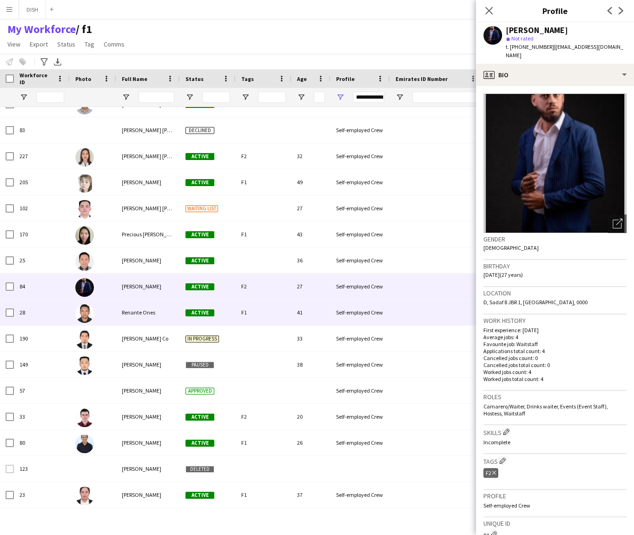
scroll to position [1312, 0]
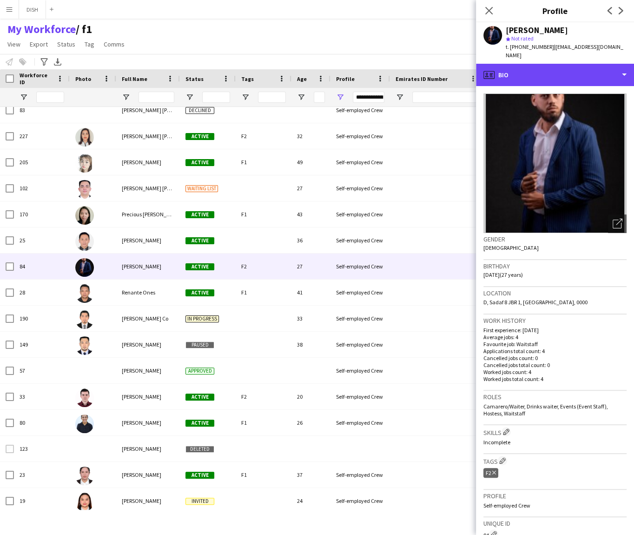
drag, startPoint x: 544, startPoint y: 73, endPoint x: 545, endPoint y: 82, distance: 9.9
click at [544, 73] on div "profile Bio" at bounding box center [555, 75] width 158 height 22
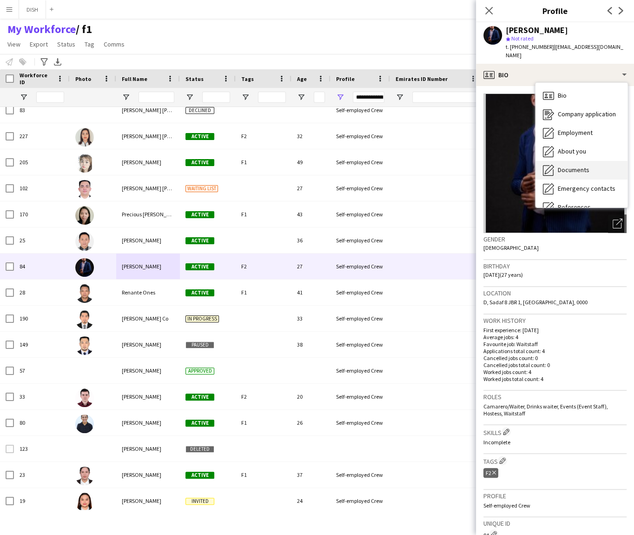
click at [567, 167] on span "Documents" at bounding box center [574, 170] width 32 height 8
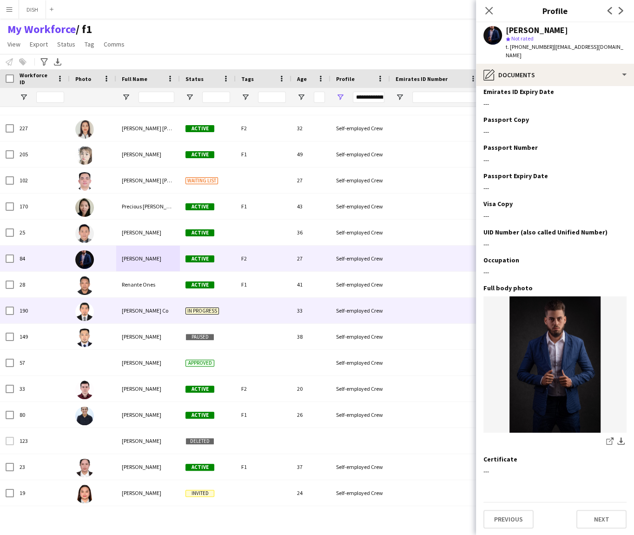
scroll to position [1332, 0]
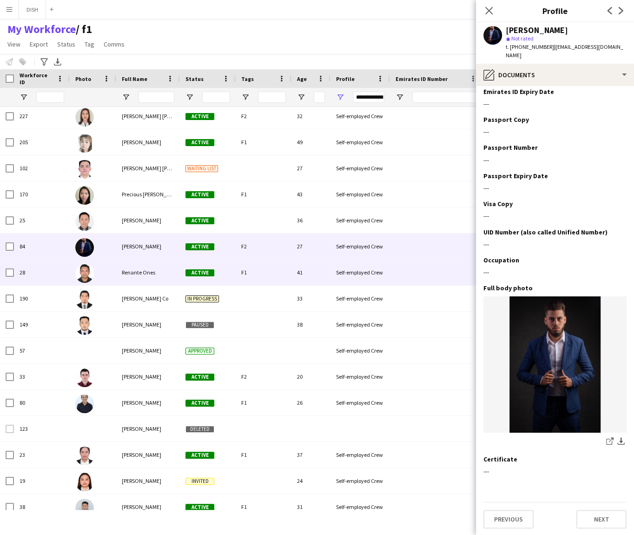
click at [130, 271] on span "Renante Ones" at bounding box center [138, 272] width 33 height 7
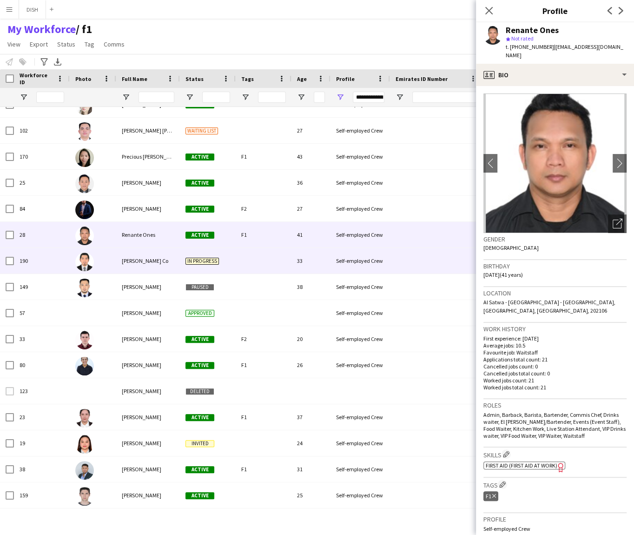
scroll to position [1372, 0]
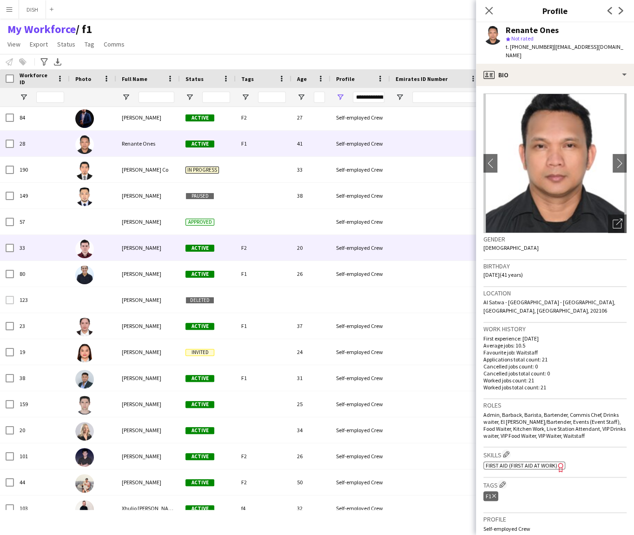
click at [150, 249] on span "[PERSON_NAME]" at bounding box center [142, 247] width 40 height 7
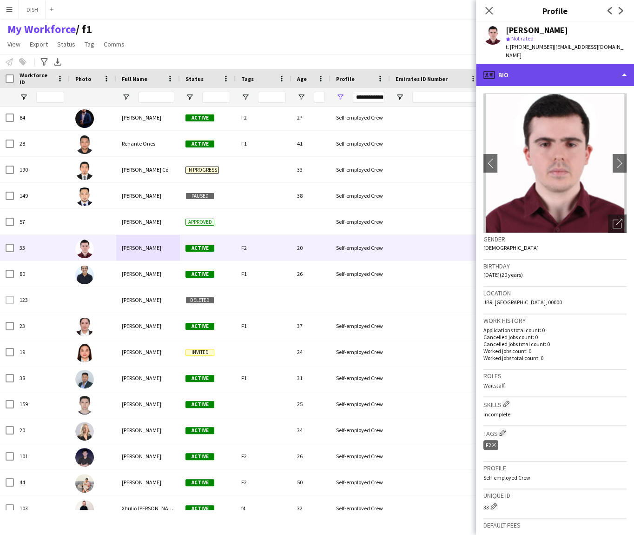
click at [549, 64] on div "profile Bio" at bounding box center [555, 75] width 158 height 22
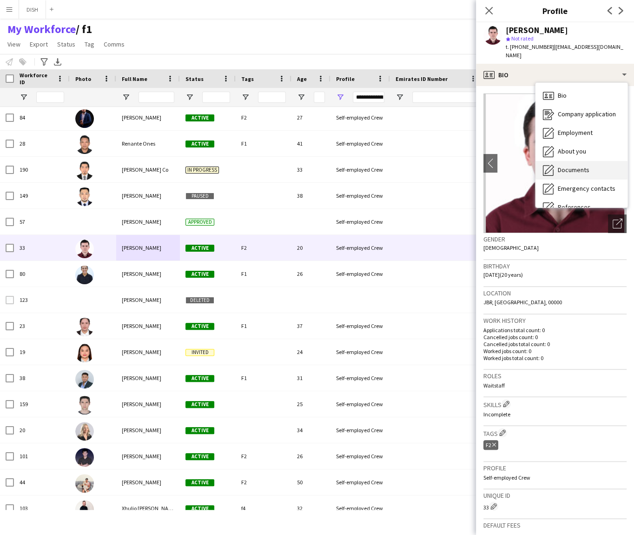
click at [564, 166] on span "Documents" at bounding box center [574, 170] width 32 height 8
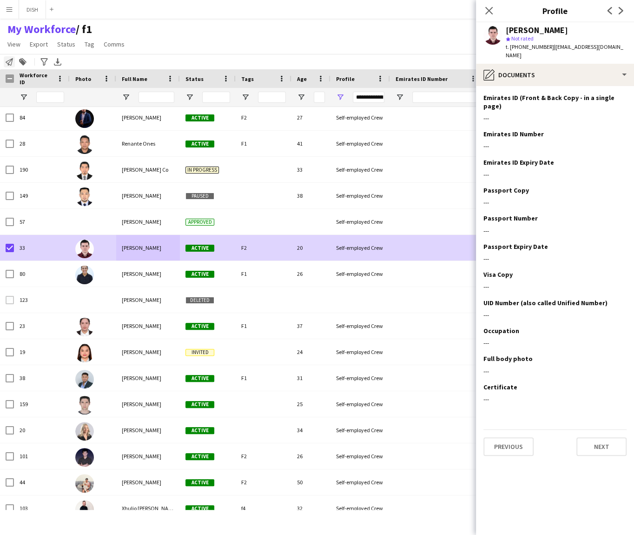
click at [6, 65] on div "Notify workforce" at bounding box center [9, 61] width 11 height 11
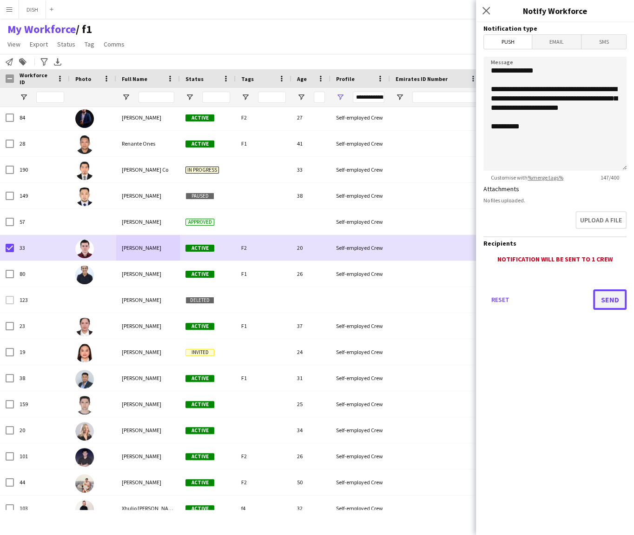
click at [620, 302] on button "Send" at bounding box center [609, 299] width 33 height 20
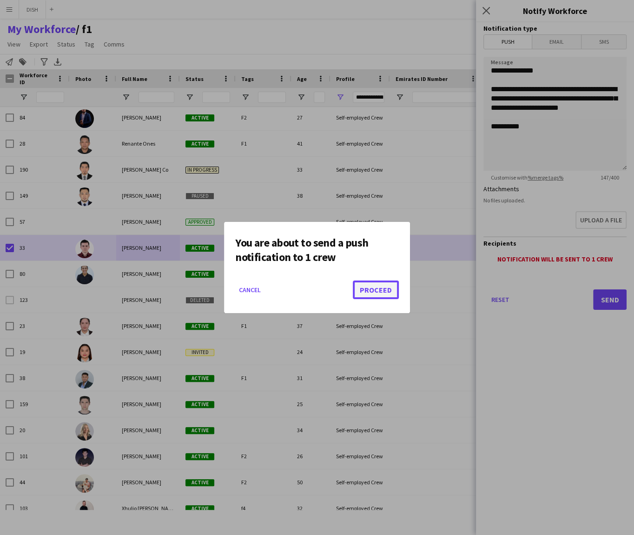
click at [381, 292] on button "Proceed" at bounding box center [376, 289] width 46 height 19
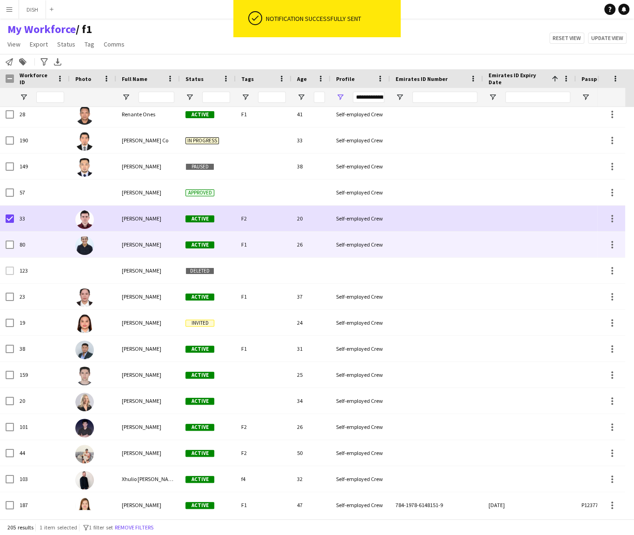
click at [102, 244] on div at bounding box center [93, 245] width 47 height 26
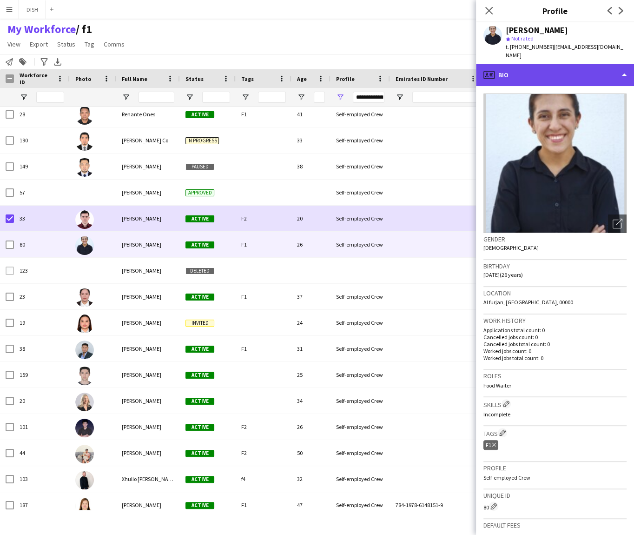
click at [549, 71] on div "profile Bio" at bounding box center [555, 75] width 158 height 22
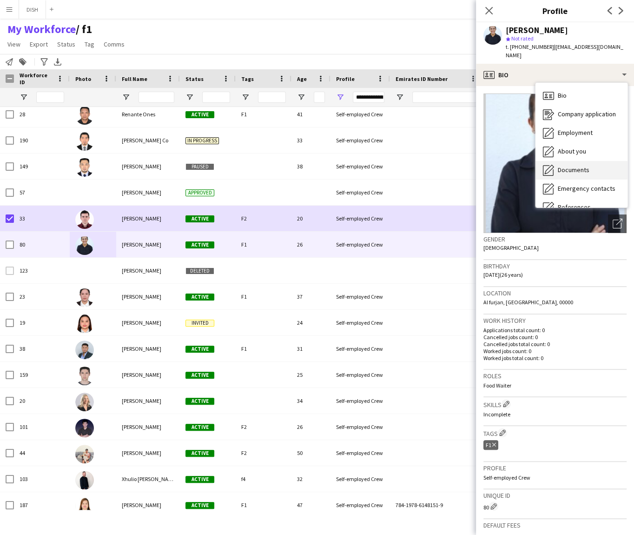
click at [579, 169] on div "Documents Documents" at bounding box center [582, 170] width 92 height 19
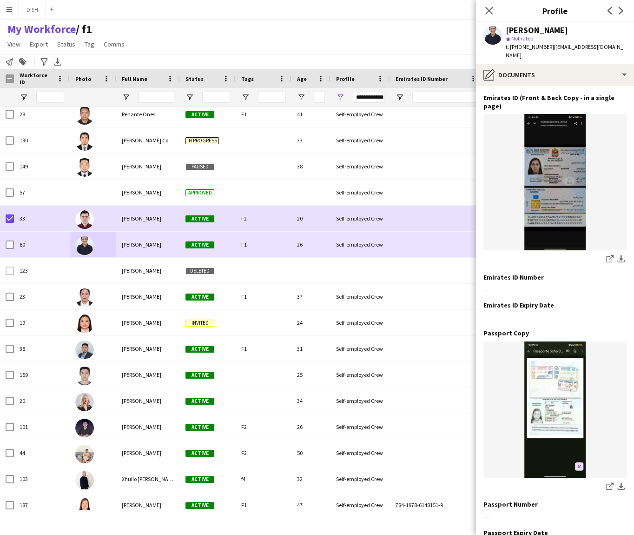
click at [156, 248] on div "[PERSON_NAME]" at bounding box center [148, 245] width 64 height 26
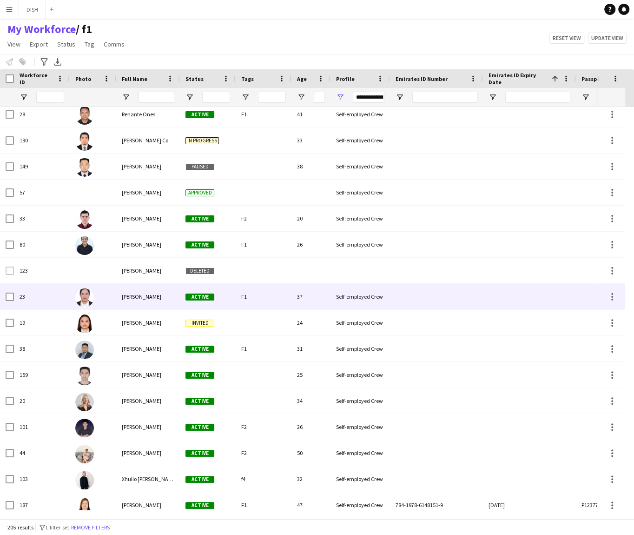
click at [112, 289] on div at bounding box center [93, 297] width 47 height 26
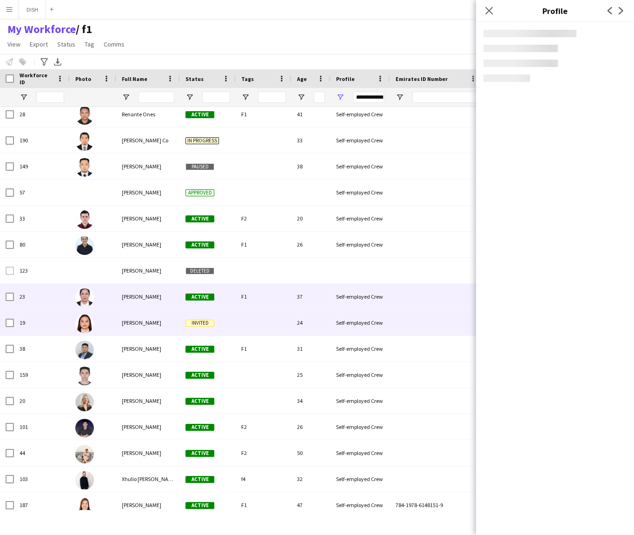
click at [116, 319] on div at bounding box center [93, 323] width 47 height 26
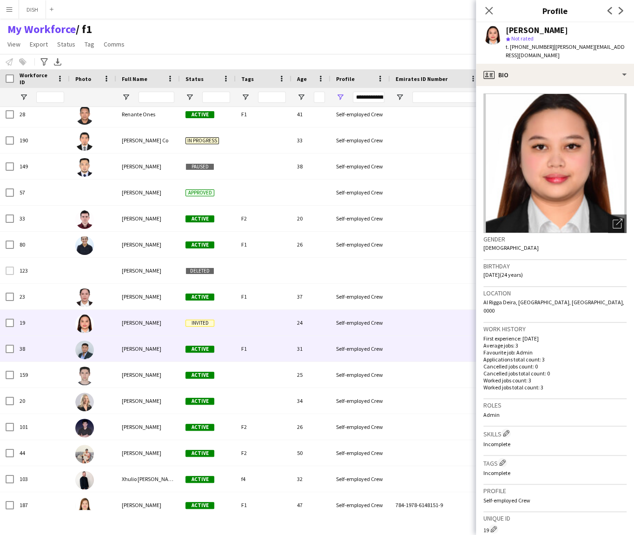
click at [124, 353] on div "[PERSON_NAME]" at bounding box center [148, 349] width 64 height 26
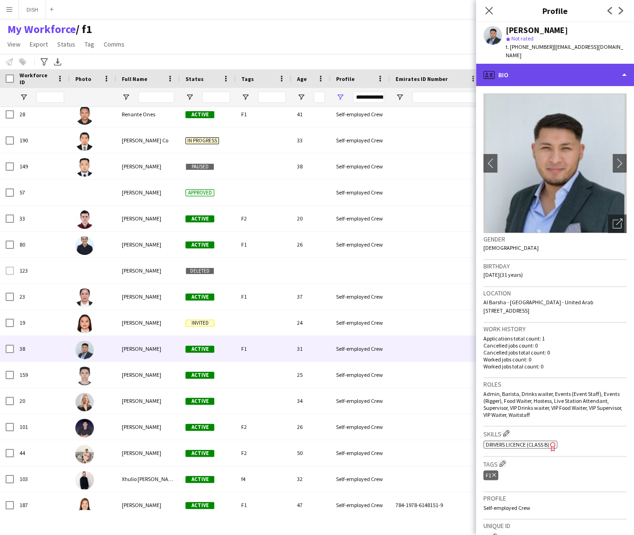
click at [505, 64] on div "profile Bio" at bounding box center [555, 75] width 158 height 22
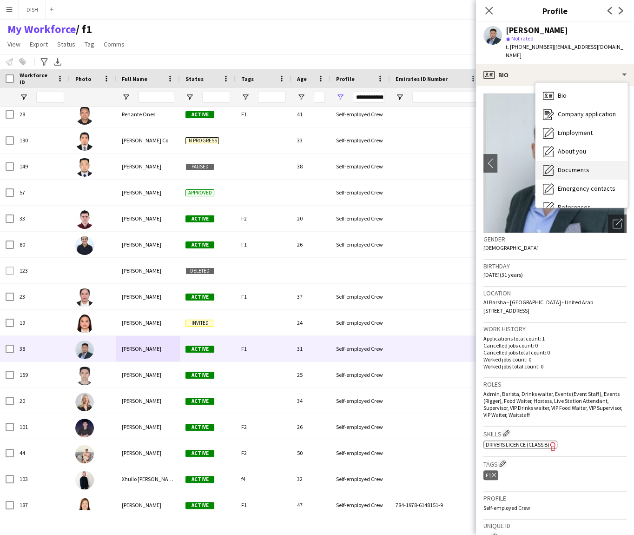
click at [569, 166] on span "Documents" at bounding box center [574, 170] width 32 height 8
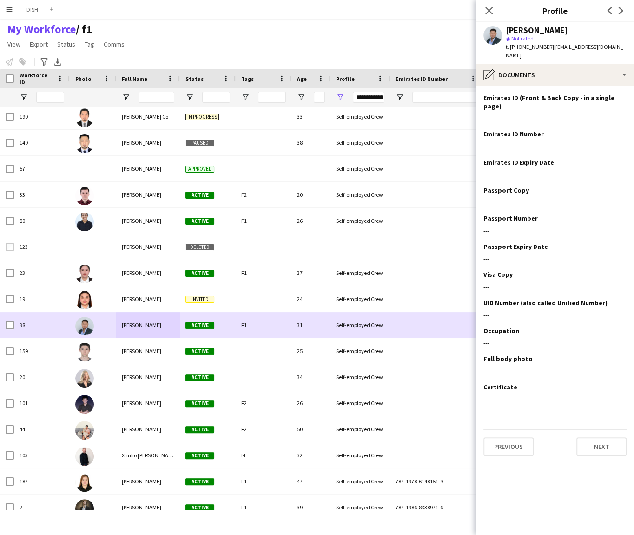
scroll to position [1523, 0]
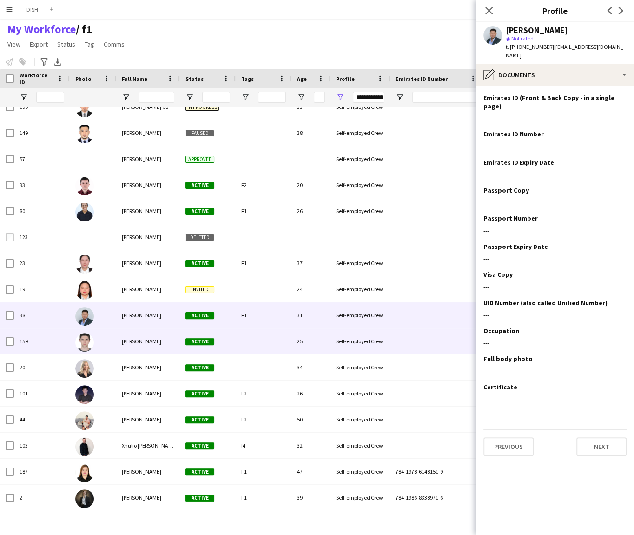
click at [161, 340] on span "[PERSON_NAME]" at bounding box center [142, 341] width 40 height 7
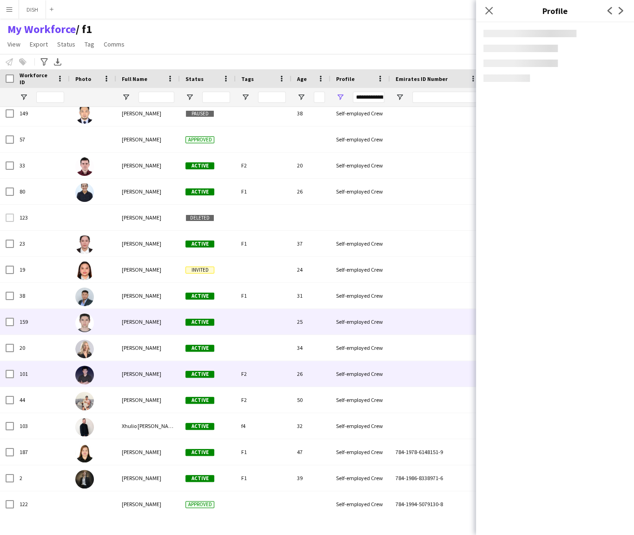
scroll to position [1589, 0]
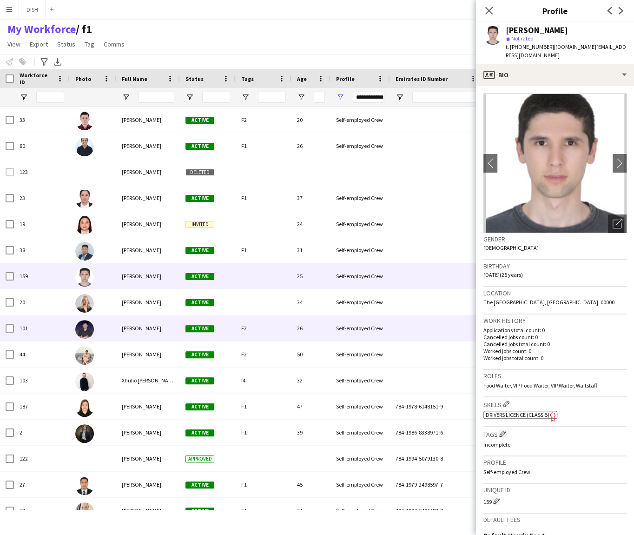
click at [158, 329] on div "[PERSON_NAME]" at bounding box center [148, 328] width 64 height 26
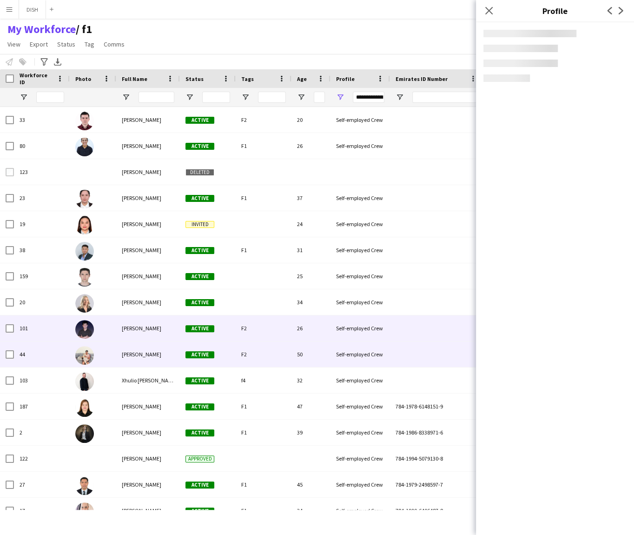
scroll to position [1609, 0]
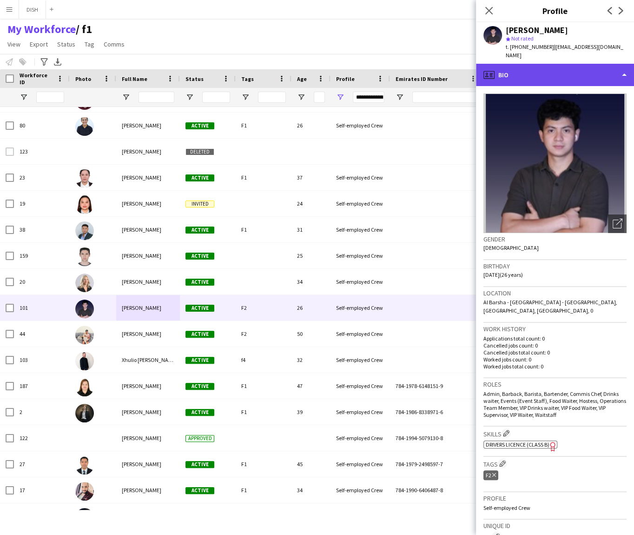
click at [552, 71] on div "profile Bio" at bounding box center [555, 75] width 158 height 22
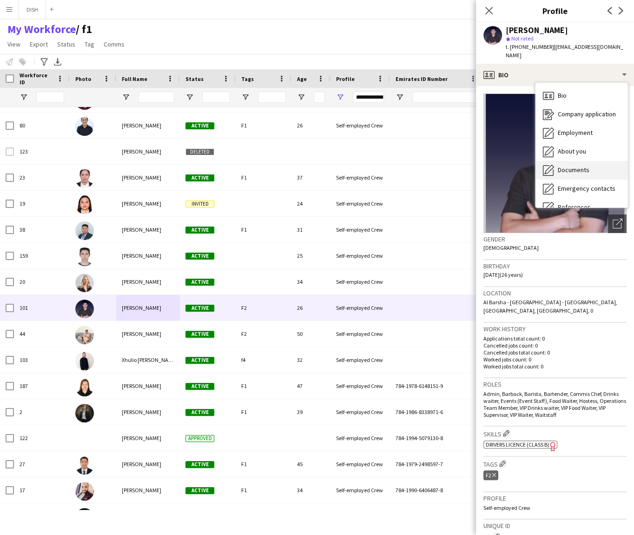
click at [575, 166] on div "Documents Documents" at bounding box center [582, 170] width 92 height 19
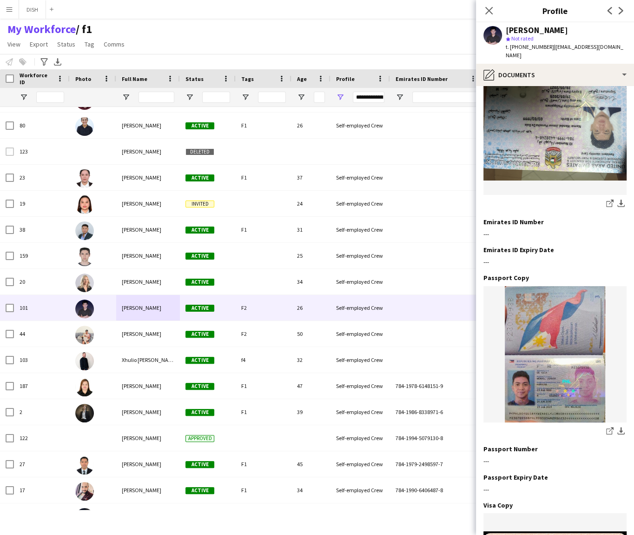
scroll to position [0, 0]
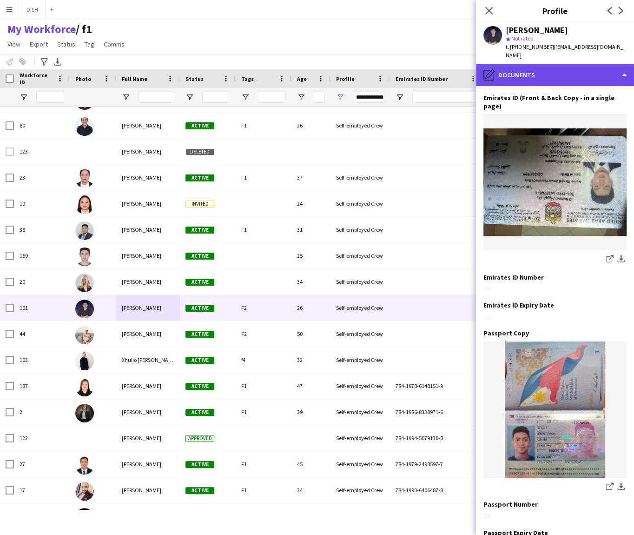
click at [499, 64] on div "pencil4 Documents" at bounding box center [555, 75] width 158 height 22
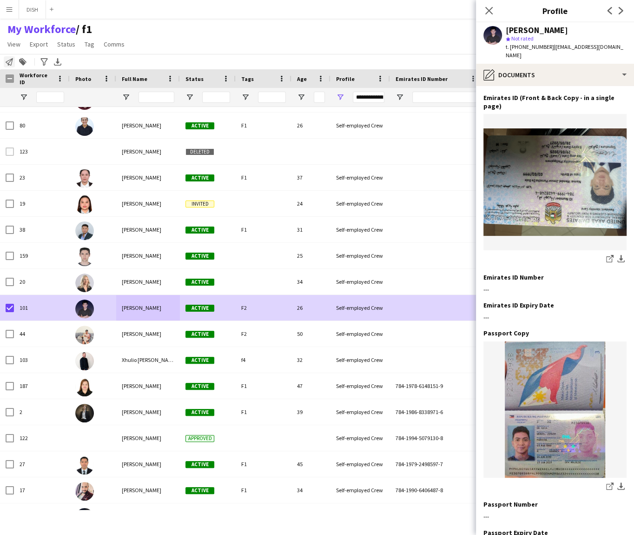
click at [8, 58] on icon "Notify workforce" at bounding box center [9, 61] width 7 height 7
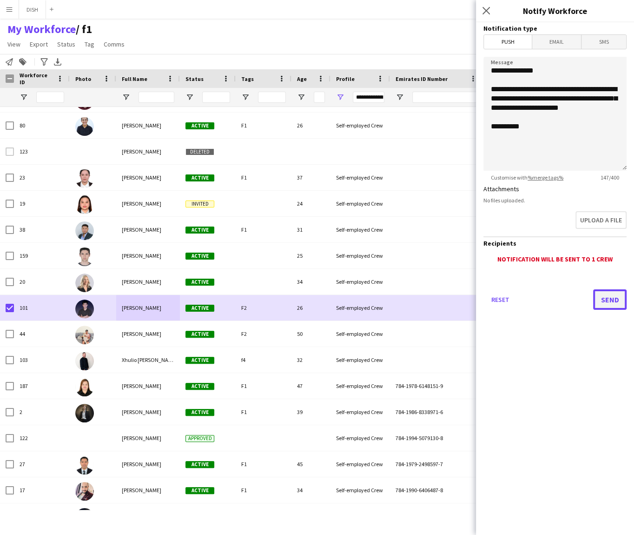
click at [609, 296] on button "Send" at bounding box center [609, 299] width 33 height 20
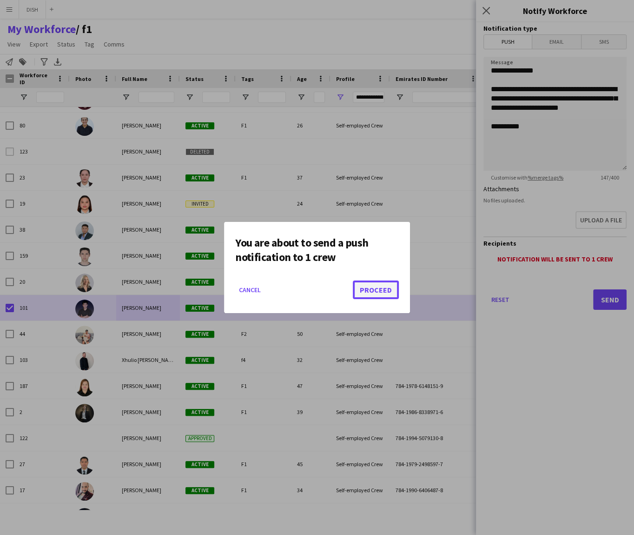
click at [390, 287] on button "Proceed" at bounding box center [376, 289] width 46 height 19
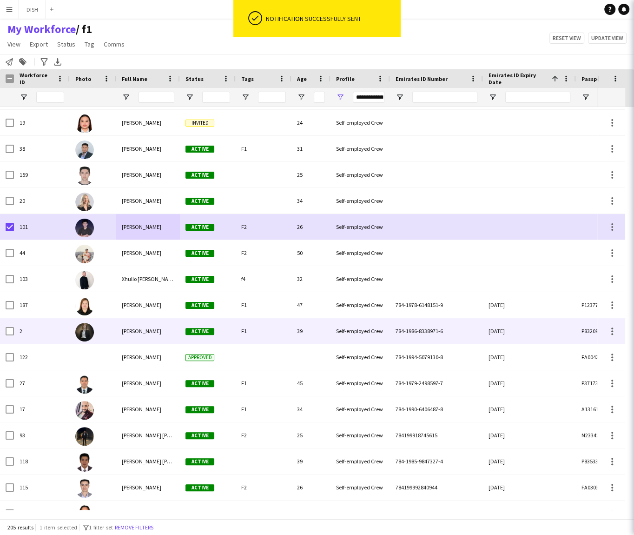
scroll to position [1690, 0]
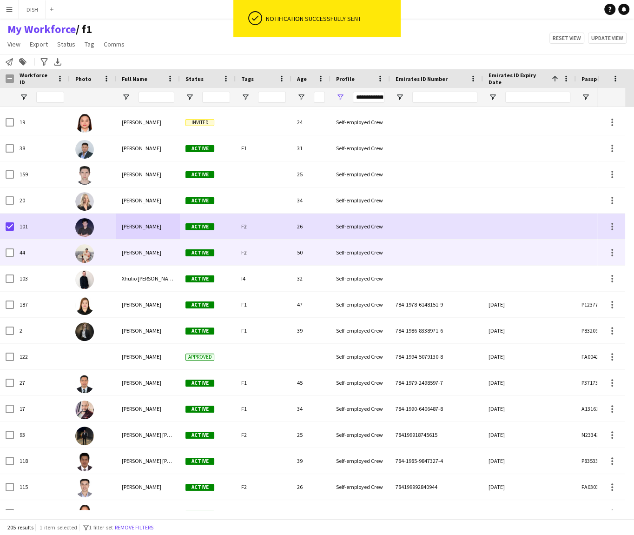
click at [146, 254] on span "[PERSON_NAME]" at bounding box center [142, 252] width 40 height 7
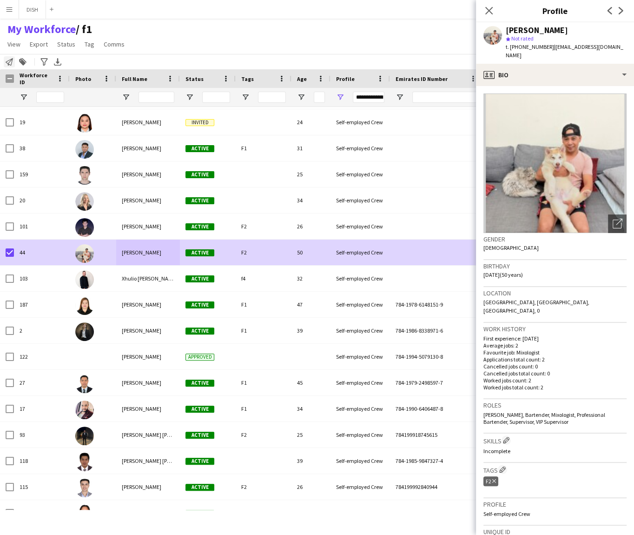
click at [11, 64] on icon "Notify workforce" at bounding box center [9, 61] width 7 height 7
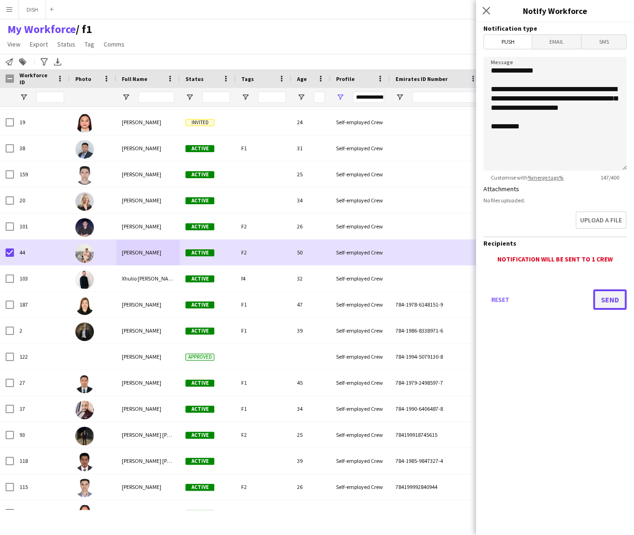
click at [614, 301] on button "Send" at bounding box center [609, 299] width 33 height 20
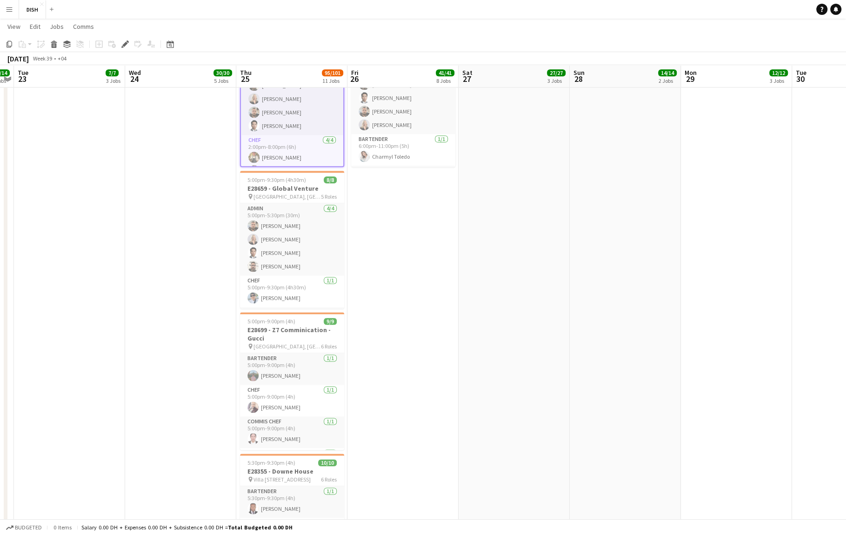
scroll to position [1018, 0]
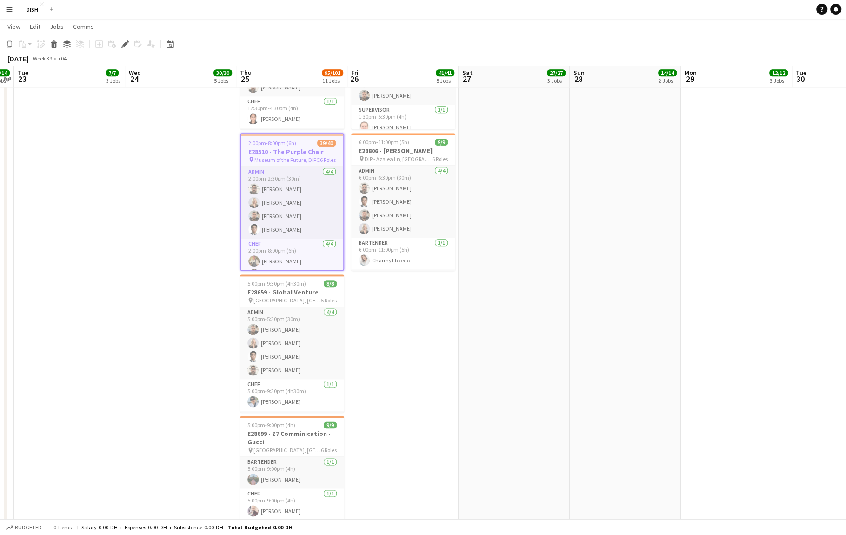
click at [276, 147] on h3 "E28510 - The Purple Chair" at bounding box center [292, 151] width 102 height 8
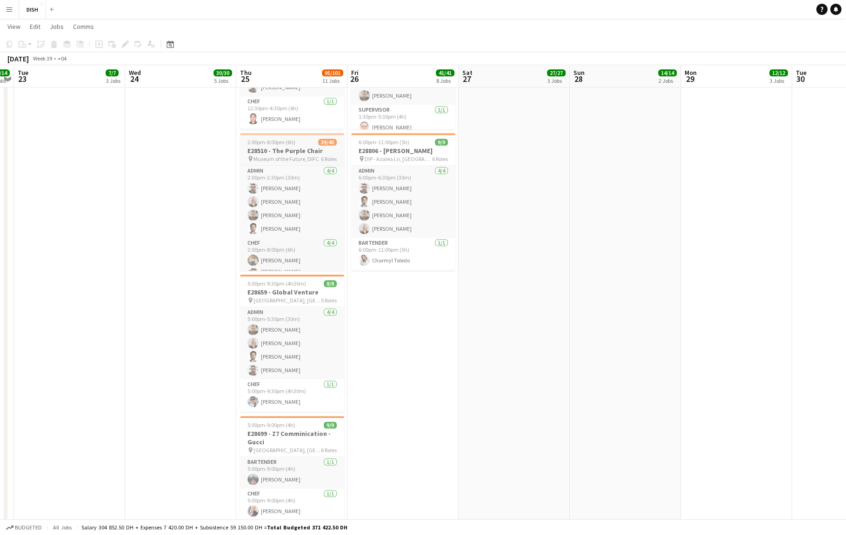
click at [278, 152] on h3 "E28510 - The Purple Chair" at bounding box center [292, 150] width 104 height 8
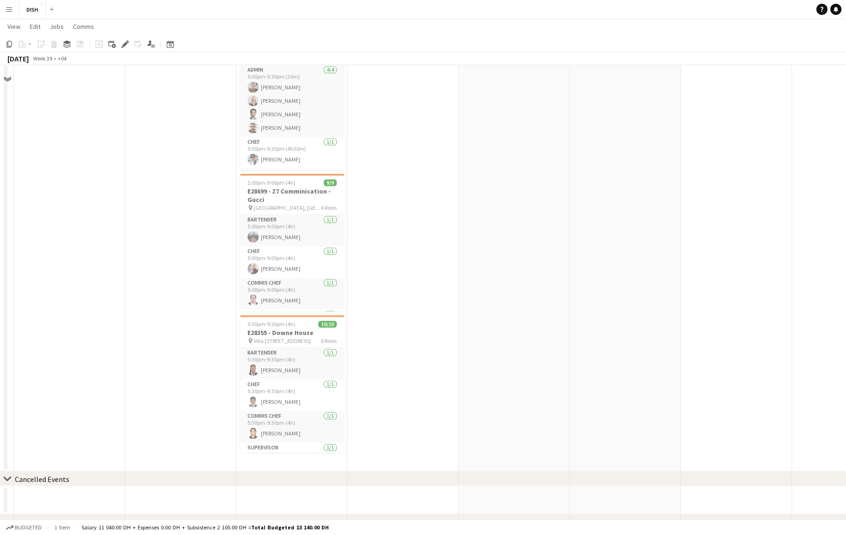
scroll to position [1059, 0]
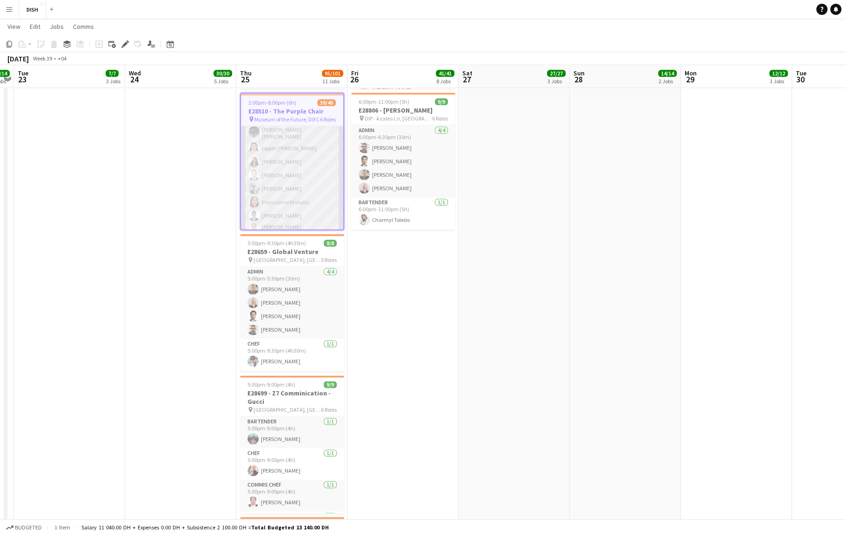
click at [319, 196] on app-card-role "Waitstaff 22/22 2:00pm-8:00pm (6h) Ayoub Benhafsi Zeena Cajelo Roselle Danker A…" at bounding box center [292, 79] width 102 height 323
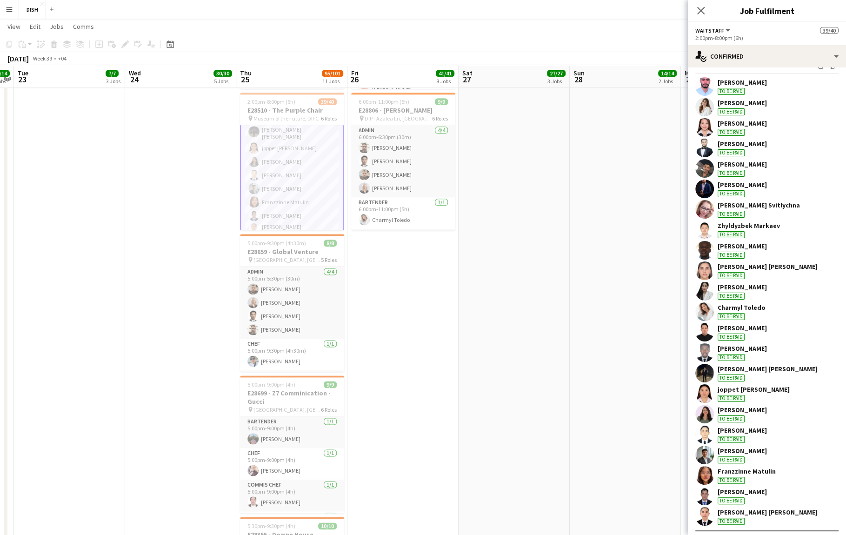
scroll to position [34, 0]
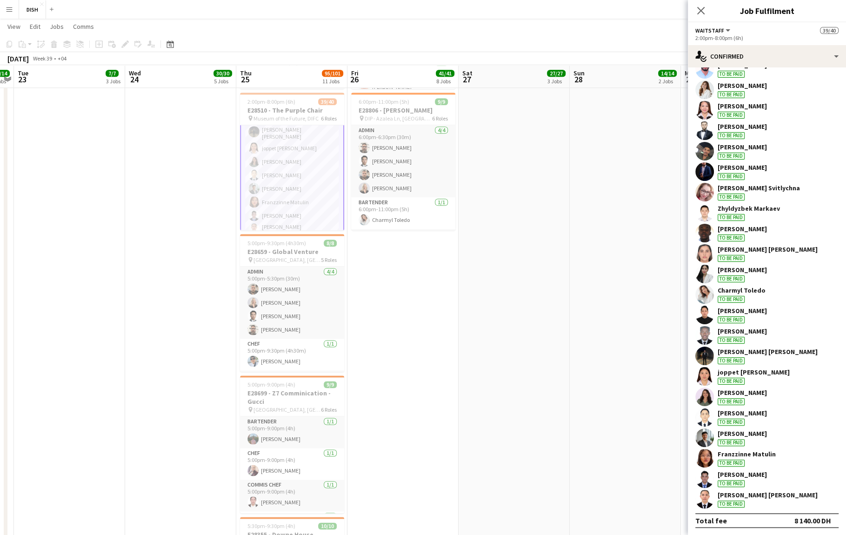
click at [7, 12] on app-icon "Menu" at bounding box center [9, 9] width 7 height 7
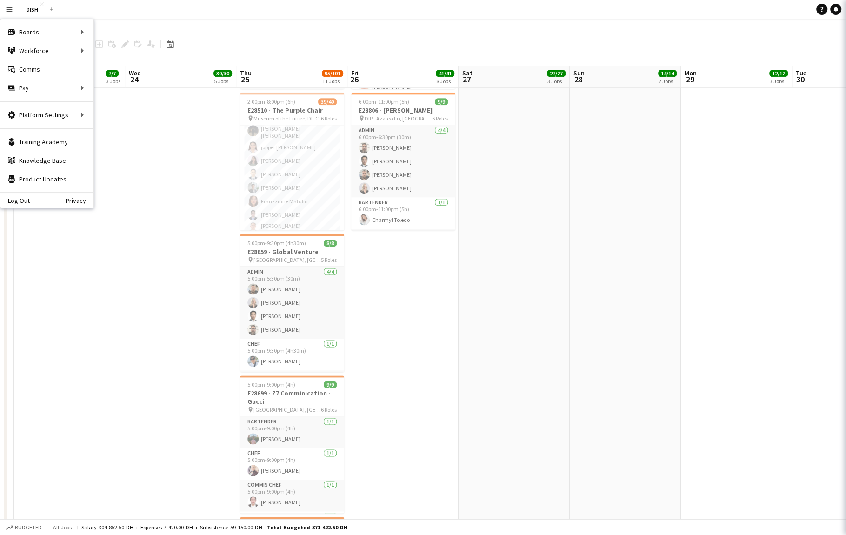
scroll to position [543, 0]
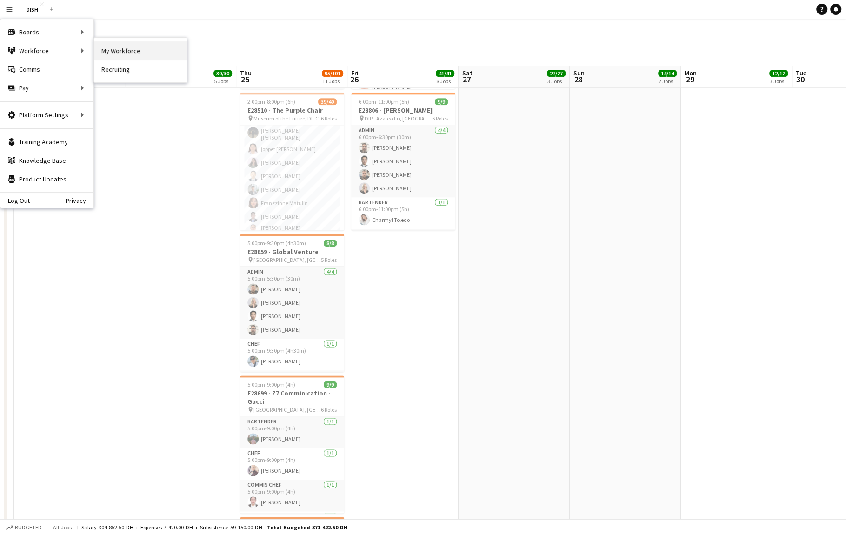
click at [121, 47] on link "My Workforce" at bounding box center [140, 50] width 93 height 19
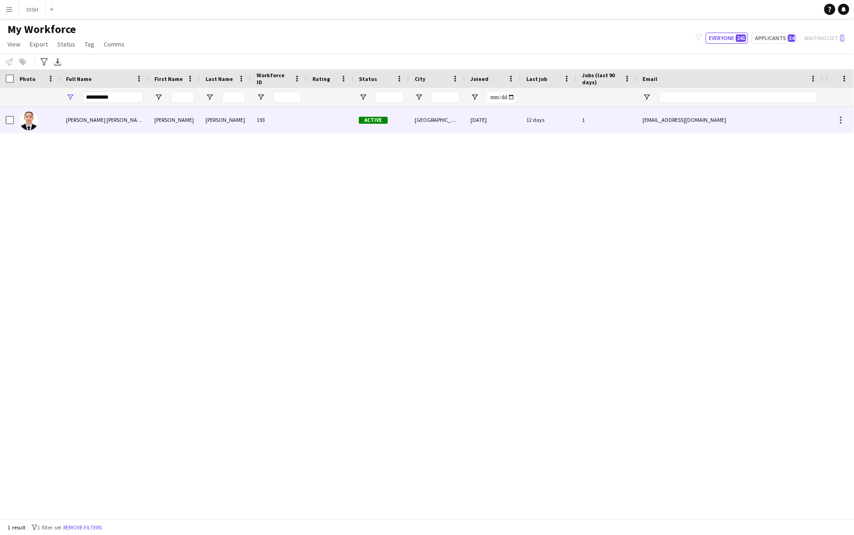
click at [241, 127] on div "[PERSON_NAME]" at bounding box center [225, 120] width 51 height 26
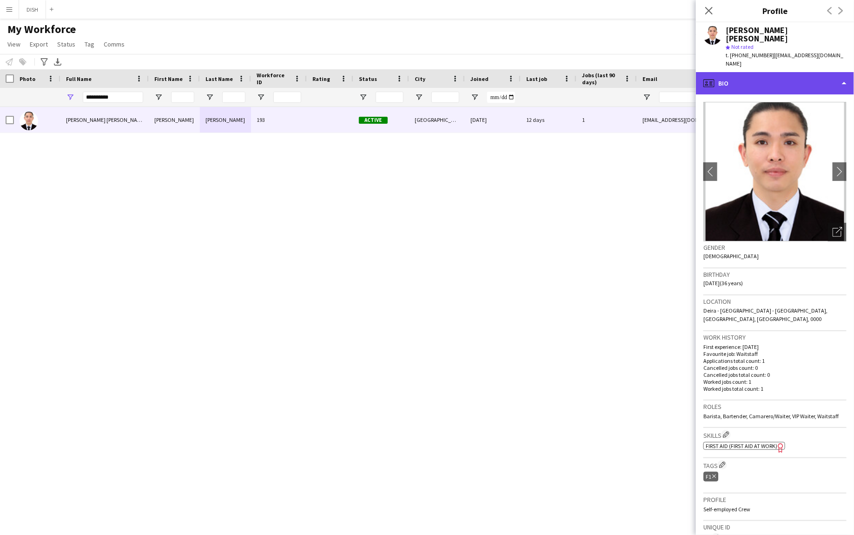
click at [756, 72] on div "profile Bio" at bounding box center [775, 83] width 158 height 22
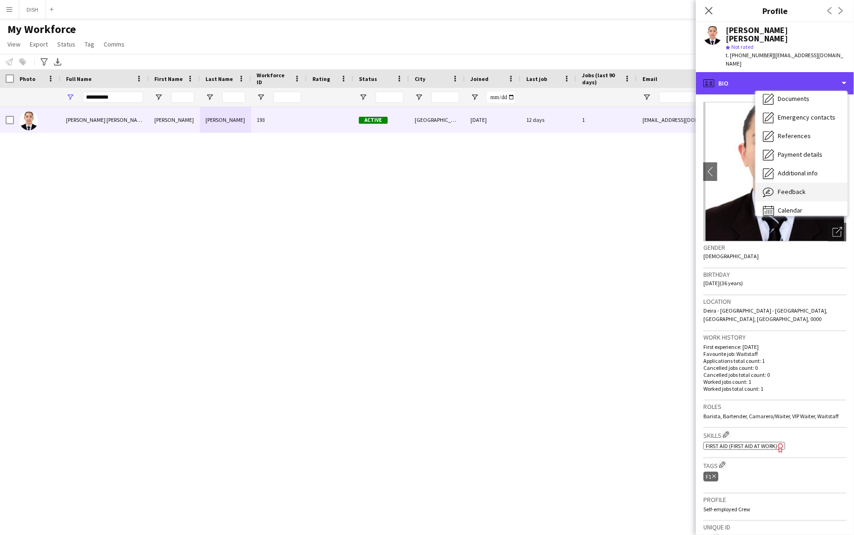
scroll to position [87, 0]
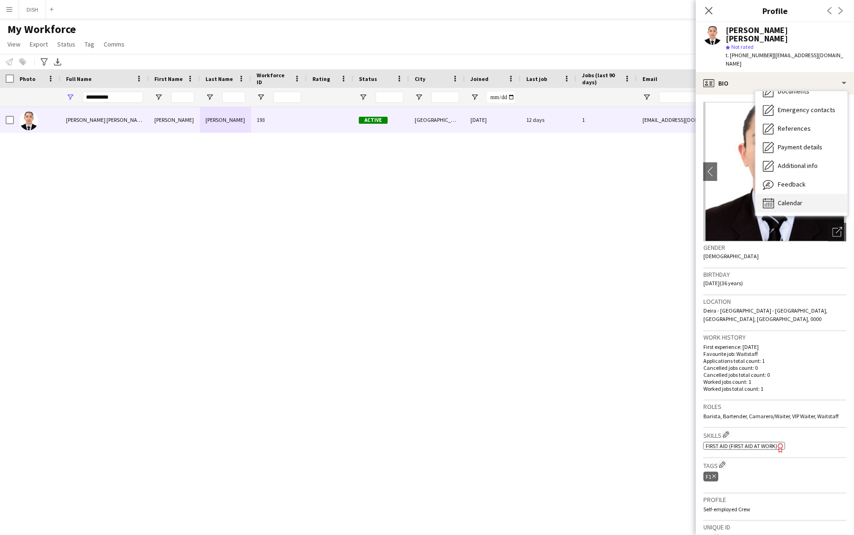
click at [818, 194] on div "Calendar Calendar" at bounding box center [802, 203] width 92 height 19
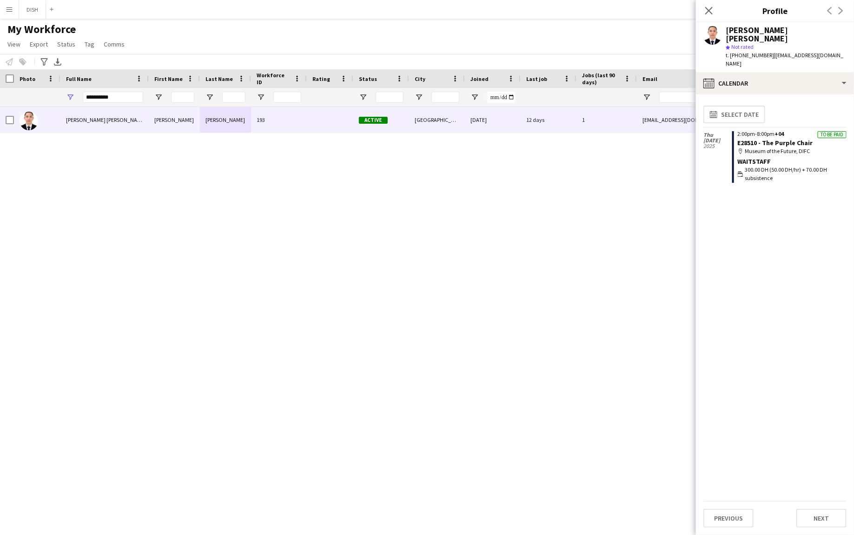
click at [829, 131] on div "To be paid" at bounding box center [832, 134] width 29 height 7
click at [770, 72] on div "calendar-full Calendar" at bounding box center [775, 83] width 158 height 22
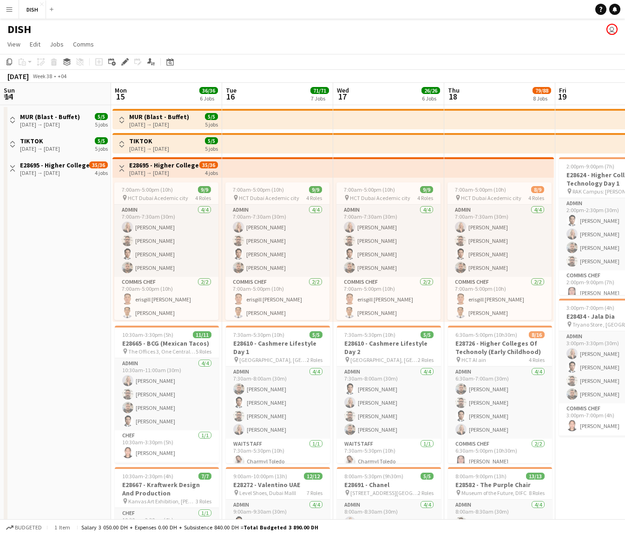
scroll to position [0, 319]
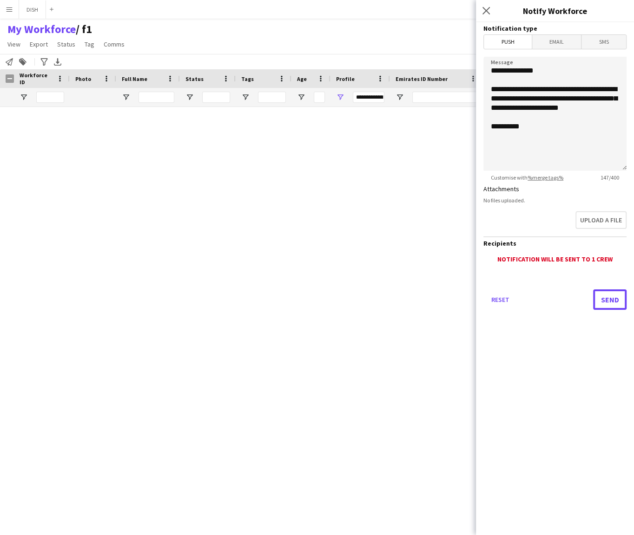
scroll to position [1690, 0]
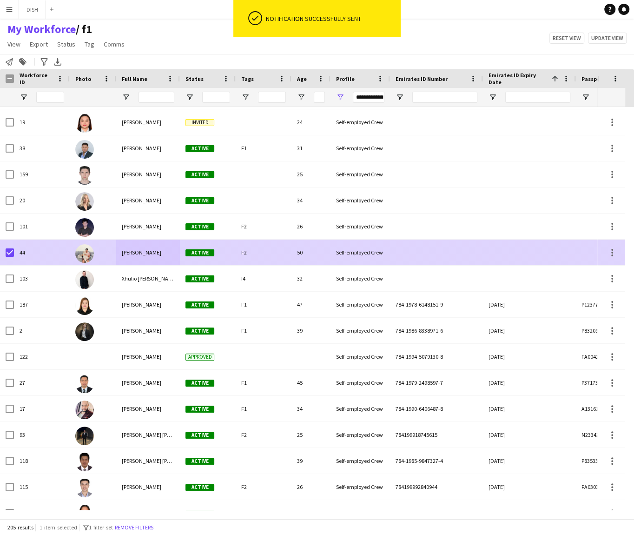
click at [247, 247] on div "F2" at bounding box center [264, 252] width 56 height 26
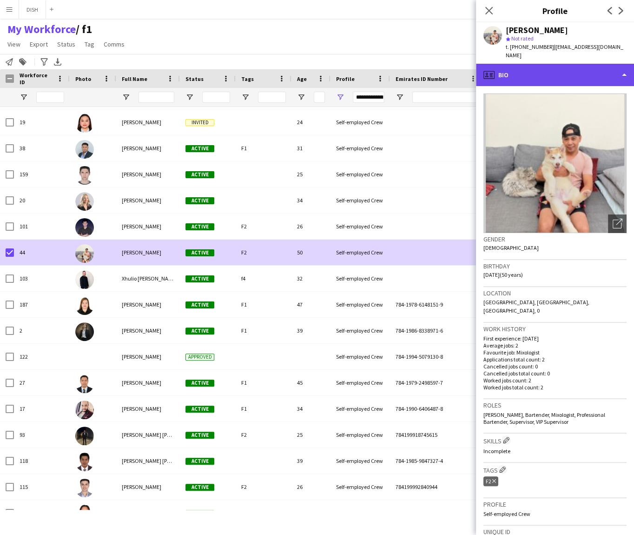
click at [512, 68] on div "profile Bio" at bounding box center [555, 75] width 158 height 22
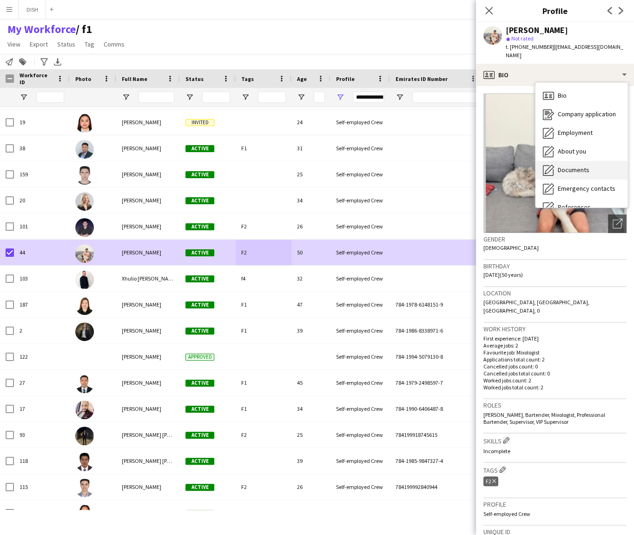
click at [560, 166] on span "Documents" at bounding box center [574, 170] width 32 height 8
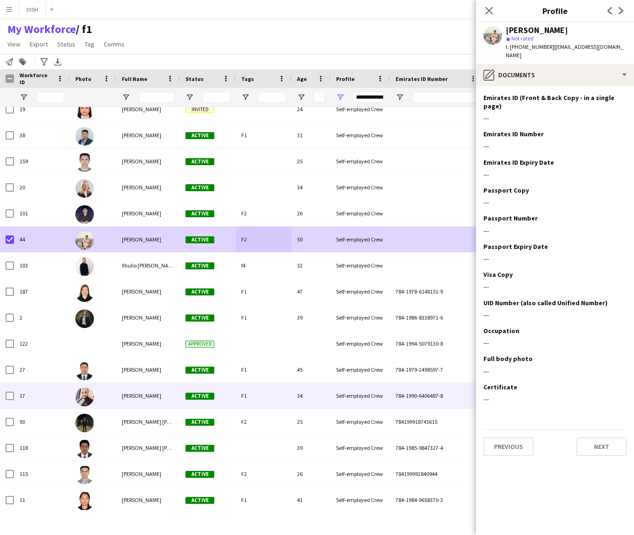
scroll to position [1709, 0]
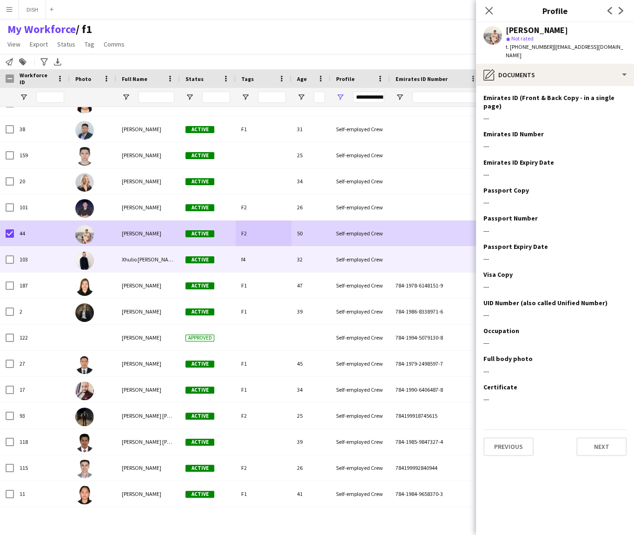
click at [135, 259] on span "Xhulio [PERSON_NAME]" at bounding box center [149, 259] width 55 height 7
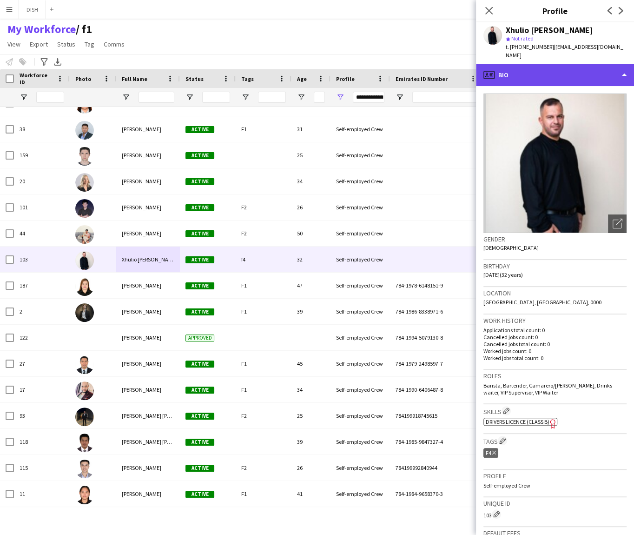
click at [538, 64] on div "profile Bio" at bounding box center [555, 75] width 158 height 22
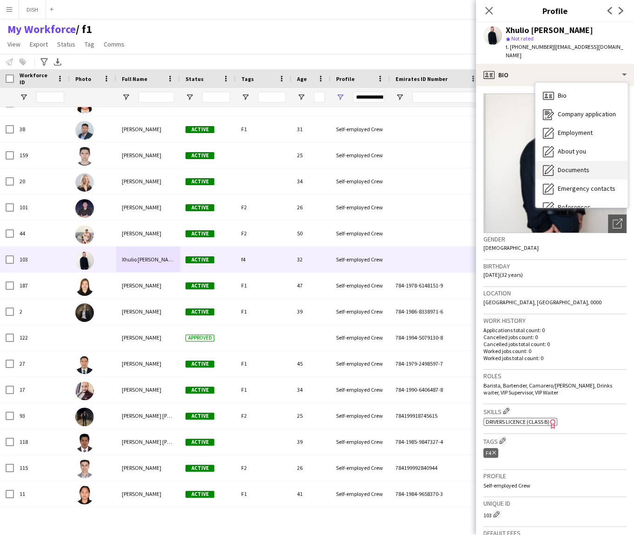
click at [576, 166] on span "Documents" at bounding box center [574, 170] width 32 height 8
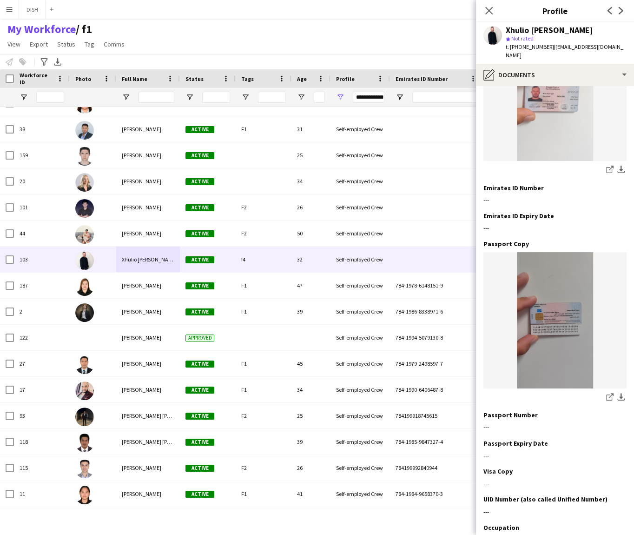
scroll to position [0, 0]
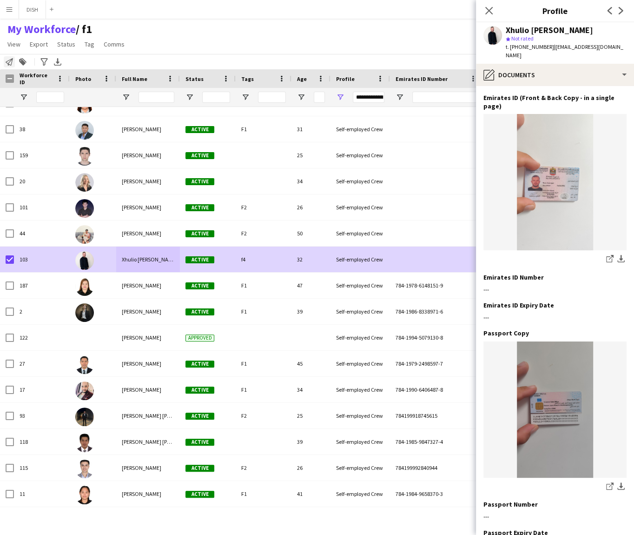
click at [8, 65] on icon "Notify workforce" at bounding box center [9, 61] width 7 height 7
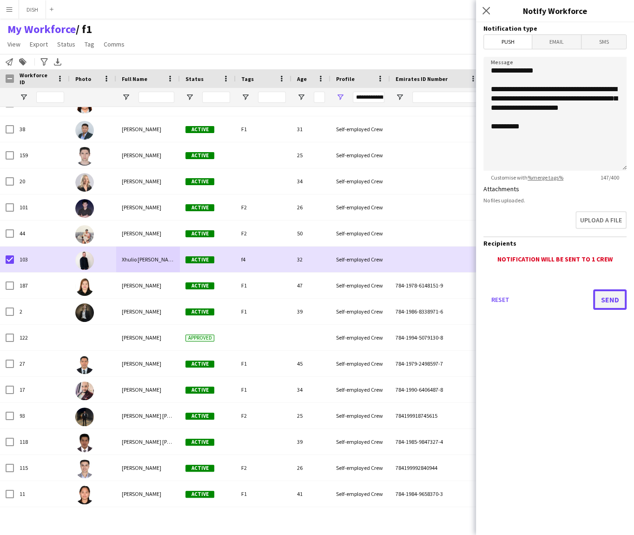
click at [608, 299] on button "Send" at bounding box center [609, 299] width 33 height 20
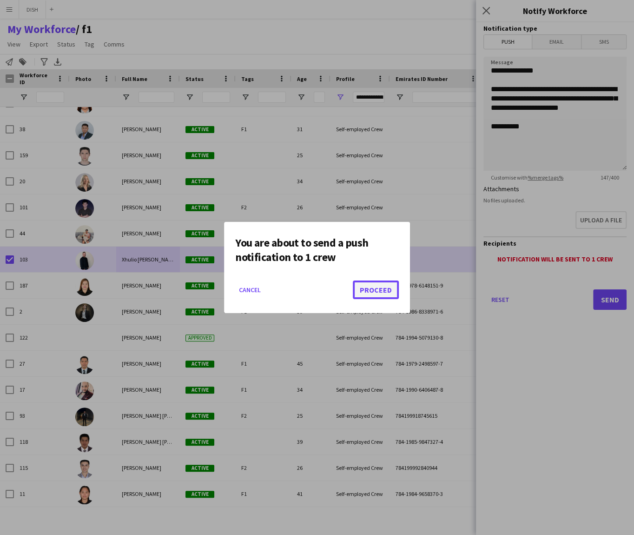
click at [365, 285] on button "Proceed" at bounding box center [376, 289] width 46 height 19
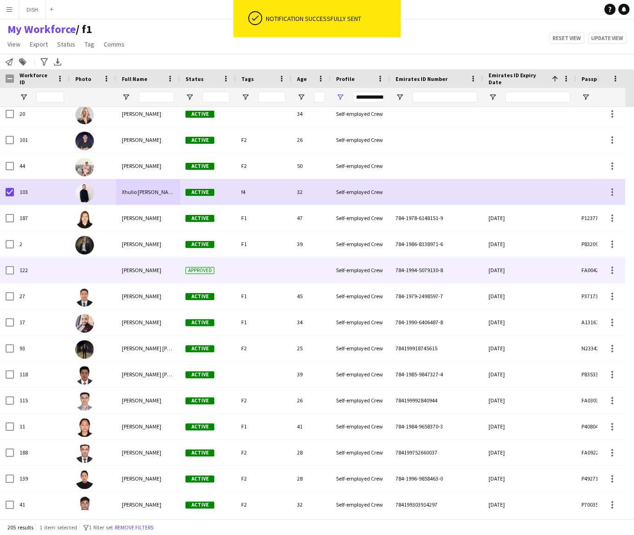
scroll to position [1780, 0]
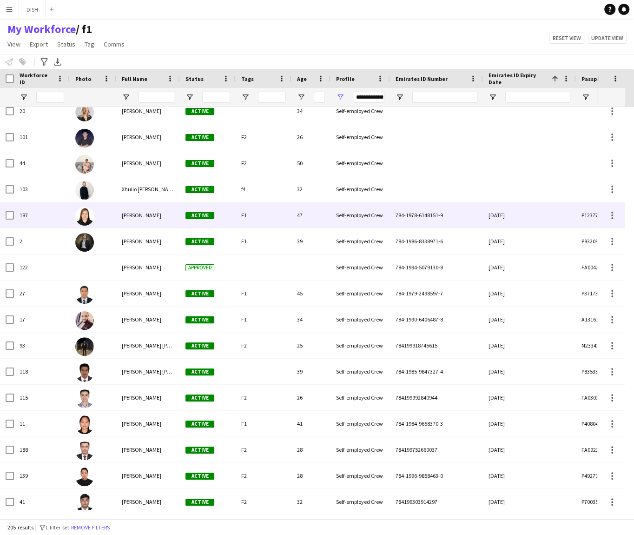
click at [34, 218] on div "187" at bounding box center [42, 215] width 56 height 26
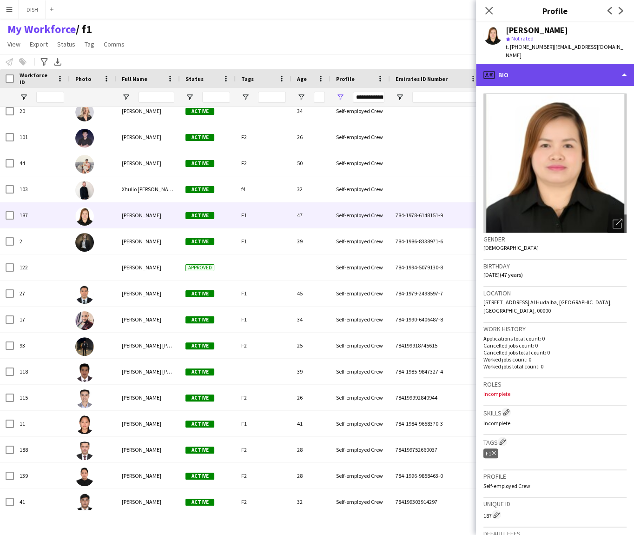
click at [585, 64] on div "profile Bio" at bounding box center [555, 75] width 158 height 22
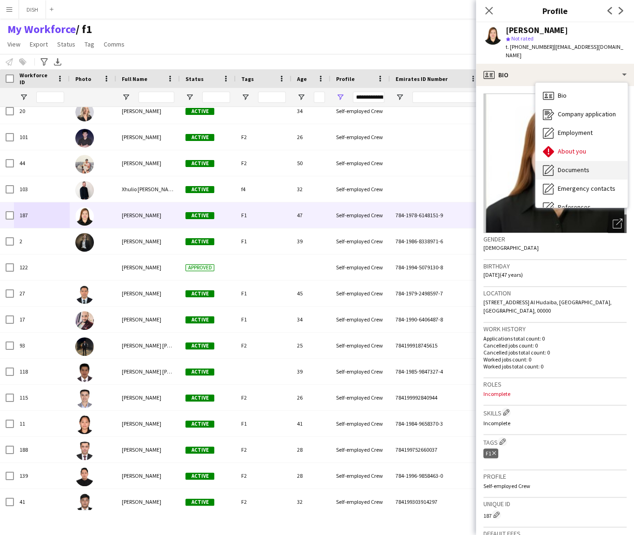
click at [600, 161] on div "Documents Documents" at bounding box center [582, 170] width 92 height 19
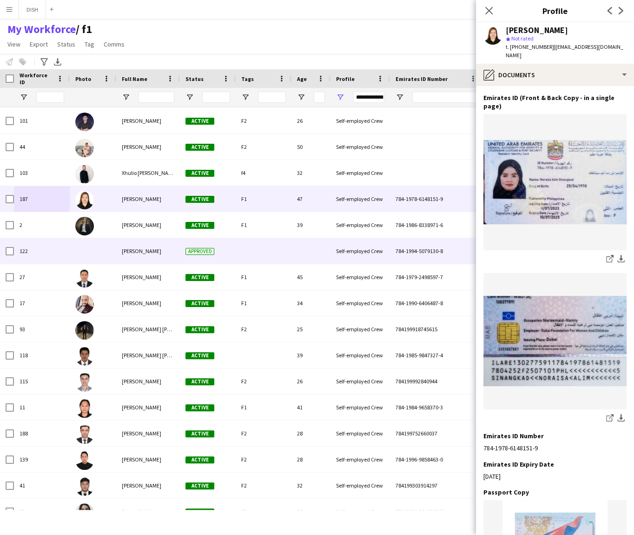
scroll to position [1796, 0]
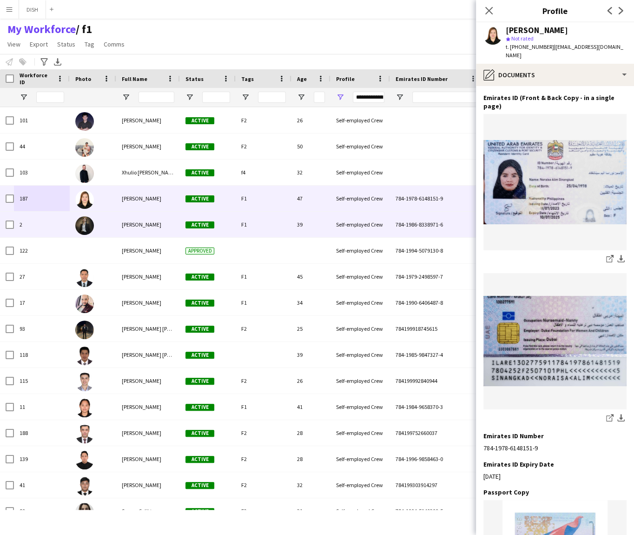
click at [149, 229] on div "[PERSON_NAME]" at bounding box center [148, 225] width 64 height 26
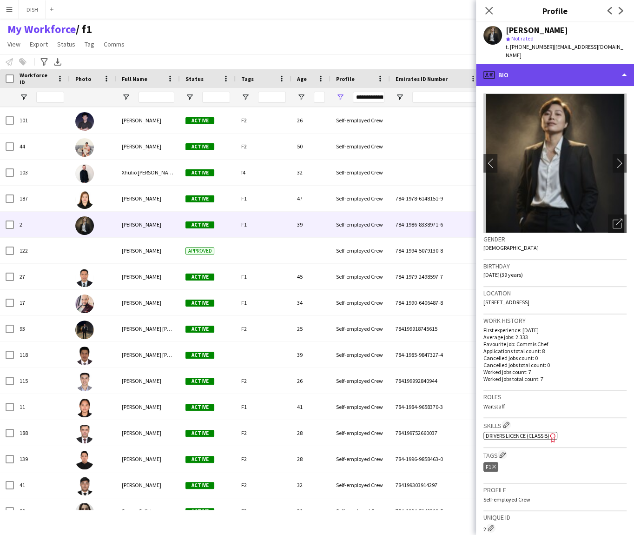
click at [552, 68] on div "profile Bio" at bounding box center [555, 75] width 158 height 22
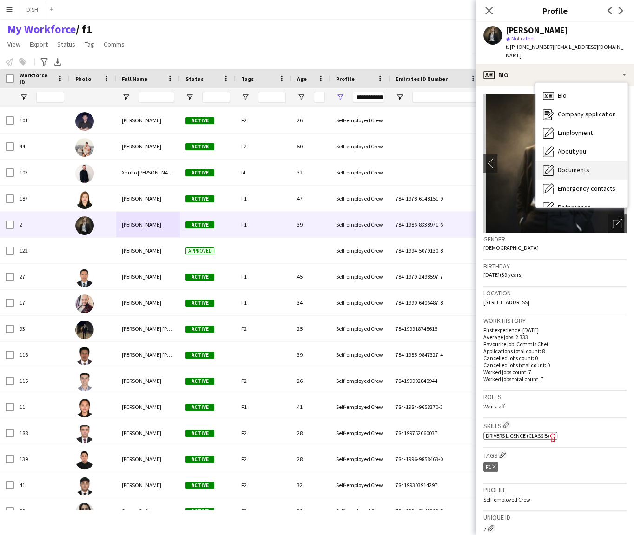
click at [583, 166] on span "Documents" at bounding box center [574, 170] width 32 height 8
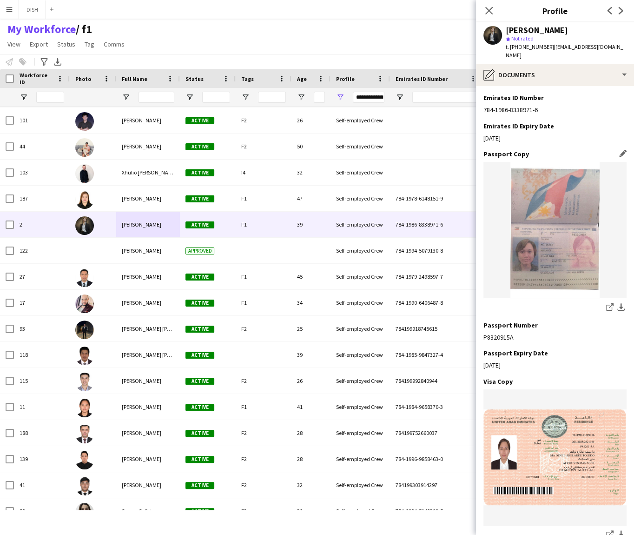
scroll to position [105, 0]
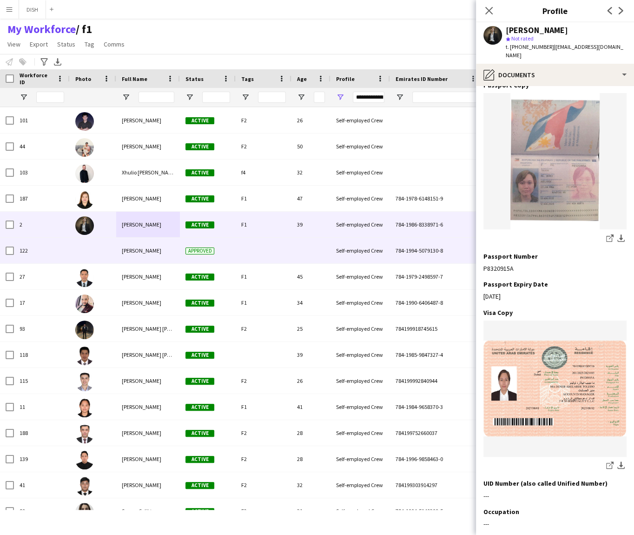
click at [169, 254] on div "[PERSON_NAME]" at bounding box center [148, 251] width 64 height 26
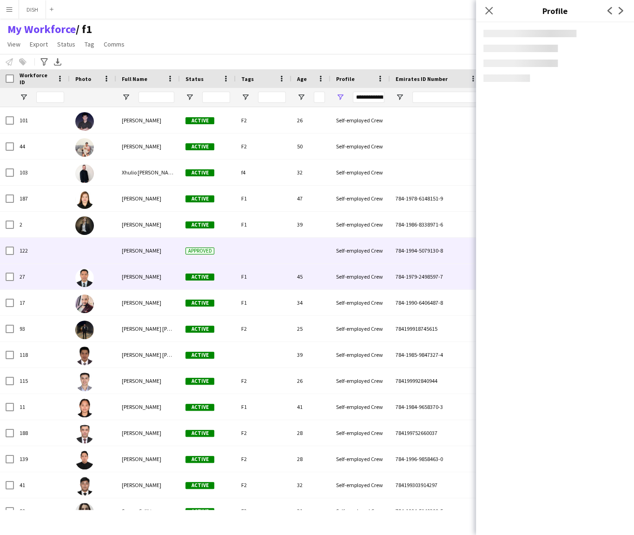
click at [161, 275] on span "[PERSON_NAME]" at bounding box center [142, 276] width 40 height 7
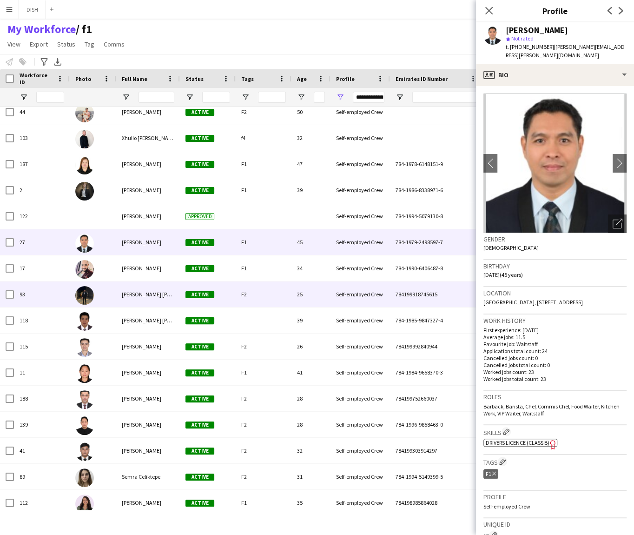
scroll to position [1831, 0]
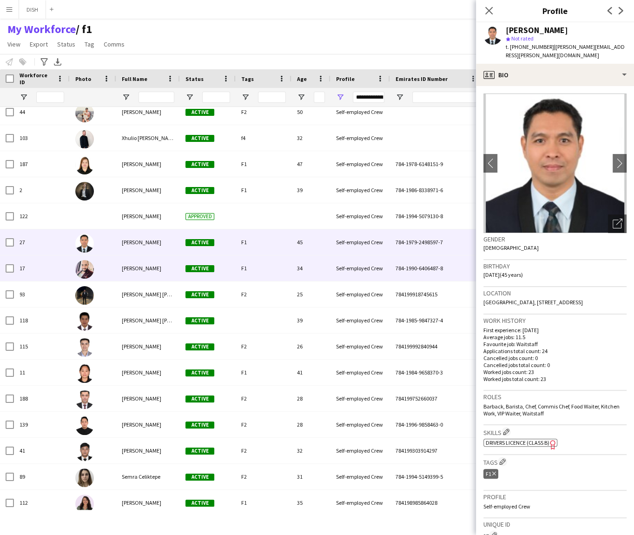
click at [160, 264] on div "[PERSON_NAME]" at bounding box center [148, 268] width 64 height 26
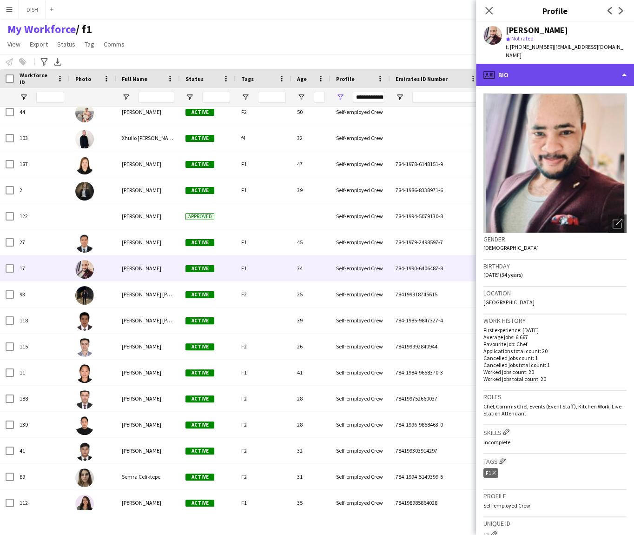
click at [517, 75] on div "profile Bio" at bounding box center [555, 75] width 158 height 22
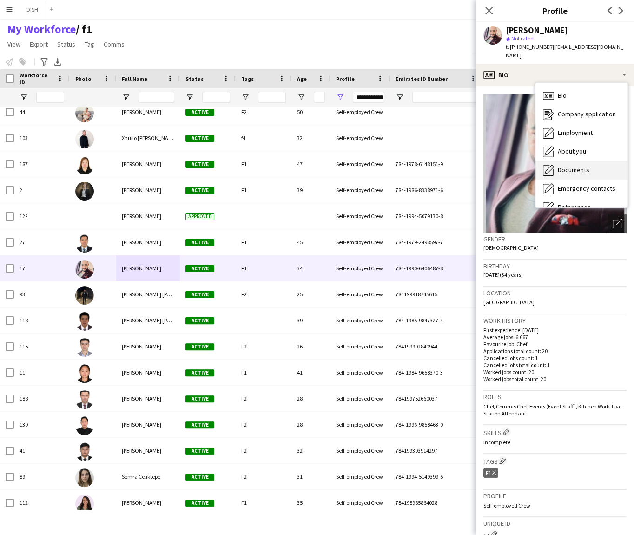
click at [577, 172] on span "Documents" at bounding box center [574, 170] width 32 height 8
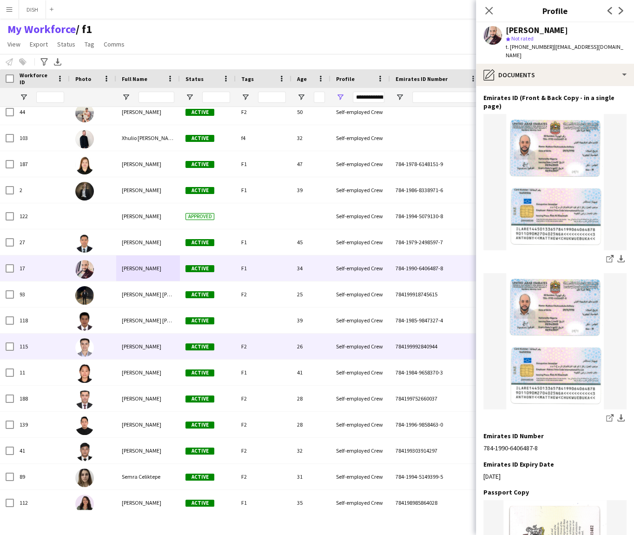
scroll to position [0, 0]
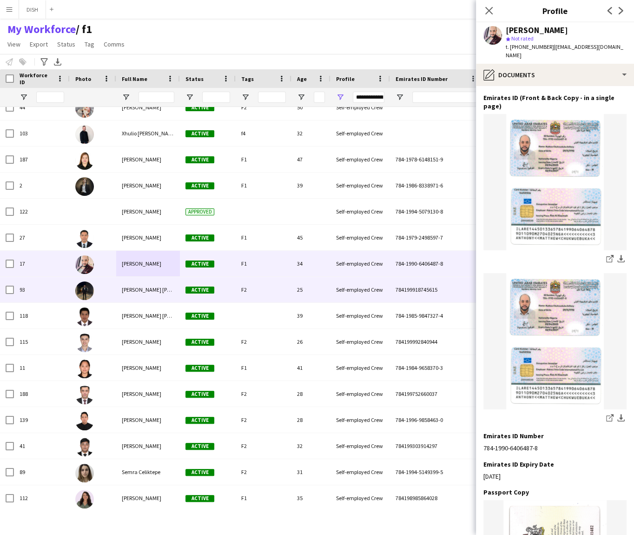
click at [135, 291] on span "[PERSON_NAME] [PERSON_NAME]" at bounding box center [162, 289] width 80 height 7
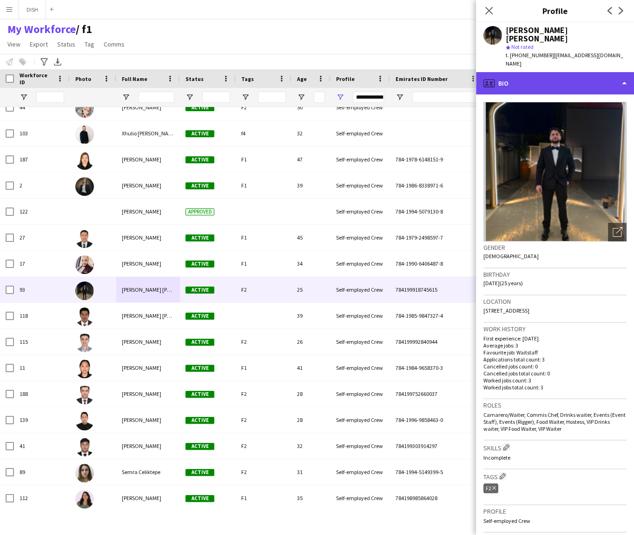
click at [555, 72] on div "profile Bio" at bounding box center [555, 83] width 158 height 22
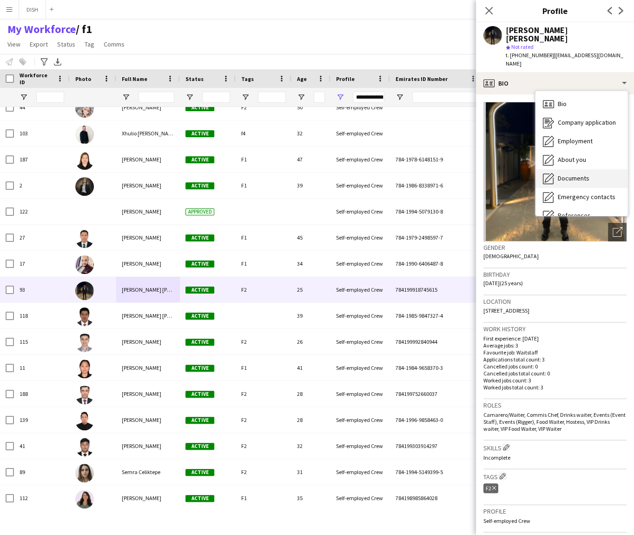
click at [573, 169] on div "Documents Documents" at bounding box center [582, 178] width 92 height 19
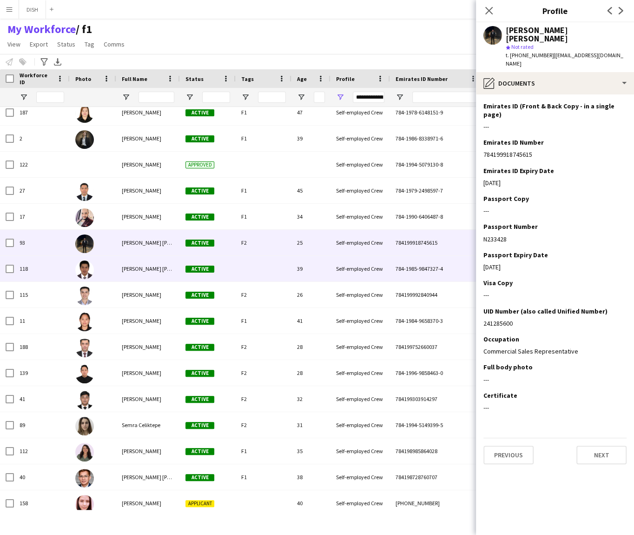
click at [136, 268] on span "[PERSON_NAME] [PERSON_NAME]" at bounding box center [162, 268] width 80 height 7
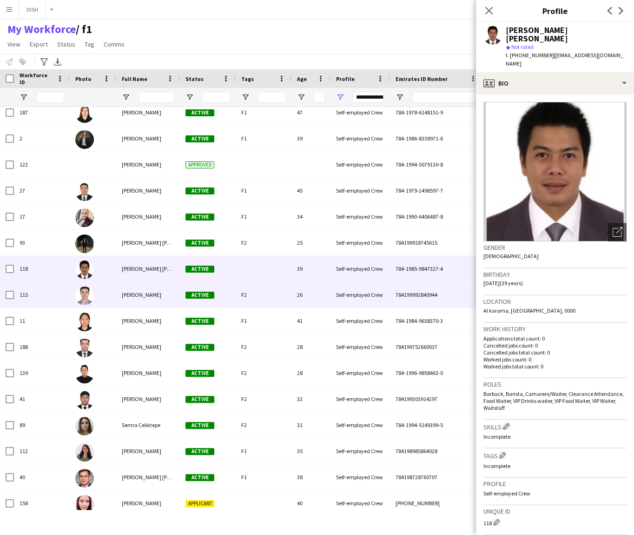
click at [161, 293] on span "[PERSON_NAME]" at bounding box center [142, 294] width 40 height 7
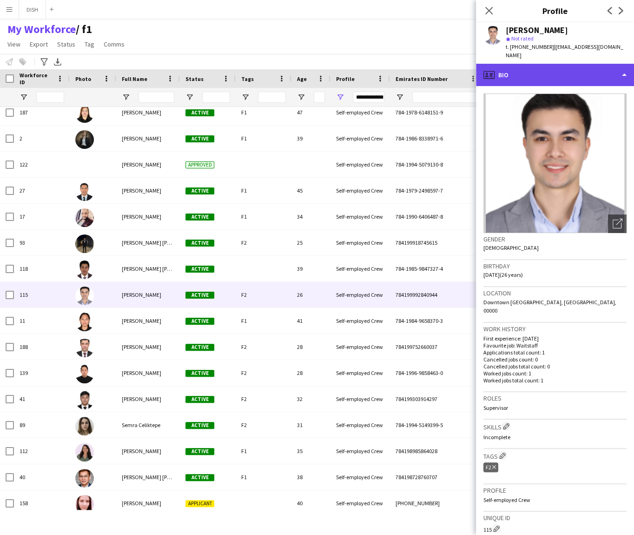
click at [602, 65] on div "profile Bio" at bounding box center [555, 75] width 158 height 22
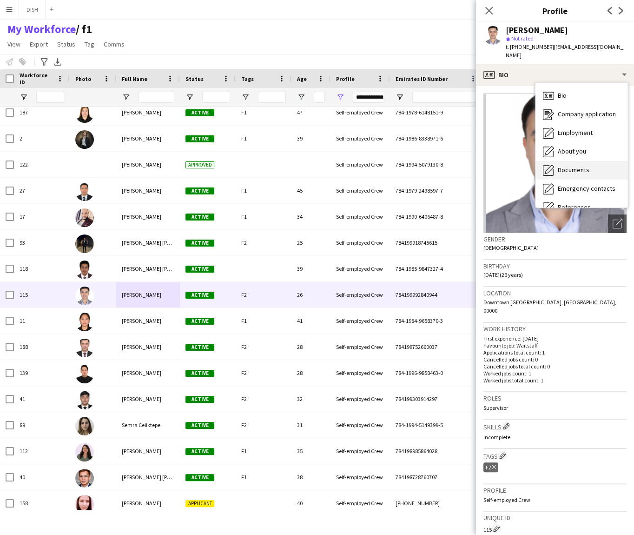
click at [593, 162] on div "Documents Documents" at bounding box center [582, 170] width 92 height 19
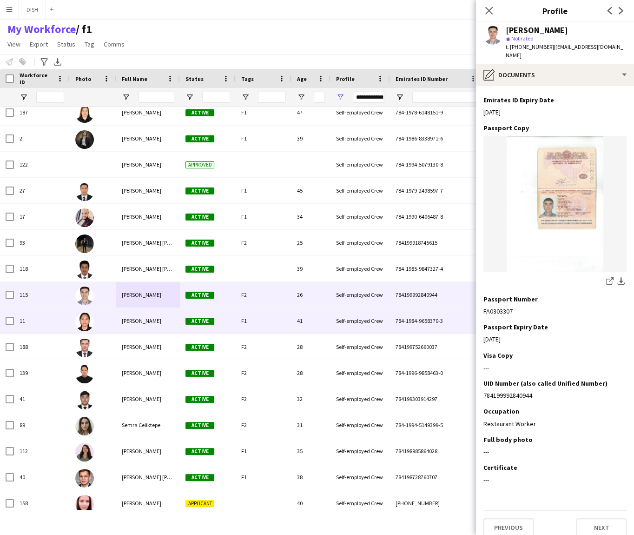
click at [167, 322] on div "[PERSON_NAME]" at bounding box center [148, 321] width 64 height 26
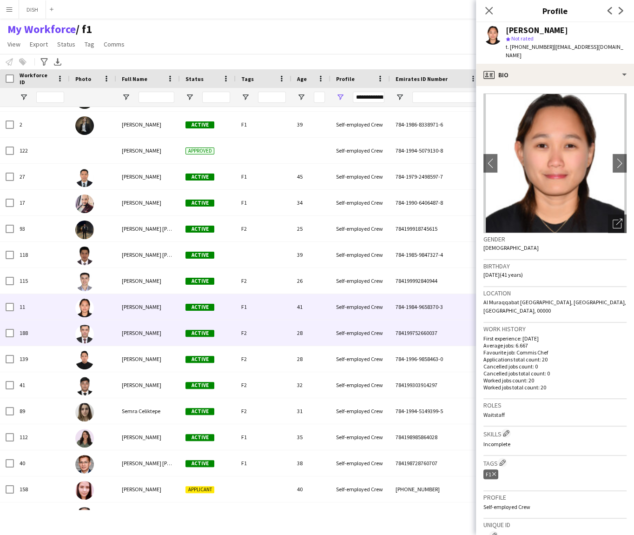
click at [158, 339] on div "[PERSON_NAME]" at bounding box center [148, 333] width 64 height 26
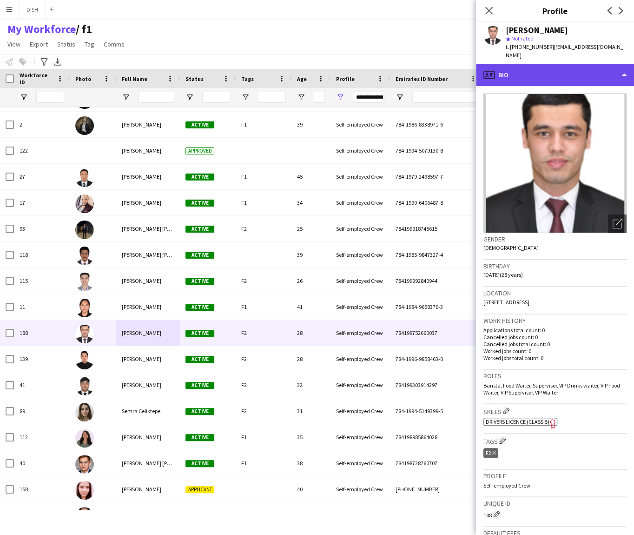
click at [549, 69] on div "profile Bio" at bounding box center [555, 75] width 158 height 22
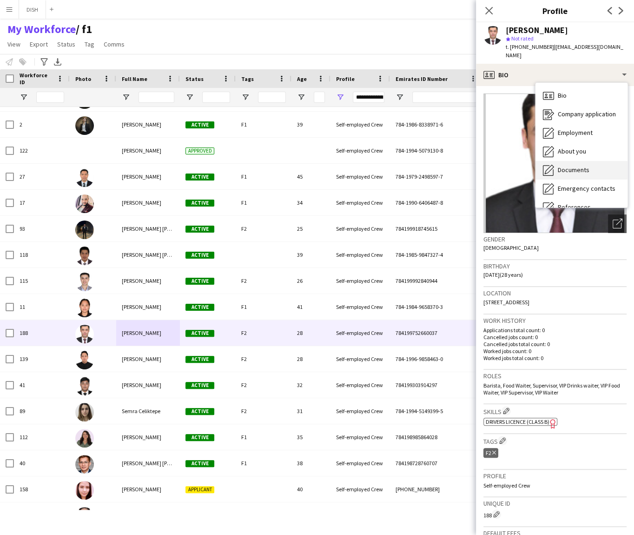
click at [562, 166] on span "Documents" at bounding box center [574, 170] width 32 height 8
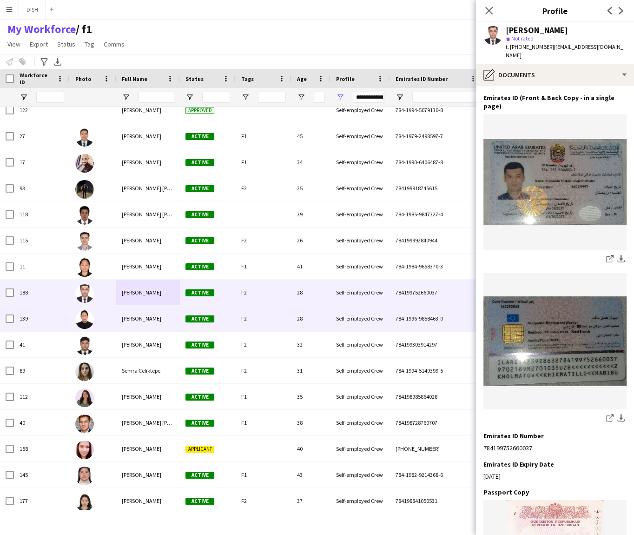
click at [133, 322] on div "[PERSON_NAME]" at bounding box center [148, 319] width 64 height 26
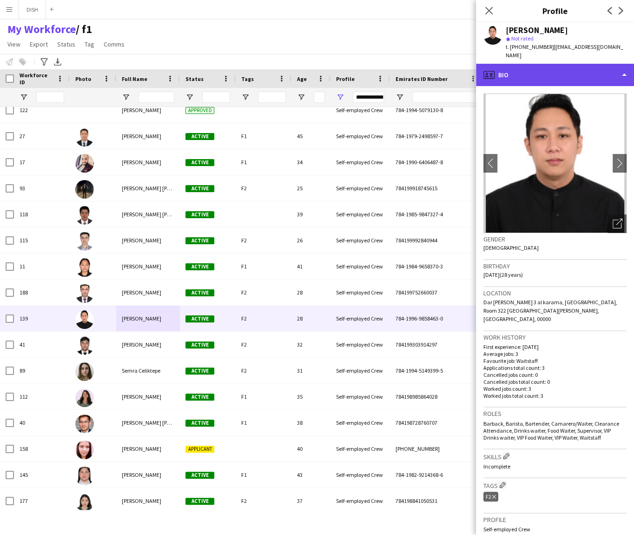
click at [525, 74] on div "profile Bio" at bounding box center [555, 75] width 158 height 22
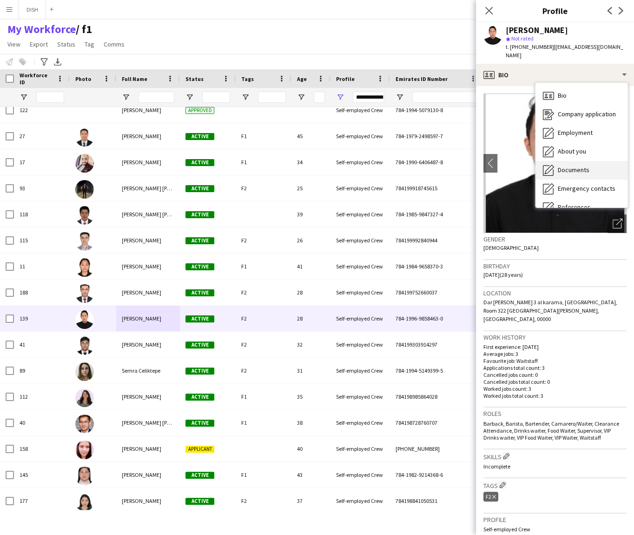
click at [568, 172] on span "Documents" at bounding box center [574, 170] width 32 height 8
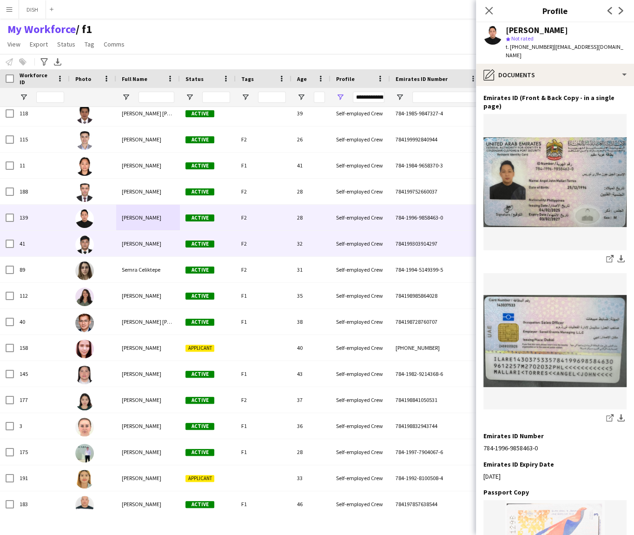
click at [147, 247] on div "[PERSON_NAME]" at bounding box center [148, 244] width 64 height 26
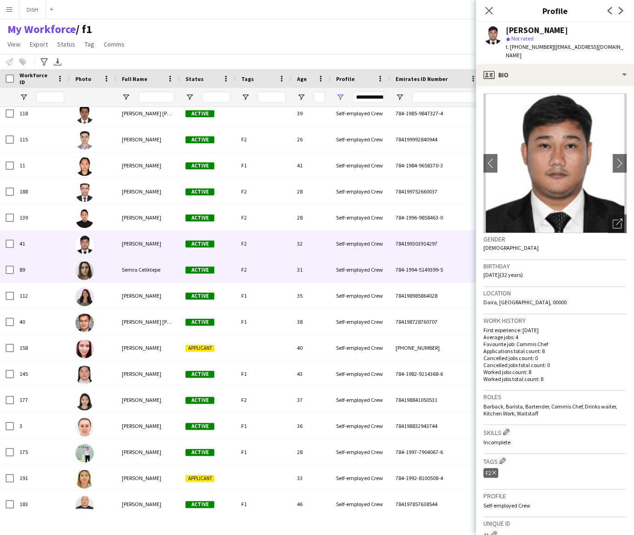
click at [148, 270] on span "Semra Celiktepe" at bounding box center [141, 269] width 39 height 7
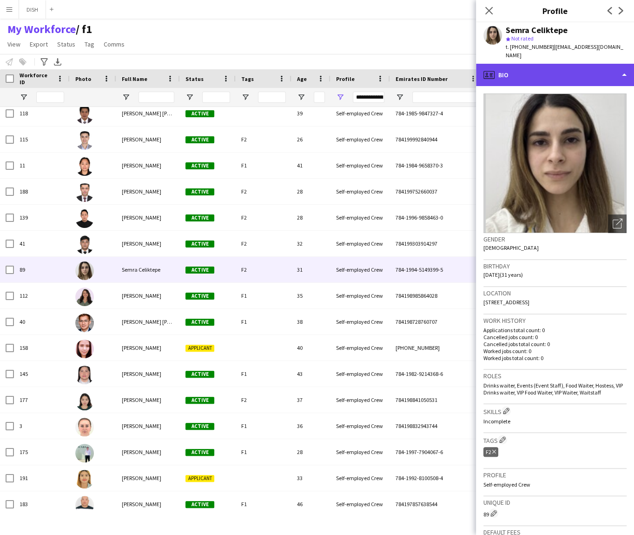
click at [578, 64] on div "profile Bio" at bounding box center [555, 75] width 158 height 22
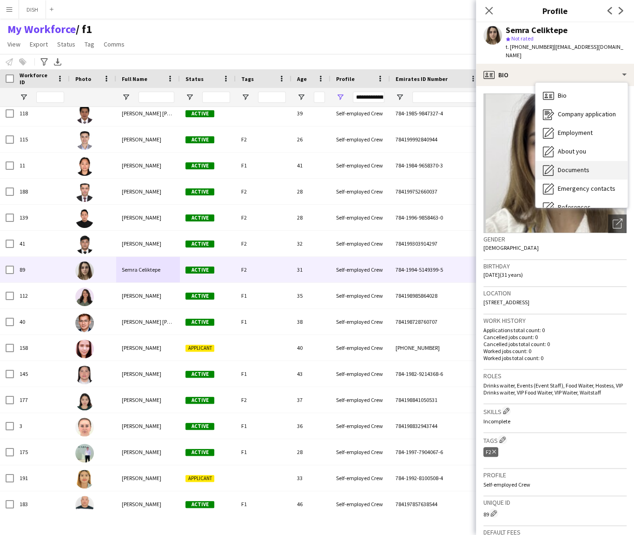
click at [576, 161] on div "Documents Documents" at bounding box center [582, 170] width 92 height 19
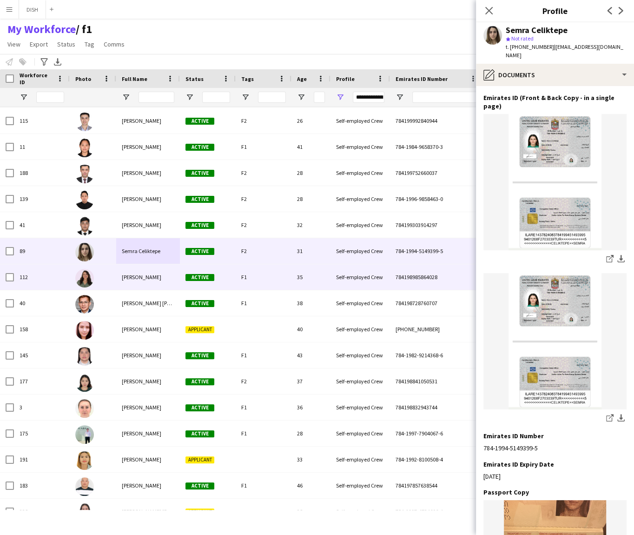
click at [148, 272] on div "[PERSON_NAME]" at bounding box center [148, 277] width 64 height 26
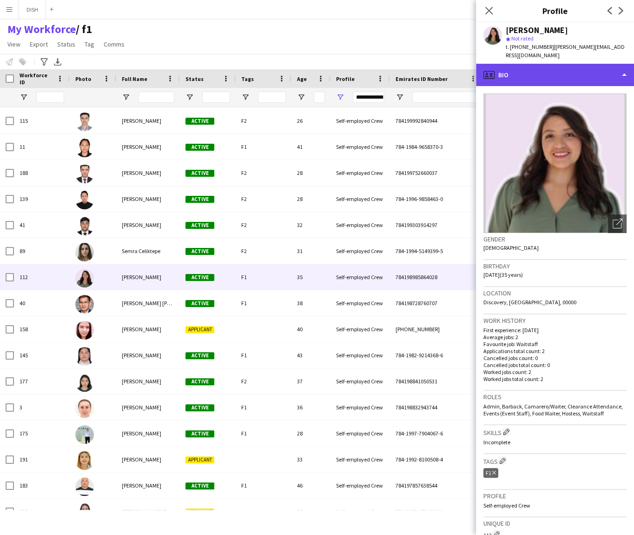
click at [591, 72] on div "profile Bio" at bounding box center [555, 75] width 158 height 22
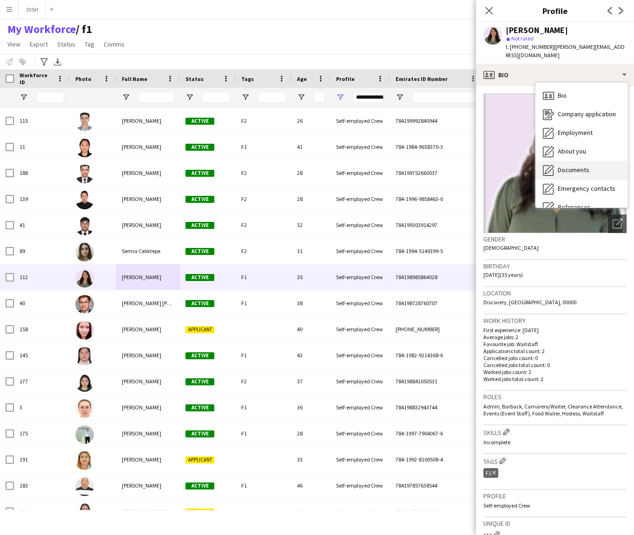
click at [588, 166] on span "Documents" at bounding box center [574, 170] width 32 height 8
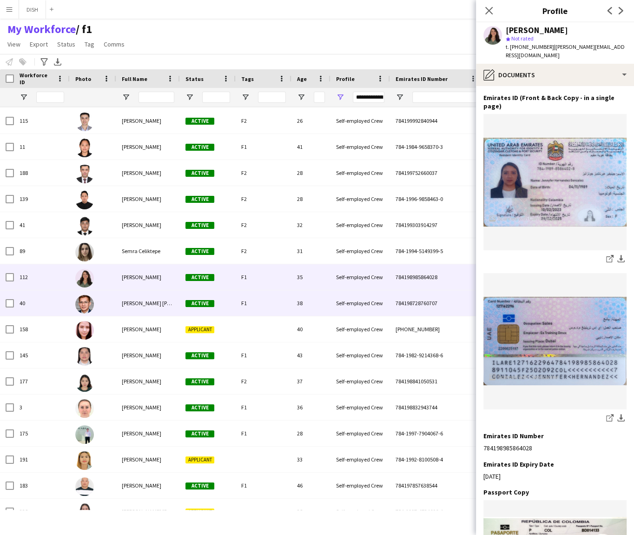
click at [156, 307] on div "[PERSON_NAME] [PERSON_NAME]" at bounding box center [148, 303] width 64 height 26
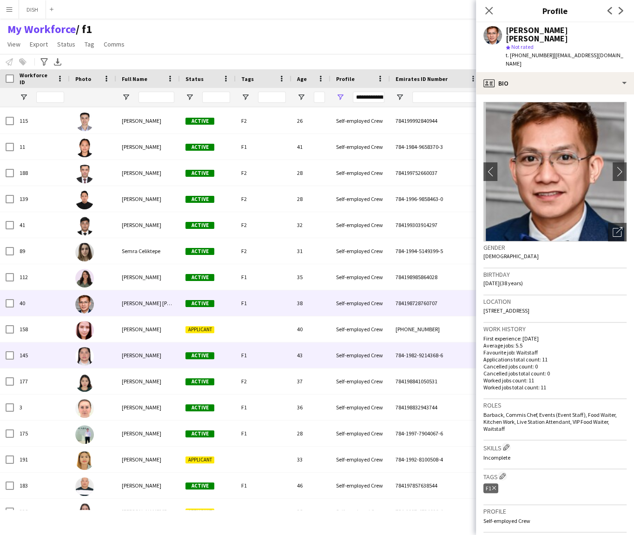
click at [155, 358] on div "[PERSON_NAME]" at bounding box center [148, 355] width 64 height 26
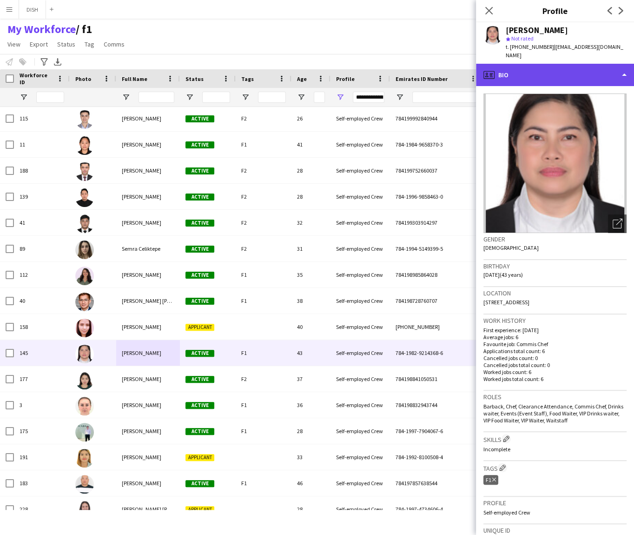
click at [553, 71] on div "profile Bio" at bounding box center [555, 75] width 158 height 22
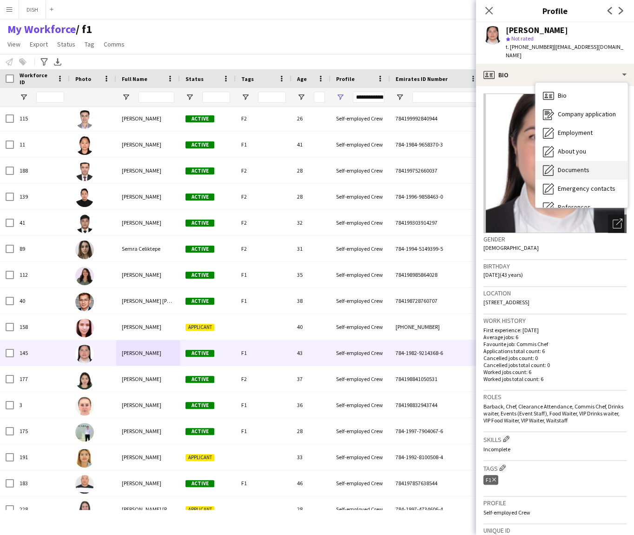
click at [560, 166] on span "Documents" at bounding box center [574, 170] width 32 height 8
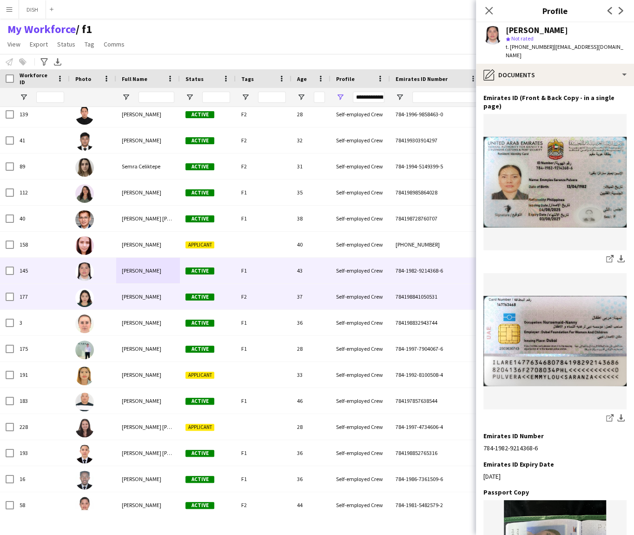
click at [148, 303] on div "[PERSON_NAME]" at bounding box center [148, 297] width 64 height 26
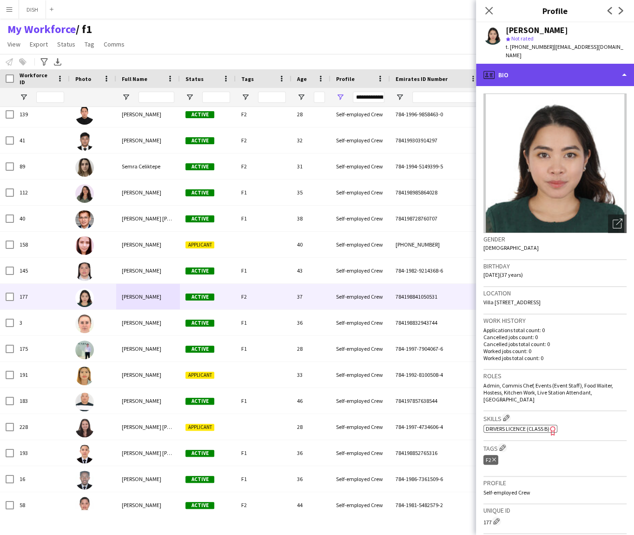
click at [550, 69] on div "profile Bio" at bounding box center [555, 75] width 158 height 22
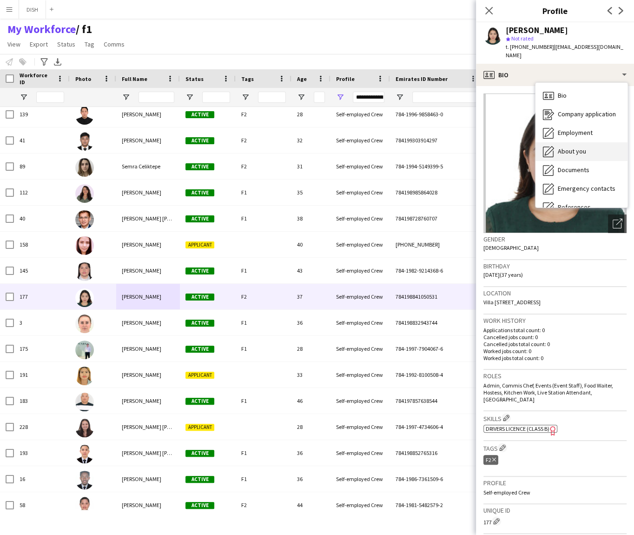
click at [583, 147] on span "About you" at bounding box center [572, 151] width 28 height 8
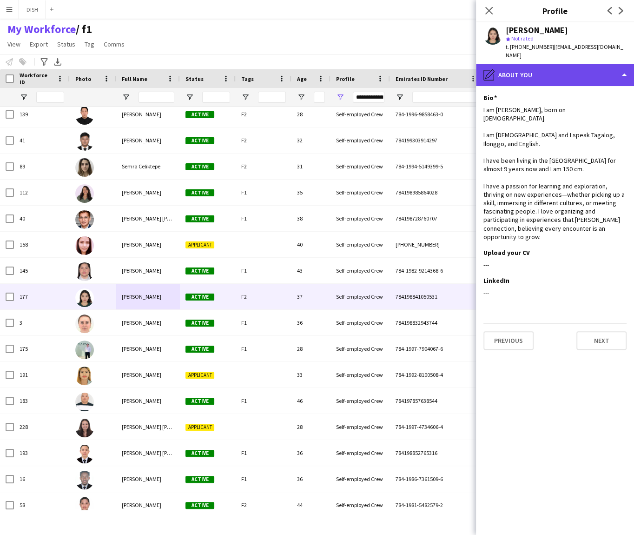
click at [549, 65] on div "pencil4 About you" at bounding box center [555, 75] width 158 height 22
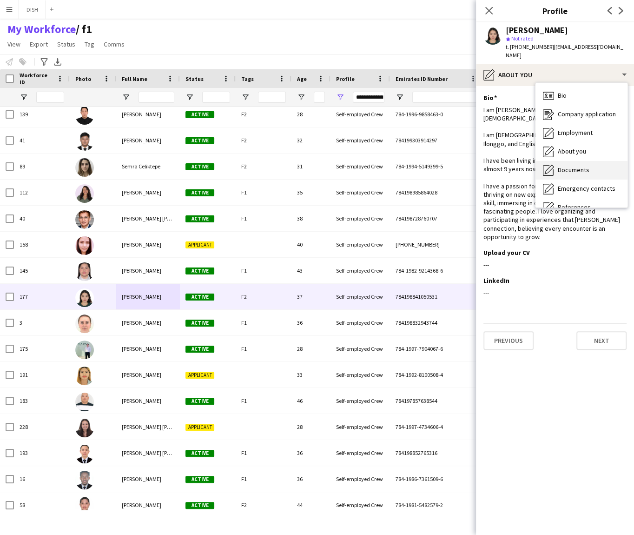
click at [577, 166] on span "Documents" at bounding box center [574, 170] width 32 height 8
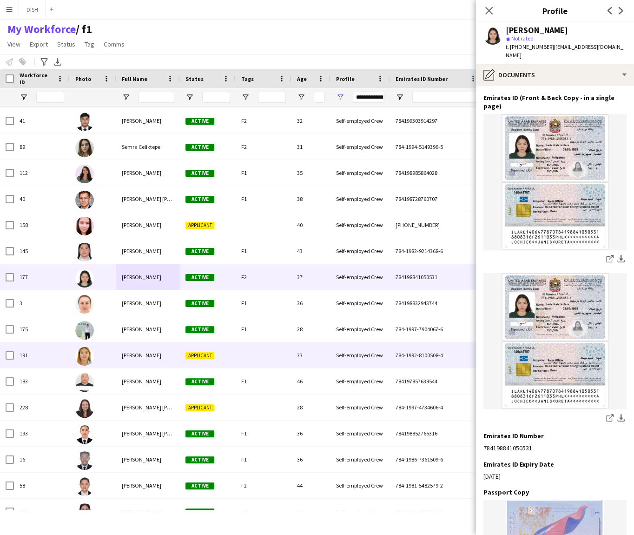
scroll to position [2162, 0]
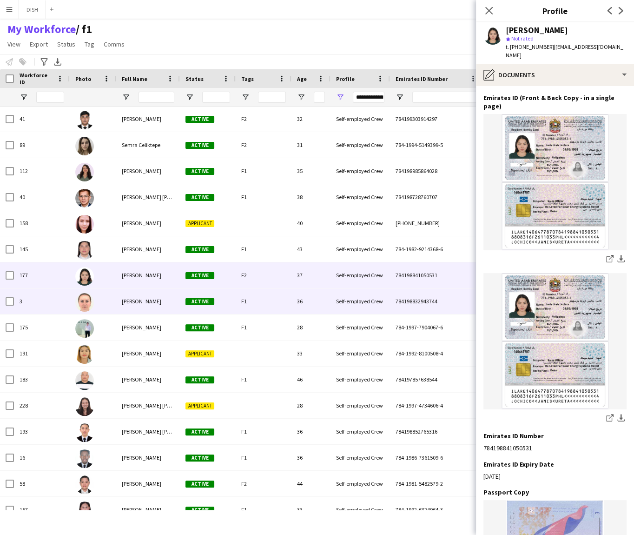
click at [144, 307] on div "[PERSON_NAME]" at bounding box center [148, 301] width 64 height 26
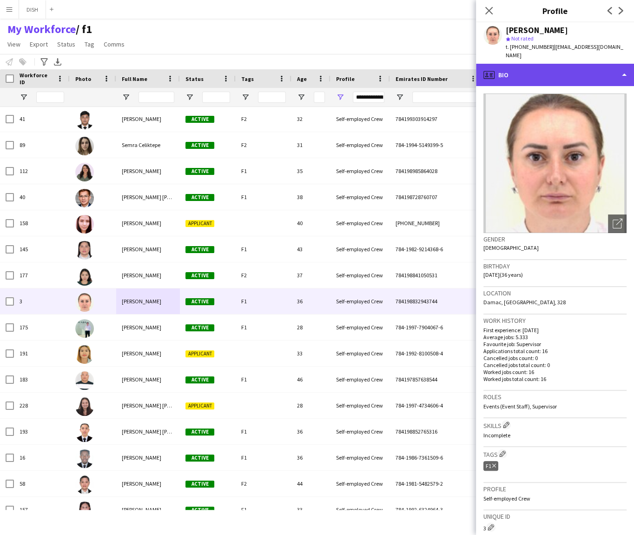
click at [565, 65] on div "profile Bio" at bounding box center [555, 75] width 158 height 22
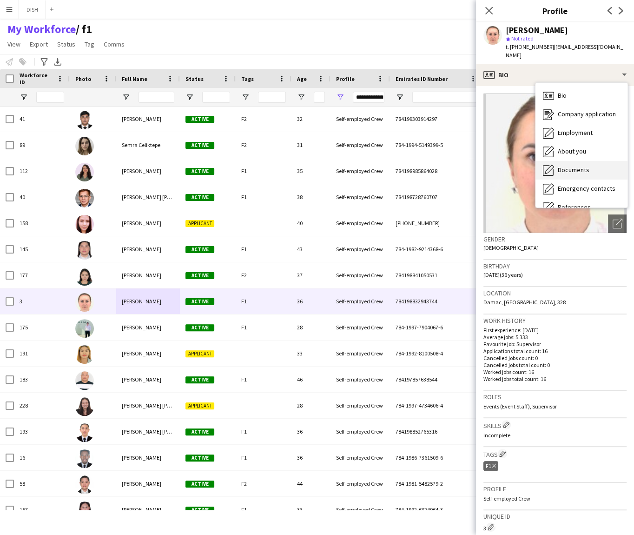
click at [586, 166] on span "Documents" at bounding box center [574, 170] width 32 height 8
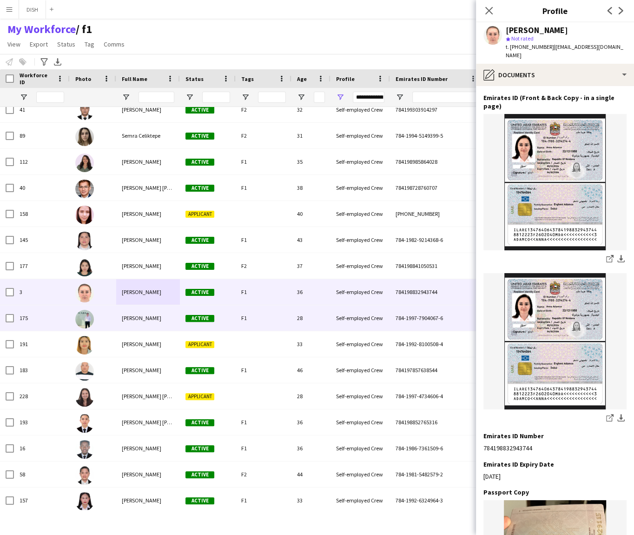
scroll to position [2185, 0]
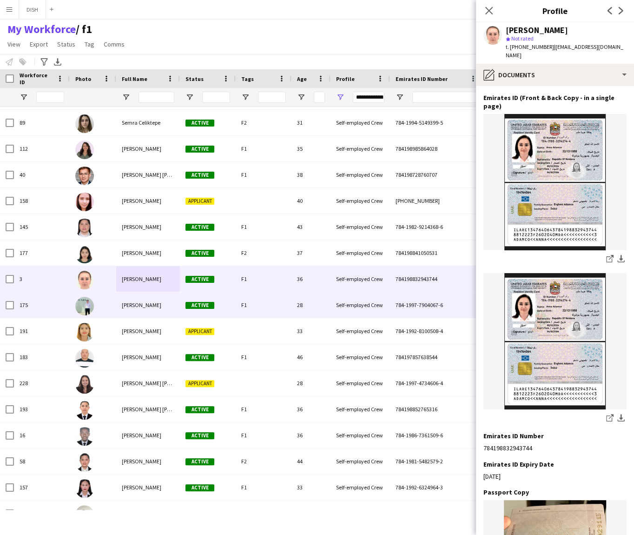
click at [163, 313] on div "Meirbek Urusbekov" at bounding box center [148, 305] width 64 height 26
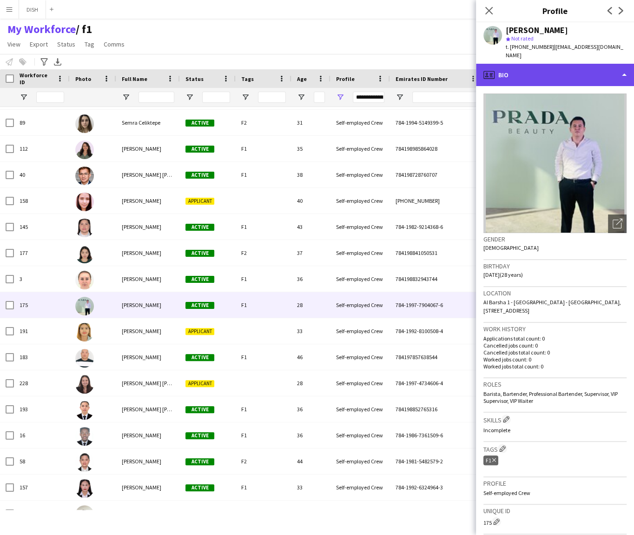
click at [542, 71] on div "profile Bio" at bounding box center [555, 75] width 158 height 22
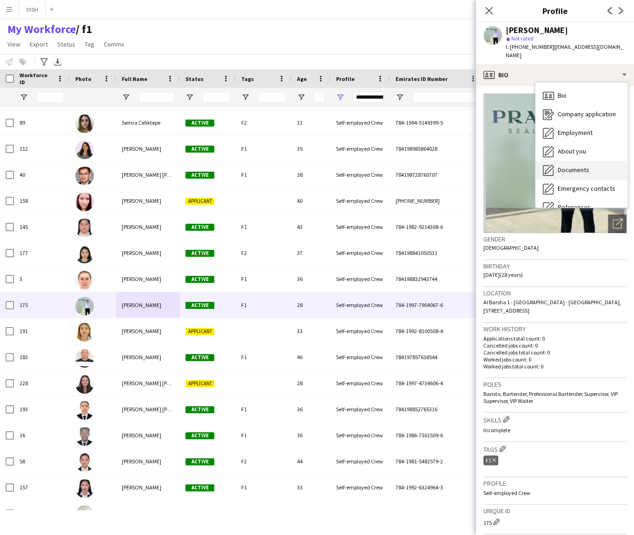
click at [572, 166] on span "Documents" at bounding box center [574, 170] width 32 height 8
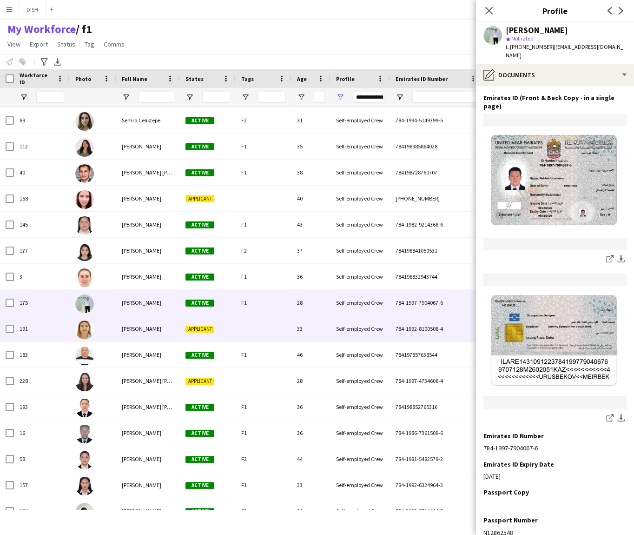
click at [126, 328] on span "[PERSON_NAME]" at bounding box center [142, 328] width 40 height 7
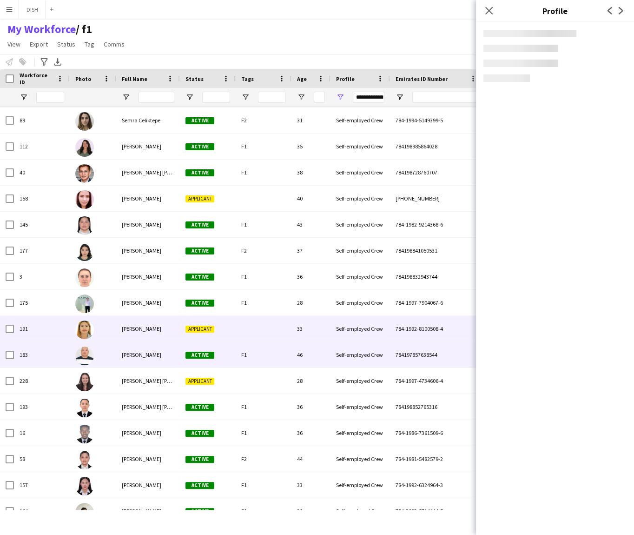
click at [136, 352] on span "Joselito Cenidoza" at bounding box center [142, 354] width 40 height 7
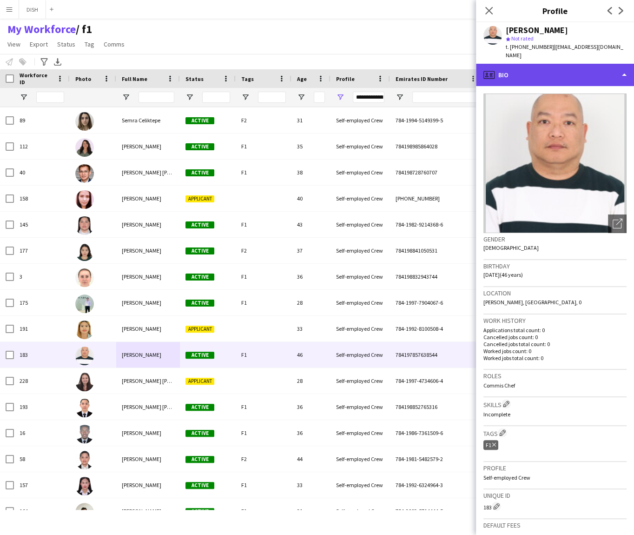
click at [541, 67] on div "profile Bio" at bounding box center [555, 75] width 158 height 22
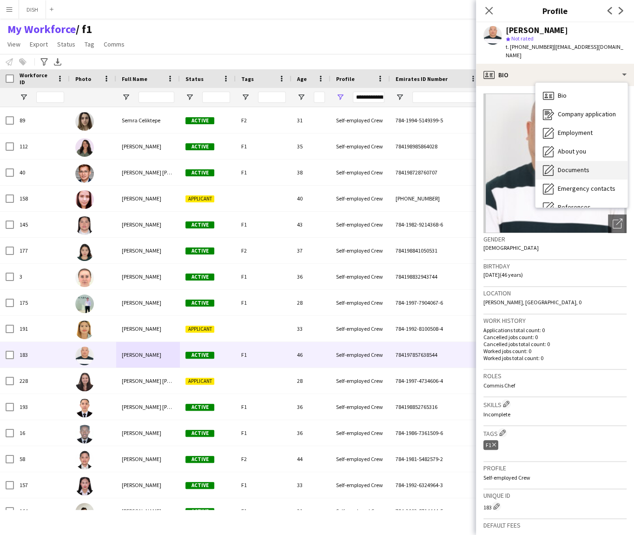
click at [565, 166] on span "Documents" at bounding box center [574, 170] width 32 height 8
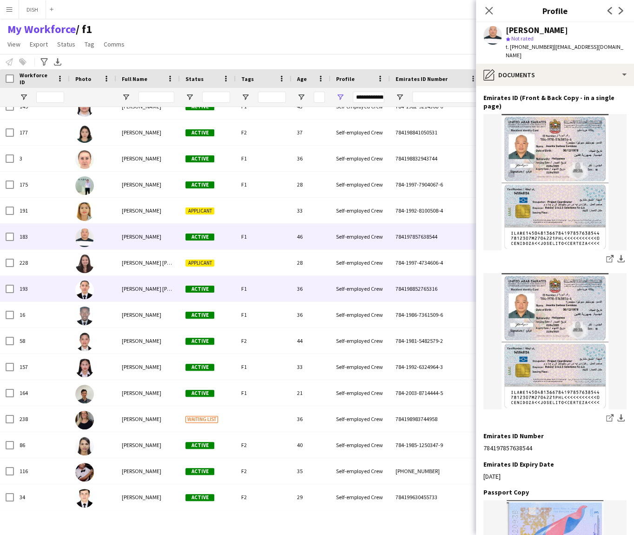
click at [159, 289] on span "[PERSON_NAME] [PERSON_NAME]" at bounding box center [162, 288] width 80 height 7
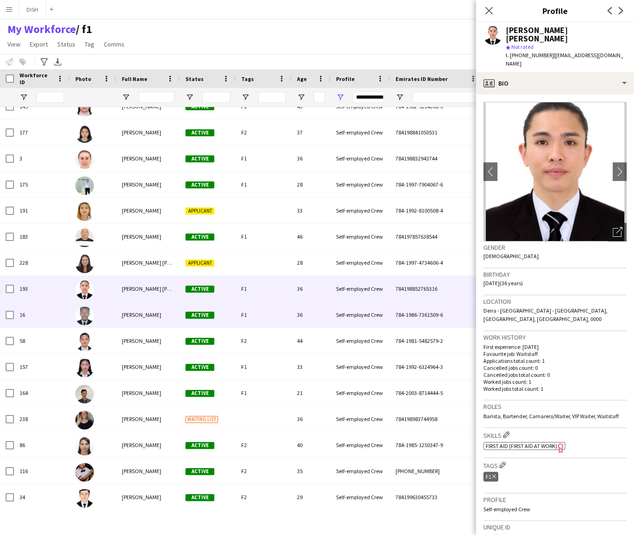
click at [161, 313] on div "[PERSON_NAME]" at bounding box center [148, 315] width 64 height 26
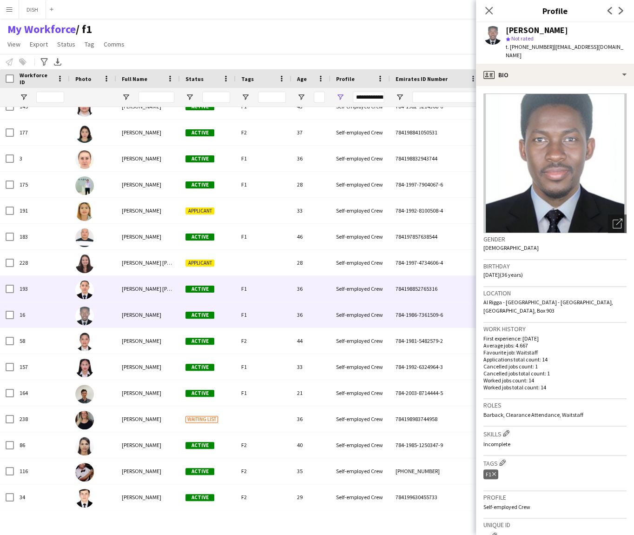
click at [161, 293] on div "[PERSON_NAME] [PERSON_NAME]" at bounding box center [148, 289] width 64 height 26
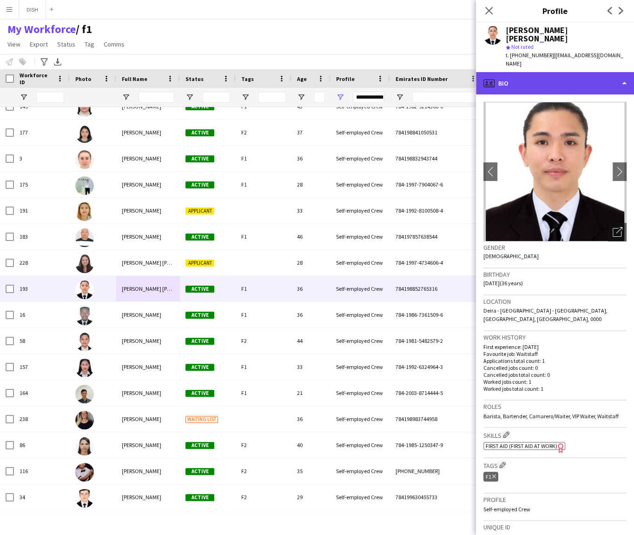
click at [555, 76] on div "profile Bio" at bounding box center [555, 83] width 158 height 22
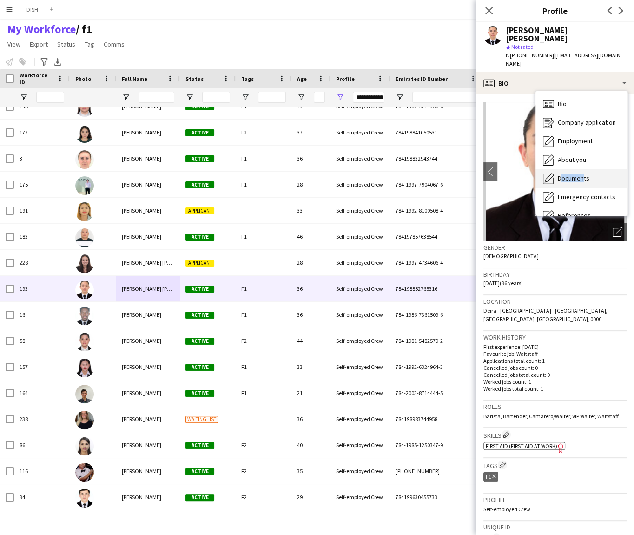
click at [581, 174] on span "Documents" at bounding box center [574, 178] width 32 height 8
